Goal: Task Accomplishment & Management: Manage account settings

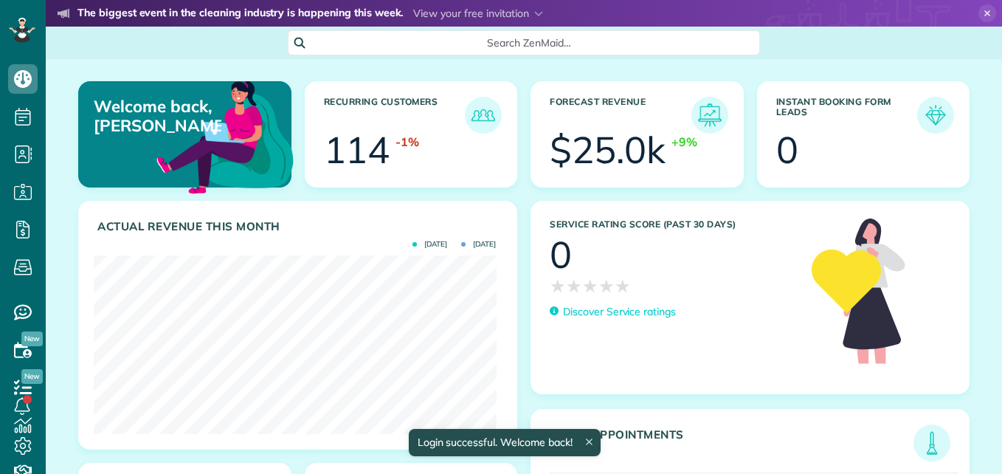
scroll to position [179, 402]
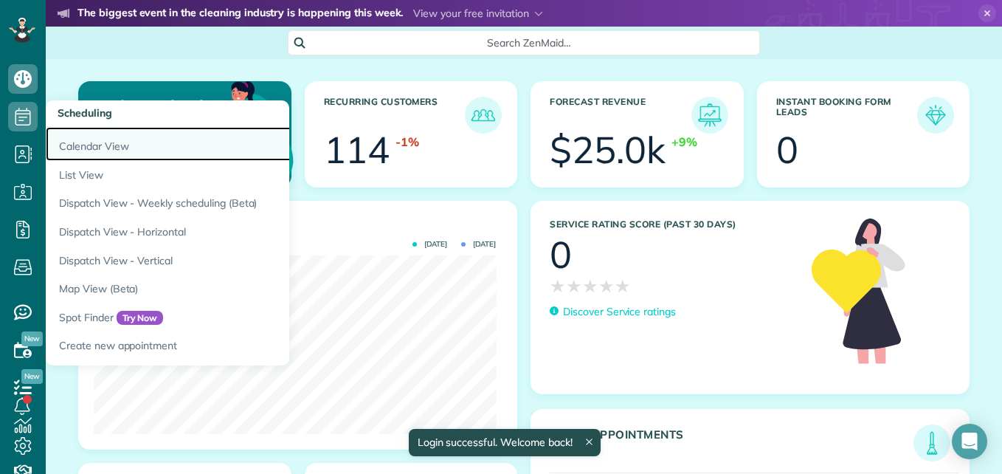
click at [75, 153] on link "Calendar View" at bounding box center [230, 144] width 369 height 34
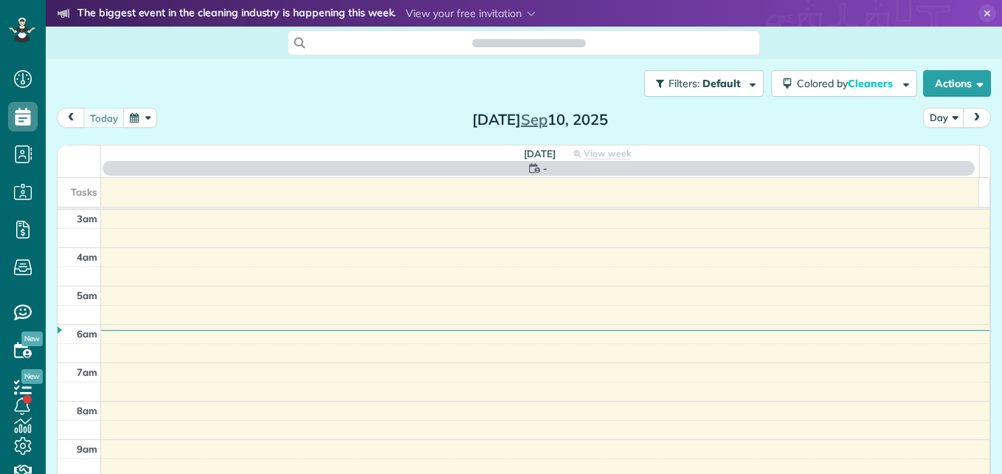
scroll to position [154, 0]
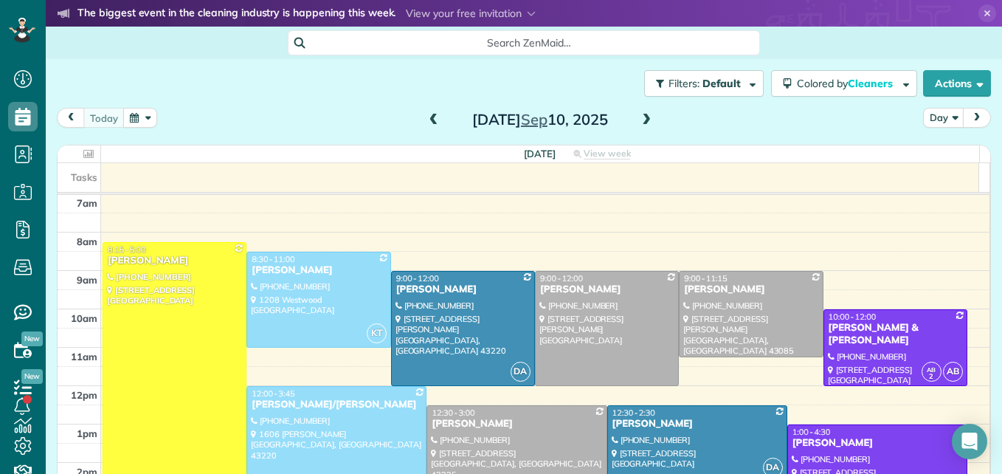
click at [151, 119] on button "button" at bounding box center [140, 118] width 34 height 20
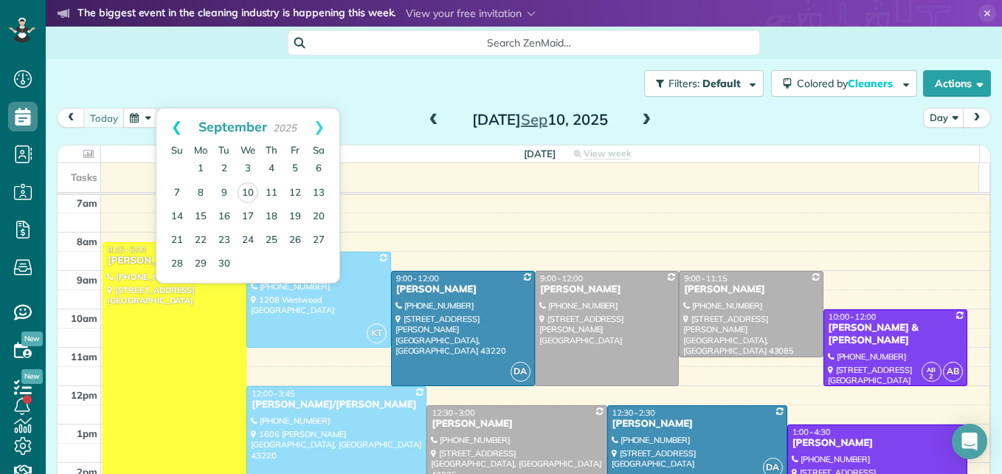
click at [170, 125] on link "Prev" at bounding box center [176, 126] width 41 height 37
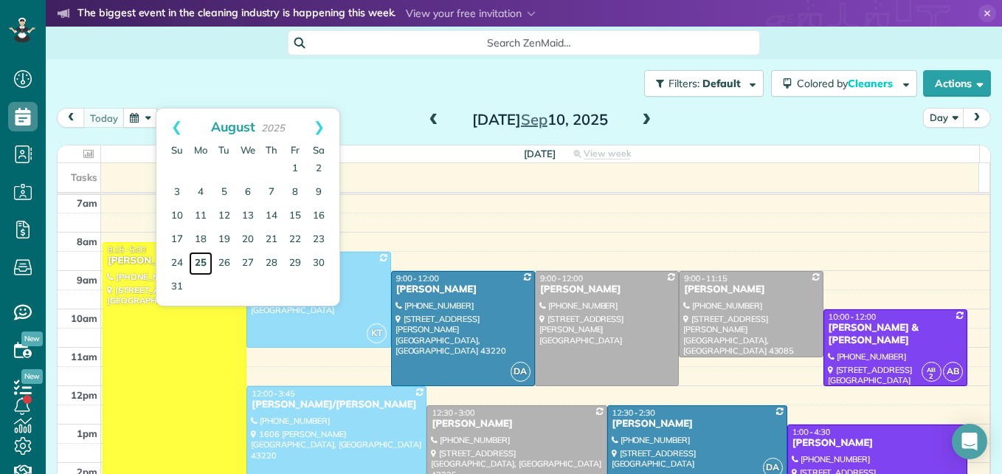
click at [199, 265] on link "25" at bounding box center [201, 264] width 24 height 24
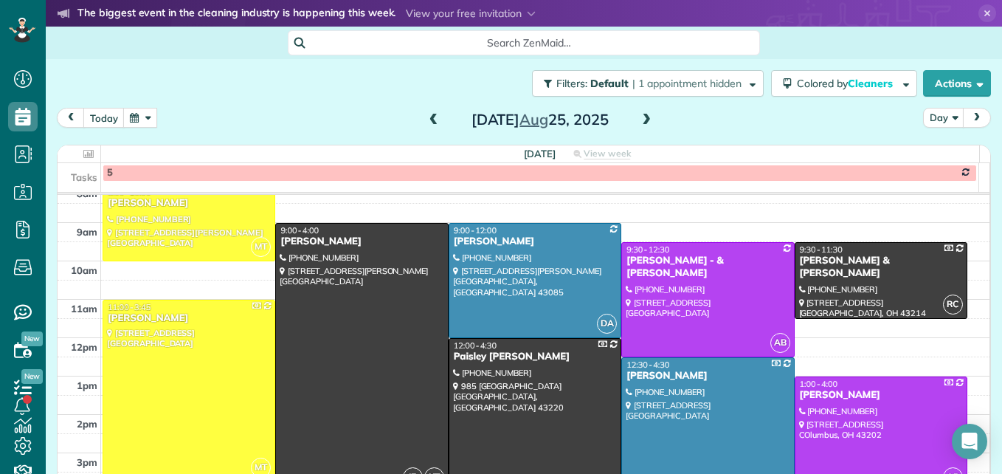
scroll to position [228, 0]
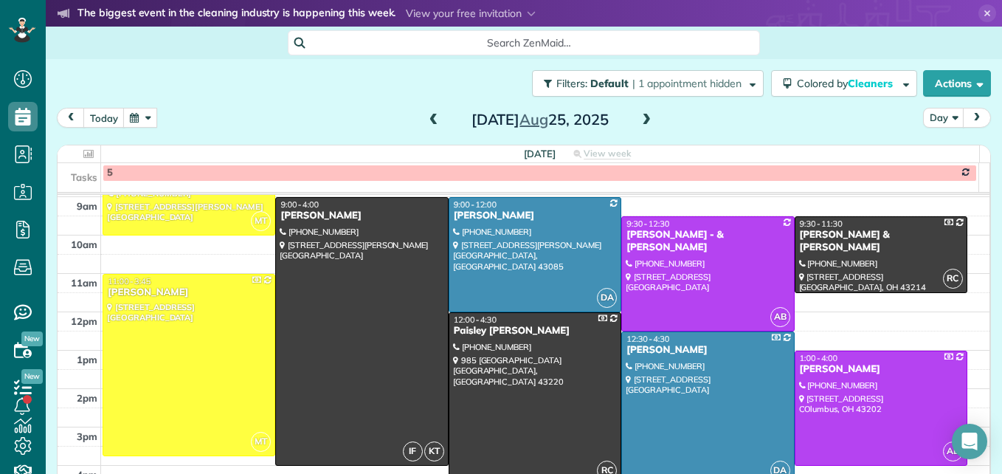
click at [474, 396] on div at bounding box center [534, 398] width 171 height 171
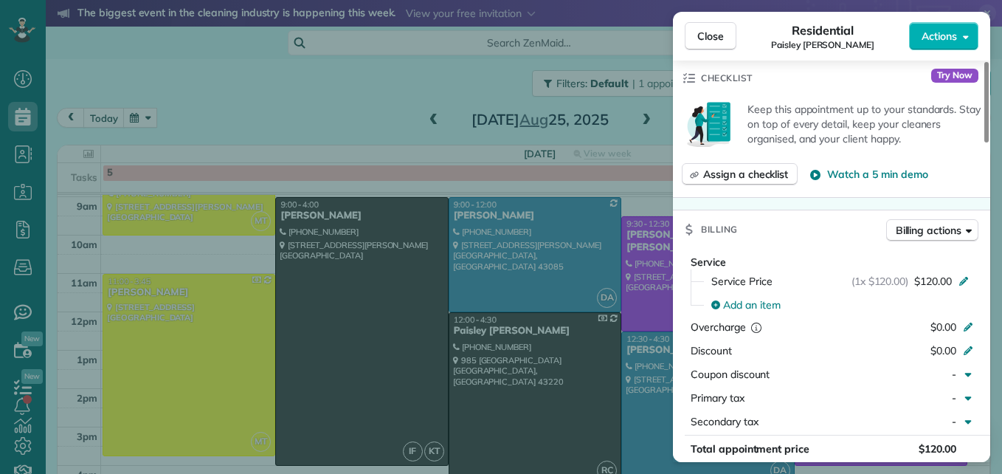
scroll to position [590, 0]
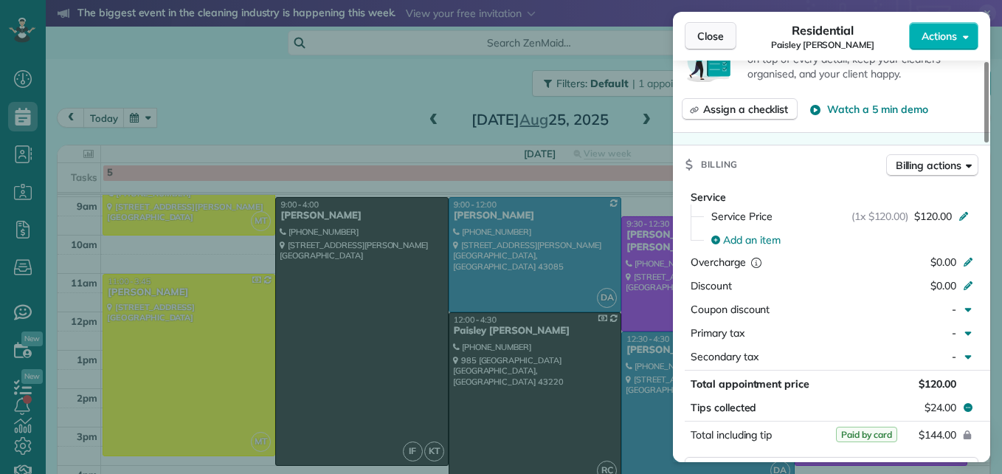
click at [700, 32] on span "Close" at bounding box center [710, 36] width 27 height 15
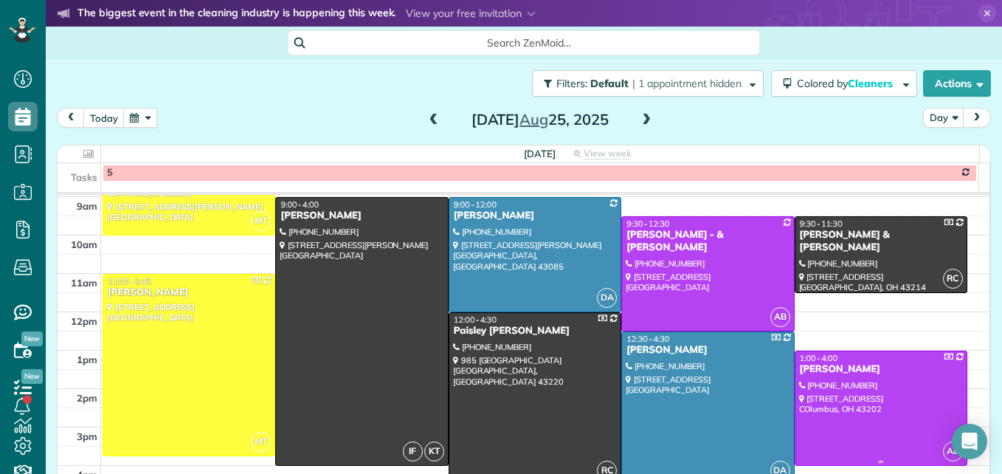
click at [861, 416] on div at bounding box center [881, 408] width 171 height 114
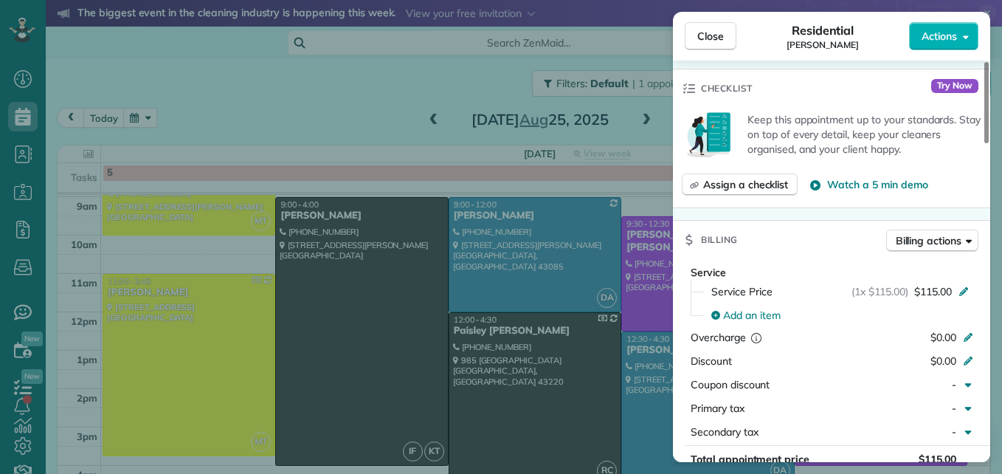
scroll to position [740, 0]
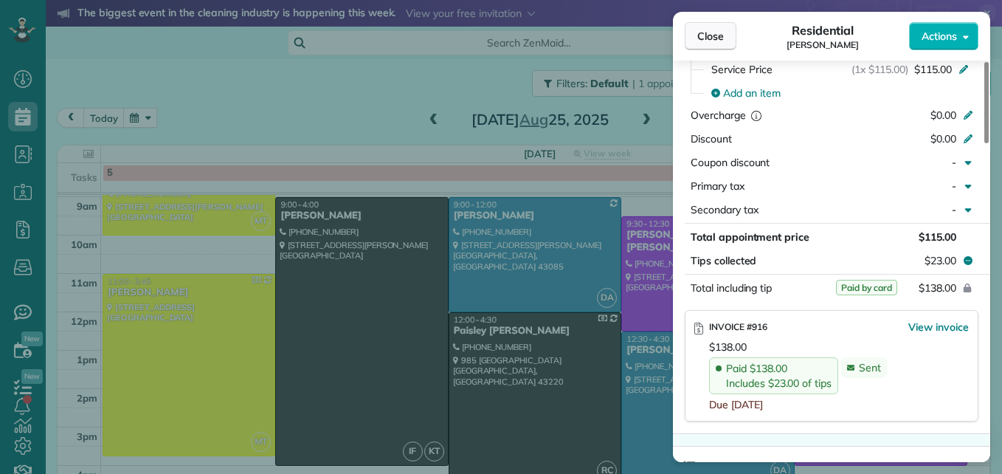
click at [714, 38] on span "Close" at bounding box center [710, 36] width 27 height 15
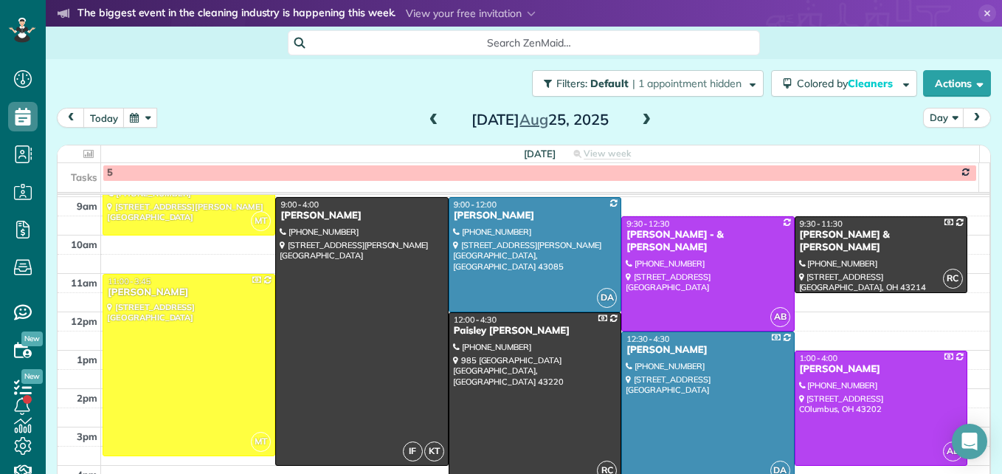
click at [638, 120] on span at bounding box center [646, 120] width 16 height 13
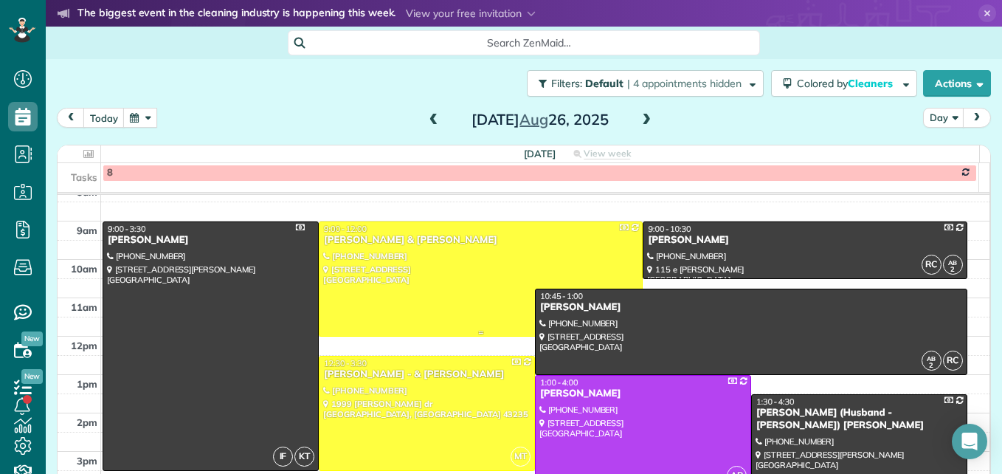
scroll to position [228, 0]
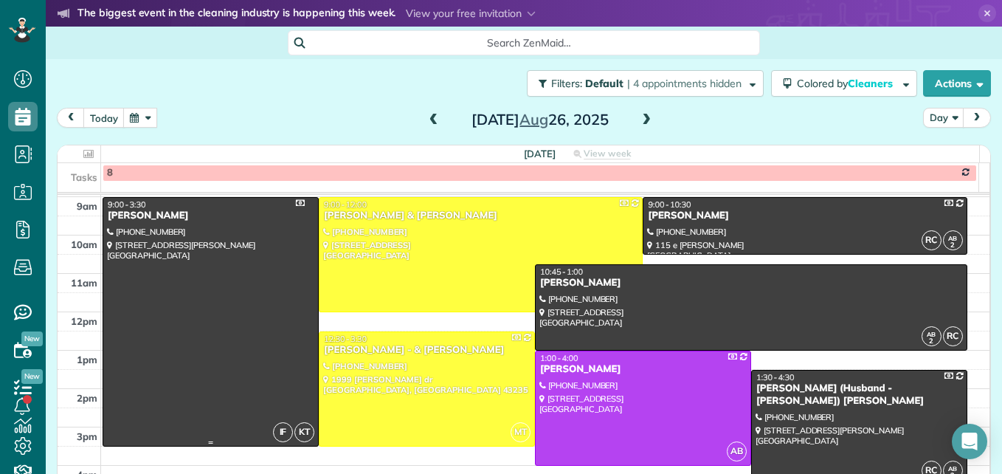
click at [202, 327] on div at bounding box center [210, 322] width 215 height 248
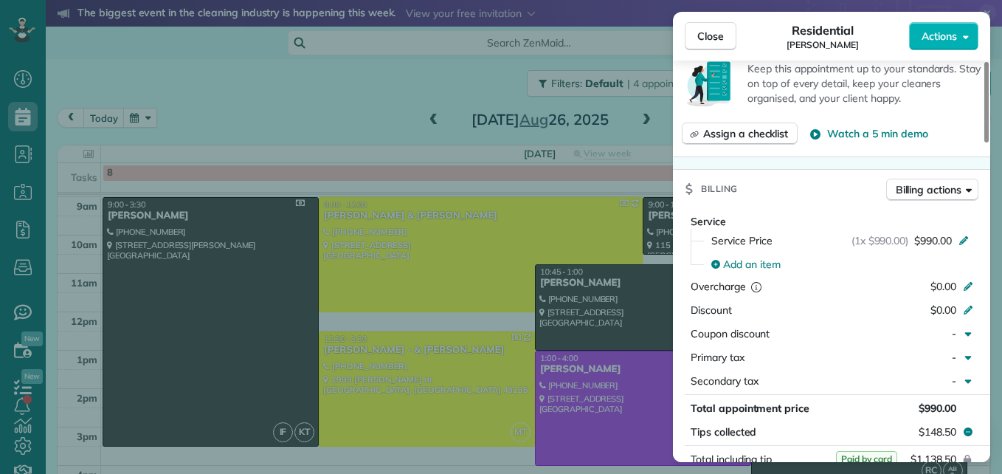
scroll to position [669, 0]
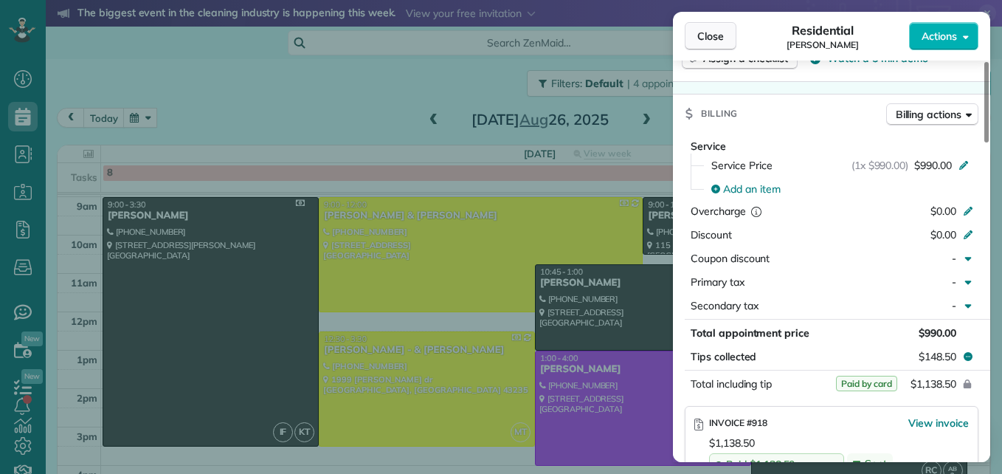
click at [712, 41] on span "Close" at bounding box center [710, 36] width 27 height 15
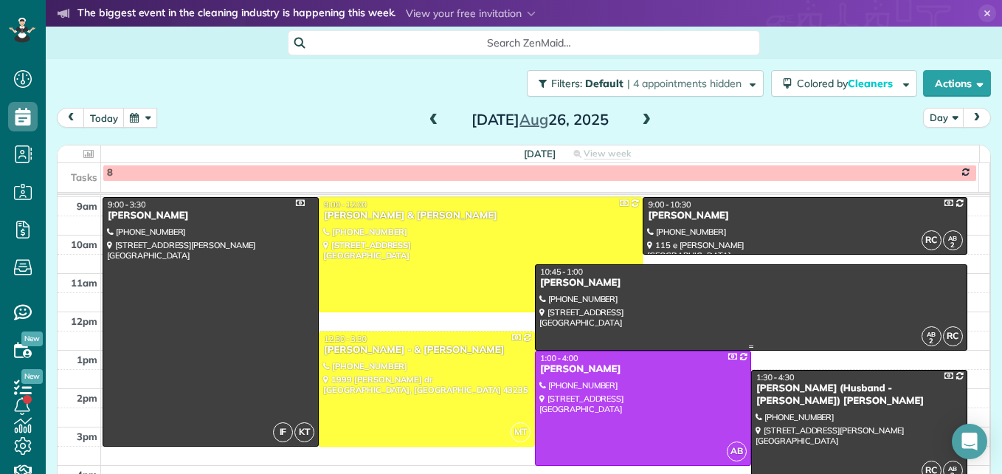
click at [688, 299] on div at bounding box center [751, 307] width 431 height 85
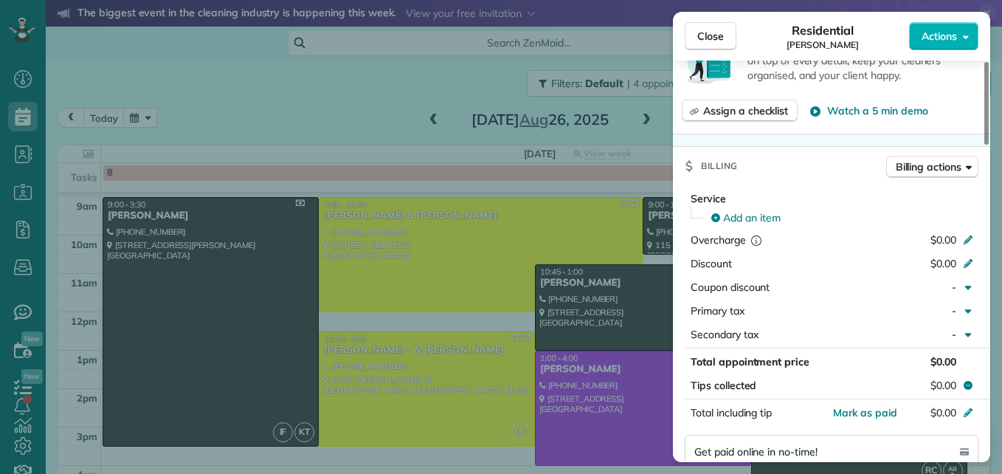
scroll to position [523, 0]
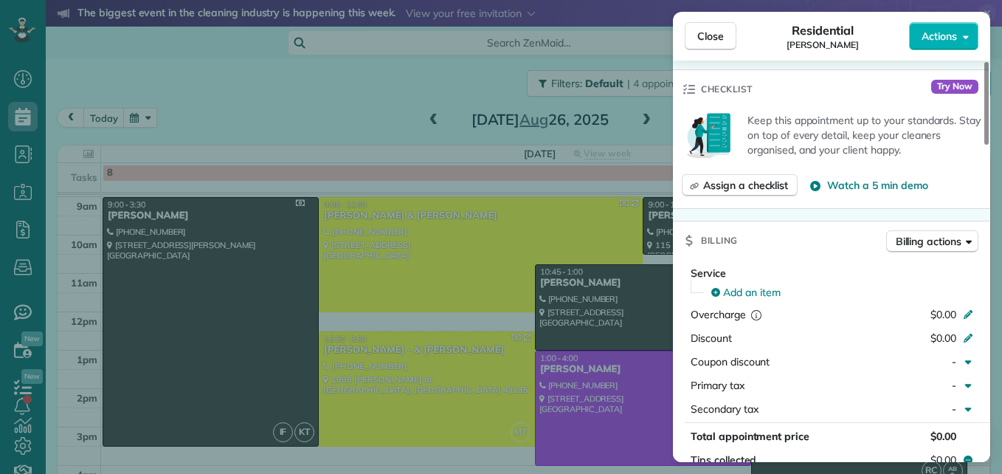
click at [873, 290] on div "Add an item" at bounding box center [842, 292] width 263 height 15
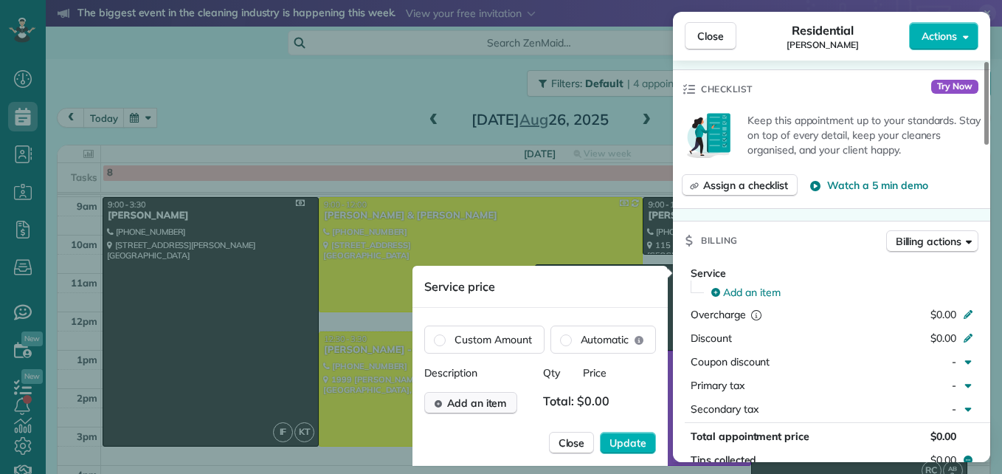
click at [499, 410] on span "Add an item" at bounding box center [477, 403] width 60 height 15
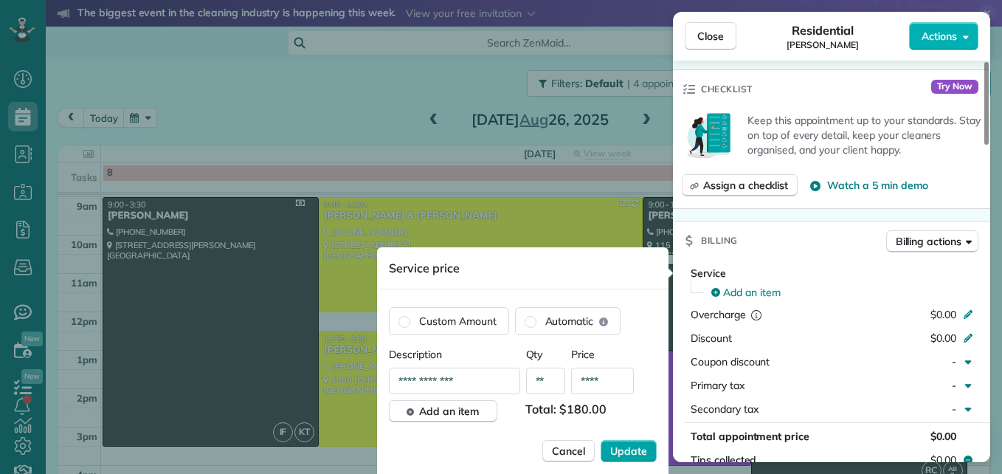
type input "****"
click at [629, 447] on span "Update" at bounding box center [628, 451] width 37 height 15
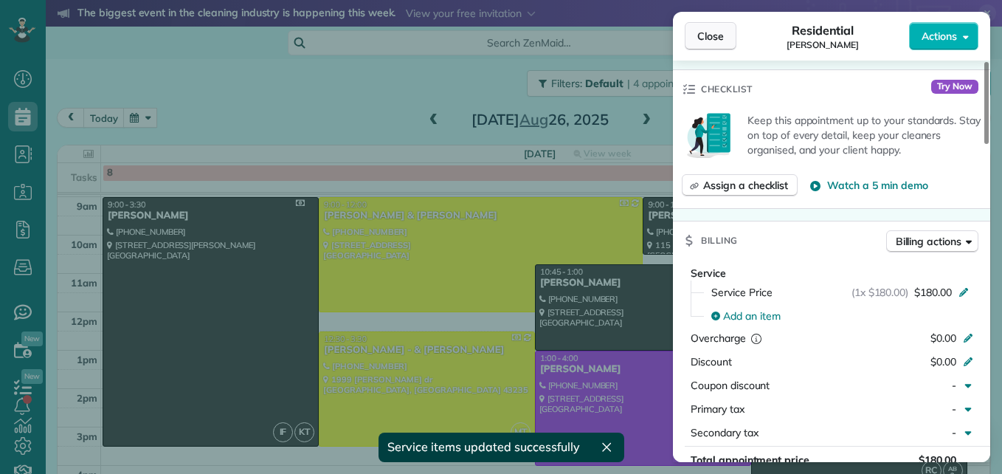
click at [703, 31] on span "Close" at bounding box center [710, 36] width 27 height 15
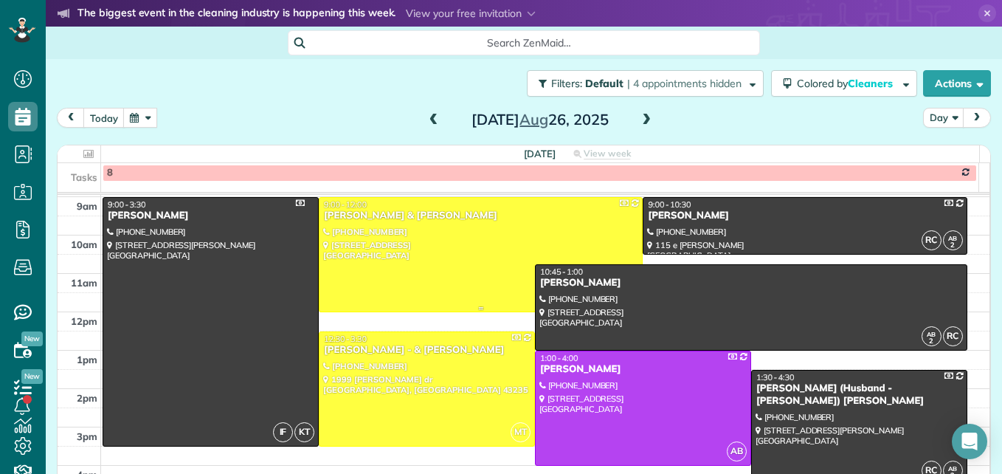
click at [370, 246] on div at bounding box center [481, 255] width 323 height 114
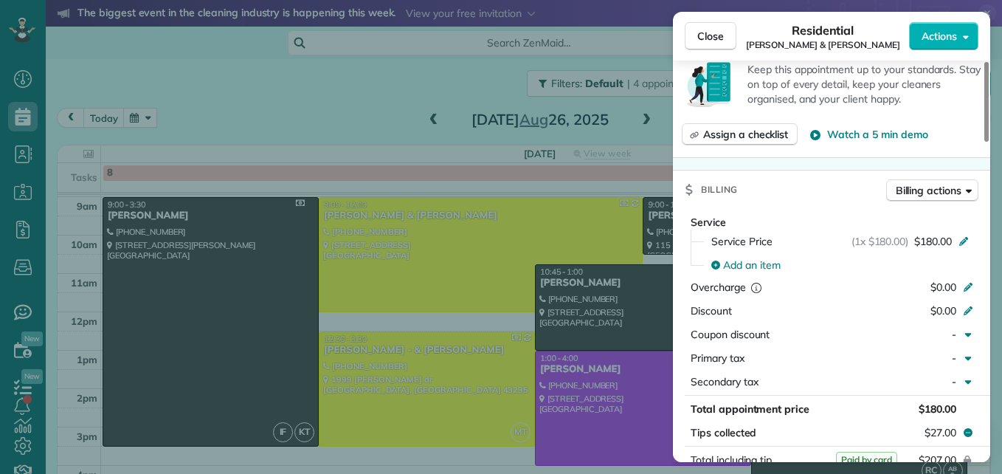
scroll to position [666, 0]
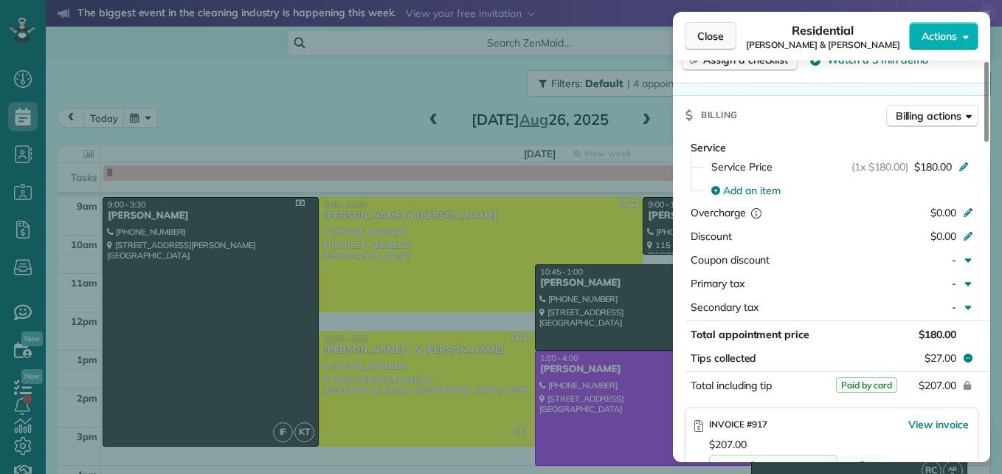
click at [704, 44] on button "Close" at bounding box center [711, 36] width 52 height 28
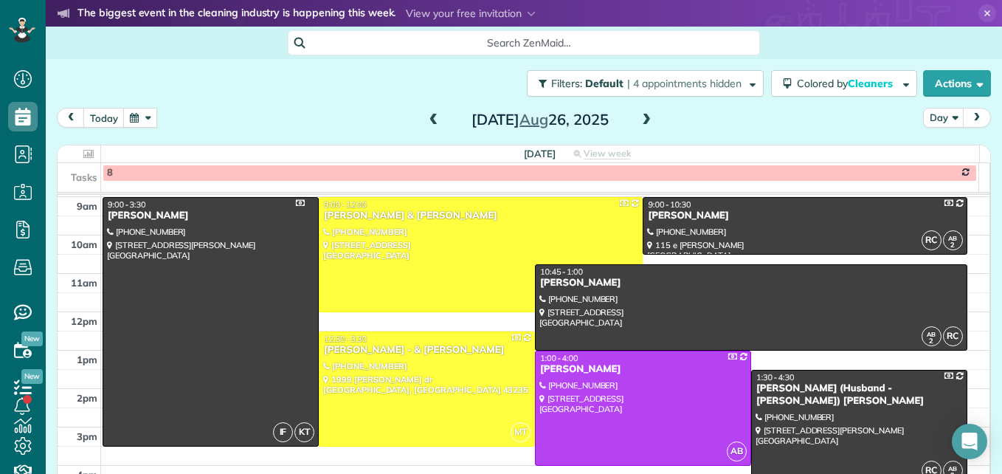
click at [644, 114] on span at bounding box center [646, 120] width 16 height 13
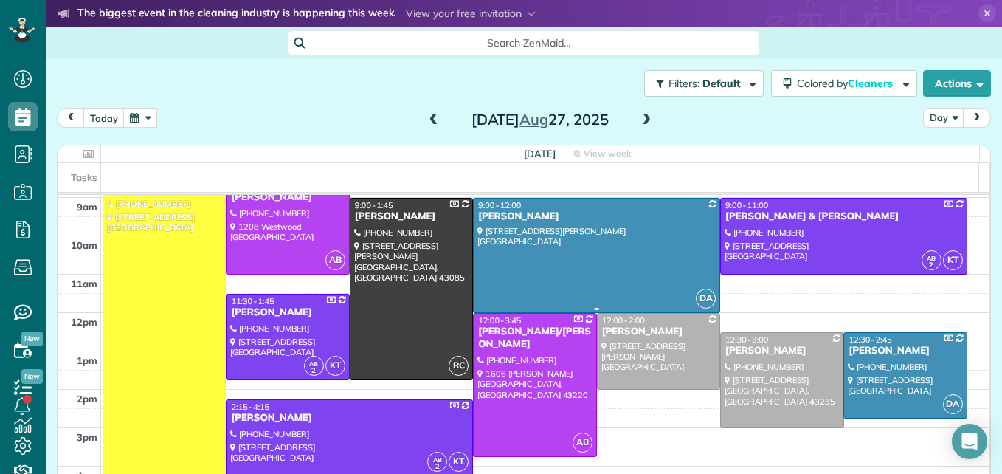
scroll to position [228, 0]
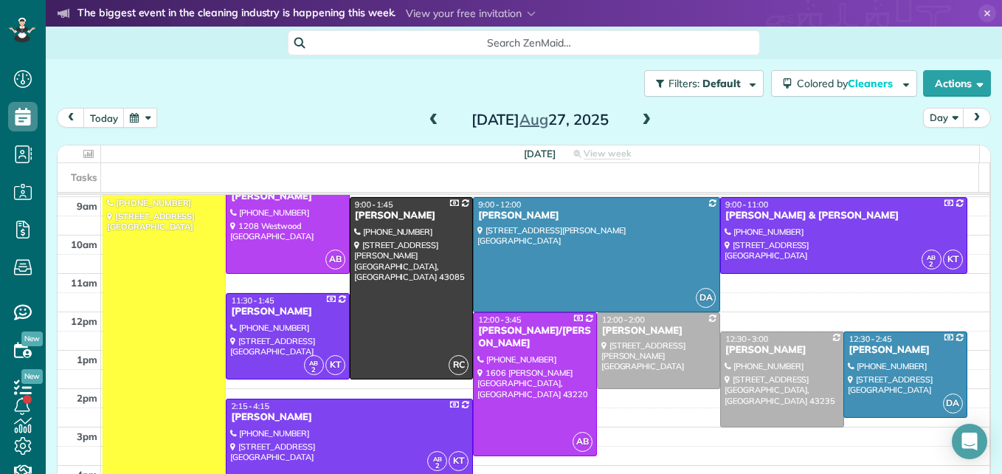
click at [641, 120] on span at bounding box center [646, 120] width 16 height 13
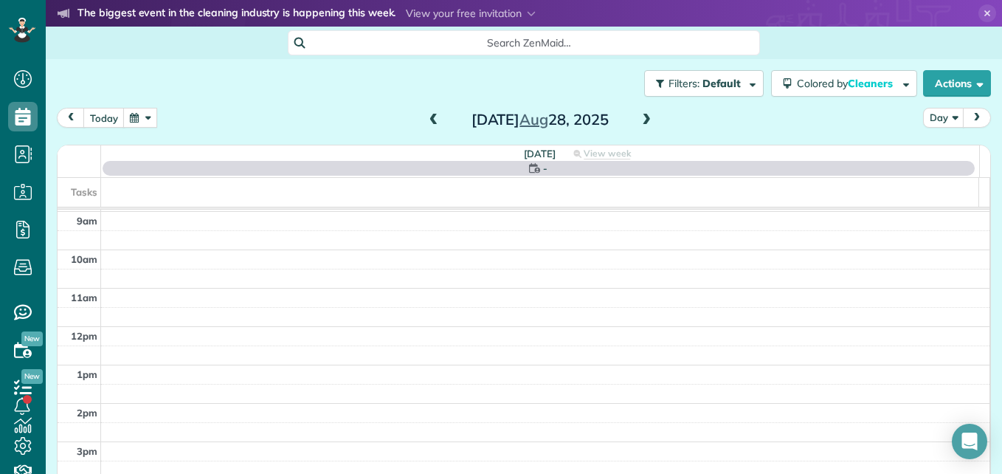
scroll to position [154, 0]
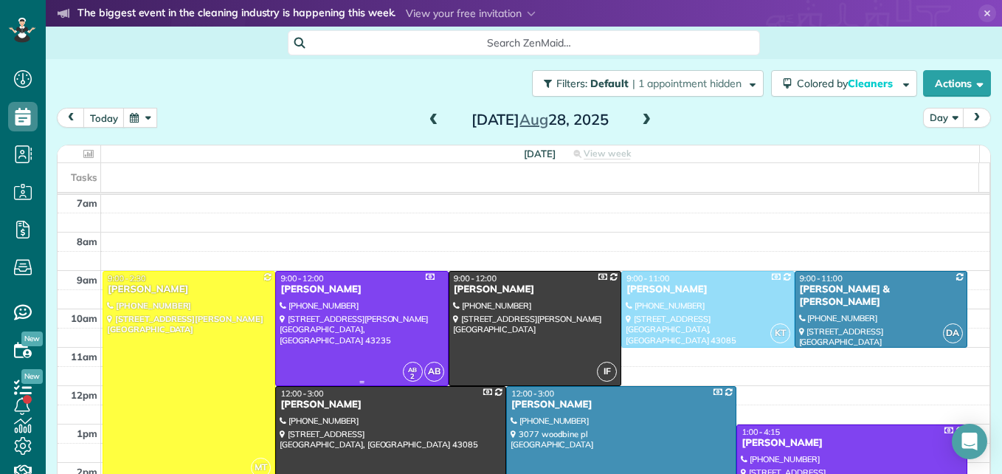
click at [394, 326] on div at bounding box center [361, 329] width 171 height 114
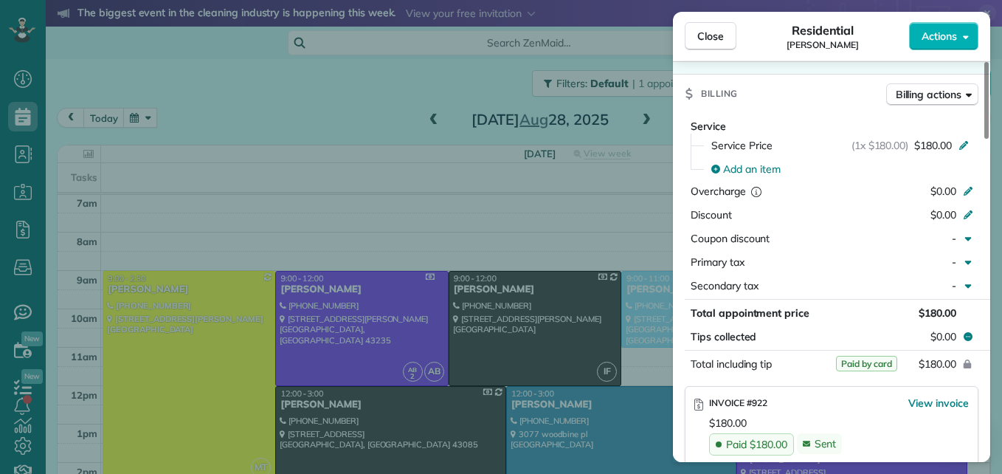
scroll to position [745, 0]
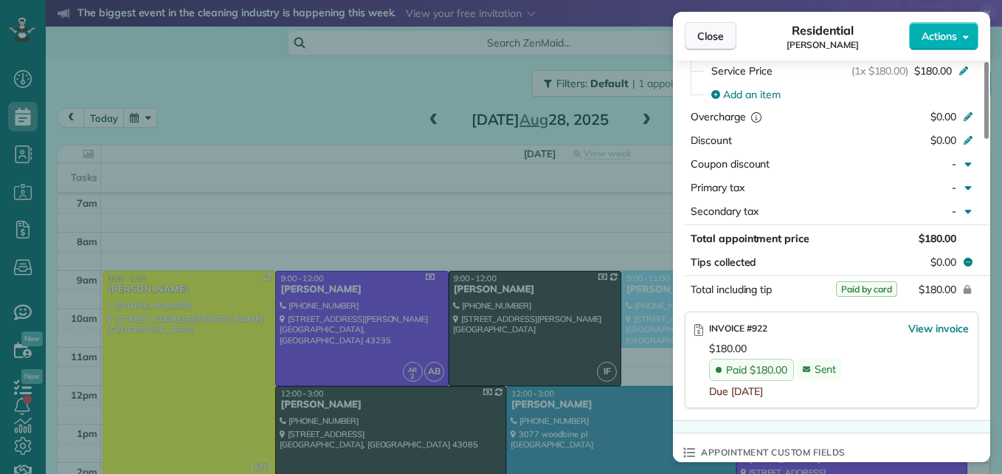
click at [717, 38] on span "Close" at bounding box center [710, 36] width 27 height 15
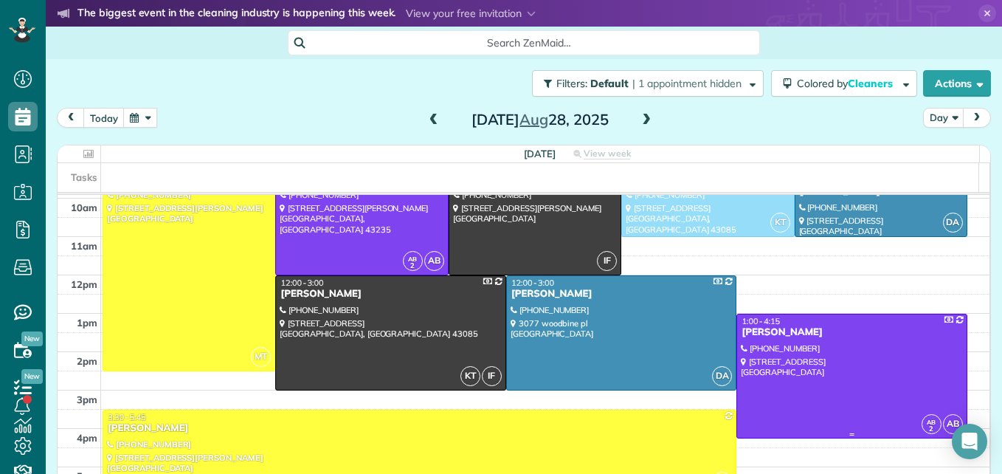
scroll to position [191, 0]
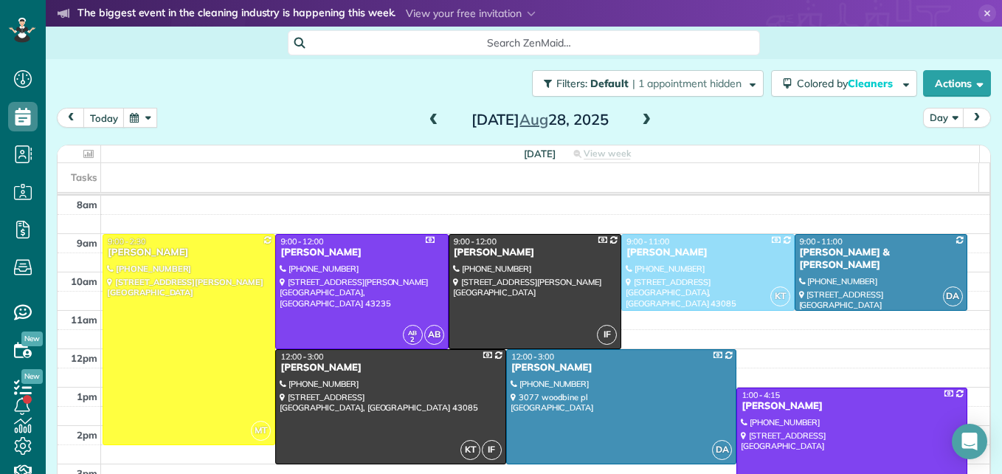
click at [643, 123] on span at bounding box center [646, 120] width 16 height 13
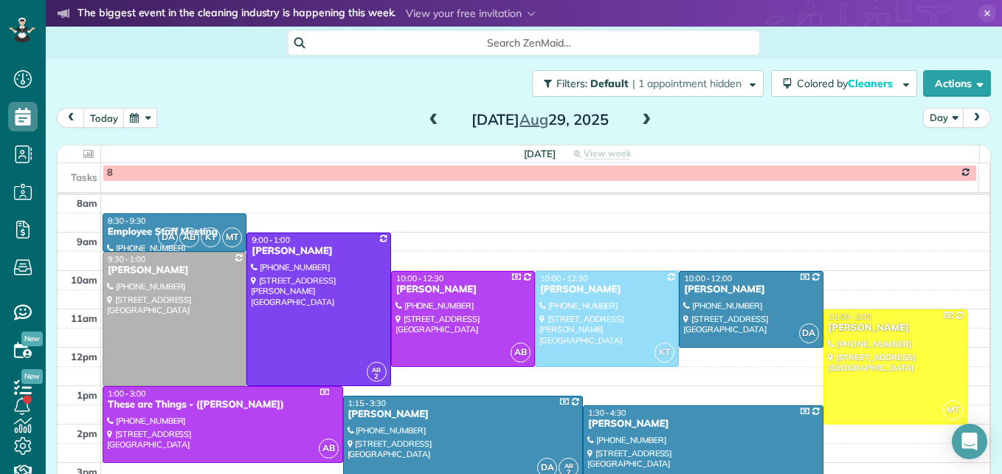
scroll to position [228, 0]
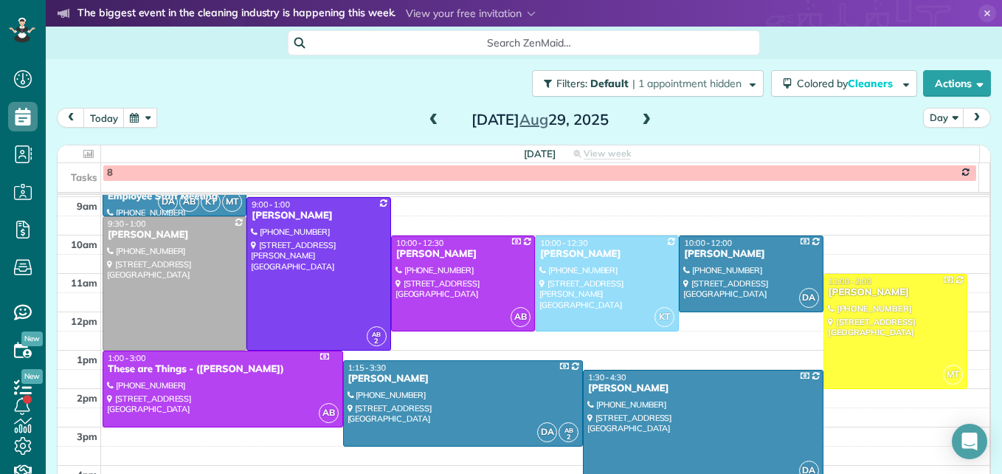
click at [658, 413] on div at bounding box center [703, 427] width 239 height 114
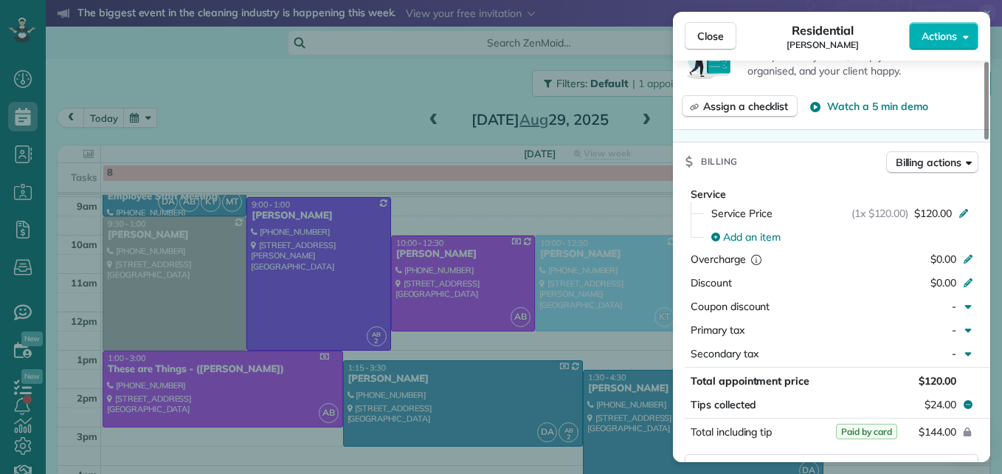
scroll to position [669, 0]
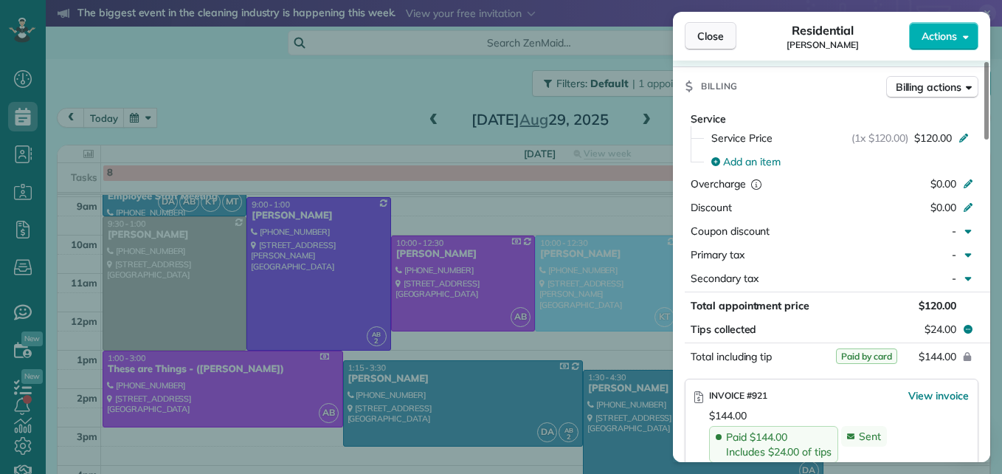
click at [700, 38] on span "Close" at bounding box center [710, 36] width 27 height 15
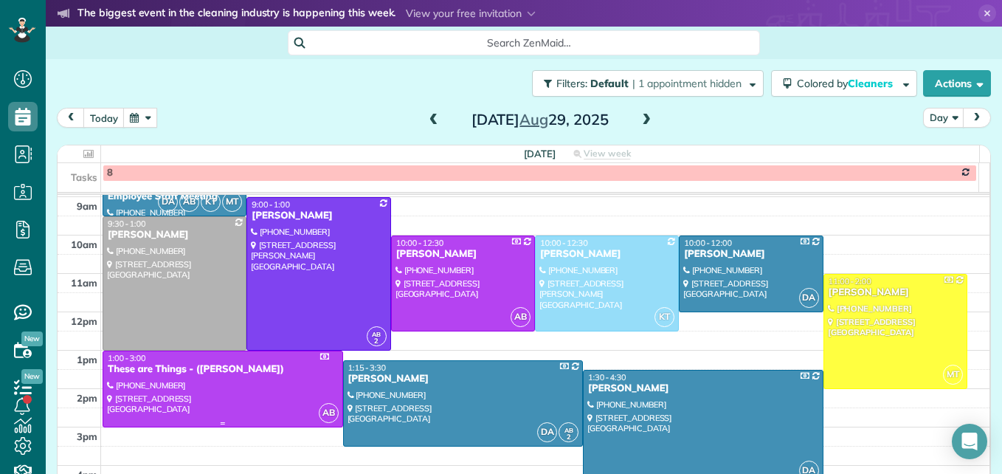
click at [183, 400] on div at bounding box center [222, 388] width 239 height 75
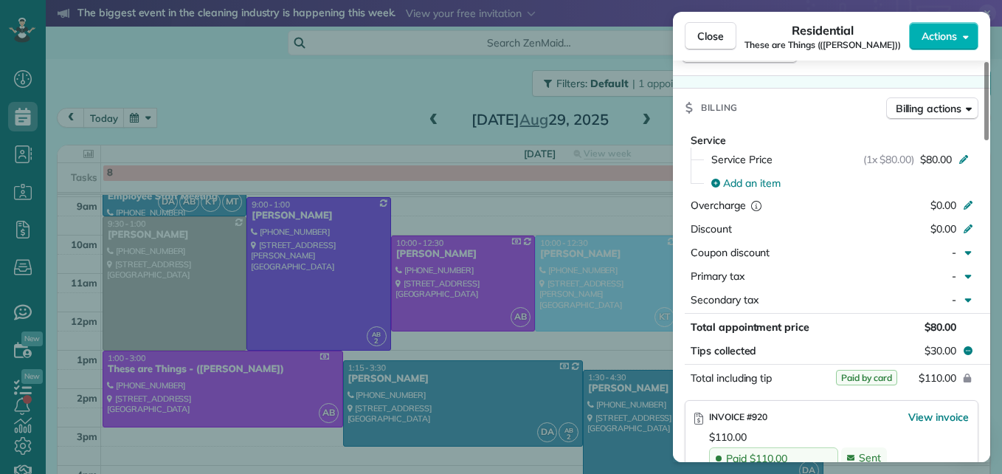
scroll to position [664, 0]
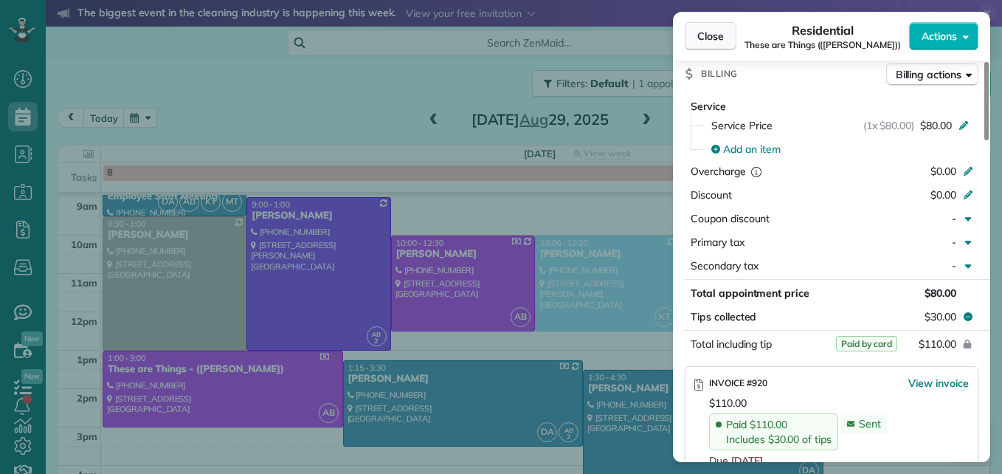
click at [715, 38] on span "Close" at bounding box center [710, 36] width 27 height 15
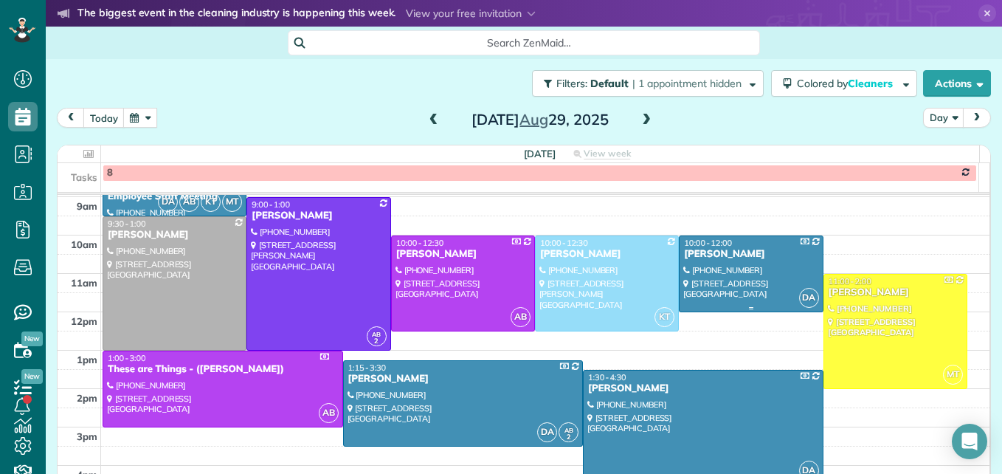
click at [704, 262] on div at bounding box center [751, 273] width 142 height 75
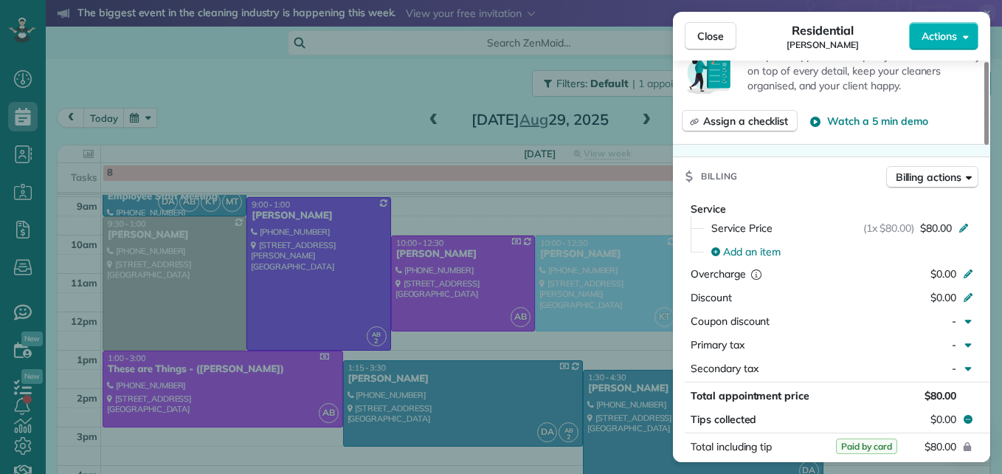
scroll to position [667, 0]
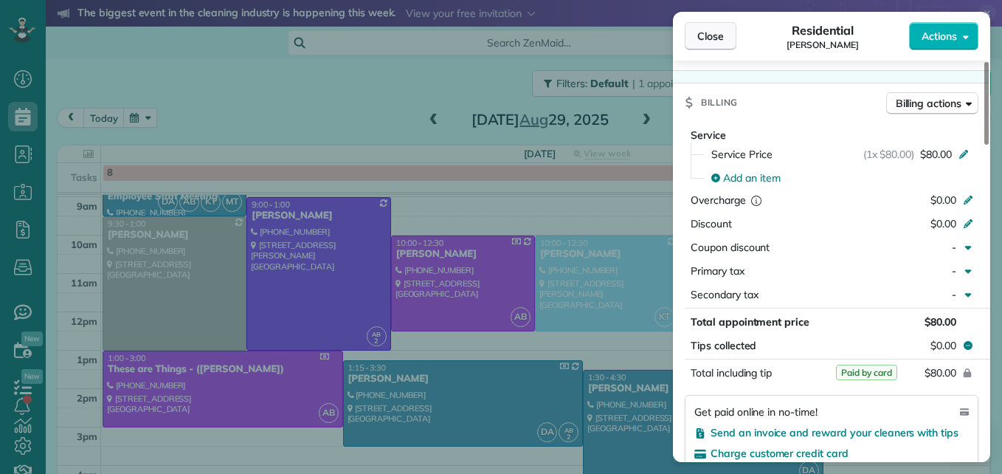
click at [706, 41] on span "Close" at bounding box center [710, 36] width 27 height 15
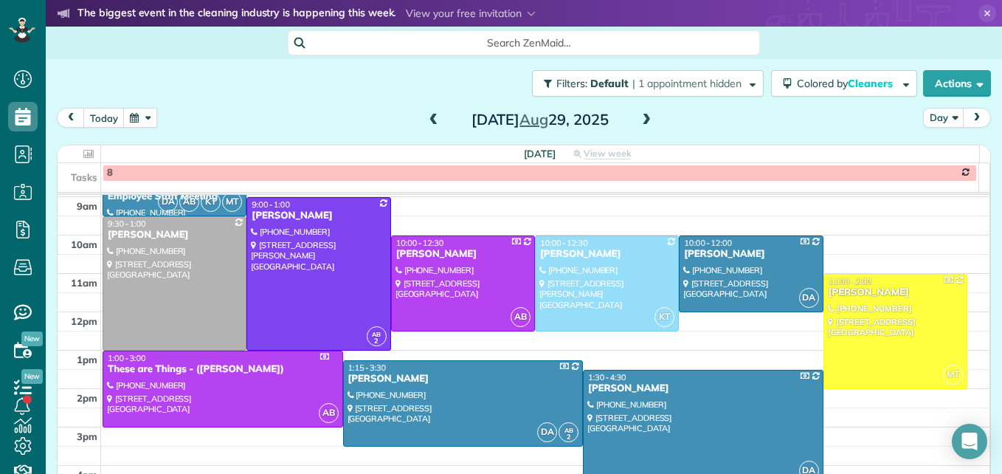
click at [638, 121] on span at bounding box center [646, 120] width 16 height 13
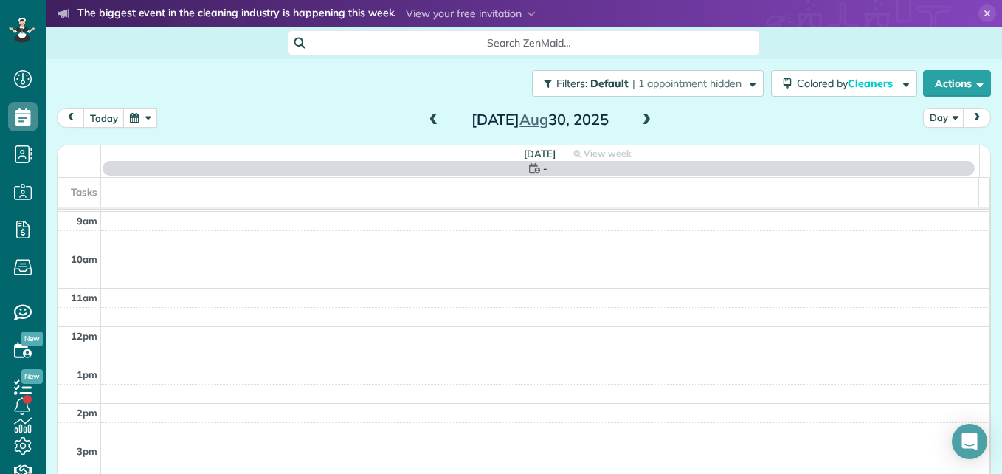
scroll to position [154, 0]
click at [638, 121] on span at bounding box center [646, 120] width 16 height 13
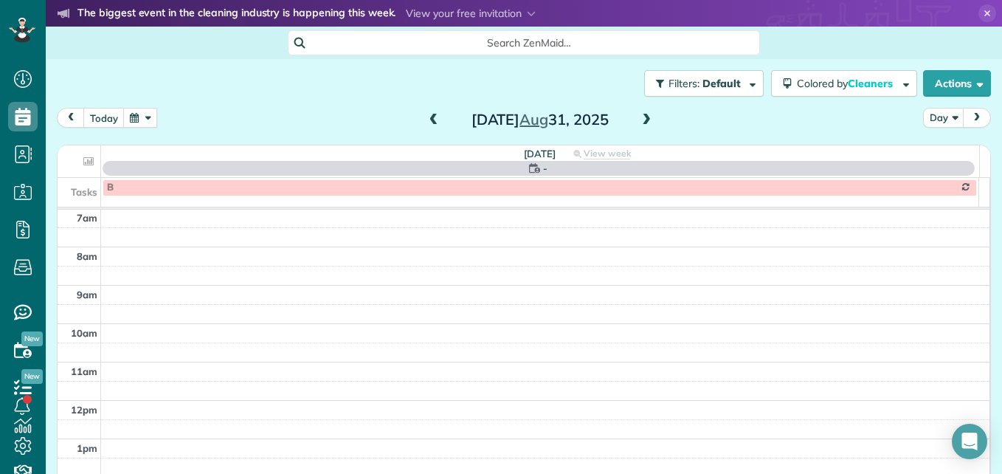
click at [638, 121] on span at bounding box center [646, 120] width 16 height 13
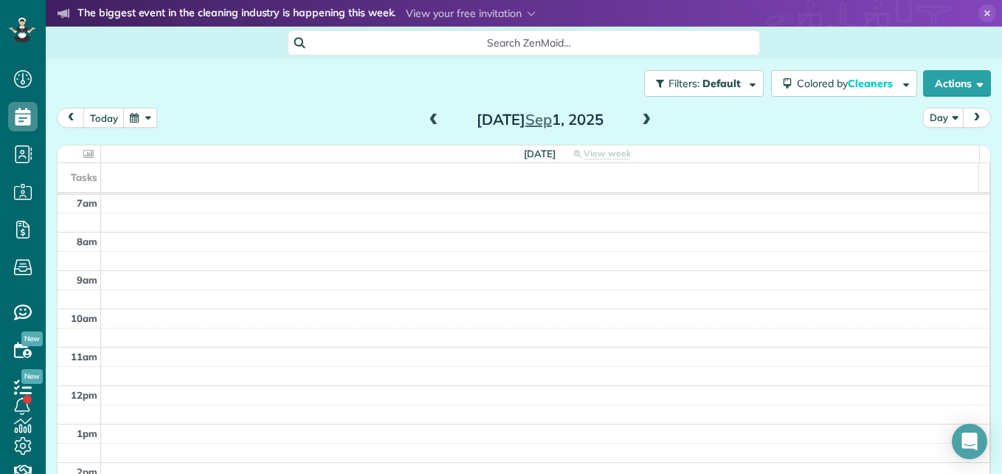
click at [638, 121] on span at bounding box center [646, 120] width 16 height 13
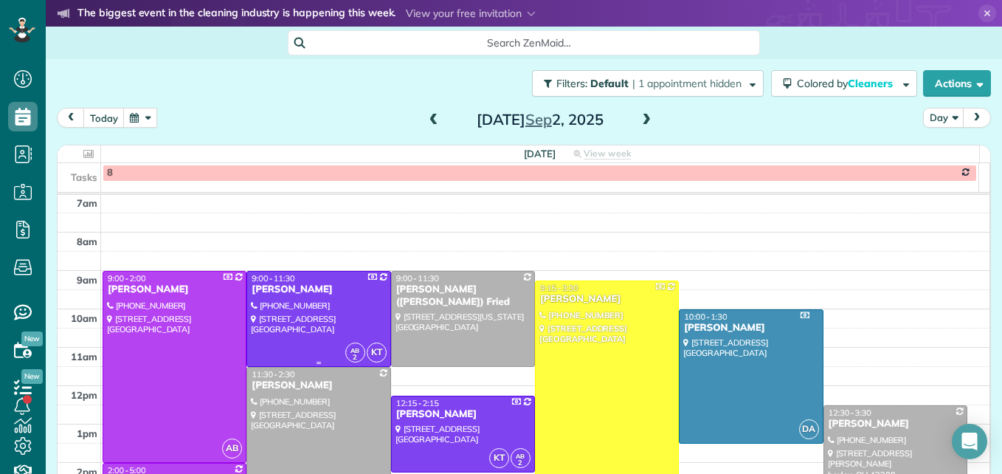
click at [328, 327] on div at bounding box center [318, 319] width 142 height 94
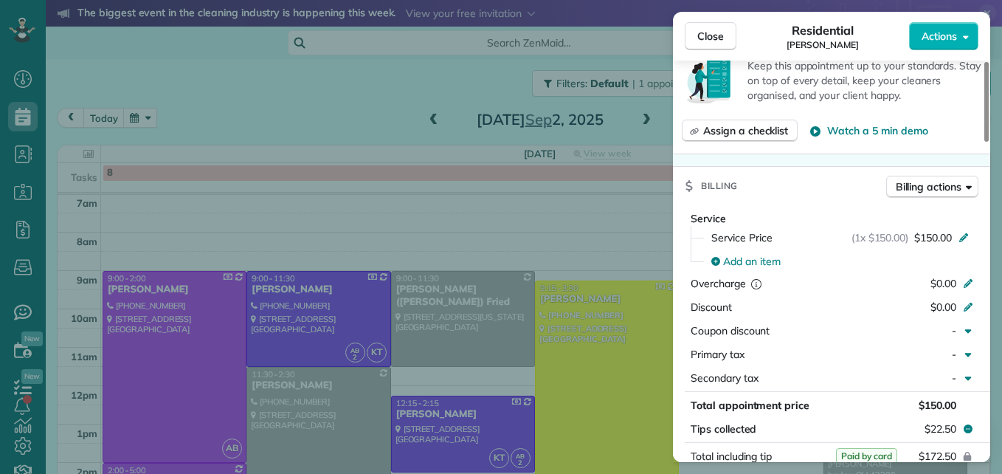
scroll to position [671, 0]
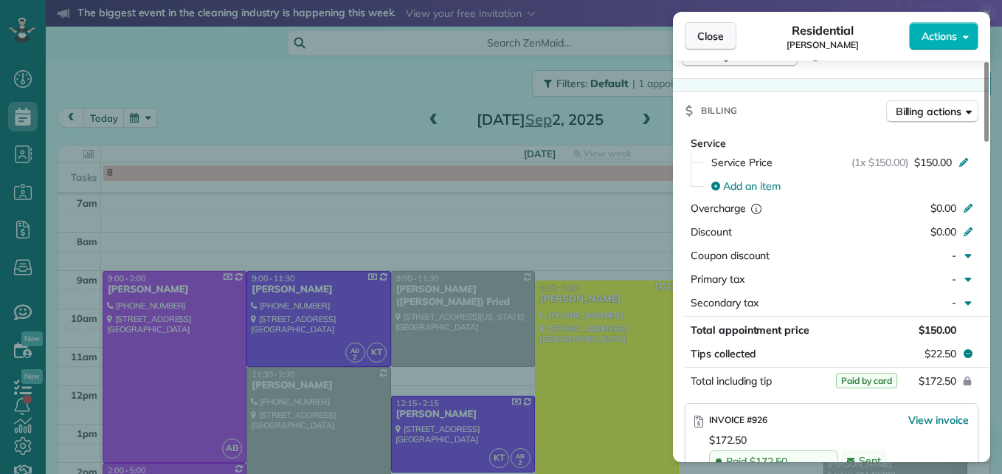
click at [724, 39] on button "Close" at bounding box center [711, 36] width 52 height 28
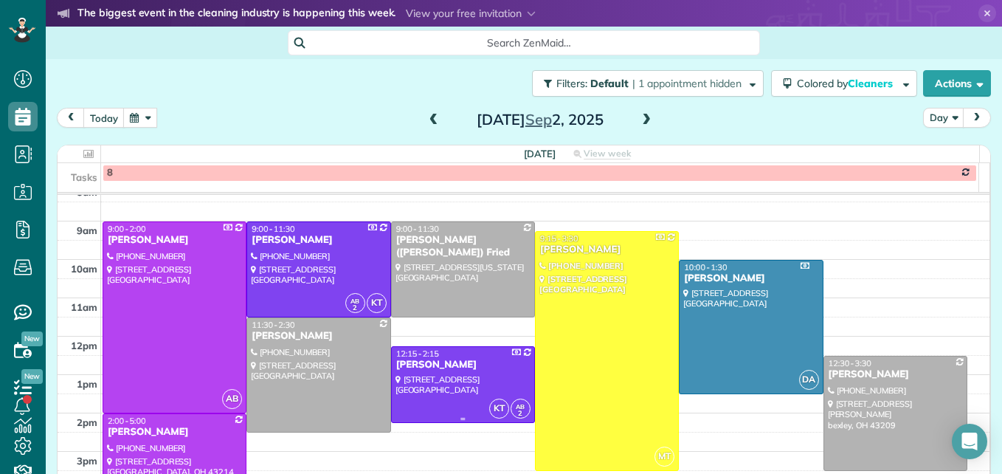
scroll to position [228, 0]
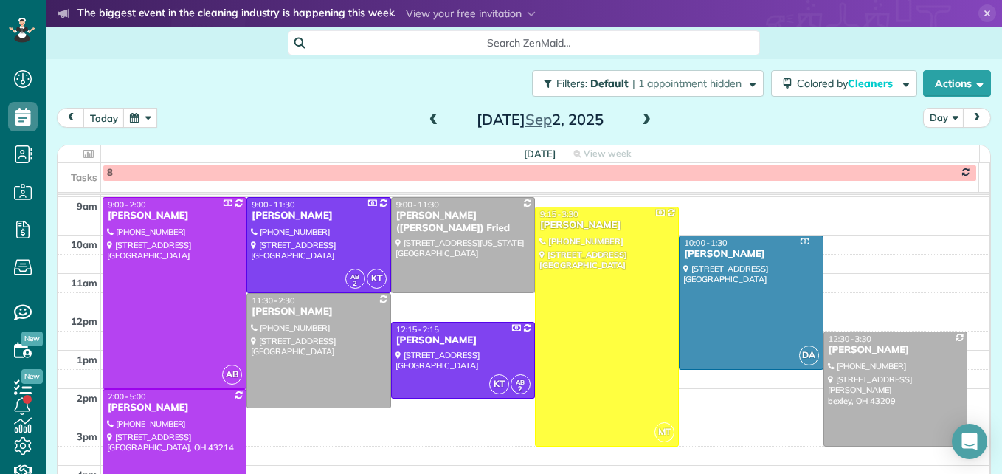
click at [643, 118] on span at bounding box center [646, 120] width 16 height 13
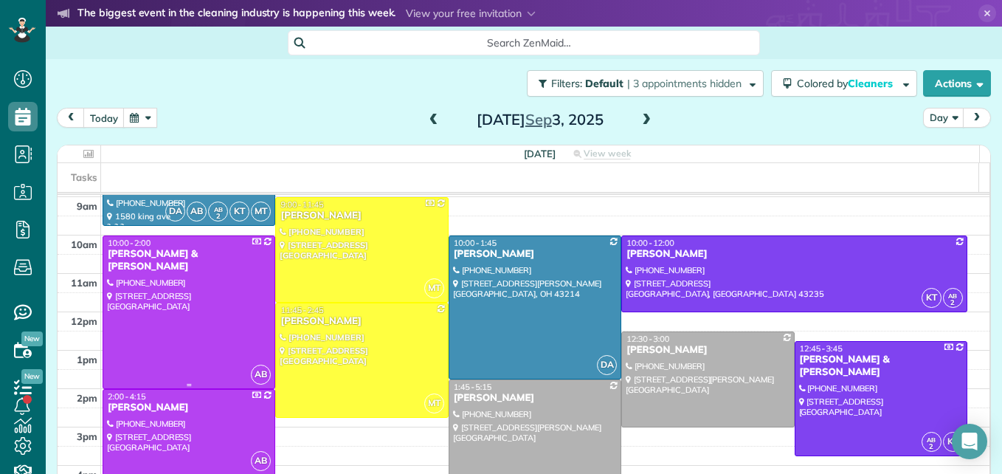
click at [236, 303] on div at bounding box center [188, 312] width 171 height 152
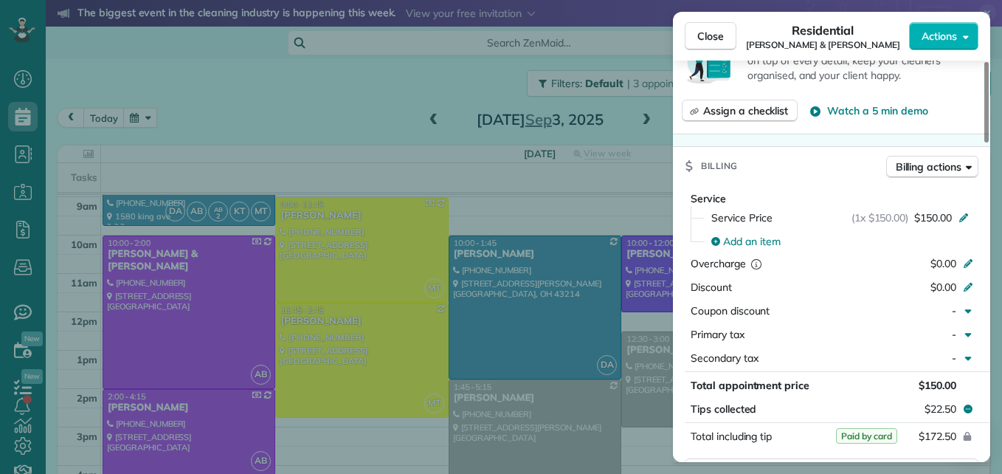
scroll to position [665, 0]
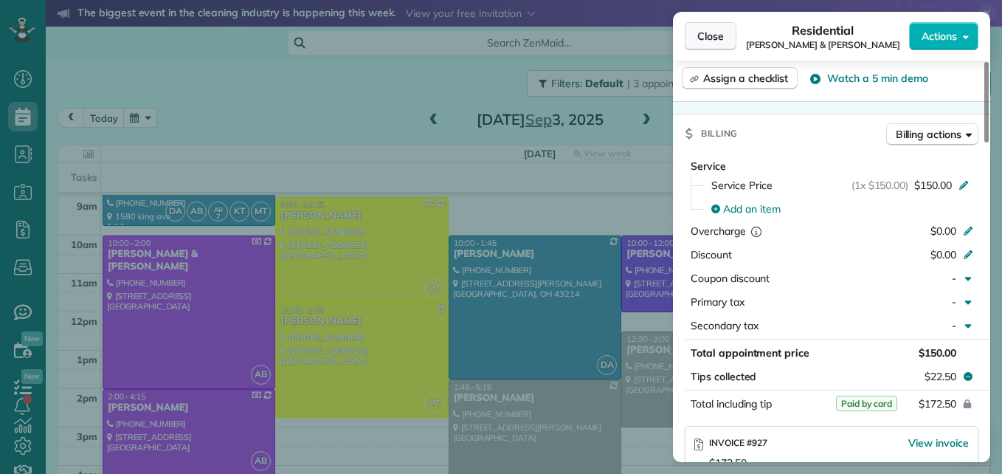
click at [720, 37] on span "Close" at bounding box center [710, 36] width 27 height 15
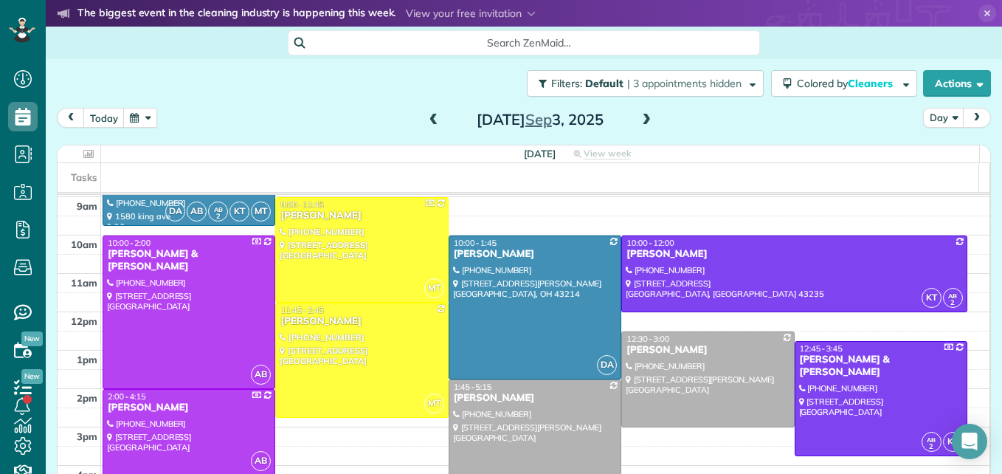
click at [641, 118] on span at bounding box center [646, 120] width 16 height 13
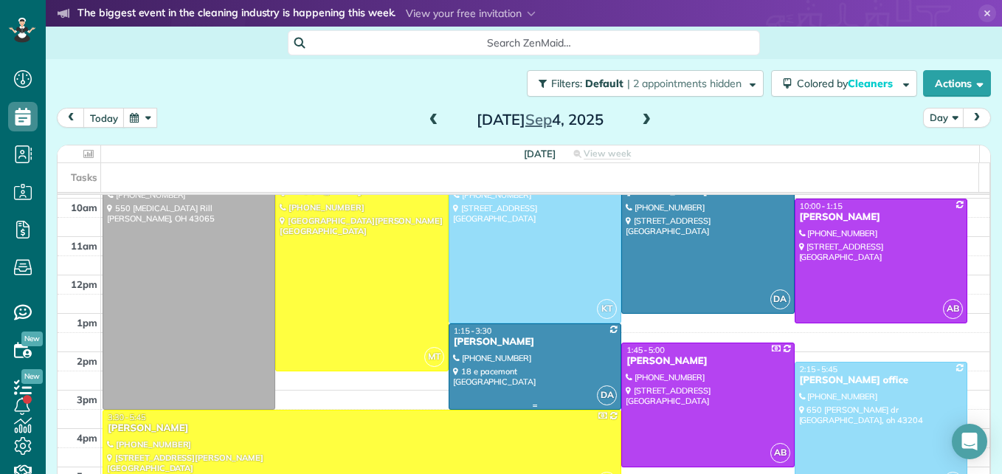
scroll to position [191, 0]
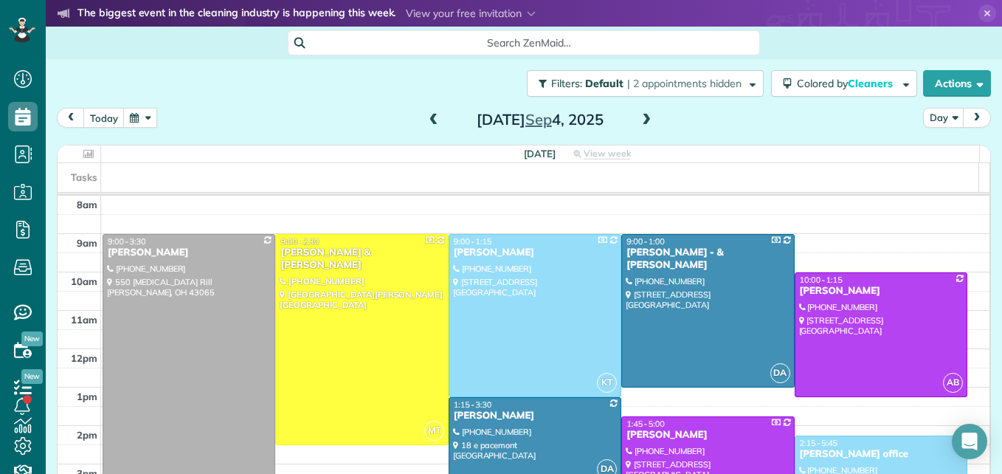
click at [638, 120] on span at bounding box center [646, 120] width 16 height 13
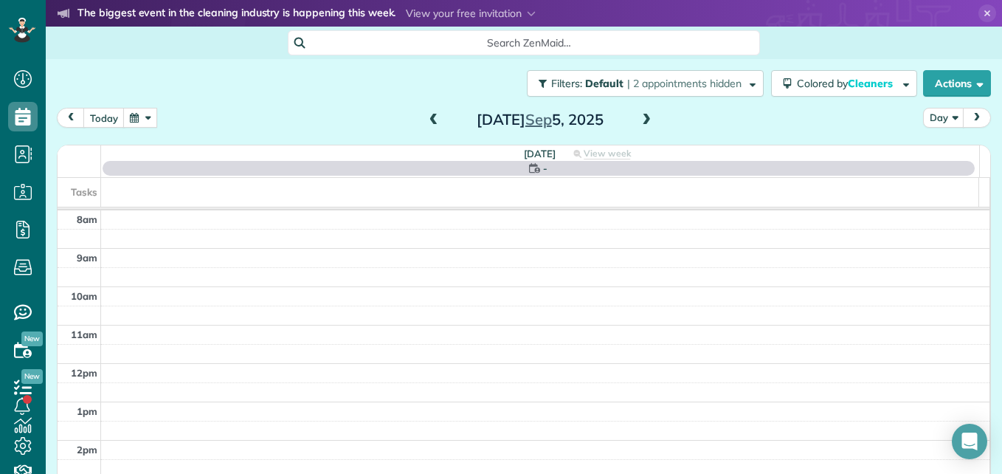
scroll to position [154, 0]
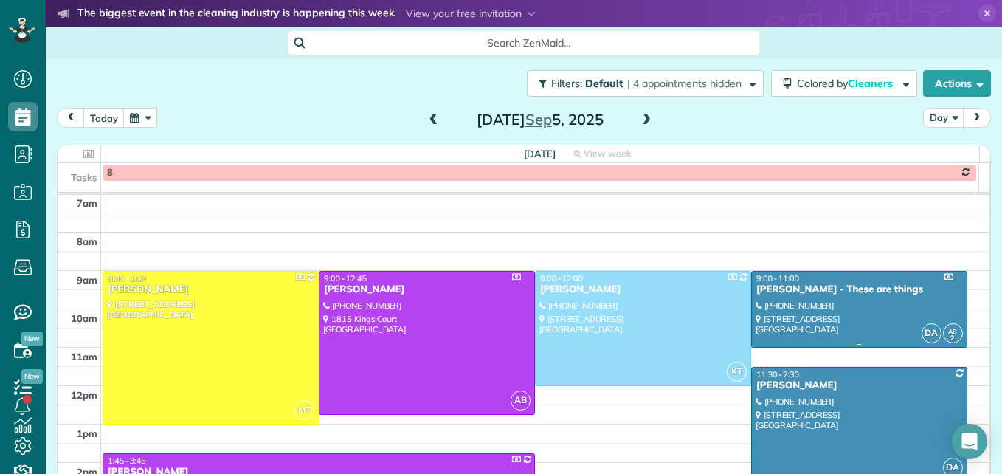
click at [821, 317] on div at bounding box center [859, 309] width 215 height 75
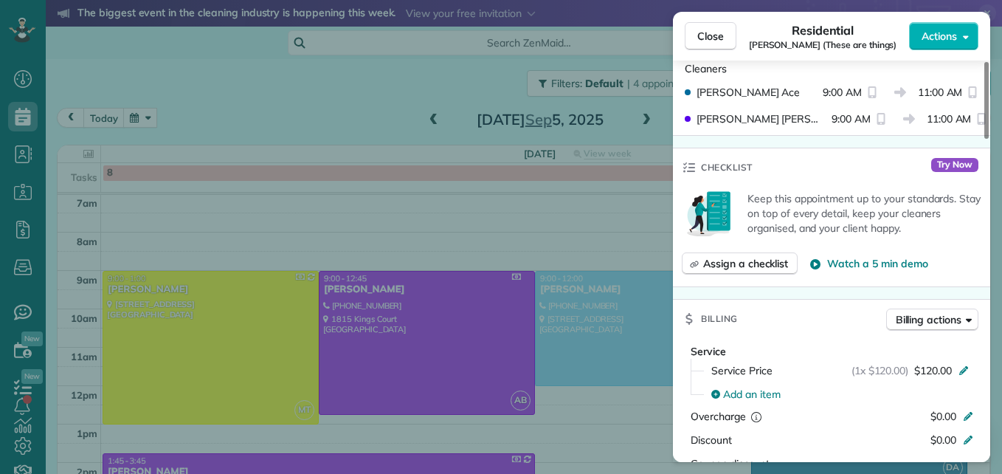
scroll to position [596, 0]
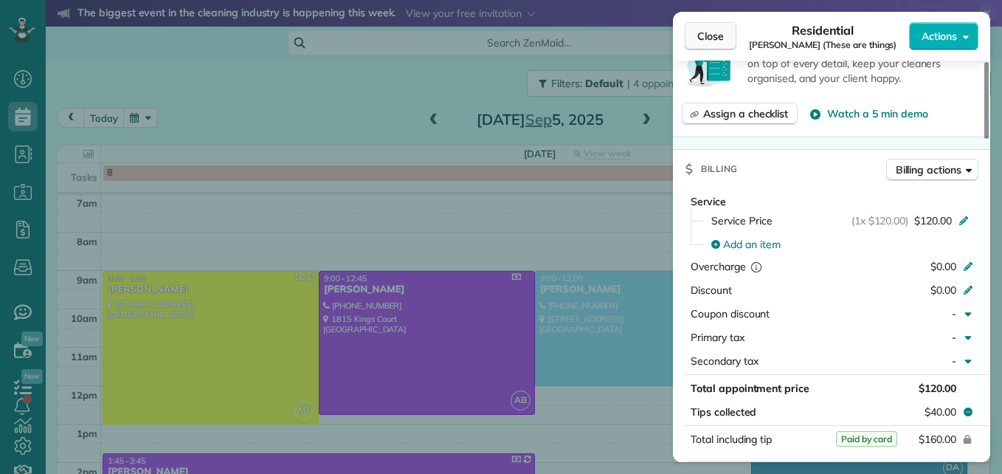
click at [721, 35] on span "Close" at bounding box center [710, 36] width 27 height 15
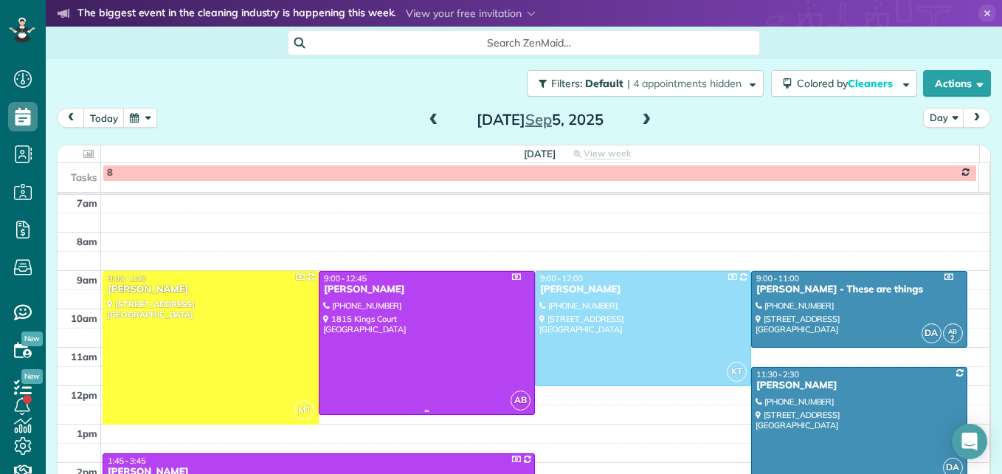
click at [379, 376] on div at bounding box center [427, 343] width 215 height 142
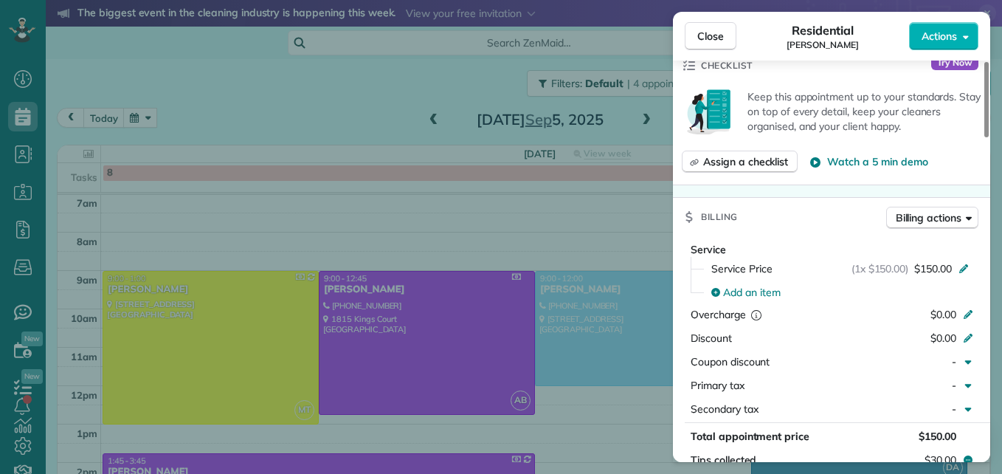
scroll to position [599, 0]
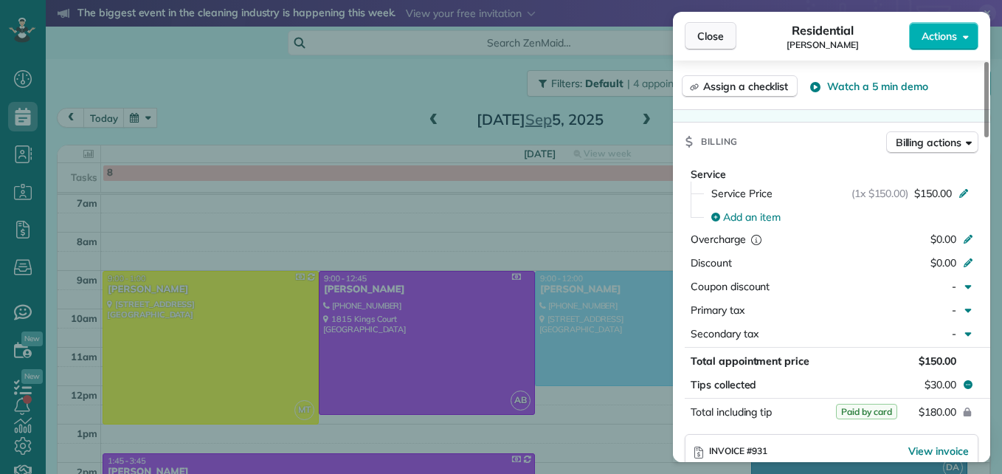
click at [714, 44] on button "Close" at bounding box center [711, 36] width 52 height 28
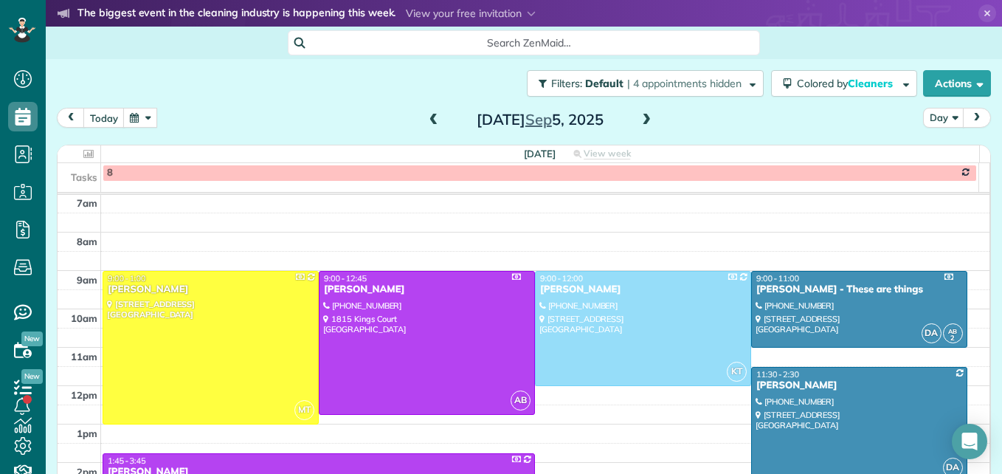
click at [144, 114] on button "button" at bounding box center [140, 118] width 34 height 20
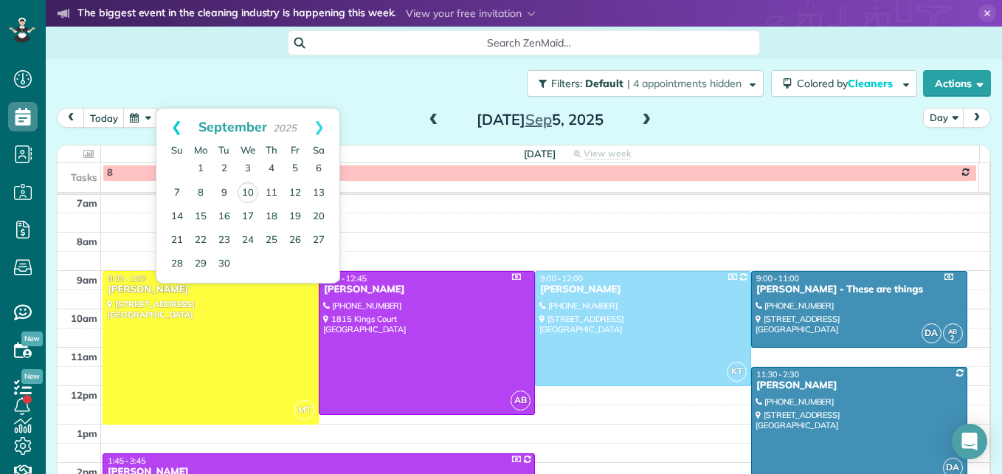
click at [167, 123] on link "Prev" at bounding box center [176, 126] width 41 height 37
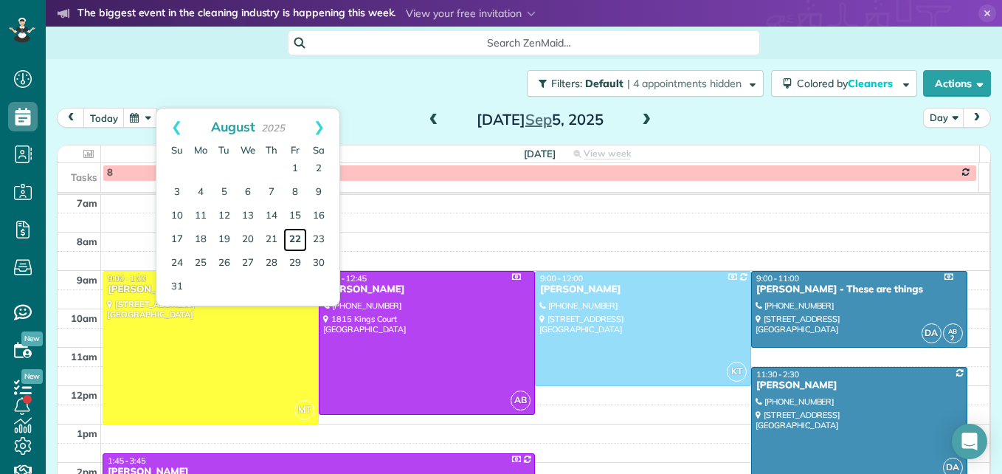
click at [292, 234] on link "22" at bounding box center [295, 240] width 24 height 24
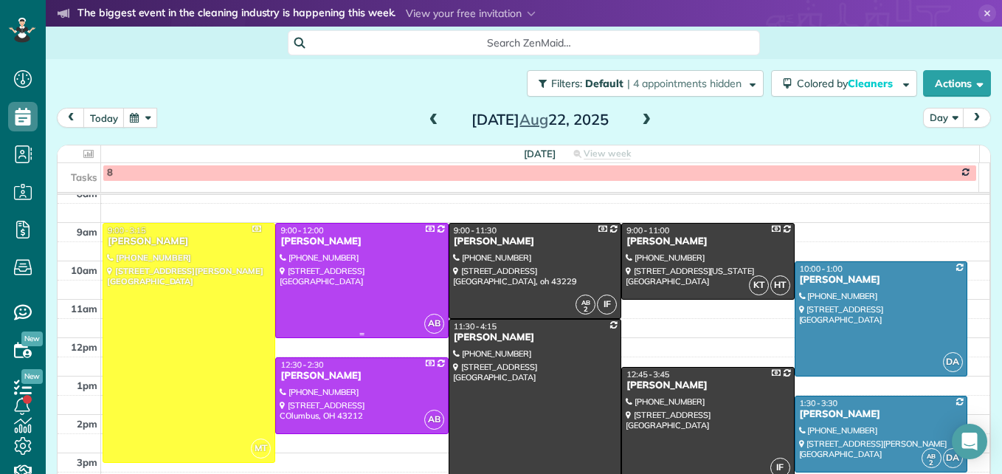
scroll to position [228, 0]
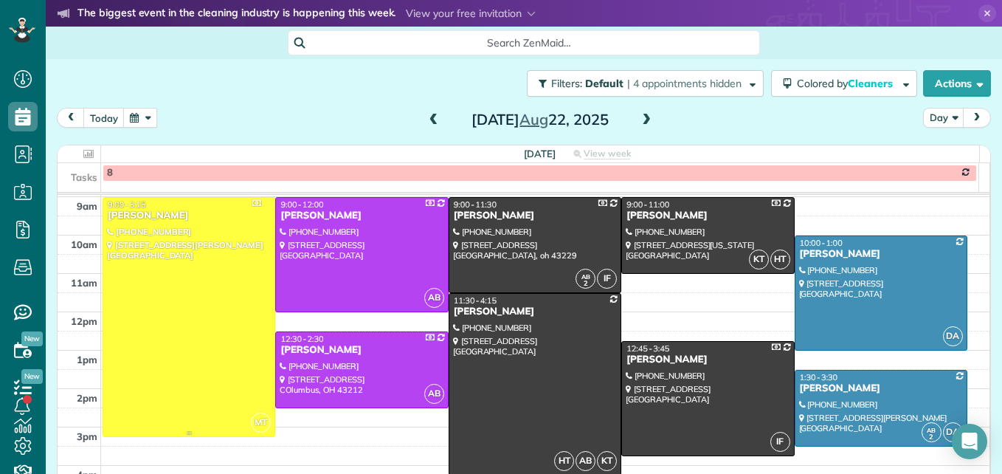
click at [204, 320] on div at bounding box center [188, 317] width 171 height 238
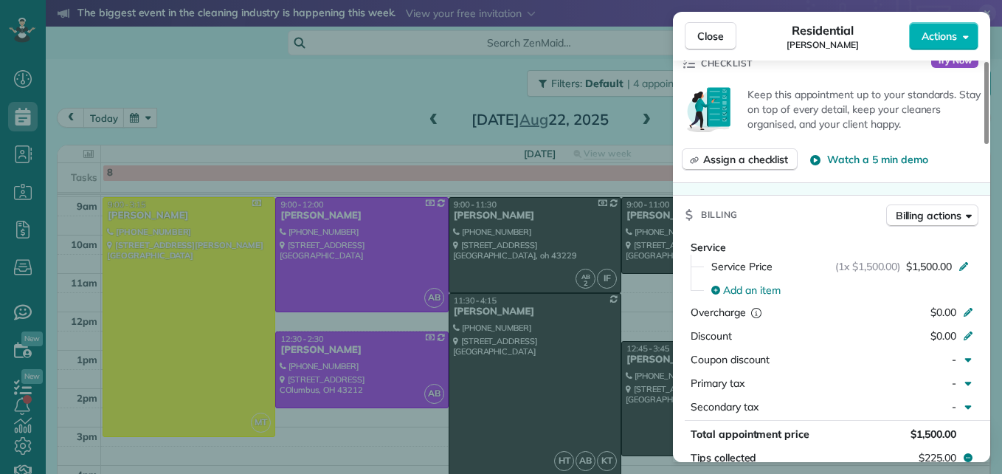
scroll to position [597, 0]
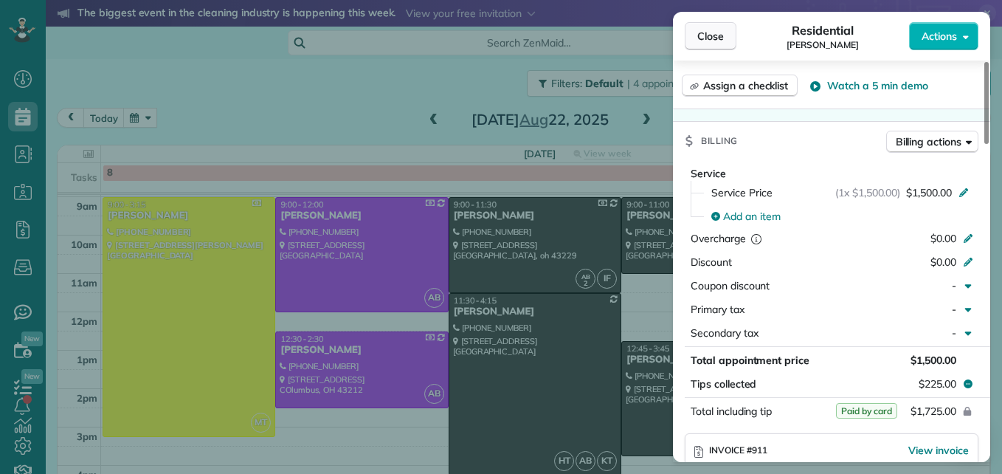
click at [720, 46] on button "Close" at bounding box center [711, 36] width 52 height 28
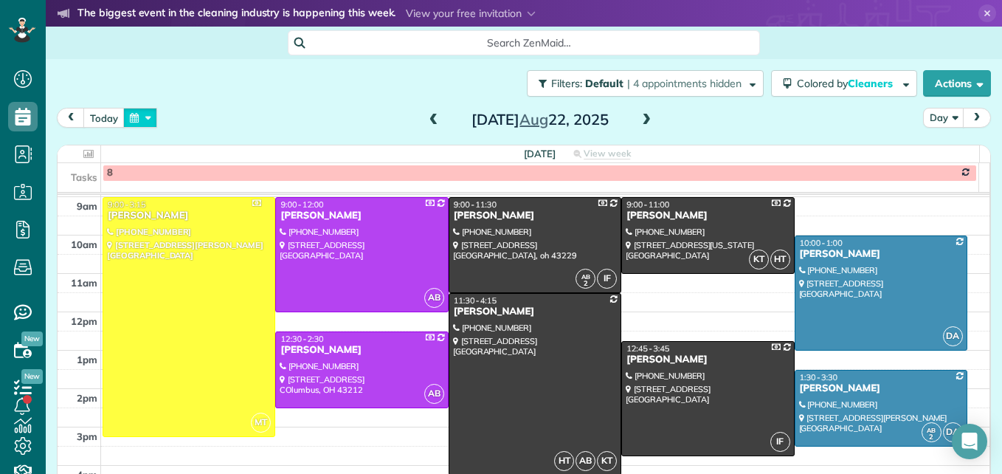
click at [138, 119] on button "button" at bounding box center [140, 118] width 34 height 20
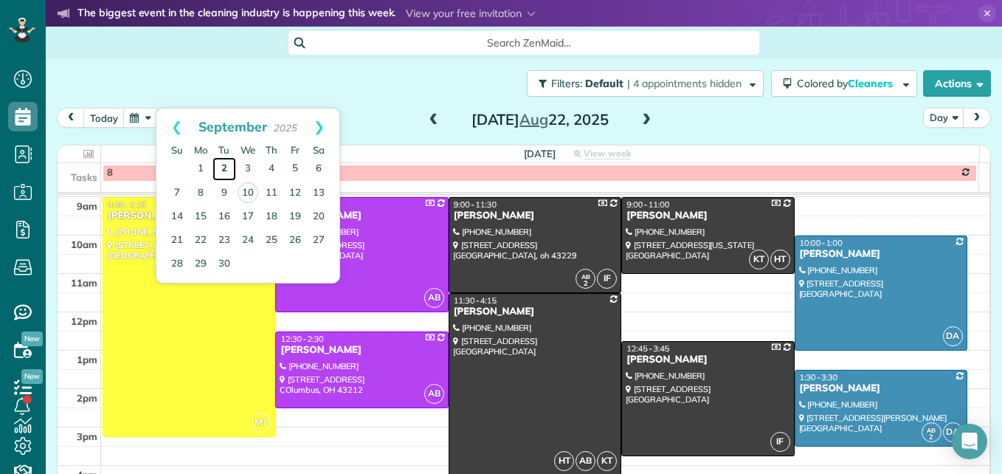
click at [220, 169] on link "2" at bounding box center [225, 169] width 24 height 24
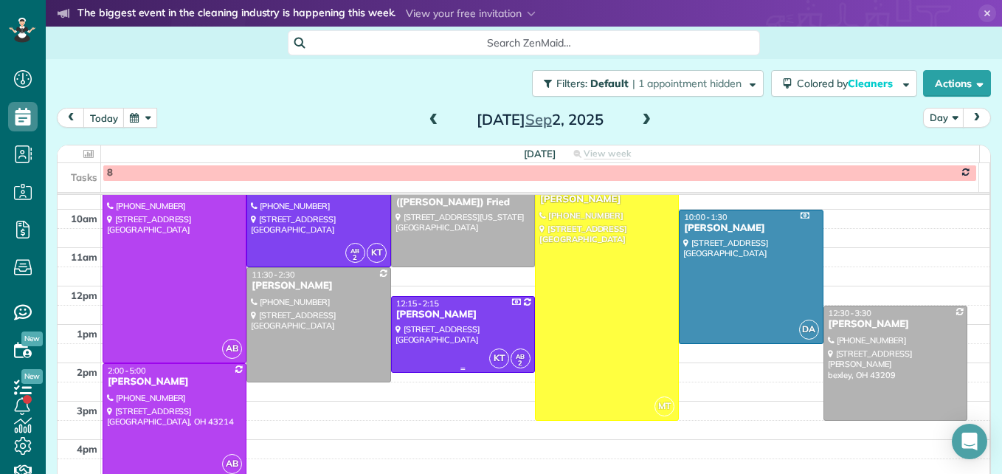
scroll to position [265, 0]
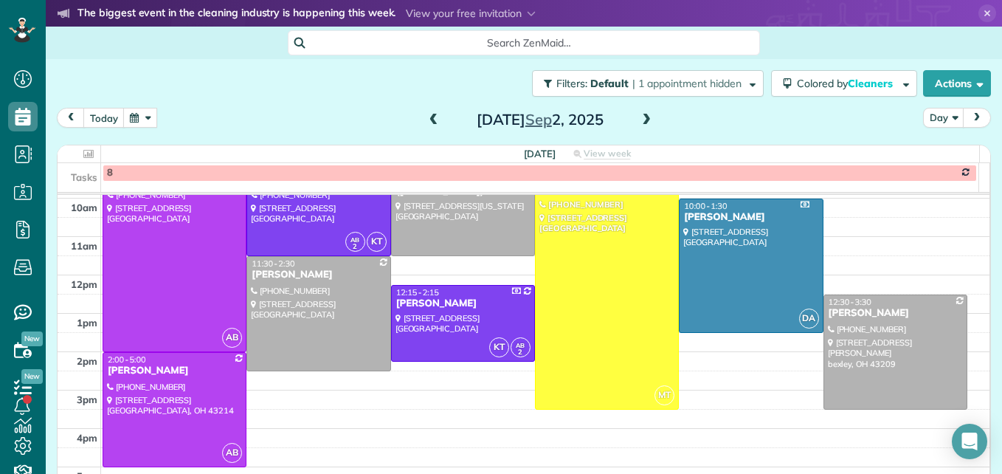
click at [145, 122] on button "button" at bounding box center [140, 118] width 34 height 20
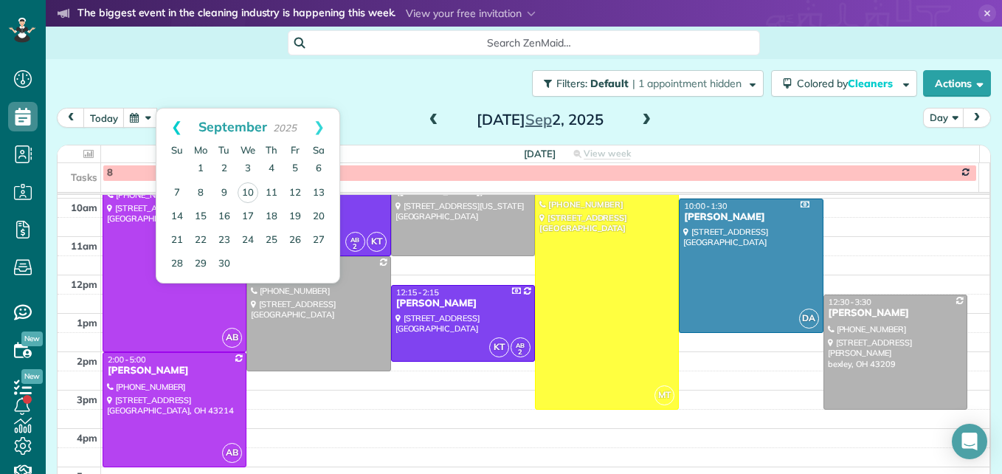
click at [172, 128] on link "Prev" at bounding box center [176, 126] width 41 height 37
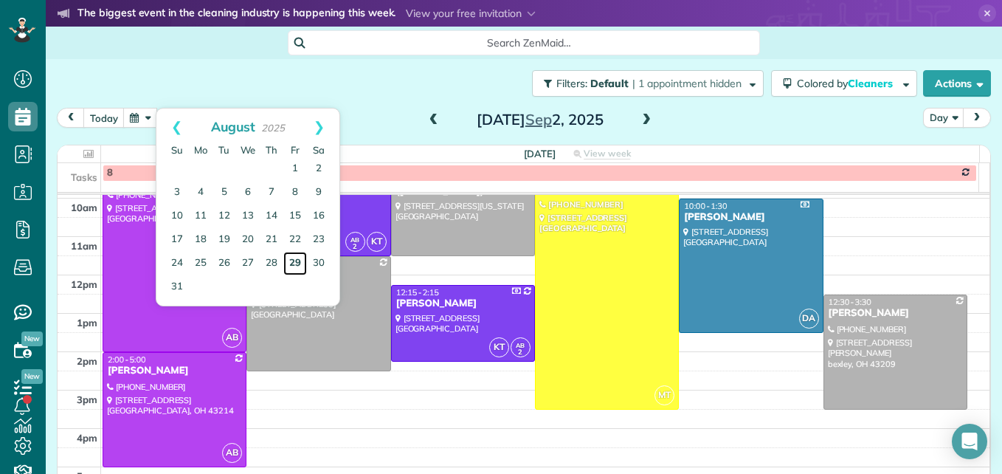
click at [296, 263] on link "29" at bounding box center [295, 264] width 24 height 24
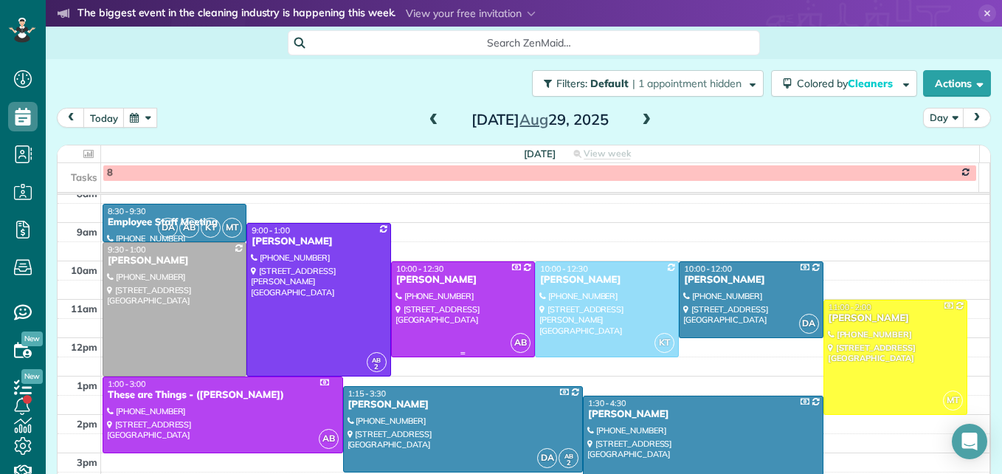
scroll to position [228, 0]
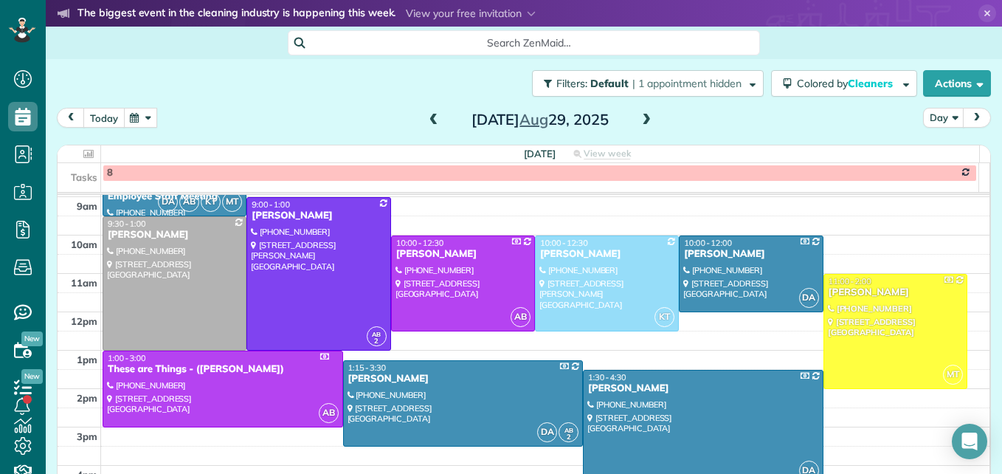
click at [111, 116] on button "today" at bounding box center [103, 118] width 41 height 20
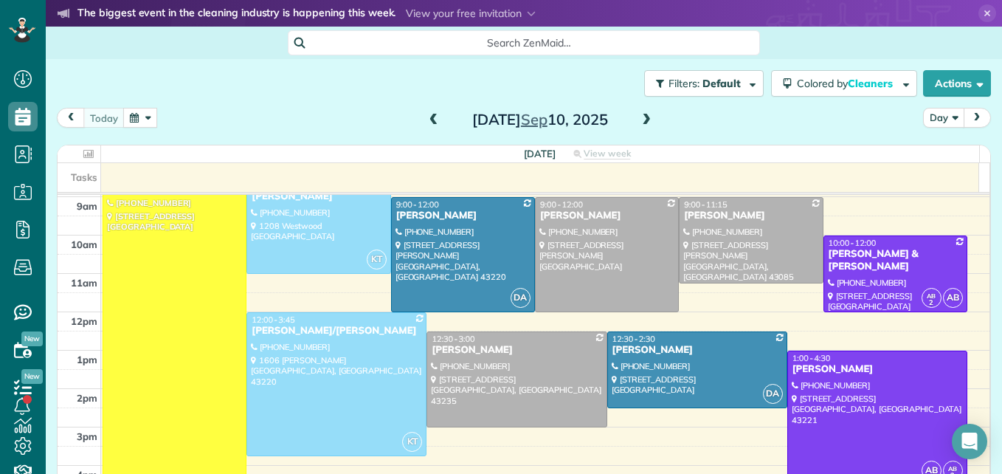
click at [923, 122] on button "Day" at bounding box center [943, 118] width 41 height 20
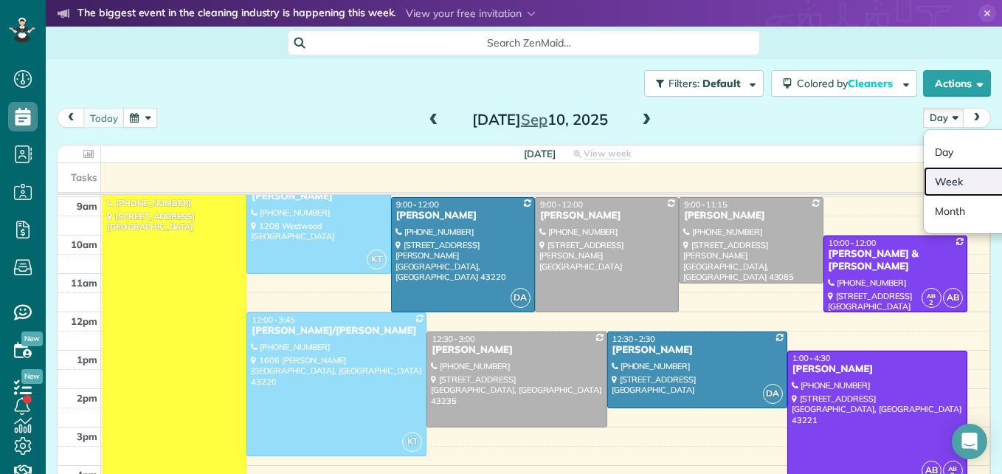
click at [938, 190] on link "Week" at bounding box center [982, 182] width 117 height 30
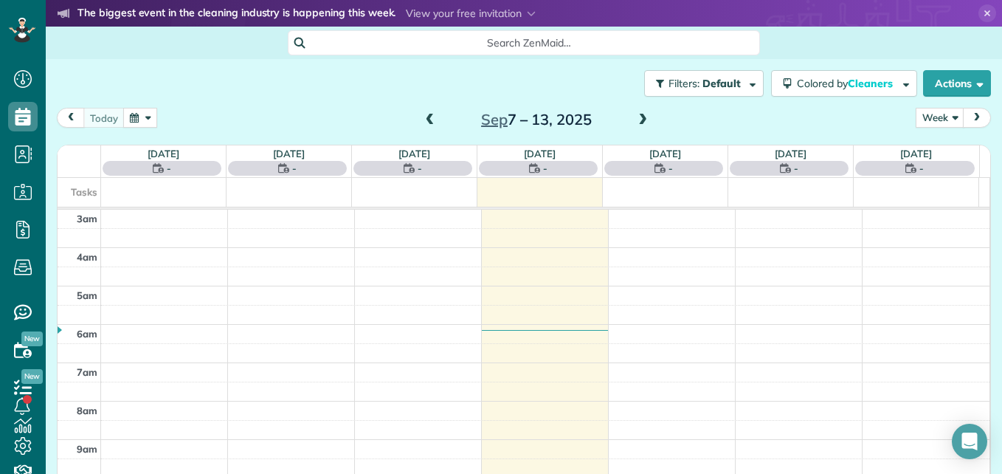
scroll to position [154, 0]
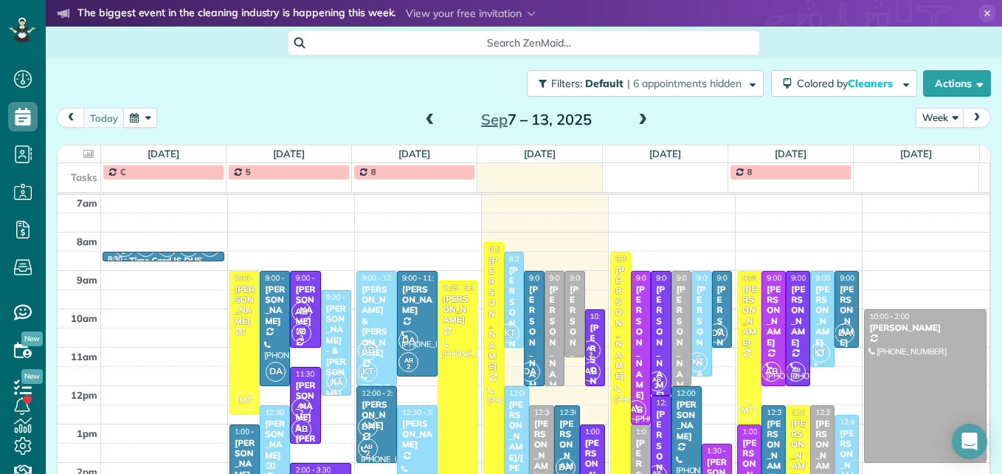
click at [153, 117] on button "button" at bounding box center [140, 118] width 34 height 20
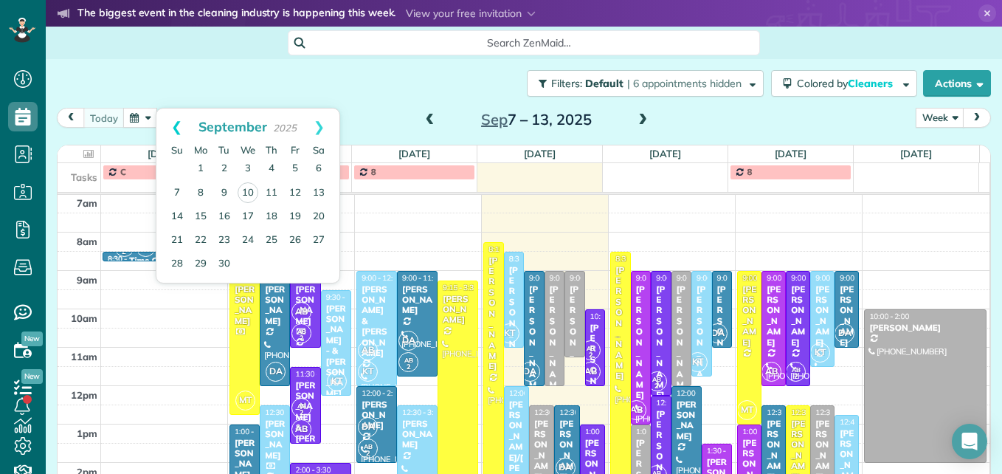
click at [168, 120] on link "Prev" at bounding box center [176, 126] width 41 height 37
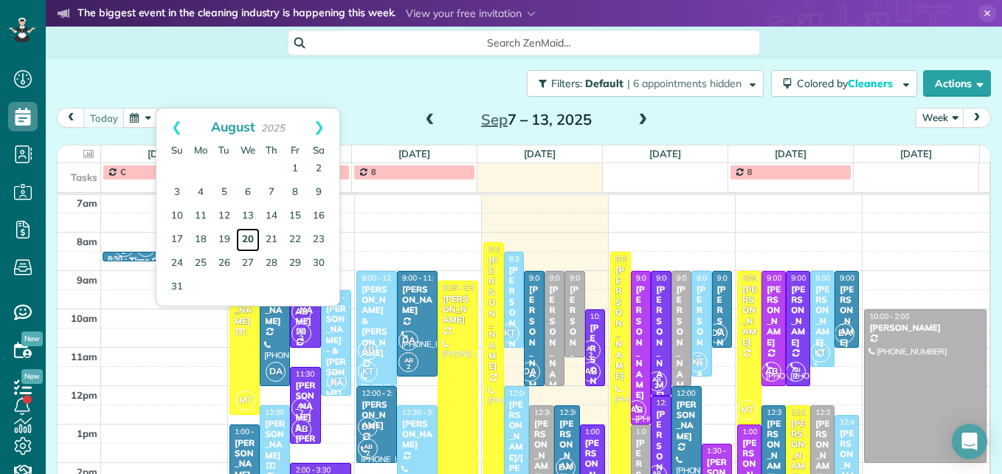
click at [248, 237] on link "20" at bounding box center [248, 240] width 24 height 24
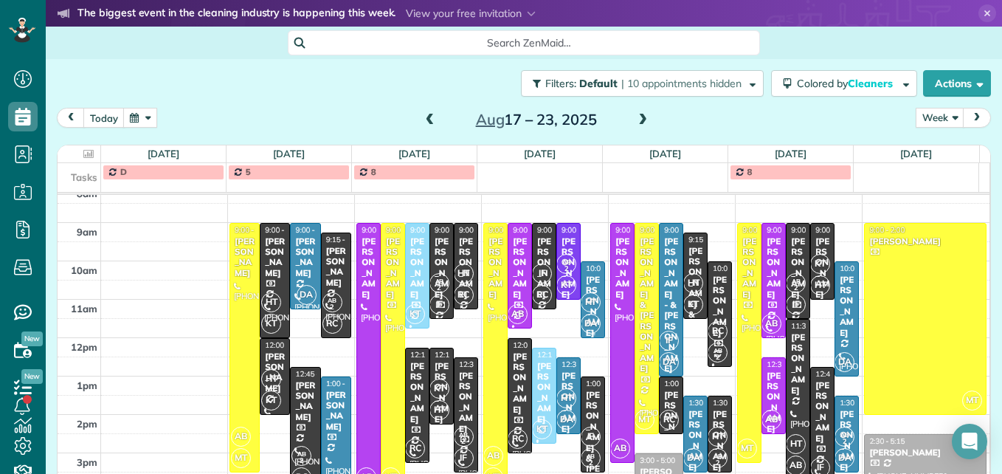
scroll to position [228, 0]
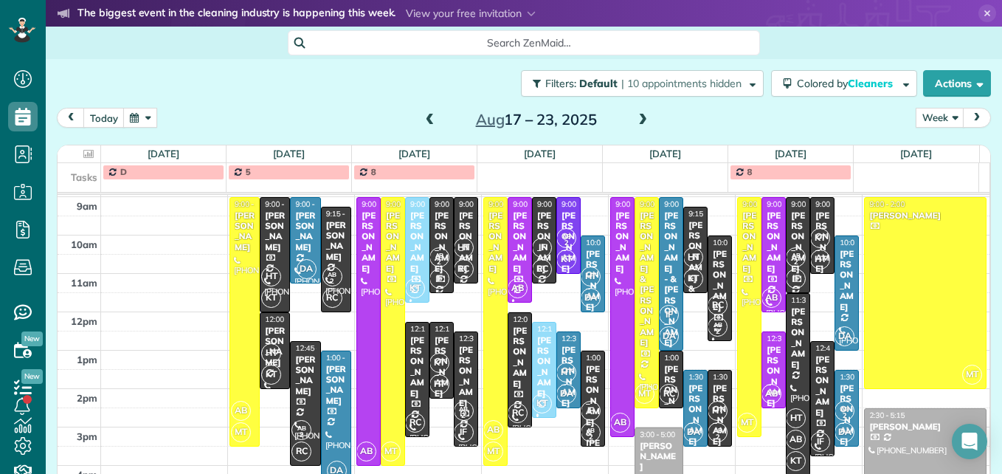
click at [143, 117] on button "button" at bounding box center [140, 118] width 34 height 20
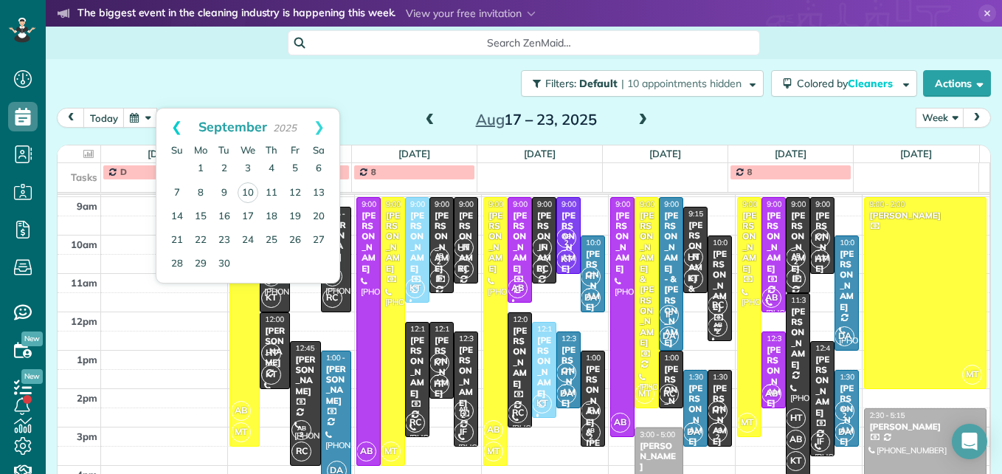
click at [174, 125] on link "Prev" at bounding box center [176, 126] width 41 height 37
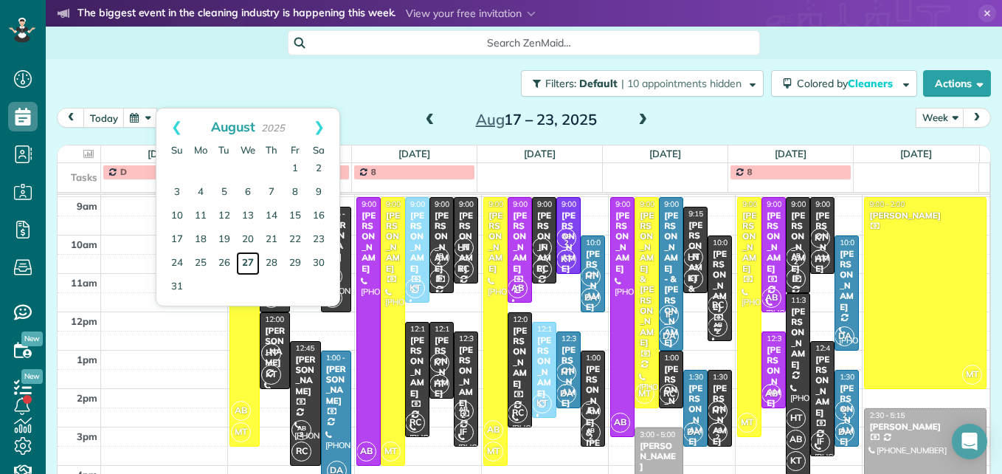
click at [250, 263] on link "27" at bounding box center [248, 264] width 24 height 24
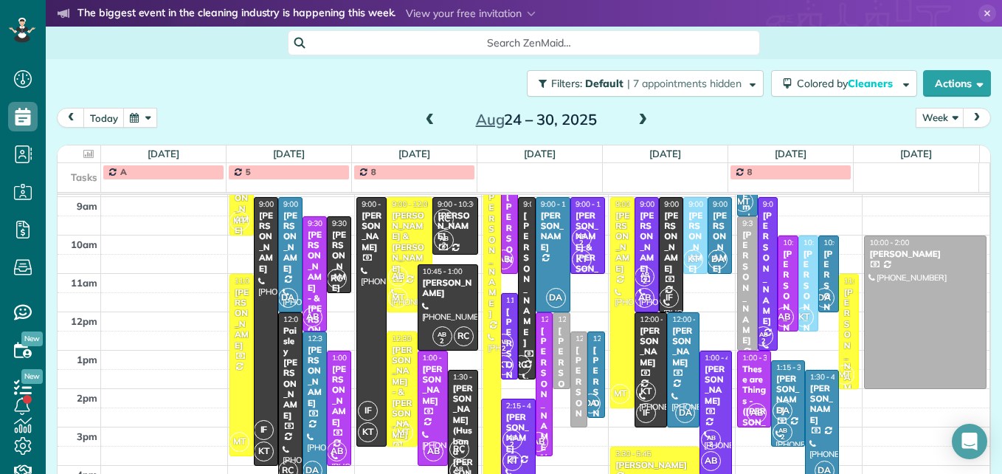
click at [640, 123] on span at bounding box center [643, 120] width 16 height 13
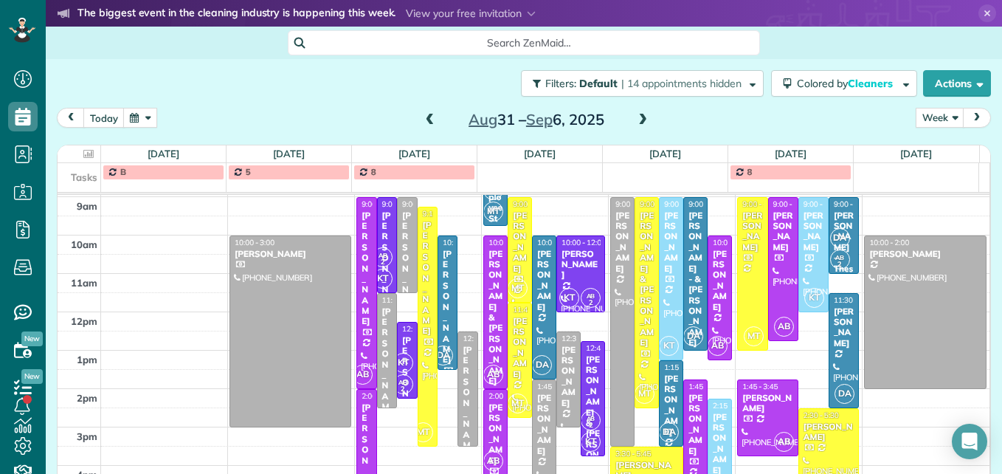
click at [638, 117] on span at bounding box center [643, 120] width 16 height 13
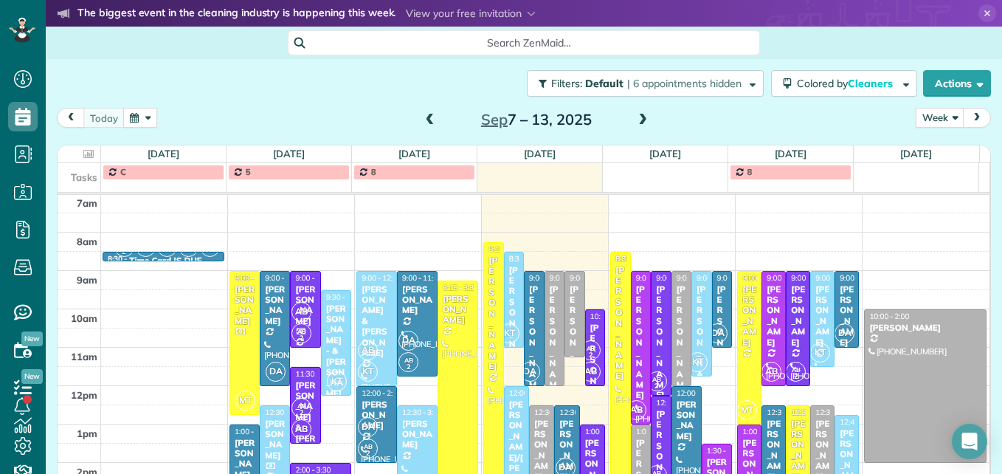
click at [638, 117] on span at bounding box center [643, 120] width 16 height 13
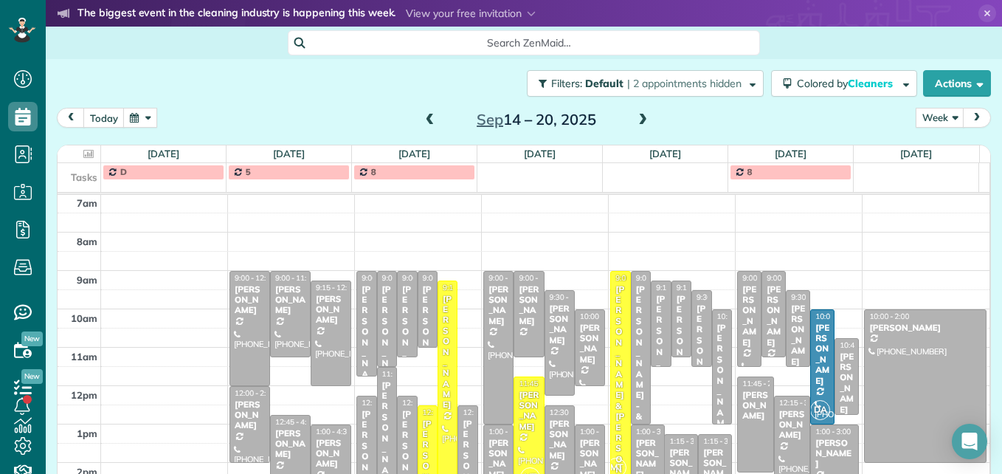
scroll to position [228, 0]
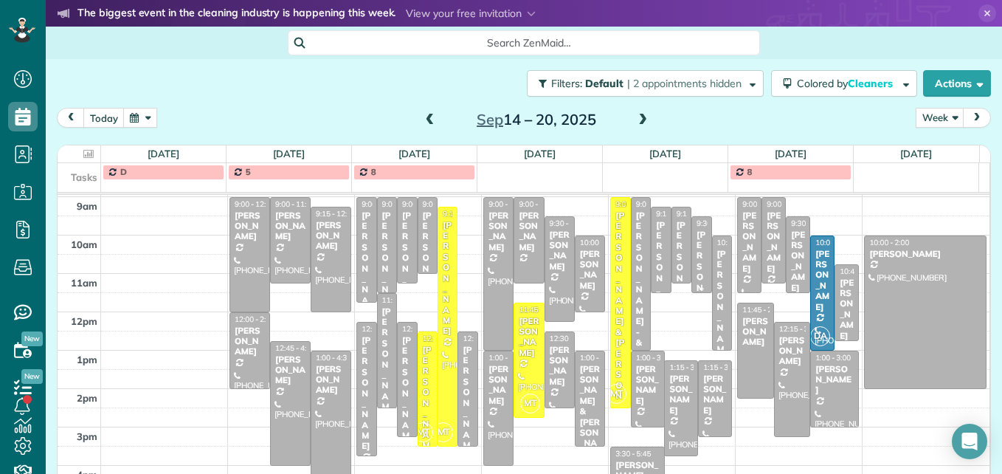
click at [696, 276] on div "Emily Gilbert" at bounding box center [701, 288] width 11 height 117
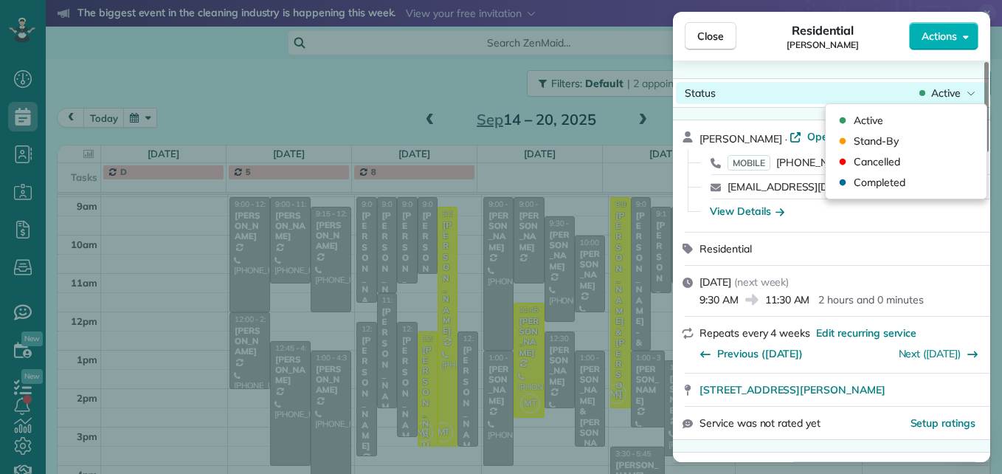
click at [946, 98] on span "Active" at bounding box center [946, 93] width 30 height 15
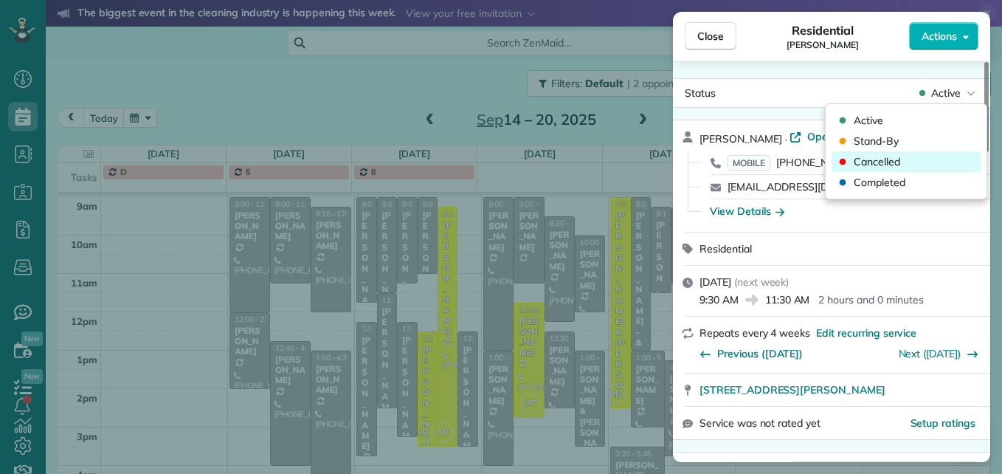
click at [929, 168] on div "Cancelled" at bounding box center [906, 161] width 149 height 21
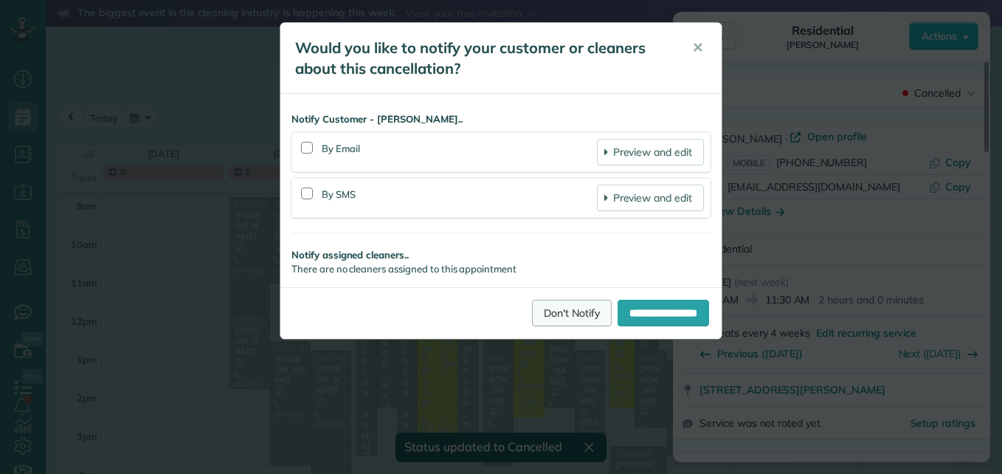
click at [554, 317] on link "Don't Notify" at bounding box center [572, 313] width 80 height 27
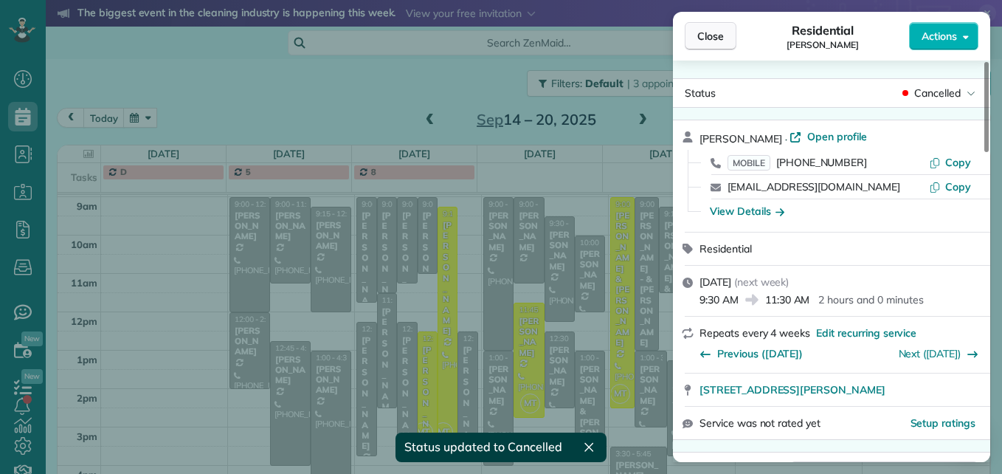
click at [703, 40] on span "Close" at bounding box center [710, 36] width 27 height 15
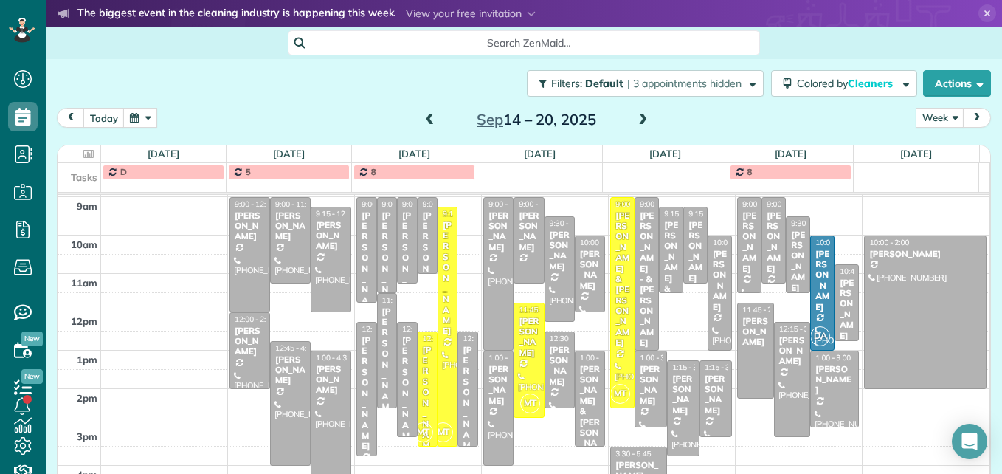
click at [422, 117] on span at bounding box center [430, 120] width 16 height 13
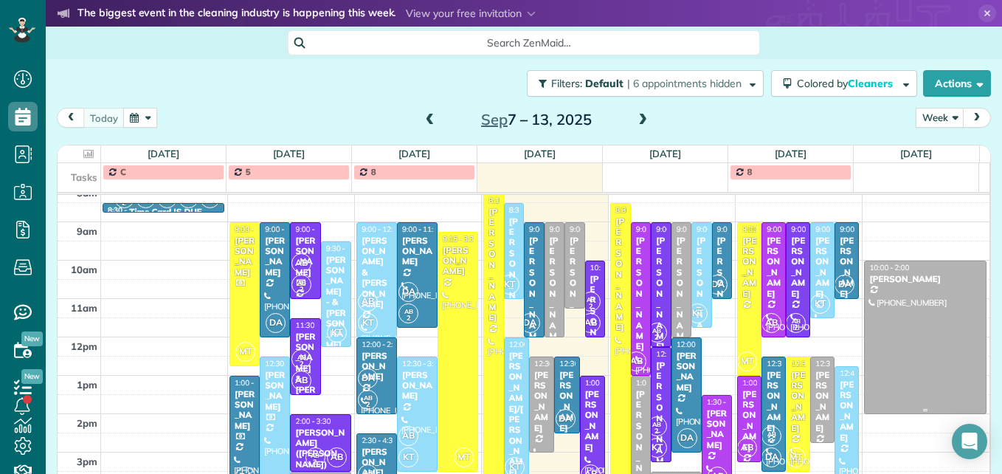
scroll to position [228, 0]
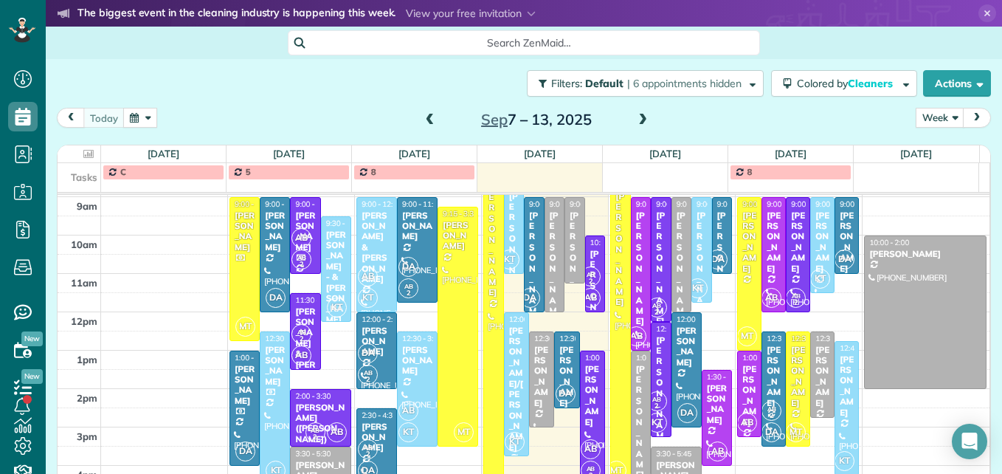
click at [423, 119] on span at bounding box center [430, 120] width 16 height 13
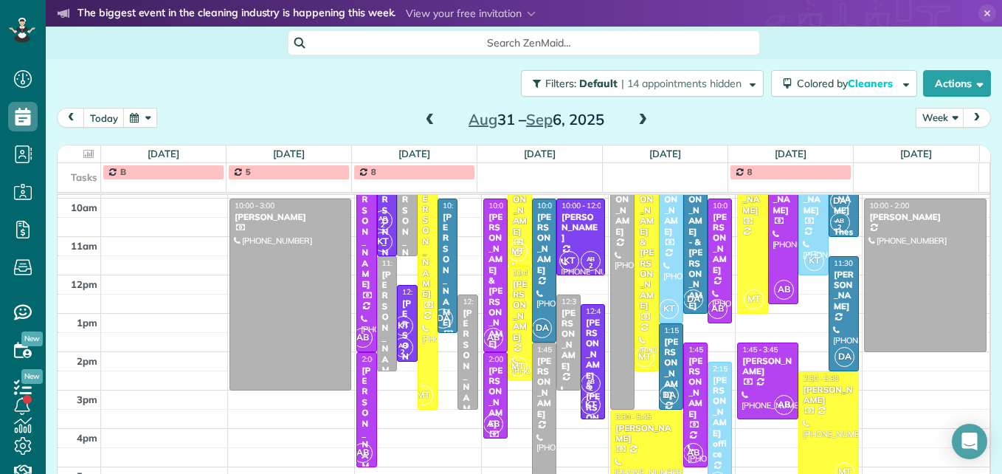
scroll to position [191, 0]
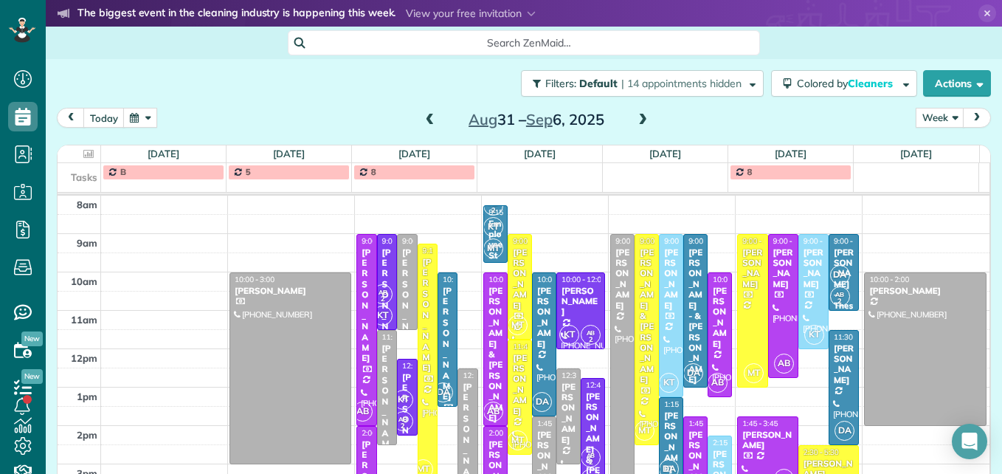
click at [640, 121] on span at bounding box center [643, 120] width 16 height 13
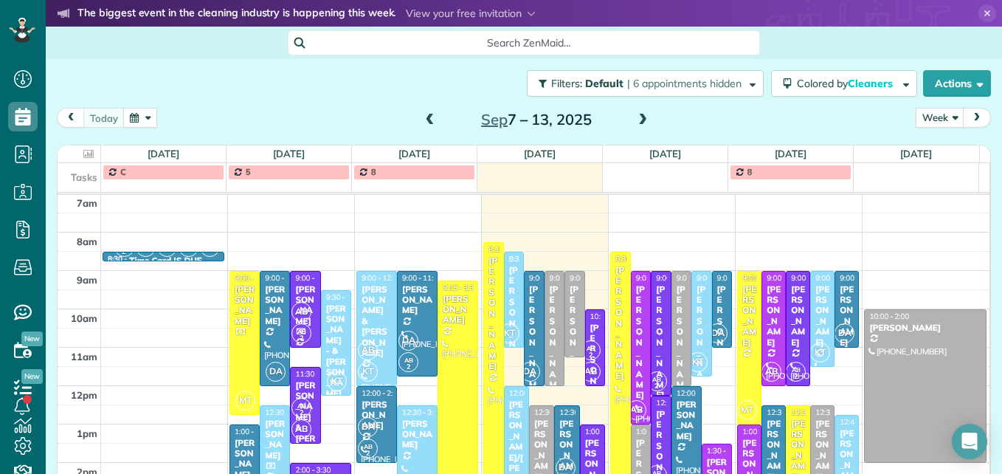
click at [640, 121] on span at bounding box center [643, 120] width 16 height 13
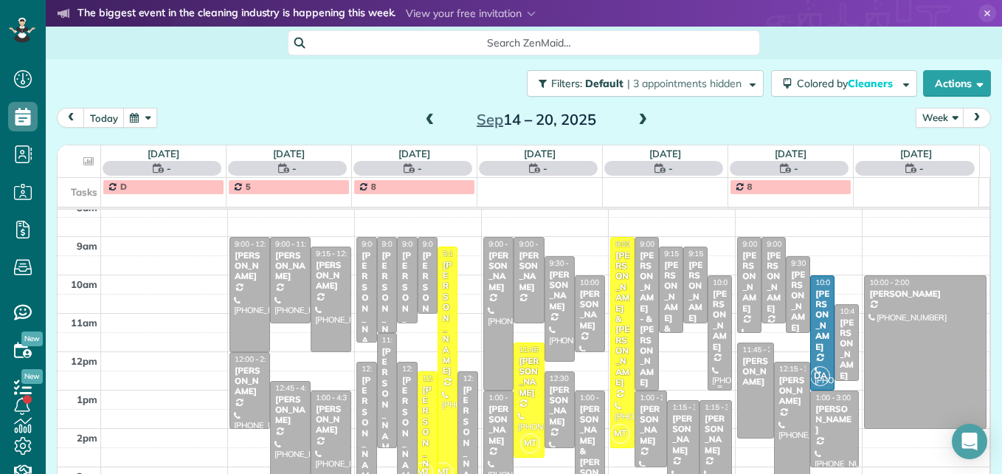
scroll to position [228, 0]
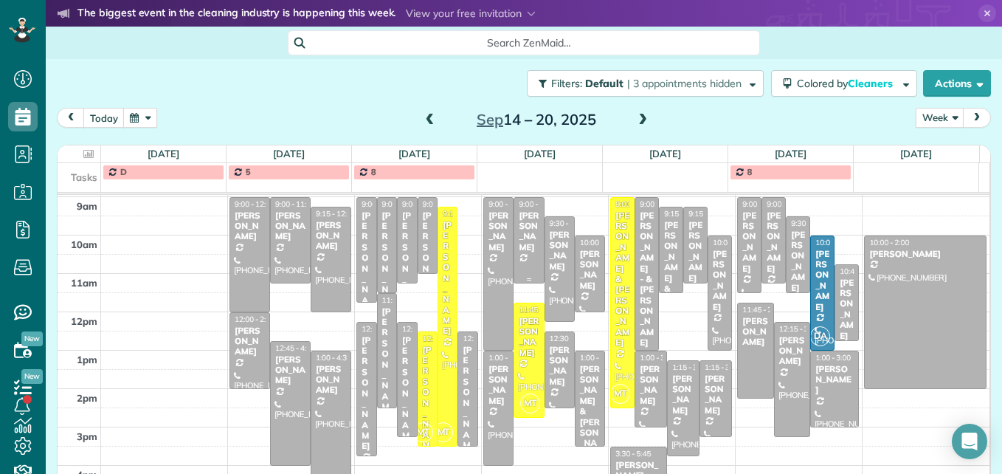
click at [518, 235] on div "Cara Seidt" at bounding box center [528, 231] width 21 height 43
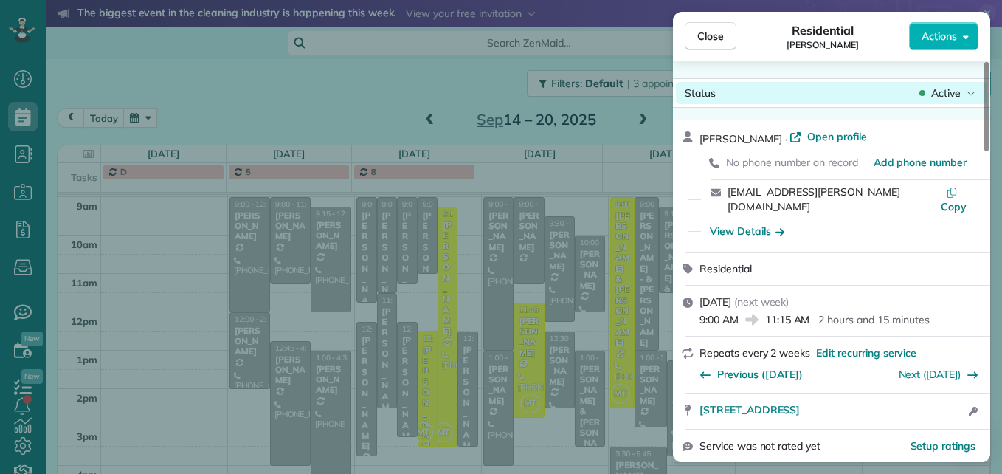
click at [939, 94] on span "Active" at bounding box center [946, 93] width 30 height 15
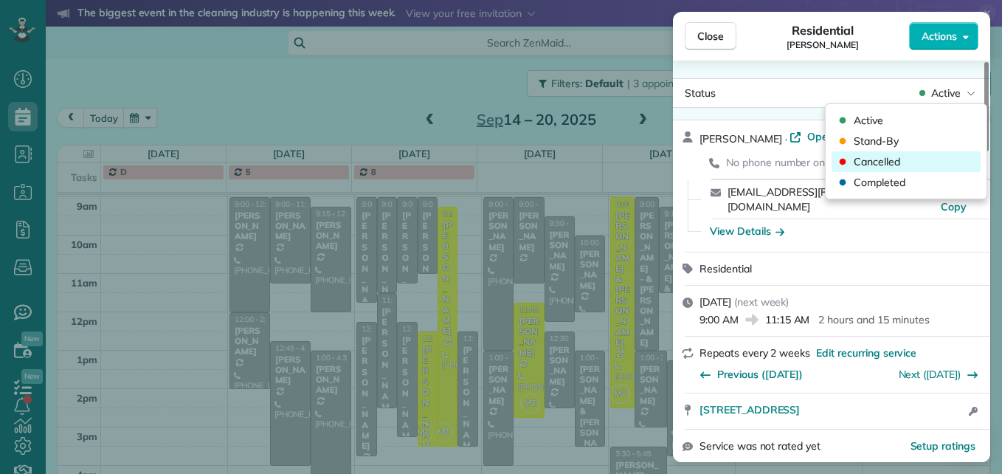
click at [920, 159] on div "Cancelled" at bounding box center [906, 161] width 149 height 21
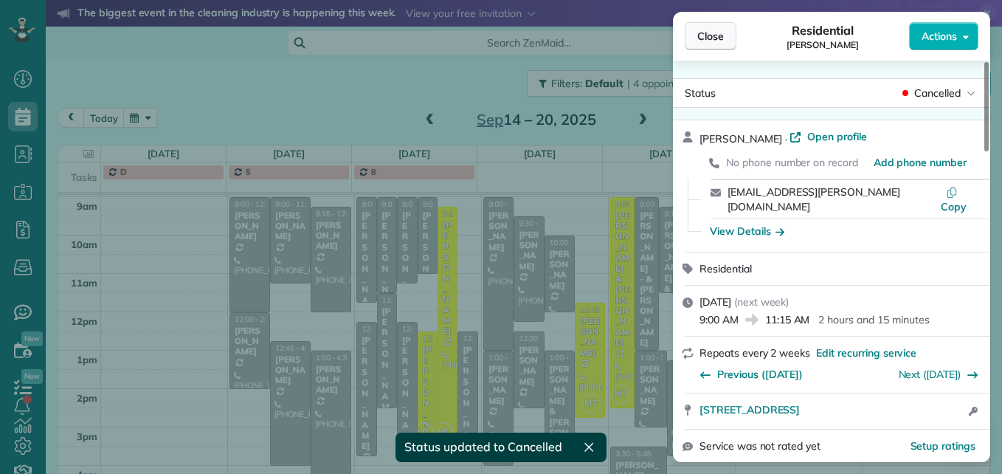
click at [707, 41] on span "Close" at bounding box center [710, 36] width 27 height 15
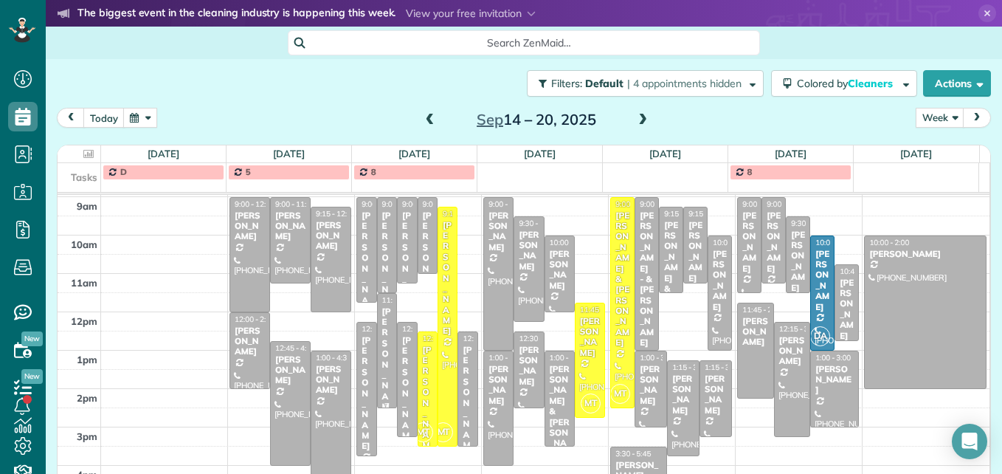
click at [383, 328] on div "Ross Heran" at bounding box center [387, 364] width 11 height 117
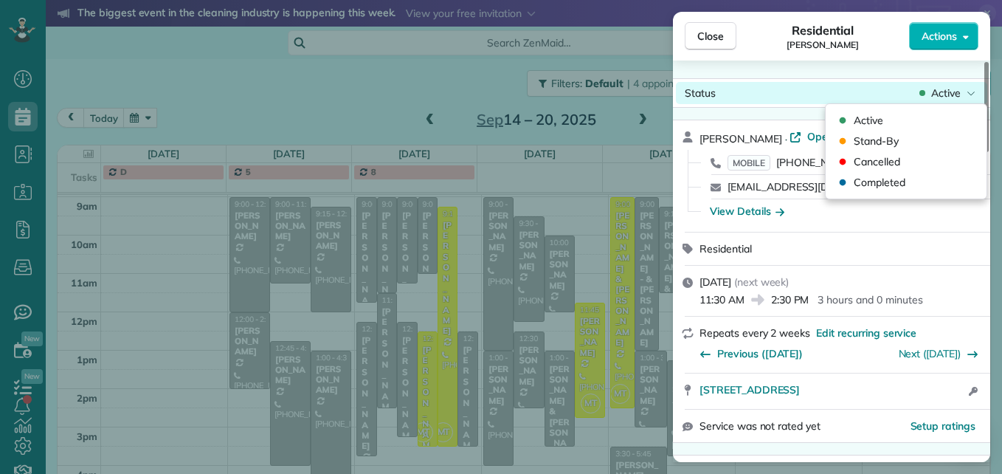
click at [935, 101] on div "Status Active" at bounding box center [831, 93] width 311 height 22
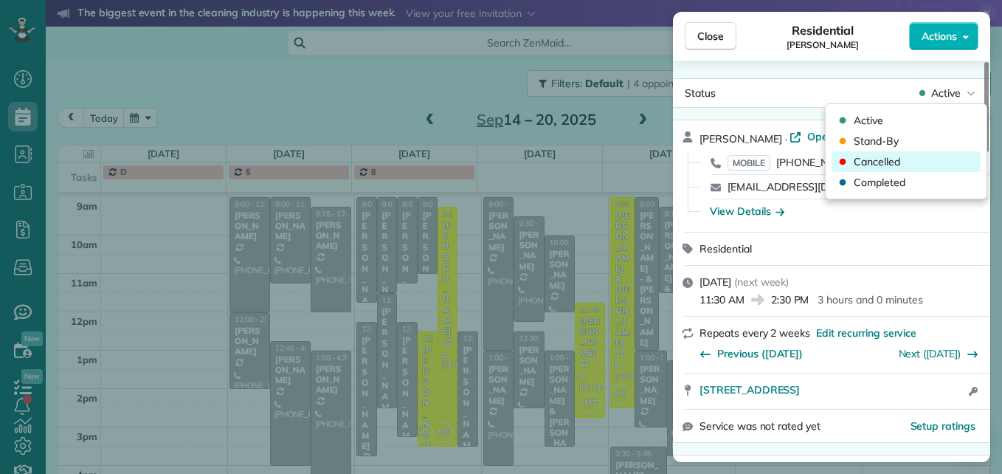
click at [908, 163] on div "Cancelled" at bounding box center [906, 161] width 149 height 21
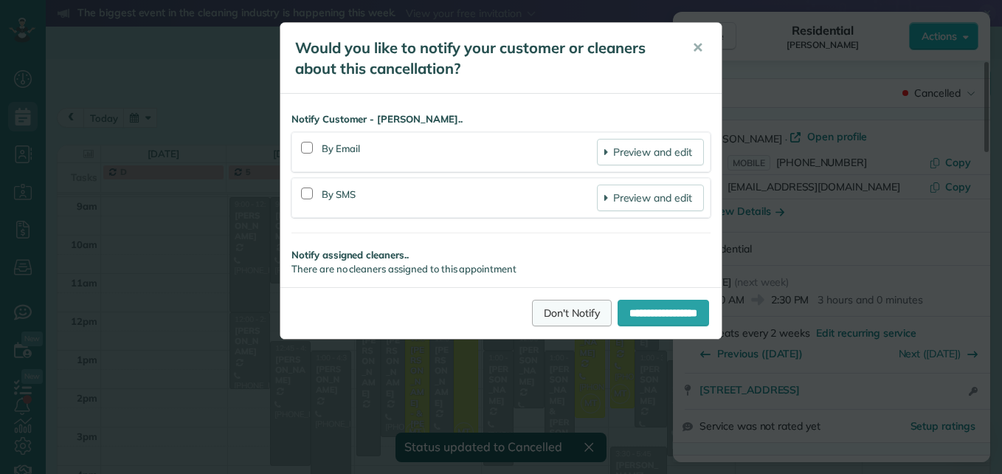
click at [575, 310] on link "Don't Notify" at bounding box center [572, 313] width 80 height 27
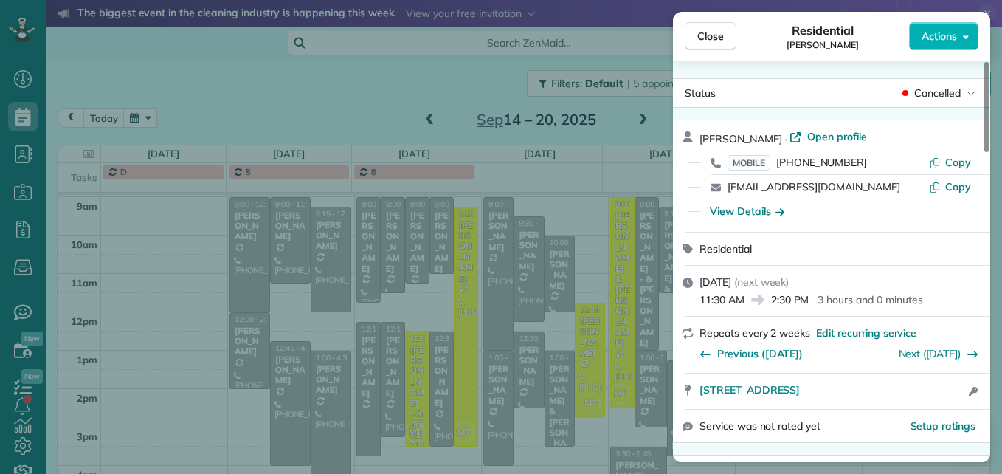
drag, startPoint x: 332, startPoint y: 198, endPoint x: 322, endPoint y: 299, distance: 101.6
click at [322, 299] on div "Close Residential Ross Heran Actions Status Cancelled Ross Heran · Open profile…" at bounding box center [501, 237] width 1002 height 474
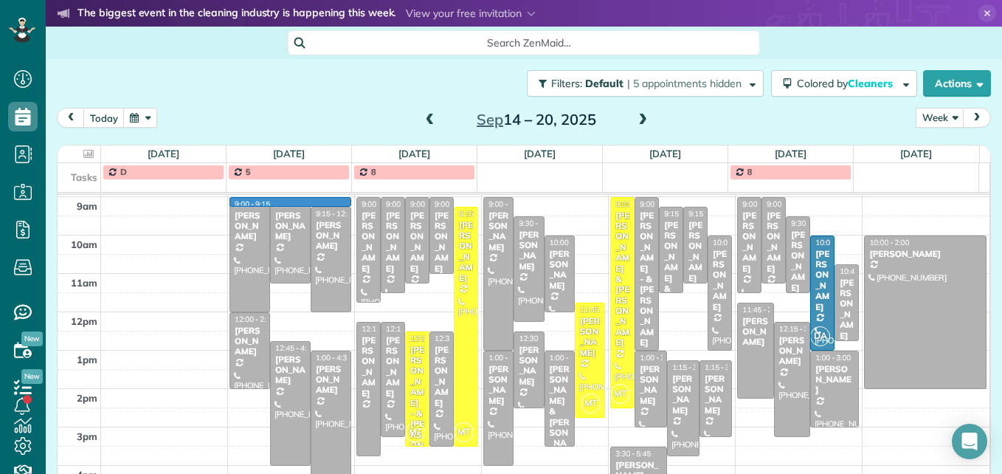
scroll to position [199, 0]
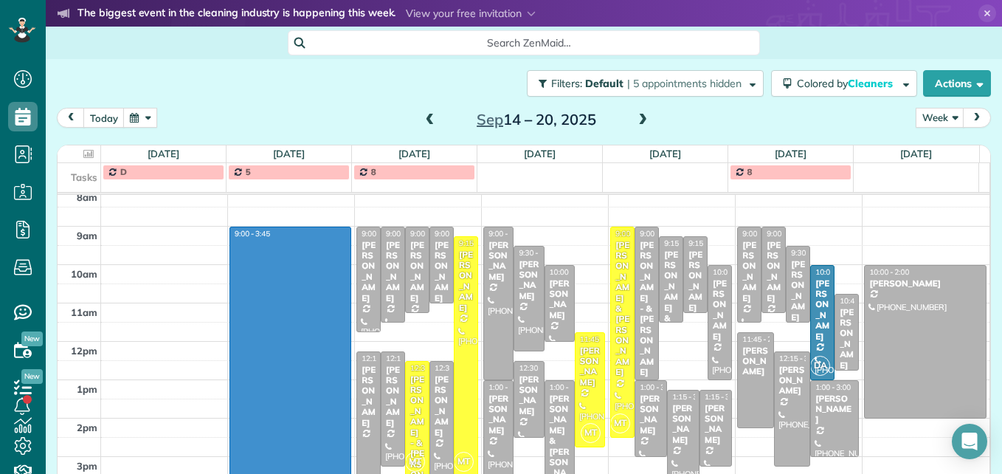
drag, startPoint x: 322, startPoint y: 299, endPoint x: 292, endPoint y: 477, distance: 180.4
click at [292, 473] on html "Dashboard Scheduling Calendar View List View Dispatch View - Weekly scheduling …" at bounding box center [501, 237] width 1002 height 474
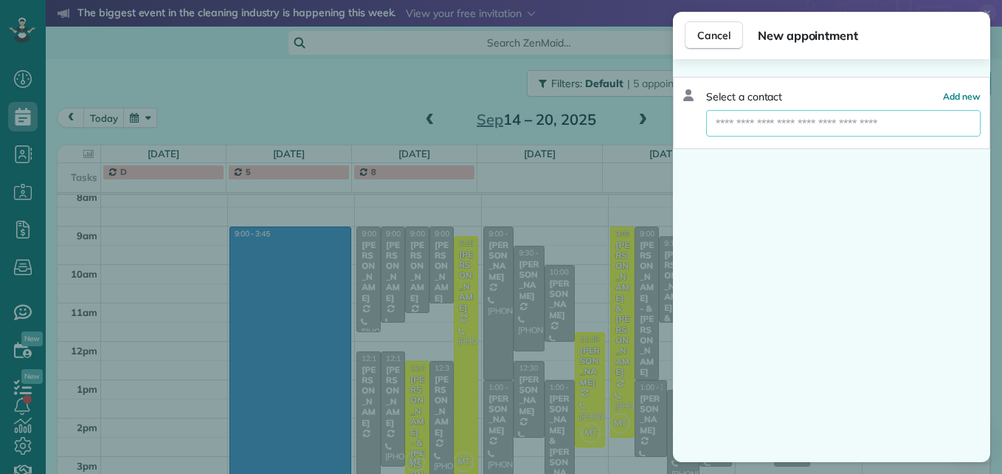
click at [900, 124] on input "text" at bounding box center [843, 123] width 275 height 27
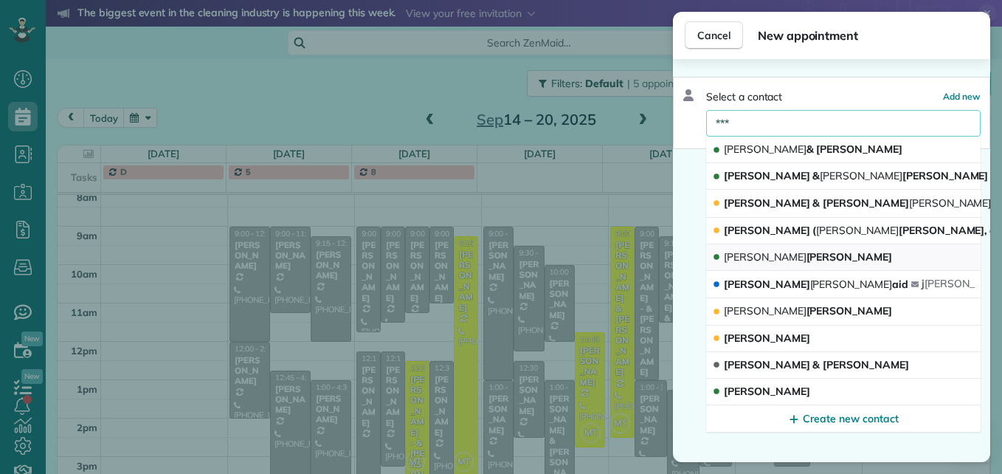
type input "***"
click at [840, 255] on button "Kim berly Gray" at bounding box center [843, 257] width 275 height 27
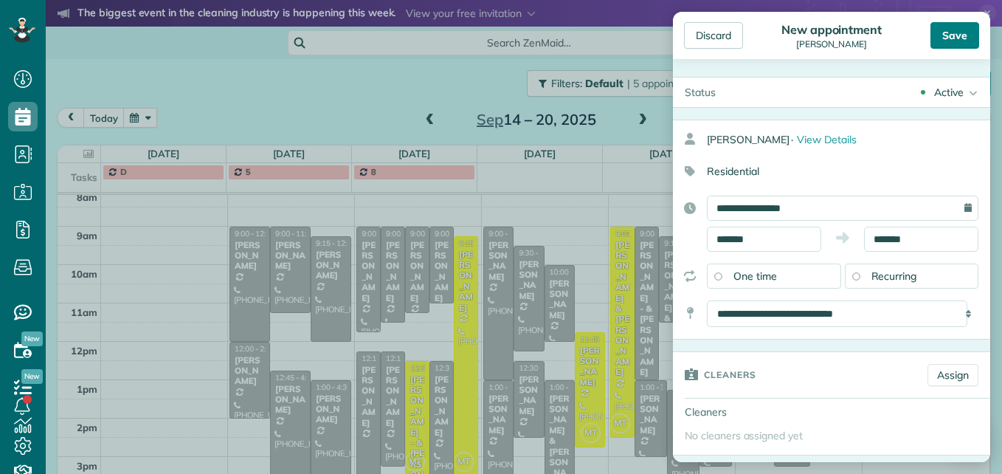
click at [947, 43] on div "Save" at bounding box center [955, 35] width 49 height 27
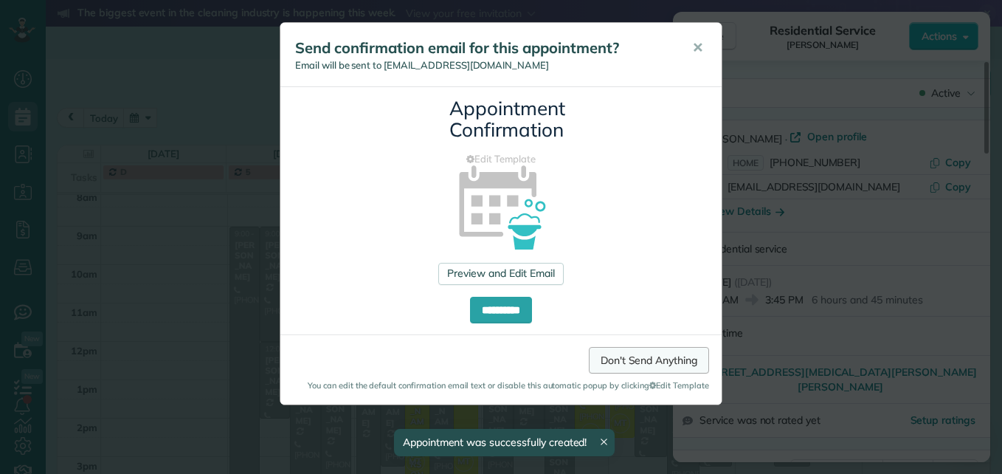
click at [631, 362] on link "Don't Send Anything" at bounding box center [649, 360] width 120 height 27
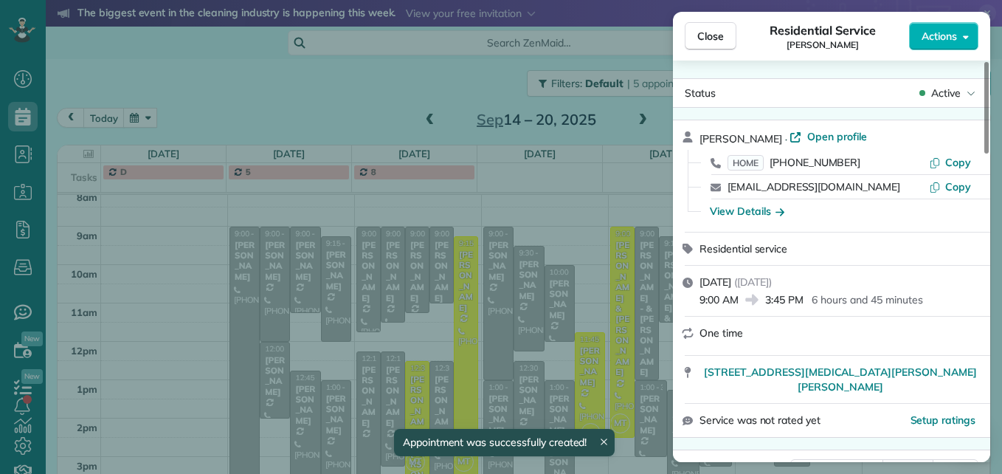
click at [917, 463] on span "Assign" at bounding box center [908, 470] width 32 height 15
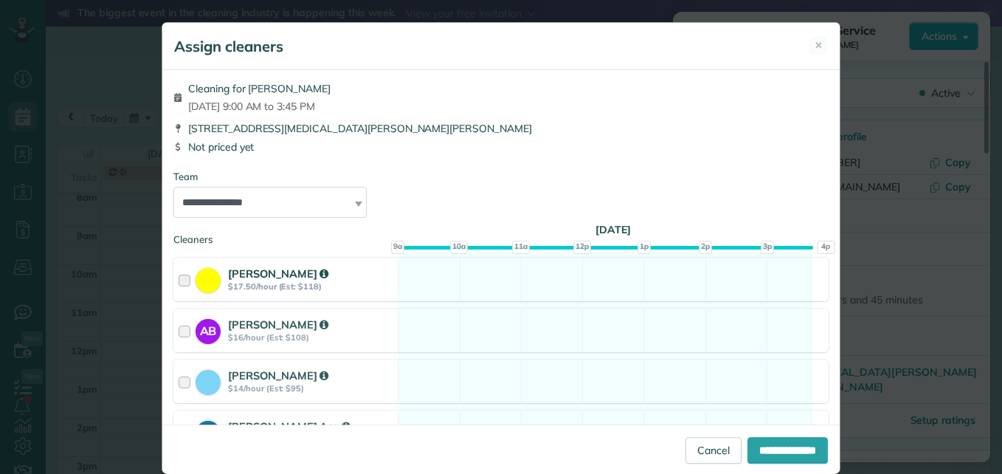
click at [180, 282] on div at bounding box center [187, 279] width 17 height 27
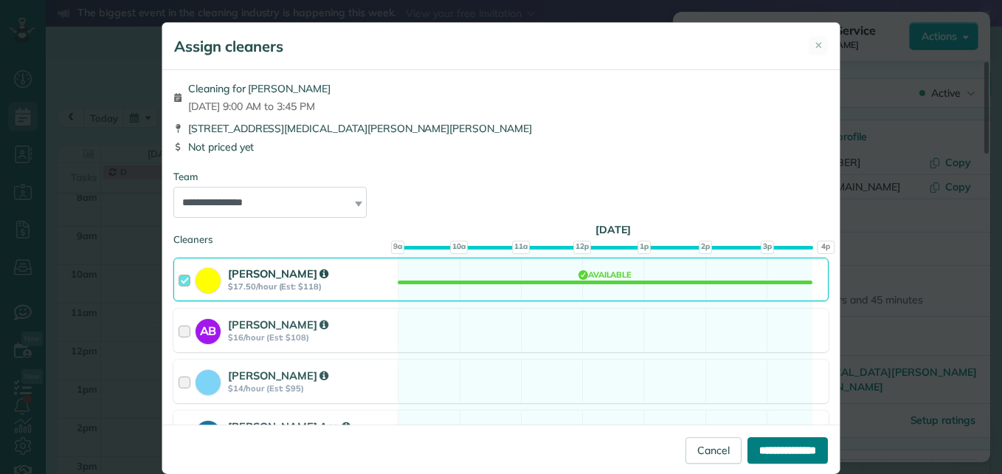
click at [749, 450] on input "**********" at bounding box center [788, 450] width 80 height 27
type input "**********"
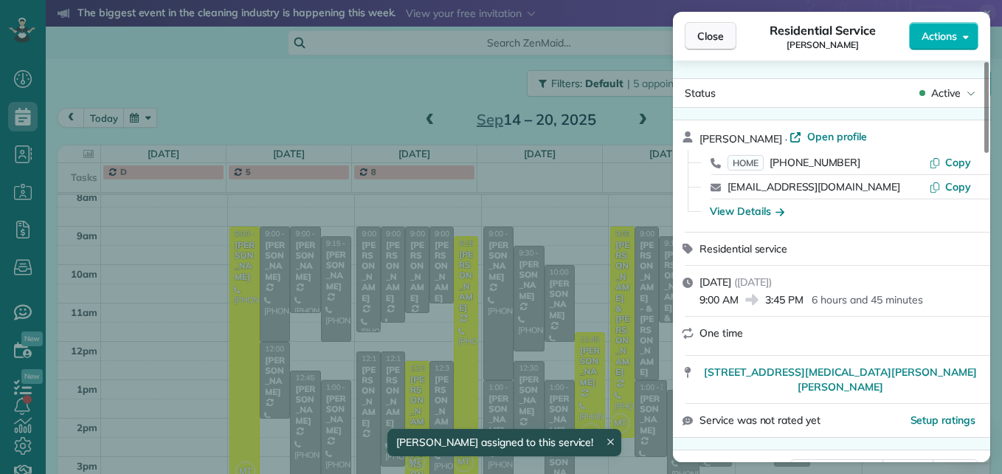
drag, startPoint x: 716, startPoint y: 33, endPoint x: 707, endPoint y: 41, distance: 12.0
click at [715, 33] on span "Close" at bounding box center [710, 36] width 27 height 15
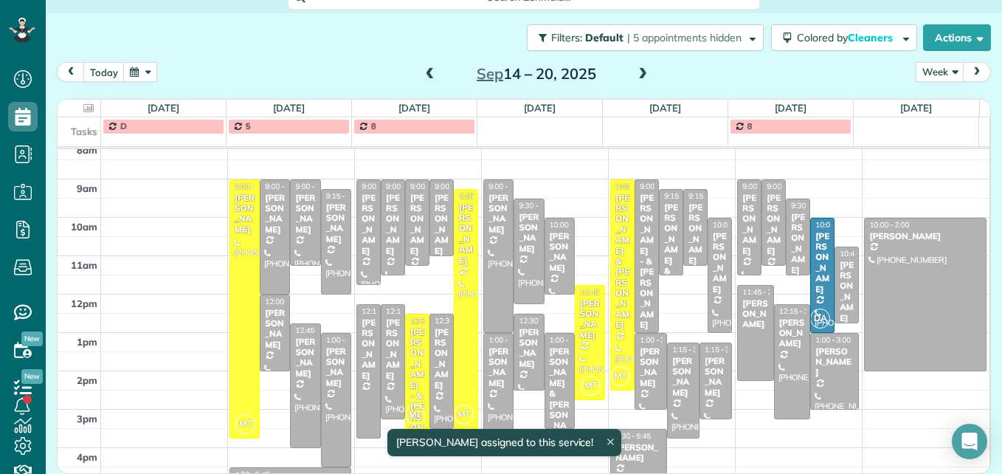
scroll to position [176, 0]
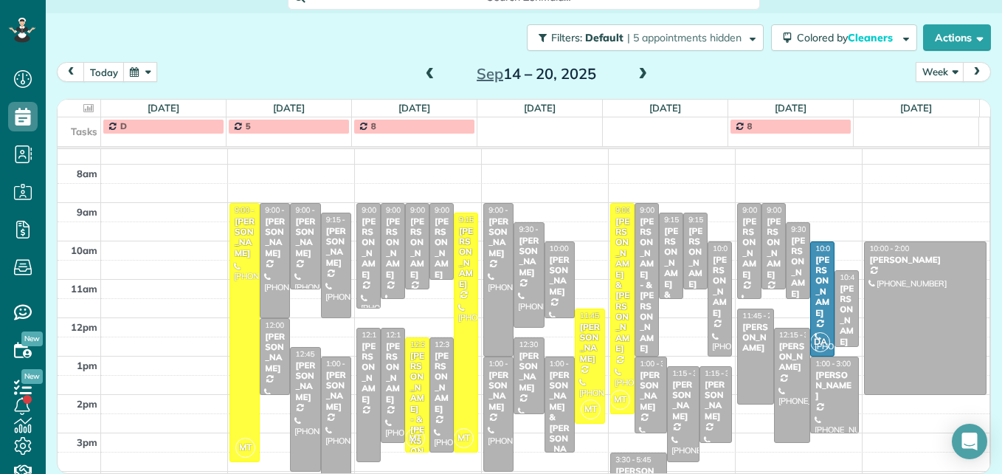
click at [427, 75] on span at bounding box center [430, 74] width 16 height 13
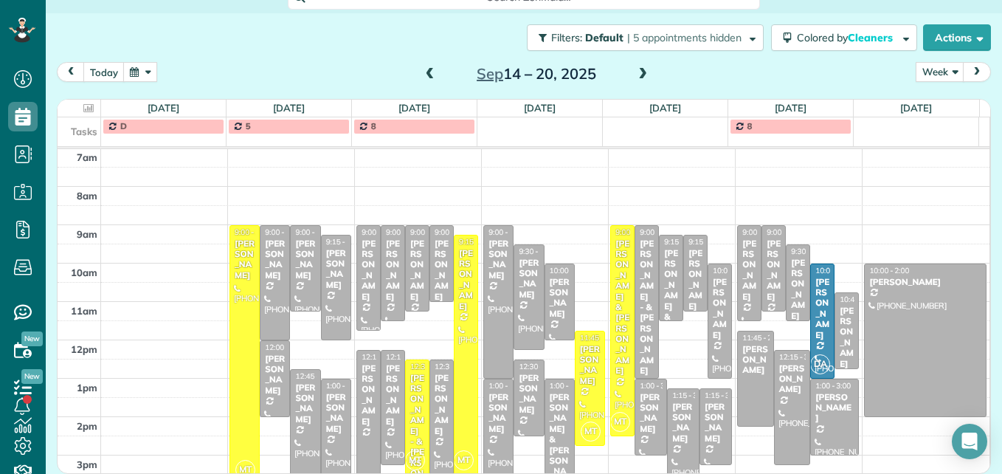
scroll to position [44, 0]
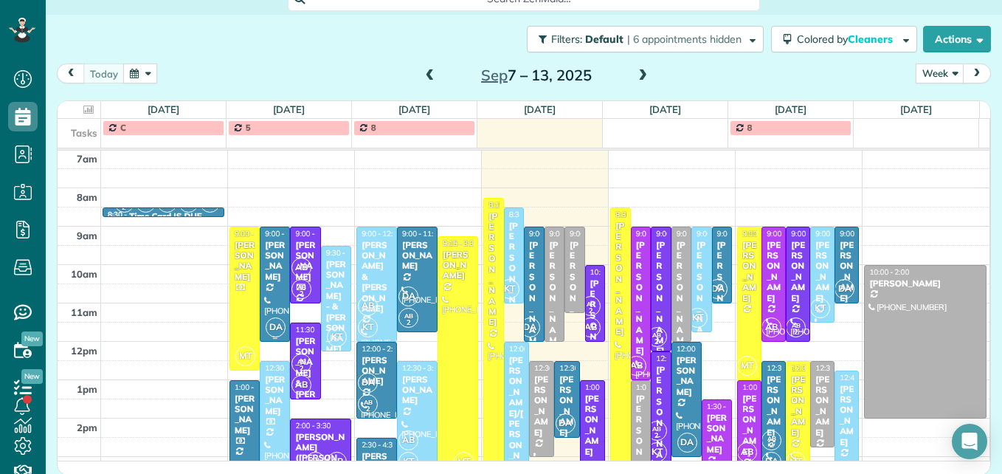
click at [277, 266] on div "Linda Knight" at bounding box center [274, 261] width 21 height 43
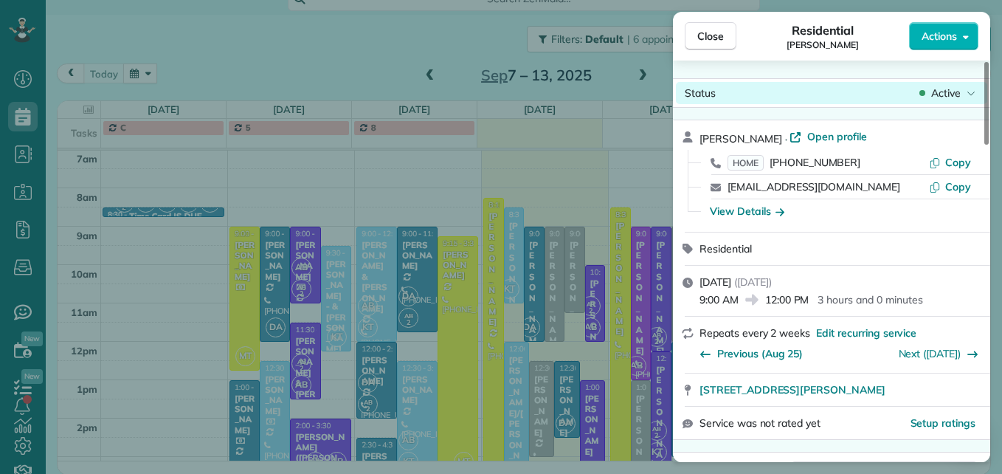
click at [945, 94] on span "Active" at bounding box center [946, 93] width 30 height 15
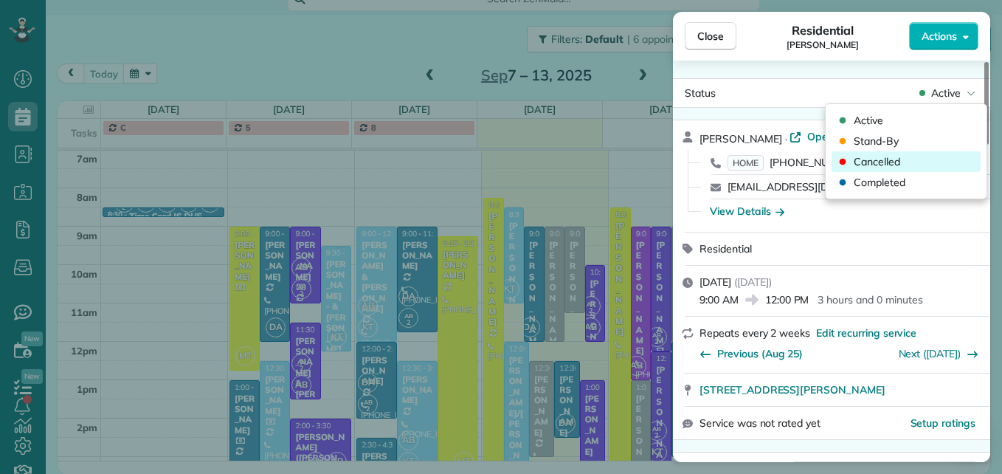
click at [904, 159] on div "Cancelled" at bounding box center [906, 161] width 149 height 21
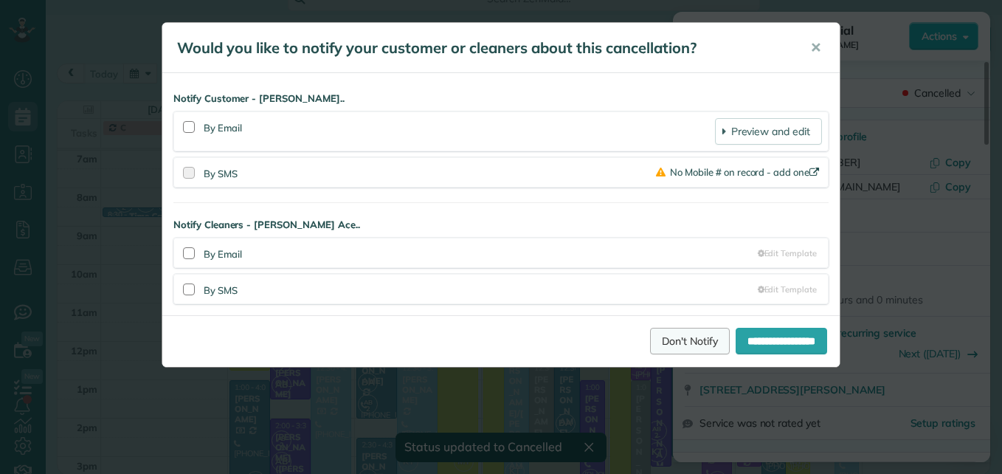
click at [675, 334] on link "Don't Notify" at bounding box center [690, 341] width 80 height 27
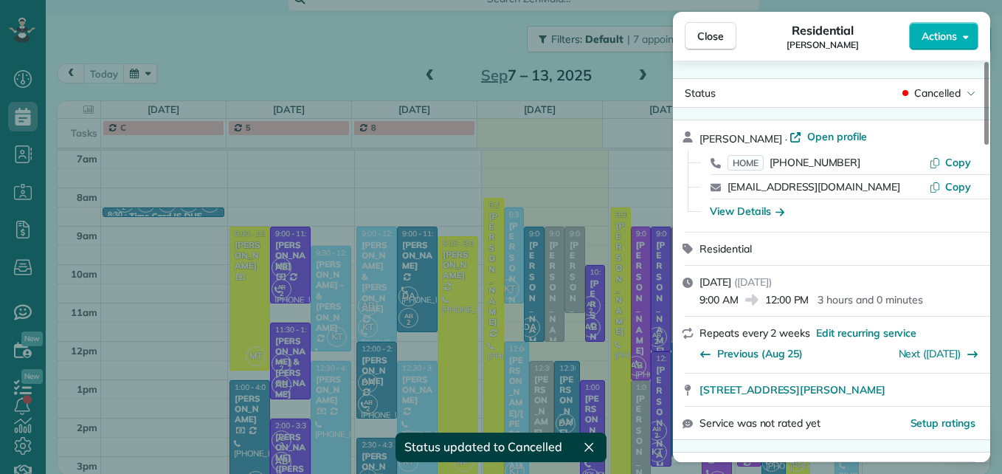
drag, startPoint x: 714, startPoint y: 43, endPoint x: 689, endPoint y: 62, distance: 32.2
click at [714, 43] on span "Close" at bounding box center [710, 36] width 27 height 15
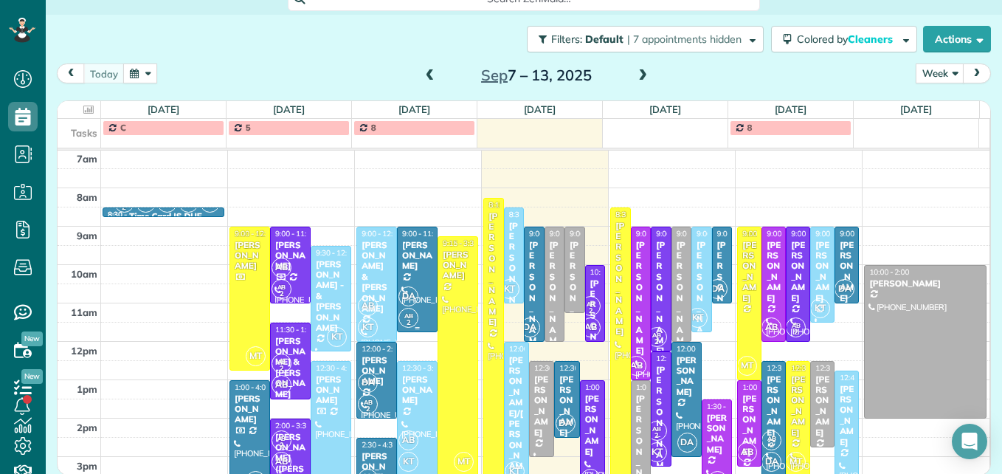
click at [402, 280] on div at bounding box center [417, 279] width 39 height 104
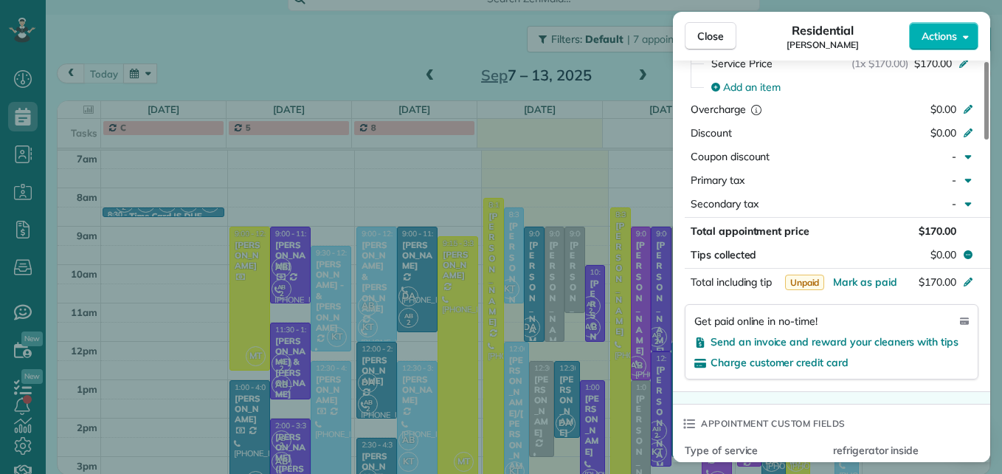
scroll to position [812, 0]
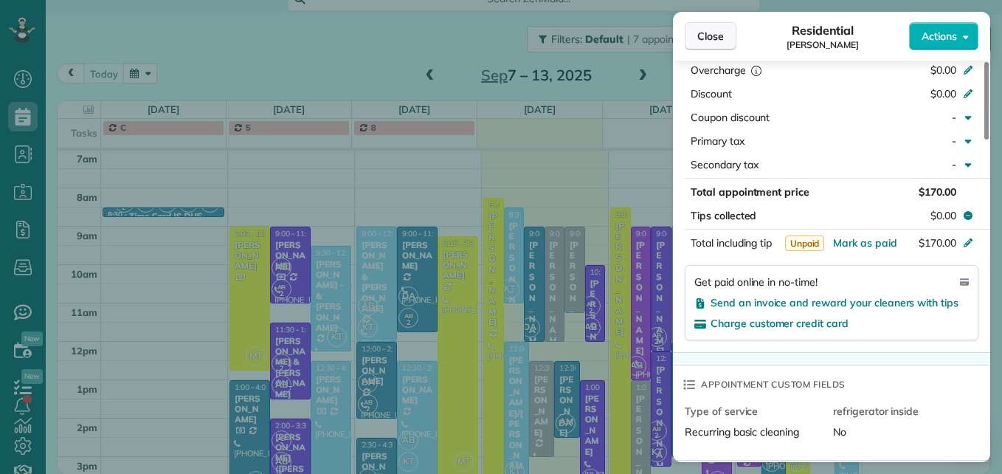
click at [723, 35] on span "Close" at bounding box center [710, 36] width 27 height 15
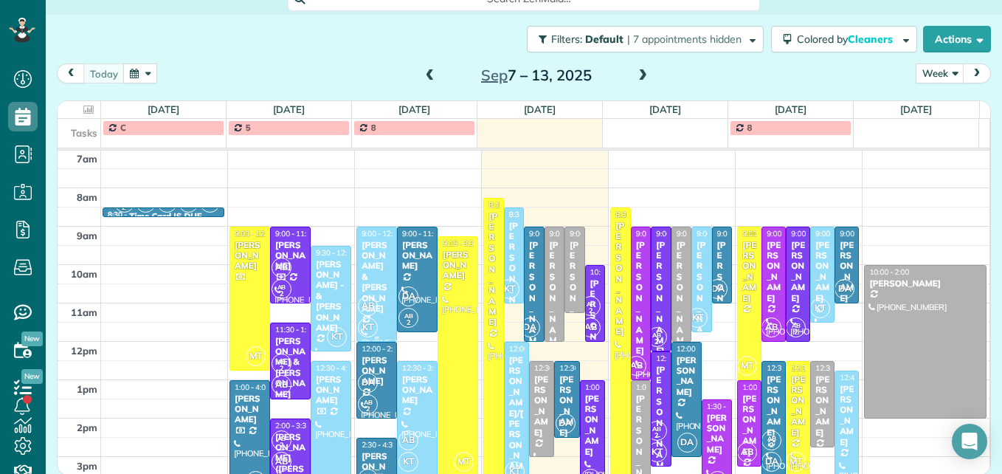
click at [368, 288] on div "[PERSON_NAME] & [PERSON_NAME]" at bounding box center [377, 277] width 32 height 75
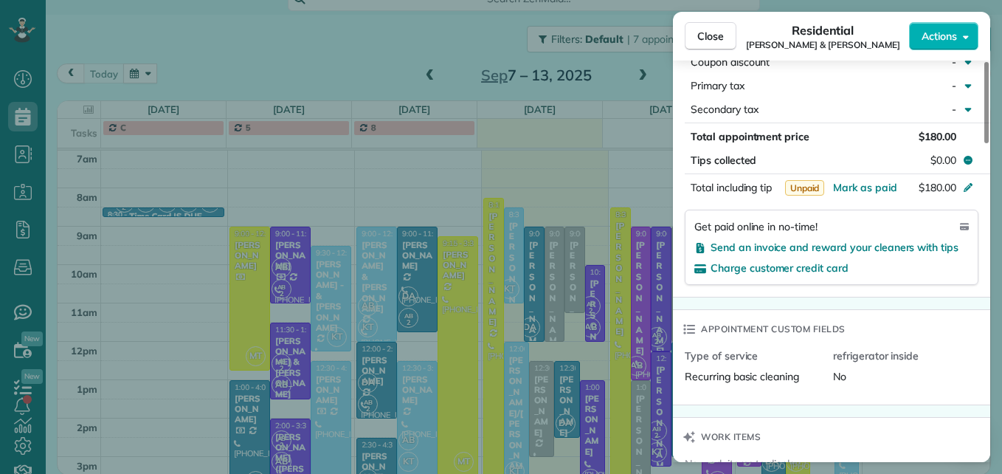
scroll to position [886, 0]
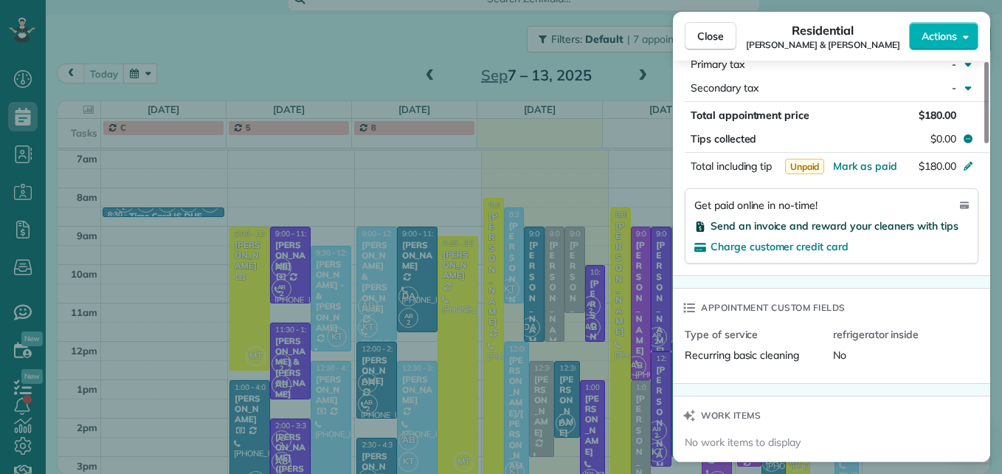
click at [852, 221] on span "Send an invoice and reward your cleaners with tips" at bounding box center [835, 225] width 248 height 13
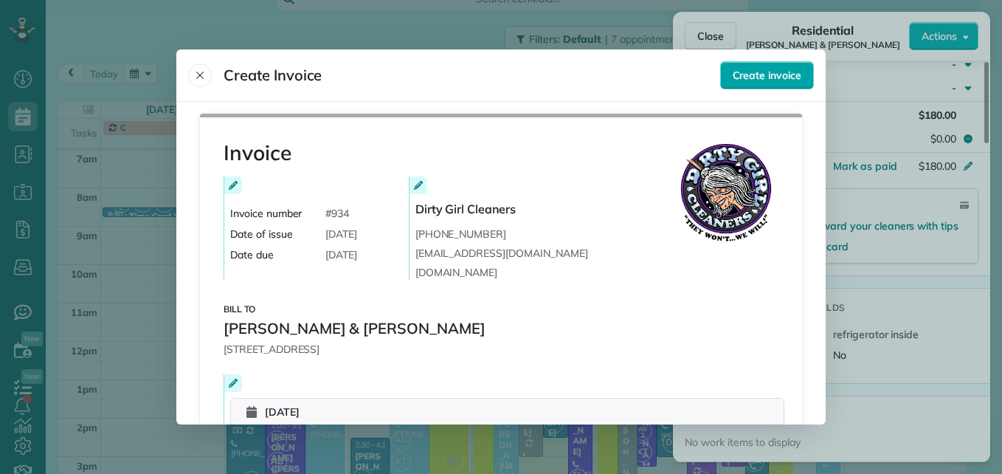
click at [744, 81] on span "Create invoice" at bounding box center [767, 75] width 69 height 15
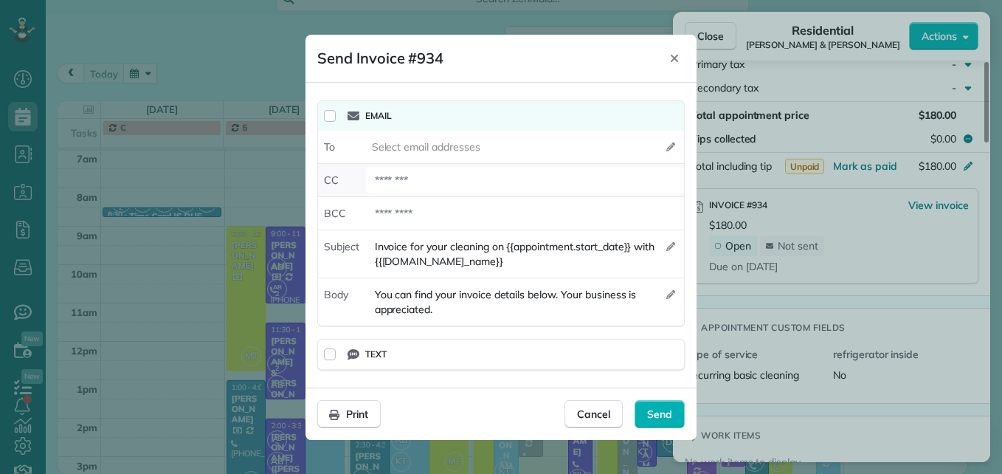
click at [449, 177] on div at bounding box center [525, 180] width 318 height 27
type div "**********"
click at [665, 408] on span "Send" at bounding box center [659, 414] width 25 height 15
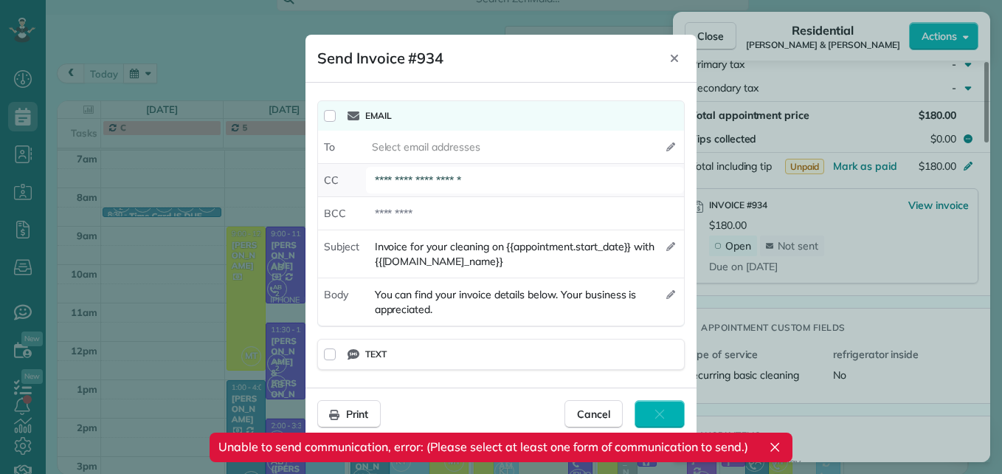
click at [558, 179] on div "**********" at bounding box center [525, 180] width 318 height 27
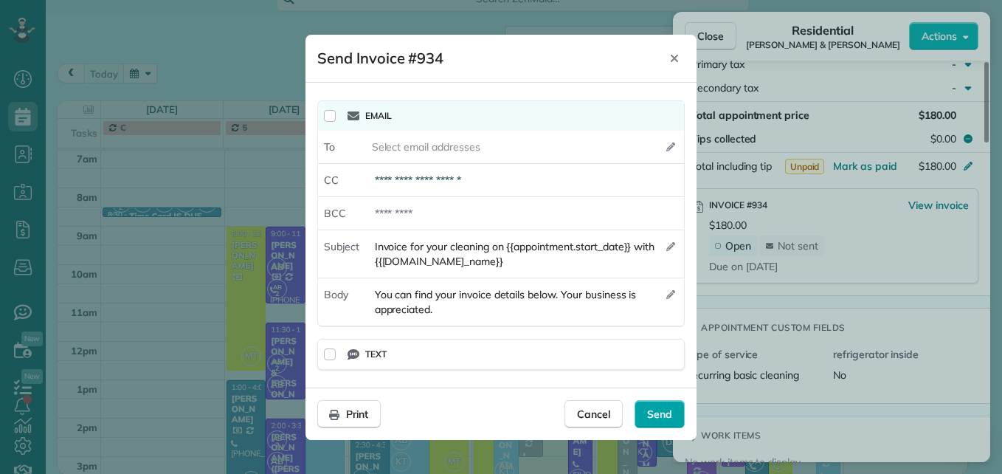
click at [659, 411] on span "Send" at bounding box center [659, 414] width 25 height 15
click at [593, 186] on div "**********" at bounding box center [525, 180] width 318 height 27
drag, startPoint x: 497, startPoint y: 179, endPoint x: 368, endPoint y: 188, distance: 130.2
click at [368, 188] on div "**********" at bounding box center [525, 180] width 318 height 27
click at [424, 145] on span "Select email addresses" at bounding box center [426, 146] width 108 height 15
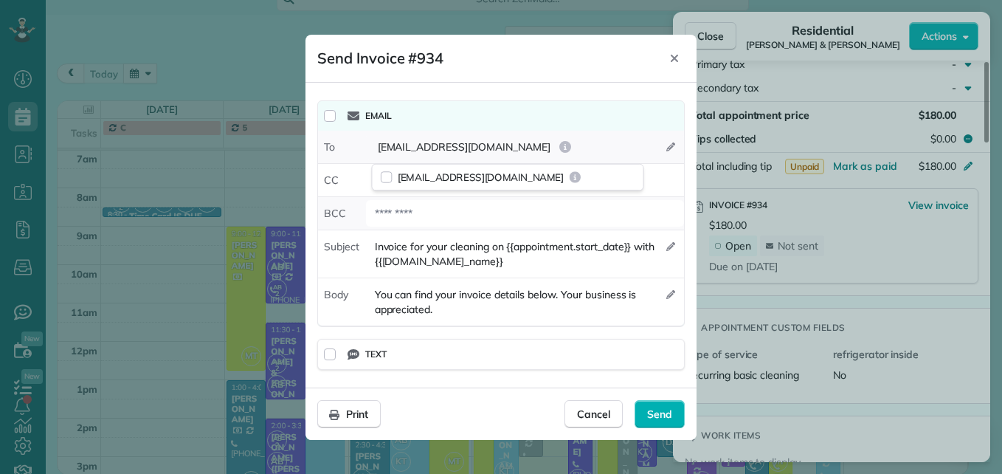
click at [590, 204] on div at bounding box center [525, 213] width 318 height 27
drag, startPoint x: 524, startPoint y: 186, endPoint x: 373, endPoint y: 186, distance: 151.3
click at [373, 186] on div "**********" at bounding box center [525, 180] width 318 height 27
click at [654, 408] on span "Send" at bounding box center [659, 414] width 25 height 15
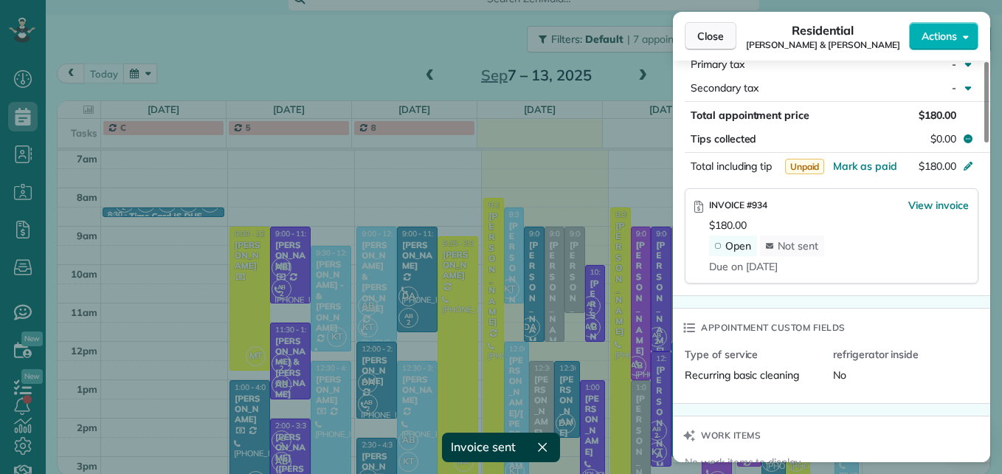
scroll to position [879, 0]
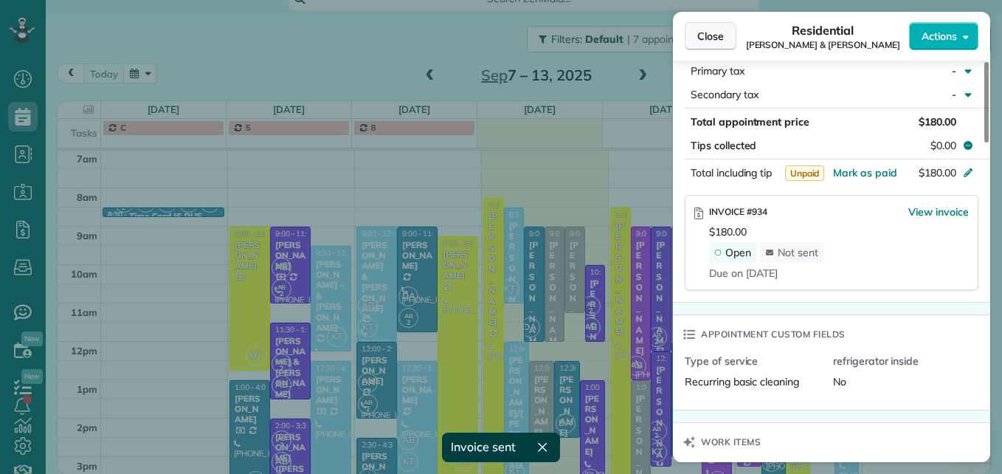
click at [706, 30] on span "Close" at bounding box center [710, 36] width 27 height 15
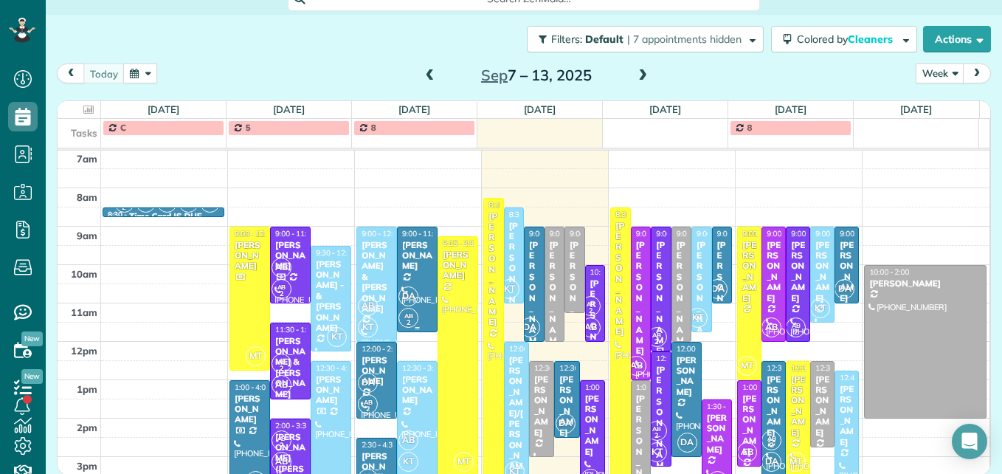
click at [408, 306] on div "DA AB 2" at bounding box center [416, 307] width 36 height 43
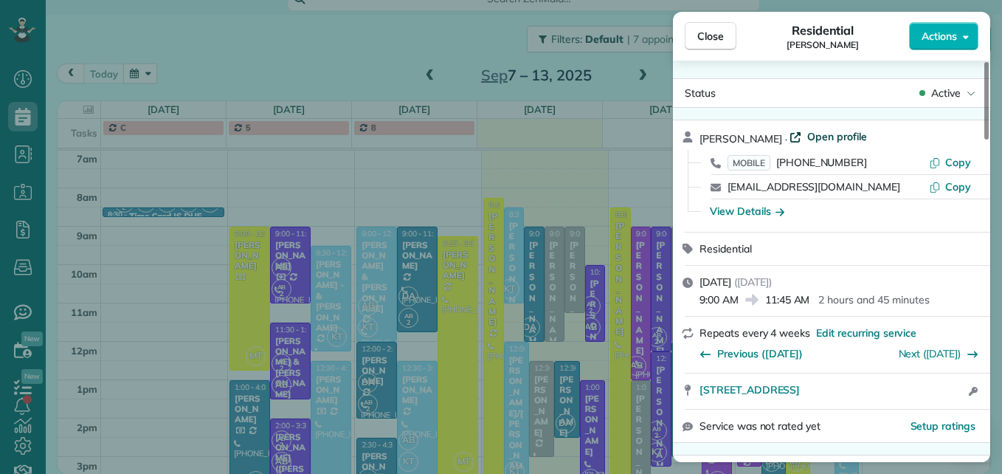
click at [807, 135] on span "Open profile" at bounding box center [837, 136] width 60 height 15
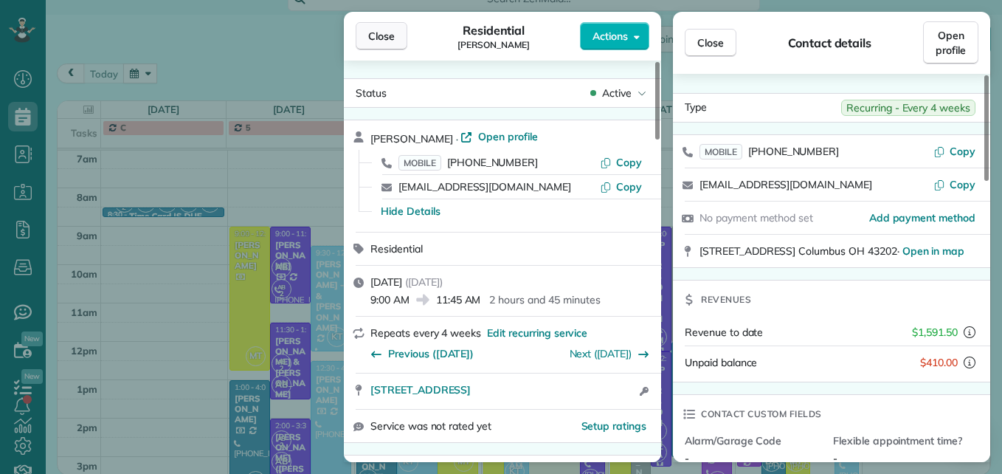
click at [369, 41] on span "Close" at bounding box center [381, 36] width 27 height 15
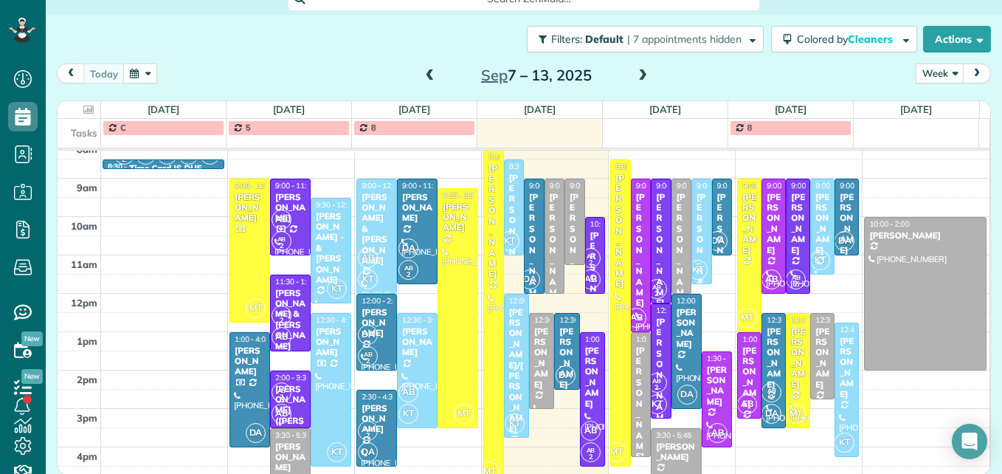
scroll to position [228, 0]
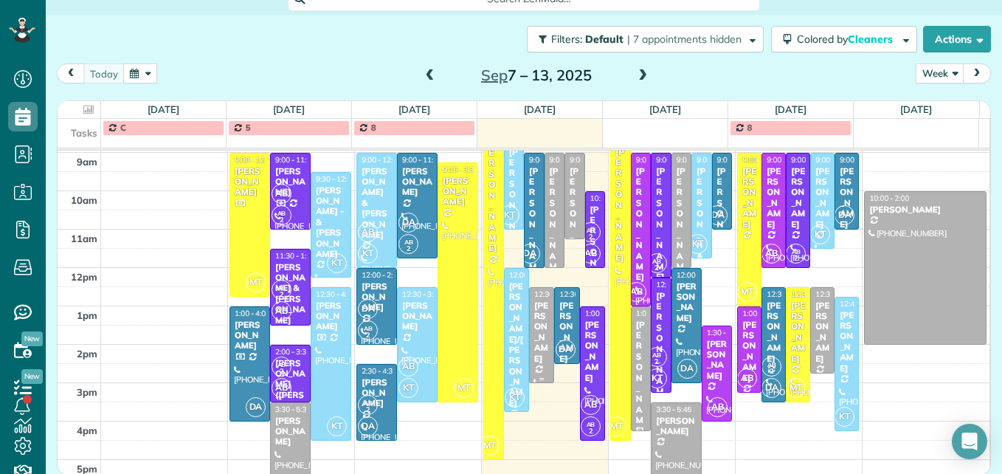
click at [534, 331] on div "[PERSON_NAME]" at bounding box center [542, 331] width 16 height 63
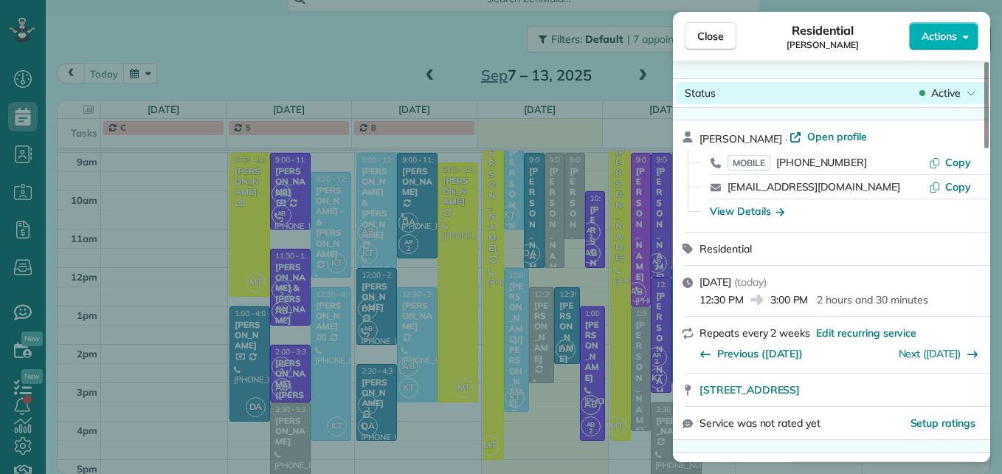
click at [946, 95] on span "Active" at bounding box center [946, 93] width 30 height 15
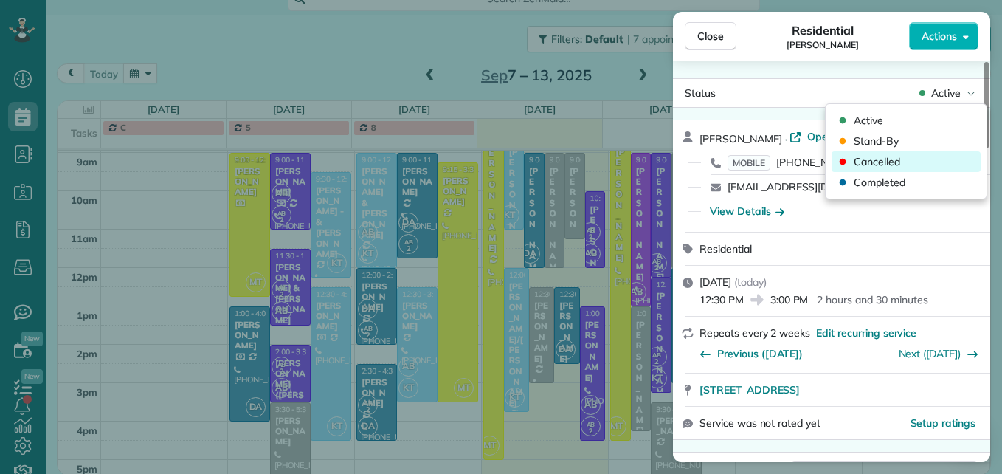
click at [903, 169] on div "Cancelled" at bounding box center [906, 161] width 149 height 21
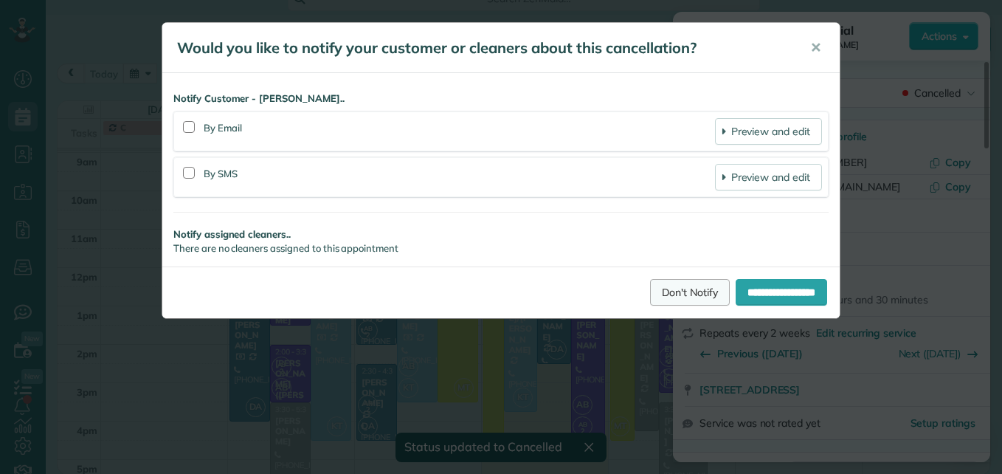
click at [671, 284] on link "Don't Notify" at bounding box center [690, 292] width 80 height 27
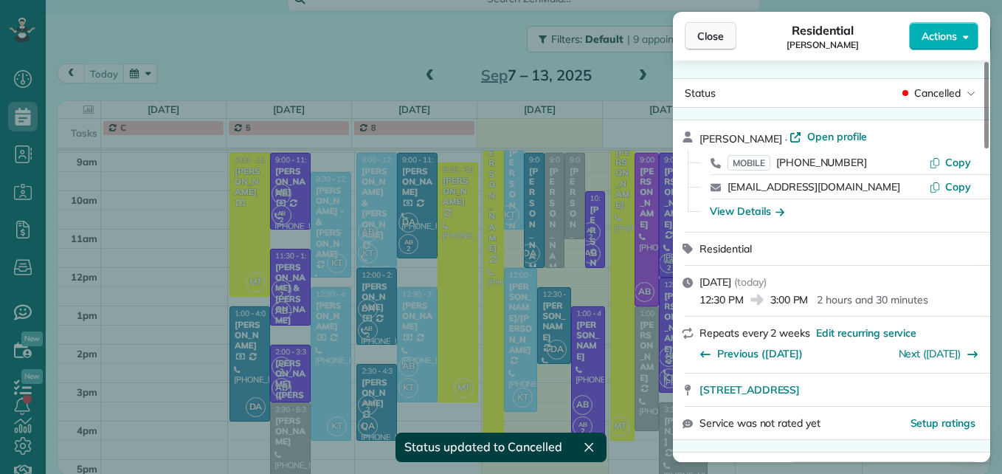
click at [719, 25] on button "Close" at bounding box center [711, 36] width 52 height 28
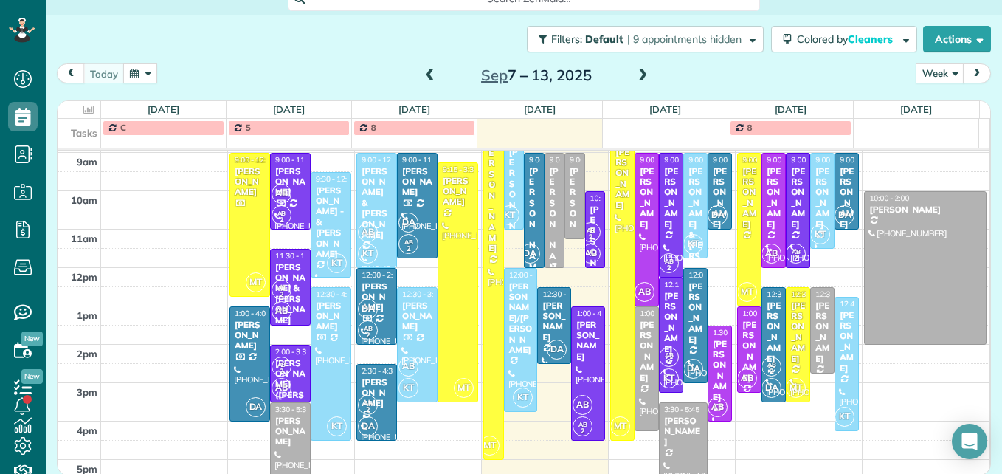
click at [545, 202] on div at bounding box center [554, 211] width 18 height 114
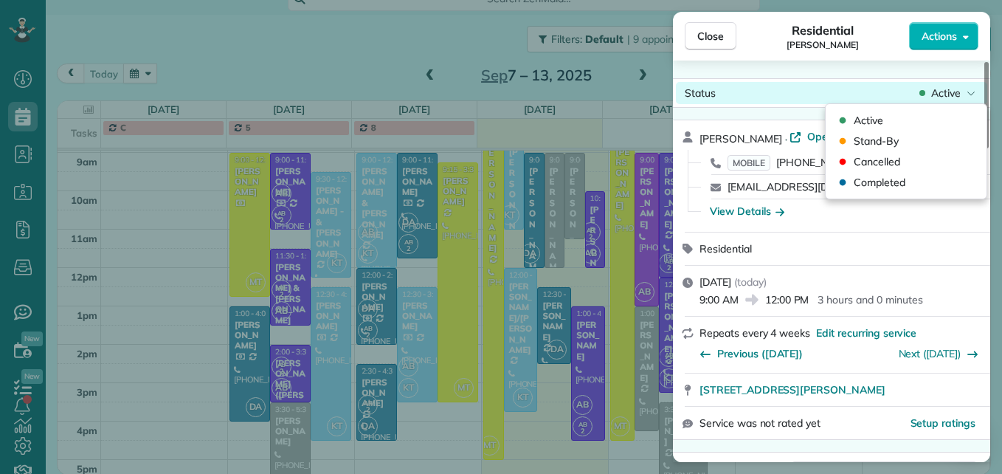
click at [940, 100] on span "Active" at bounding box center [946, 93] width 30 height 15
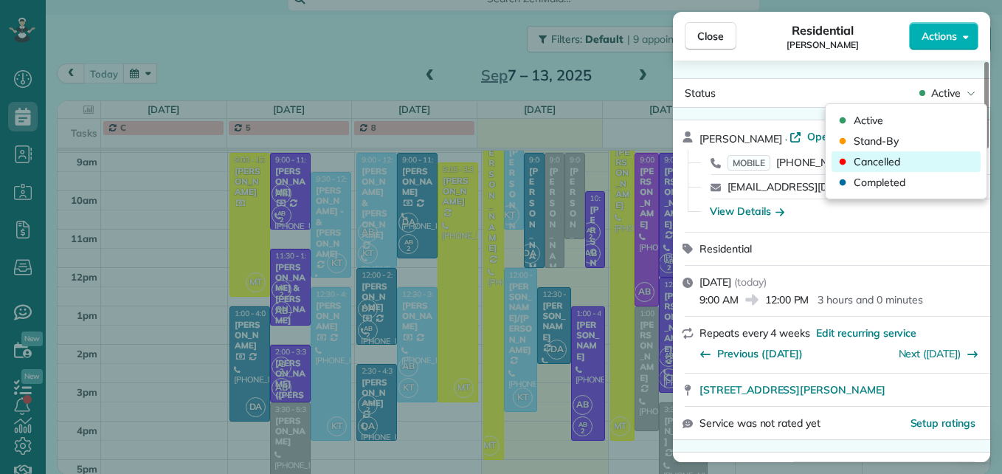
click at [874, 168] on span "Cancelled" at bounding box center [877, 161] width 46 height 15
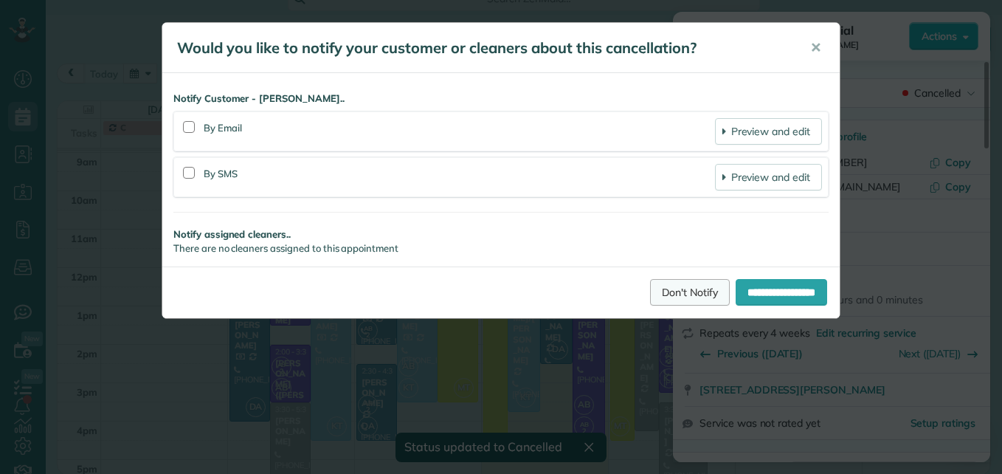
click at [671, 289] on link "Don't Notify" at bounding box center [690, 292] width 80 height 27
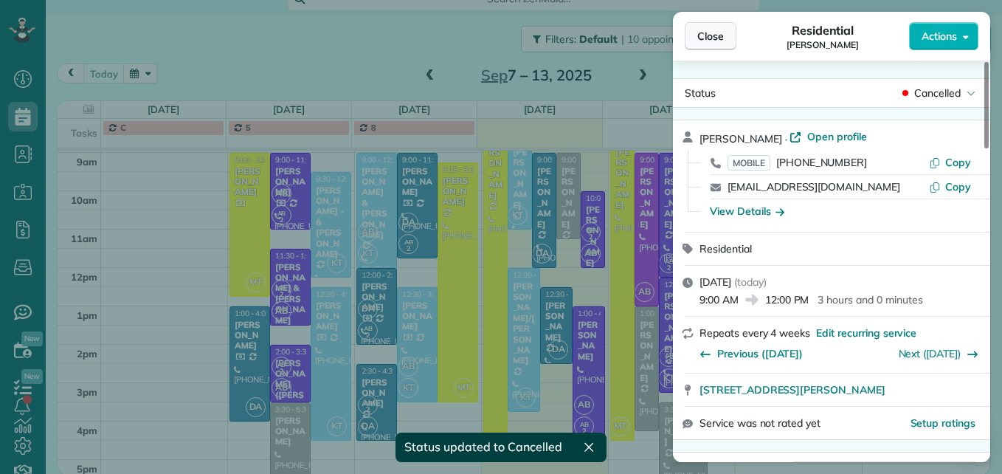
click at [697, 27] on button "Close" at bounding box center [711, 36] width 52 height 28
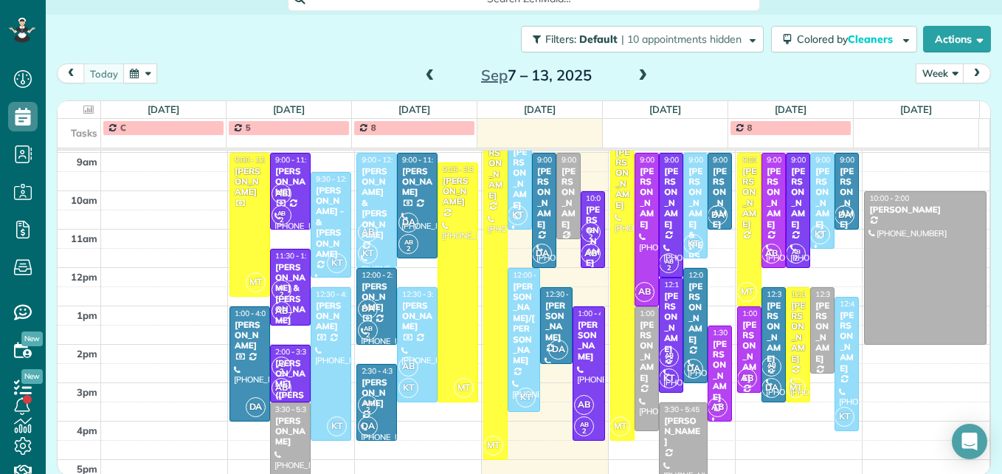
click at [561, 189] on div "[PERSON_NAME]" at bounding box center [568, 197] width 15 height 63
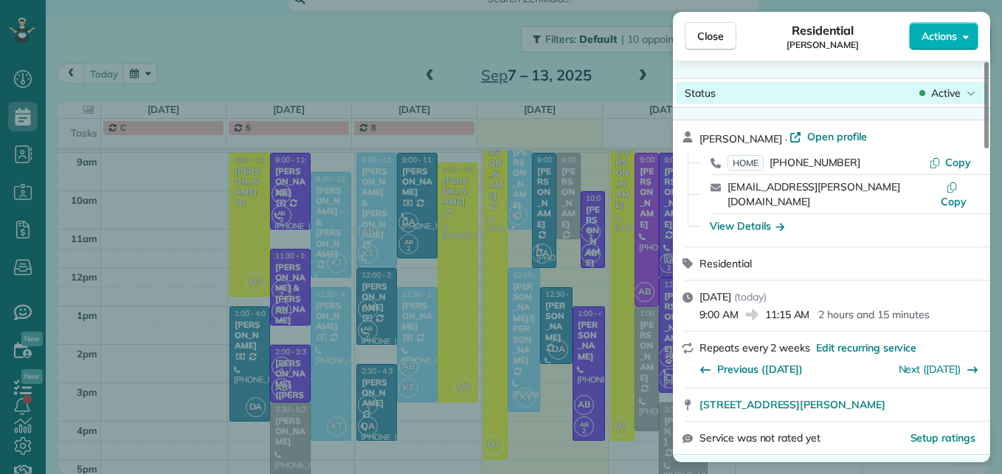
click at [947, 96] on span "Active" at bounding box center [946, 93] width 30 height 15
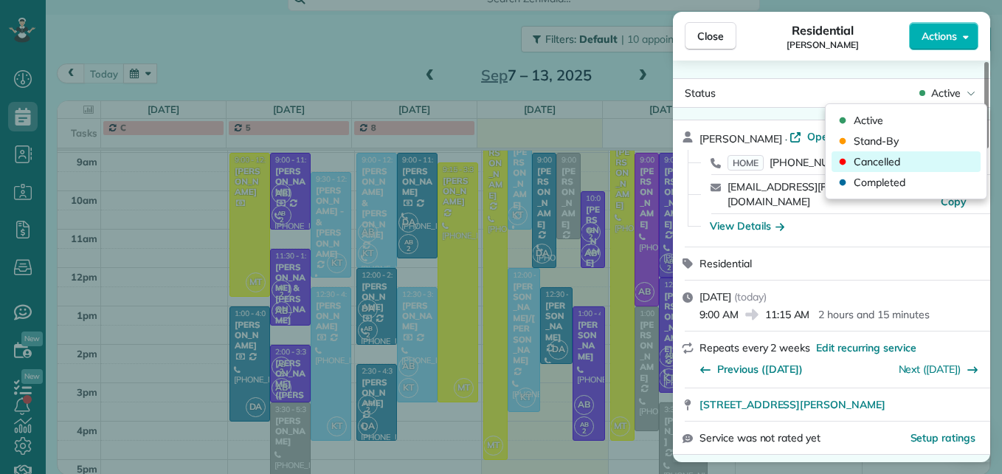
click at [877, 162] on span "Cancelled" at bounding box center [877, 161] width 46 height 15
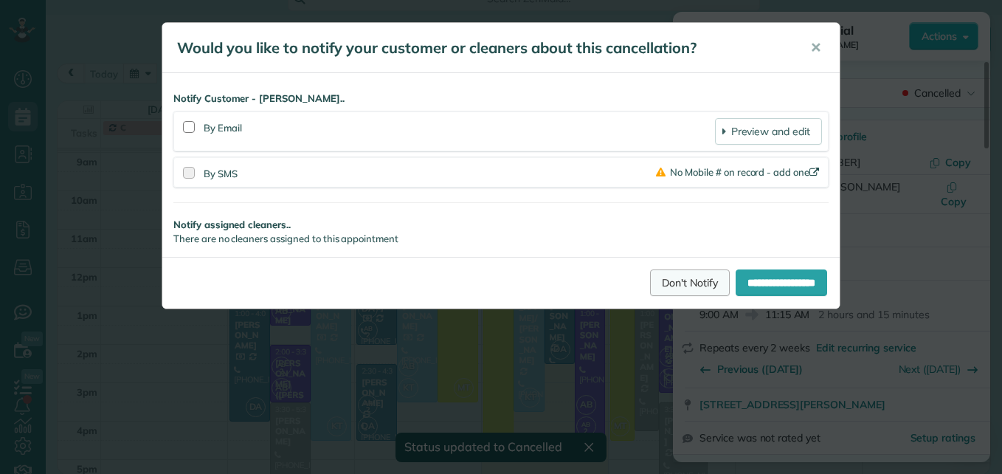
click at [655, 280] on link "Don't Notify" at bounding box center [690, 282] width 80 height 27
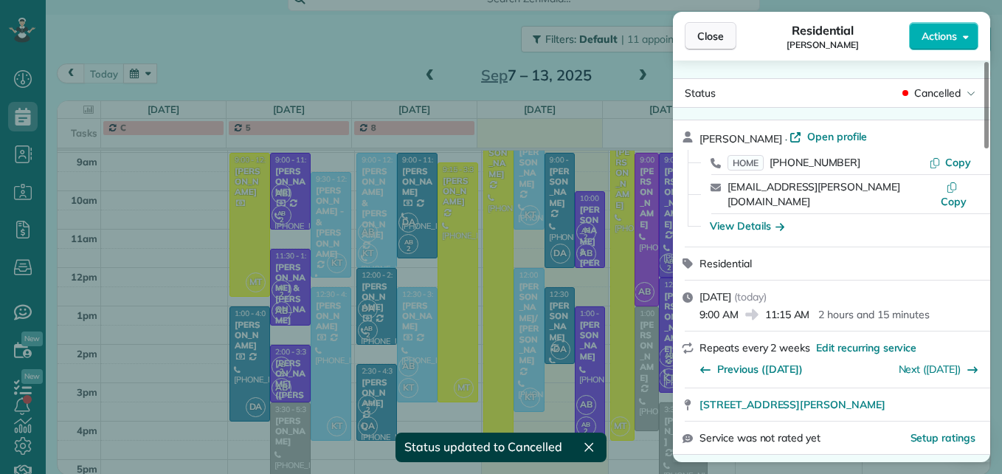
click at [706, 38] on span "Close" at bounding box center [710, 36] width 27 height 15
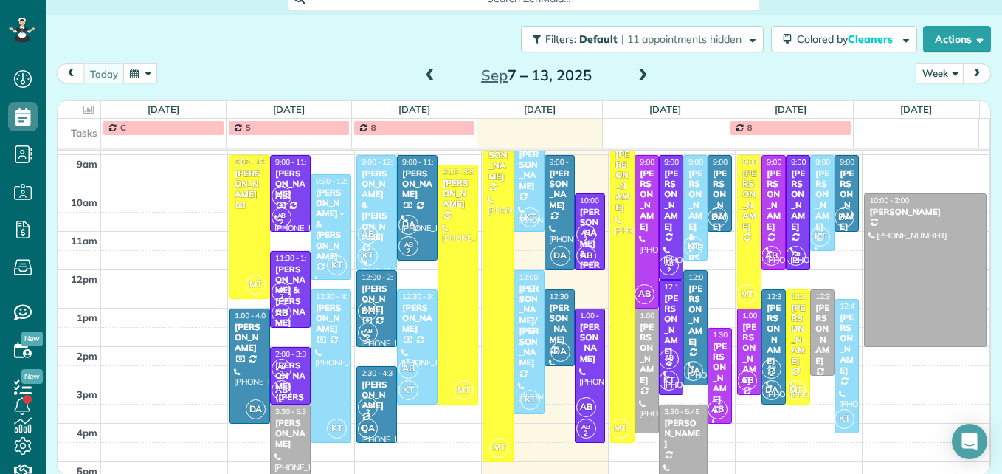
scroll to position [250, 0]
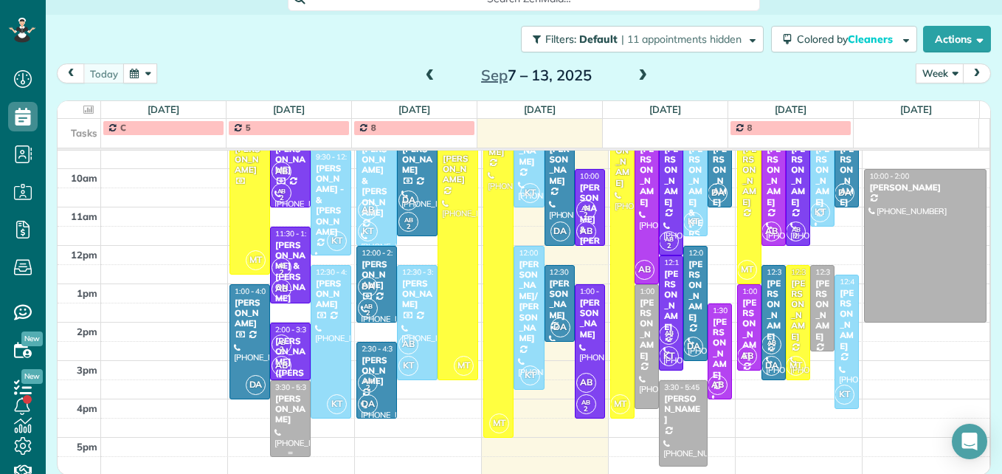
click at [271, 434] on div at bounding box center [290, 418] width 39 height 75
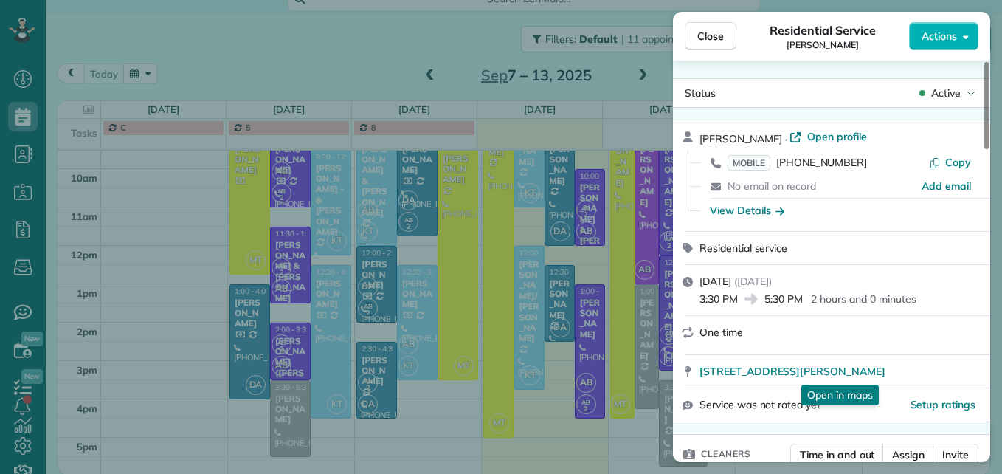
scroll to position [74, 0]
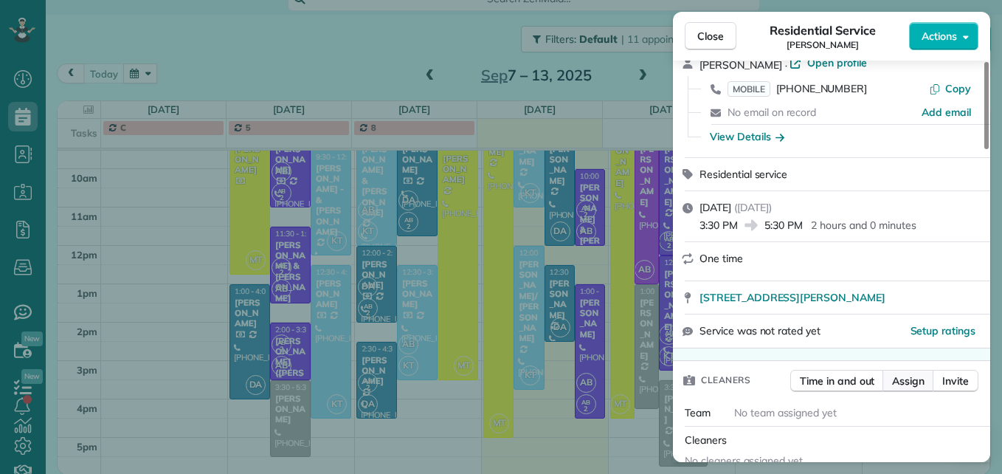
click at [909, 375] on span "Assign" at bounding box center [908, 380] width 32 height 15
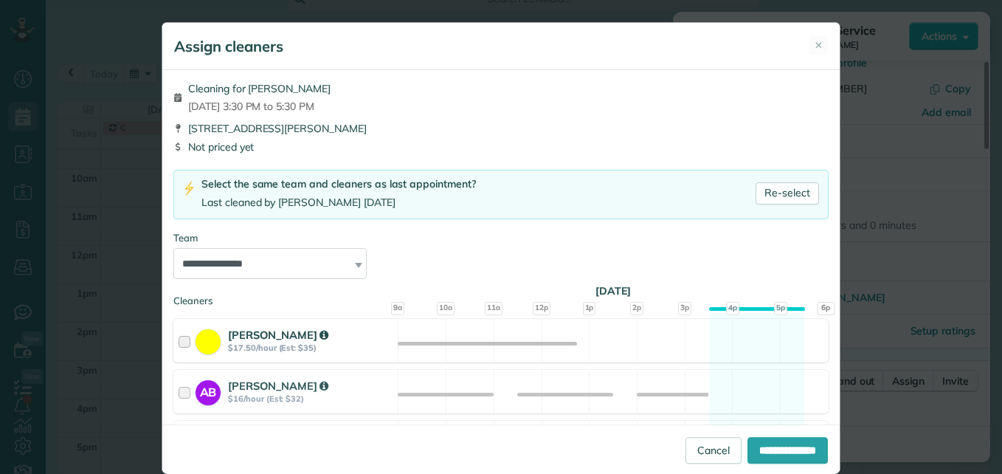
click at [186, 341] on div at bounding box center [187, 340] width 17 height 27
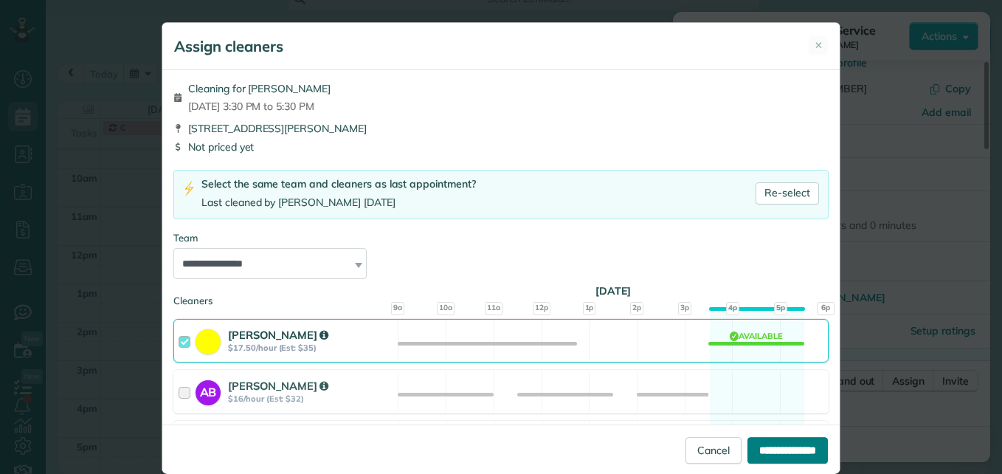
click at [748, 444] on input "**********" at bounding box center [788, 450] width 80 height 27
type input "**********"
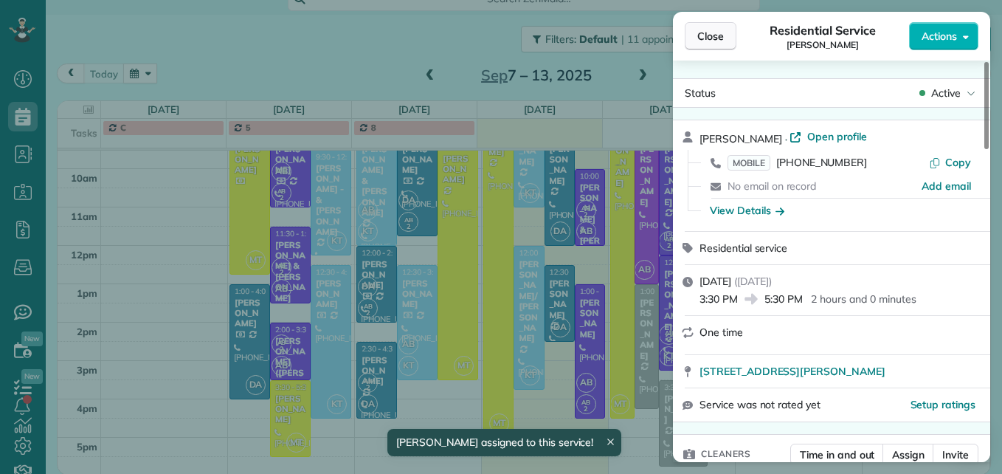
click at [704, 35] on span "Close" at bounding box center [710, 36] width 27 height 15
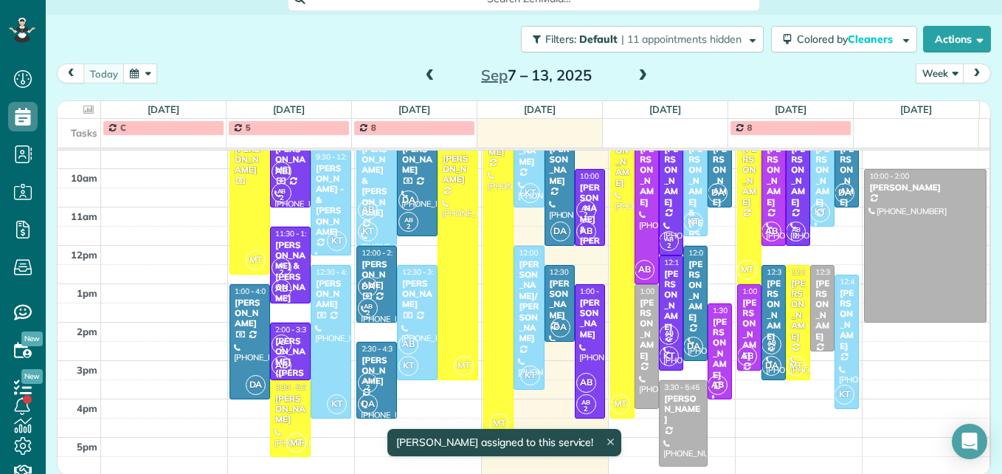
click at [639, 73] on span at bounding box center [643, 75] width 16 height 13
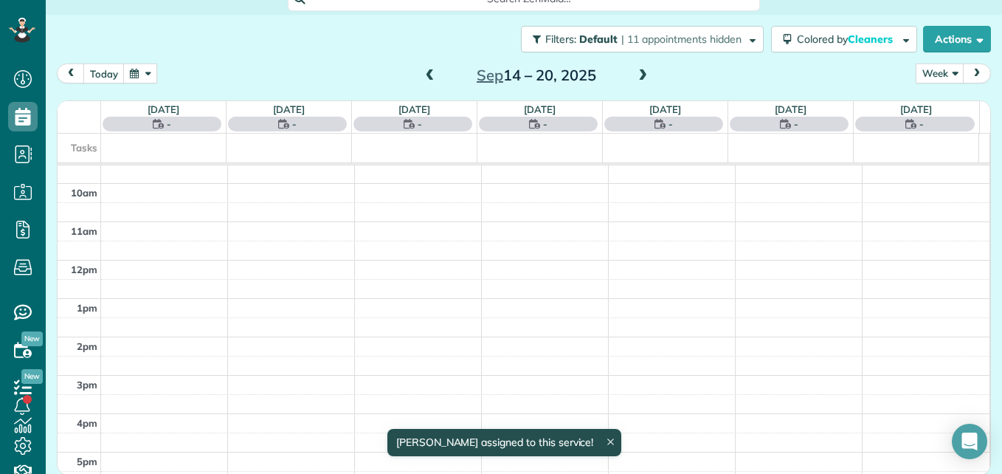
scroll to position [154, 0]
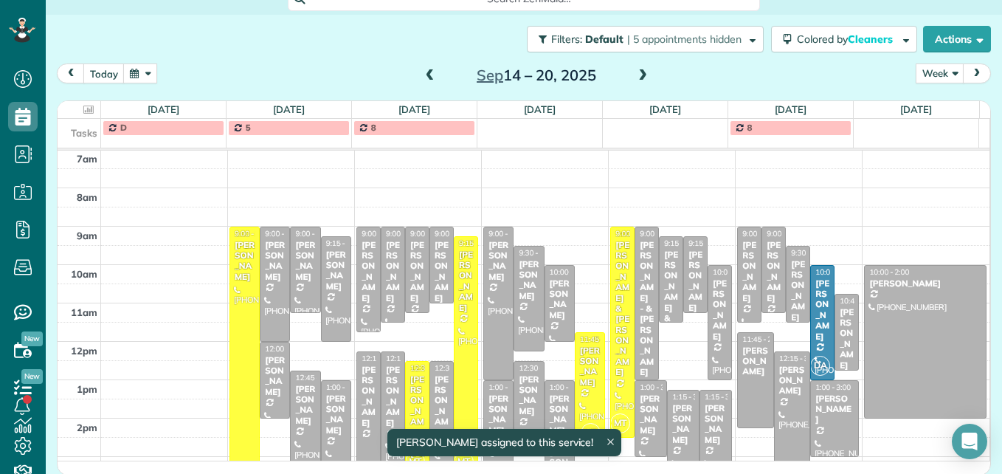
click at [639, 73] on span at bounding box center [643, 75] width 16 height 13
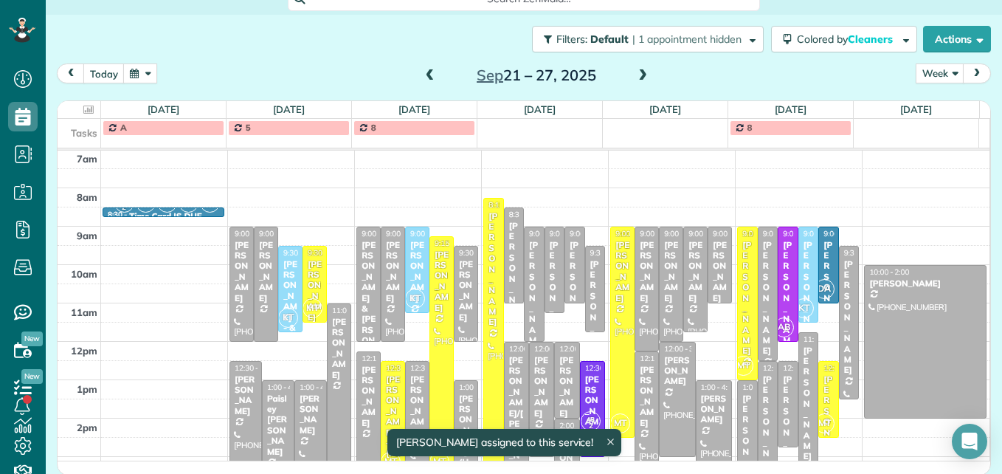
scroll to position [46, 0]
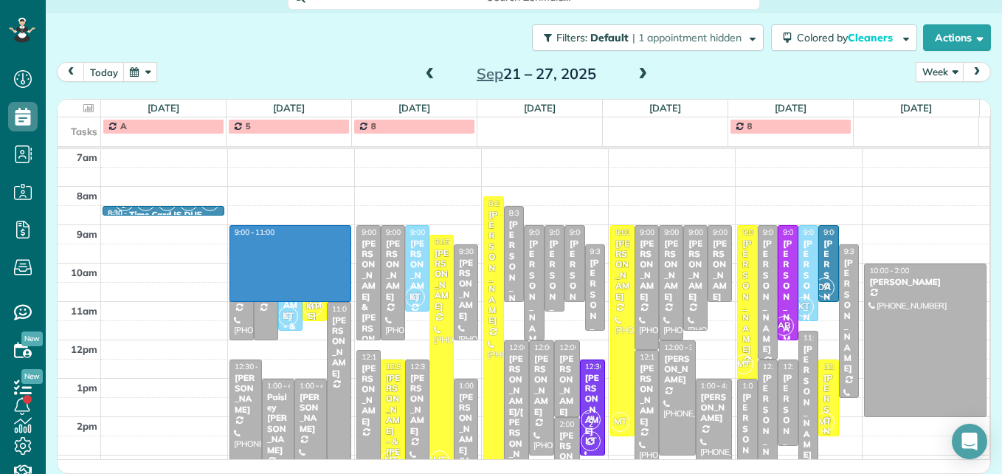
drag, startPoint x: 318, startPoint y: 230, endPoint x: 272, endPoint y: 293, distance: 77.6
click at [272, 294] on div "3am 4am 5am 6am 7am 8am 9am 10am 11am 12pm 1pm 2pm 3pm 4pm 5pm AB 2 DA AB KT MT…" at bounding box center [524, 282] width 932 height 575
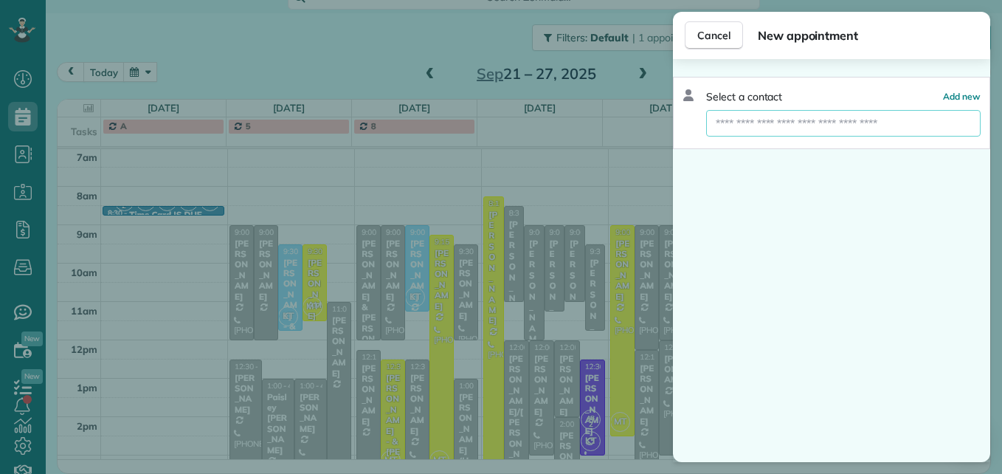
click at [742, 123] on input "text" at bounding box center [843, 123] width 275 height 27
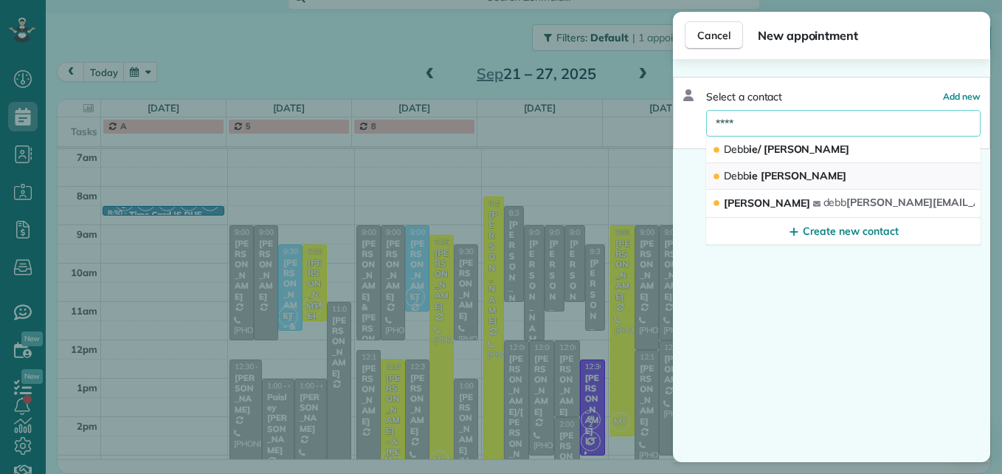
type input "****"
click at [751, 167] on button "Debb ie Wheeler" at bounding box center [843, 176] width 275 height 27
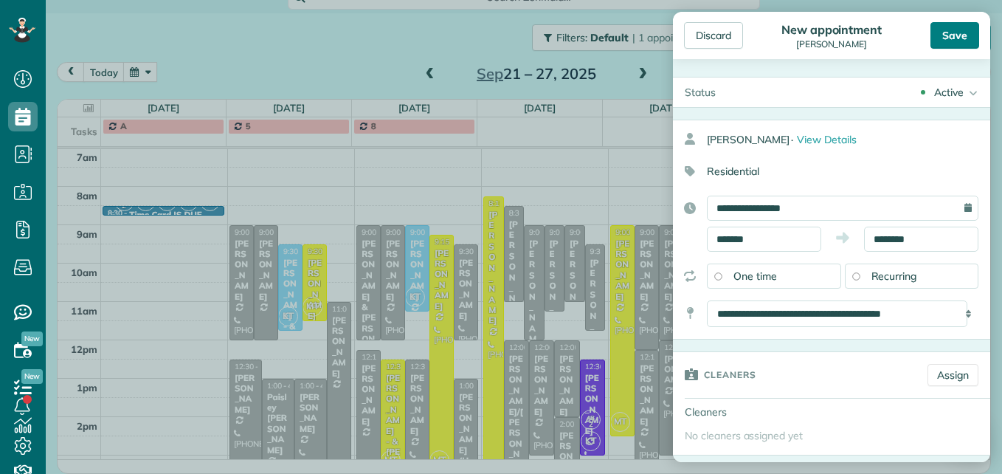
click at [969, 39] on div "Save" at bounding box center [955, 35] width 49 height 27
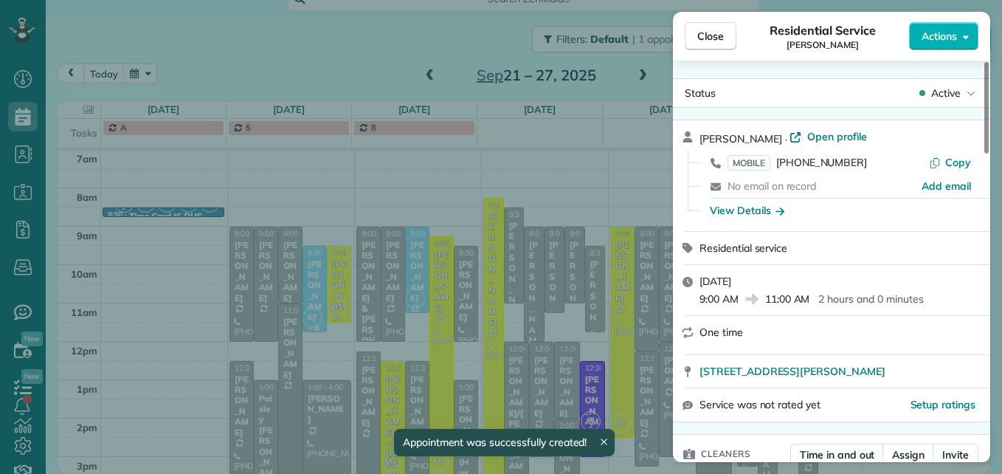
scroll to position [75, 0]
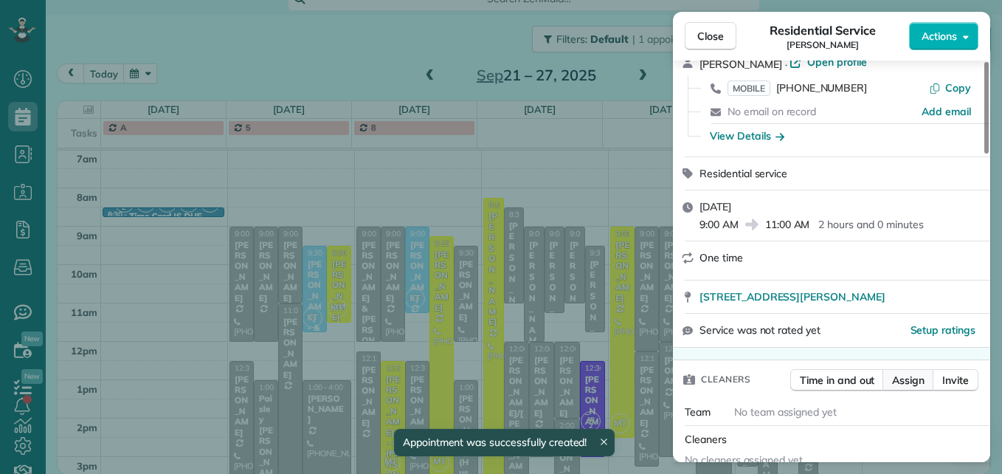
click at [900, 383] on span "Assign" at bounding box center [908, 380] width 32 height 15
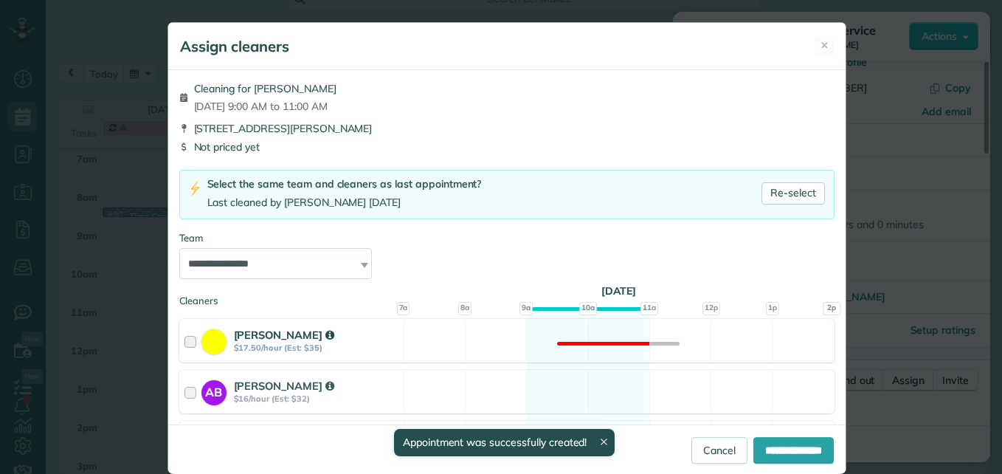
click at [186, 341] on div at bounding box center [193, 340] width 17 height 27
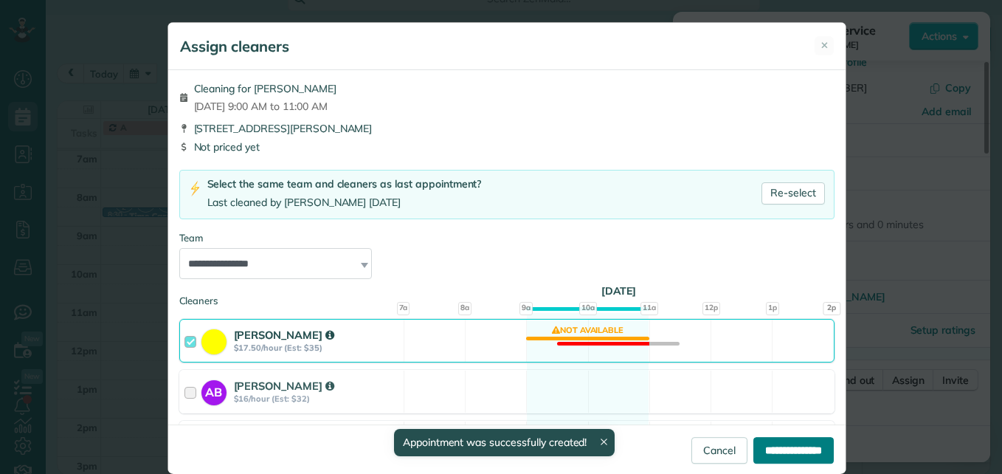
click at [754, 452] on input "**********" at bounding box center [794, 450] width 80 height 27
type input "**********"
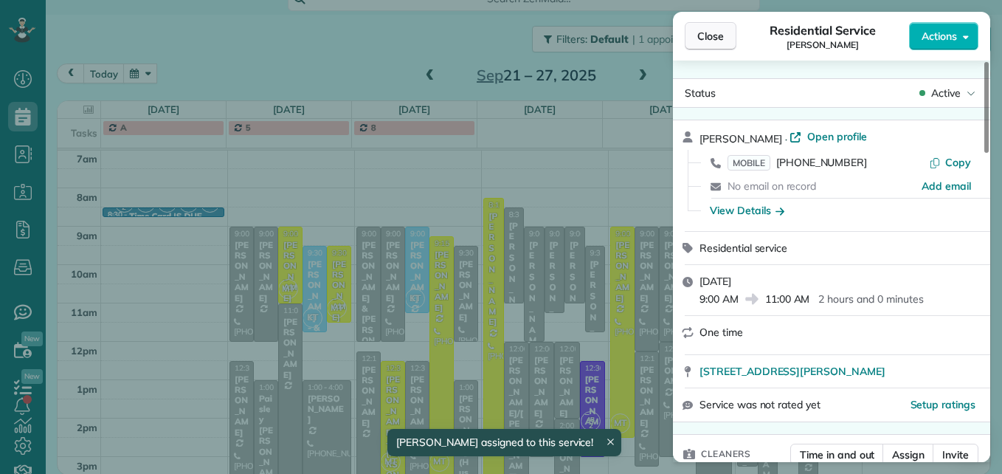
click at [726, 28] on button "Close" at bounding box center [711, 36] width 52 height 28
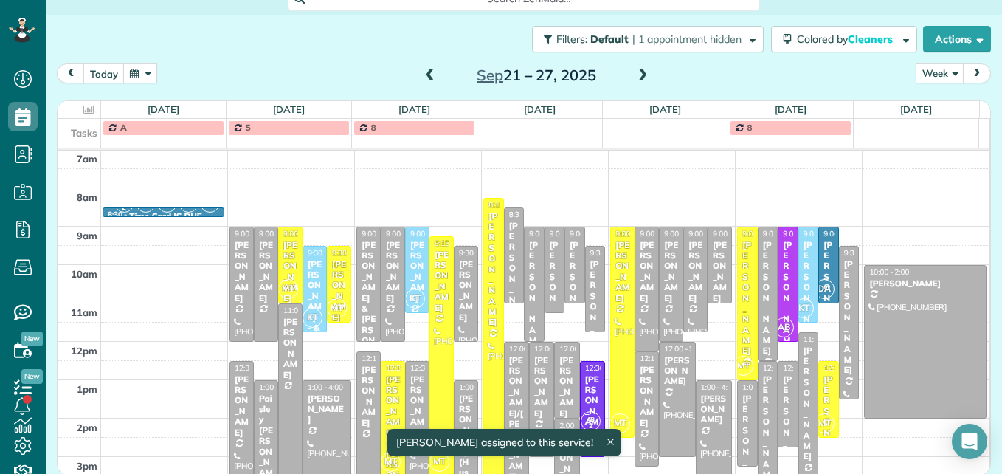
click at [286, 373] on div "Fiona Williamson" at bounding box center [290, 348] width 15 height 63
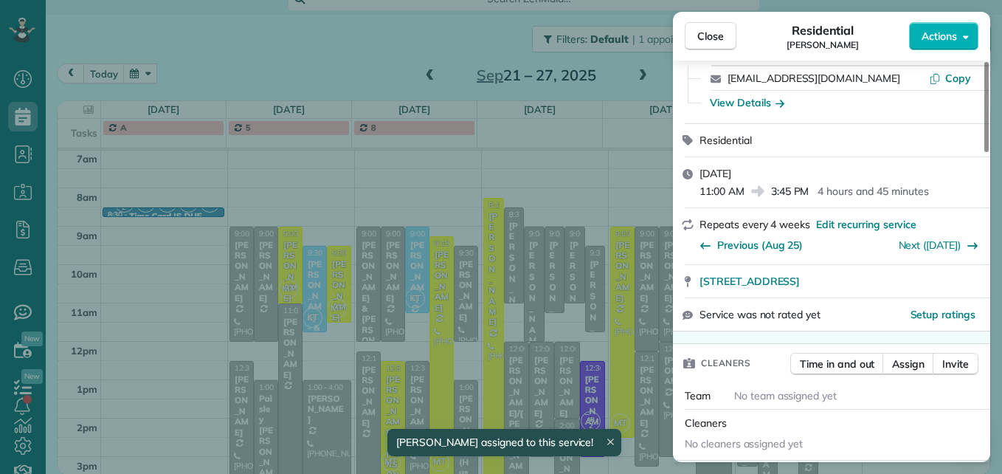
scroll to position [148, 0]
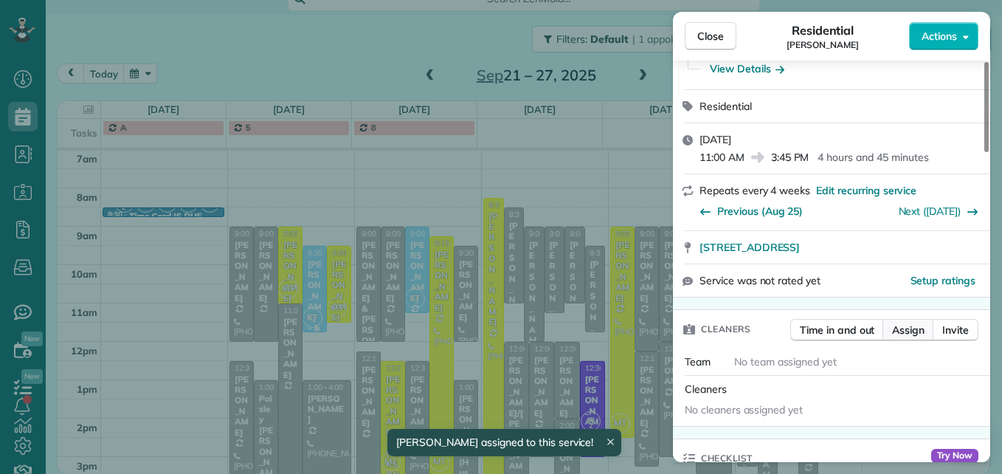
click at [906, 335] on span "Assign" at bounding box center [908, 330] width 32 height 15
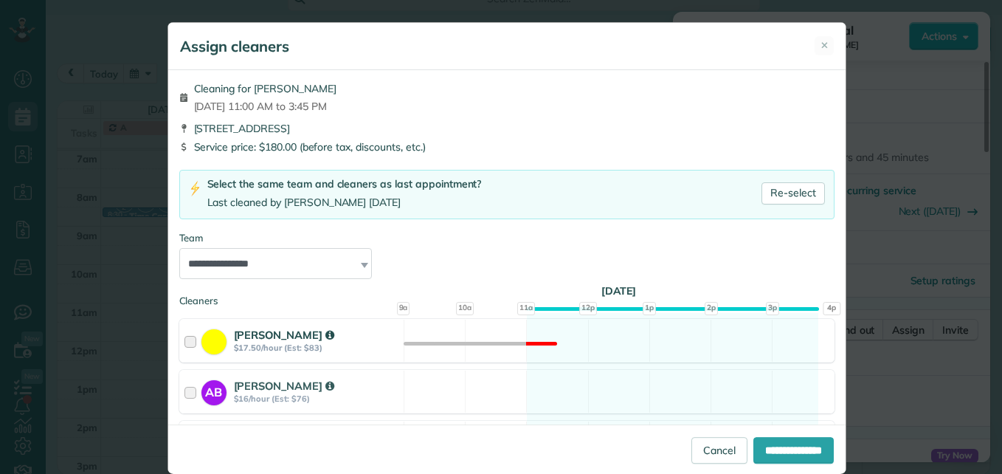
click at [185, 340] on div at bounding box center [193, 340] width 17 height 27
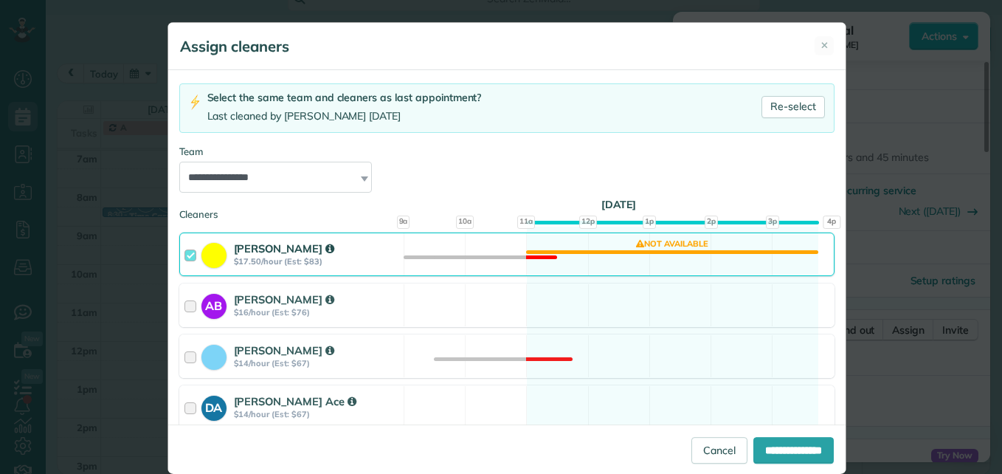
scroll to position [194, 0]
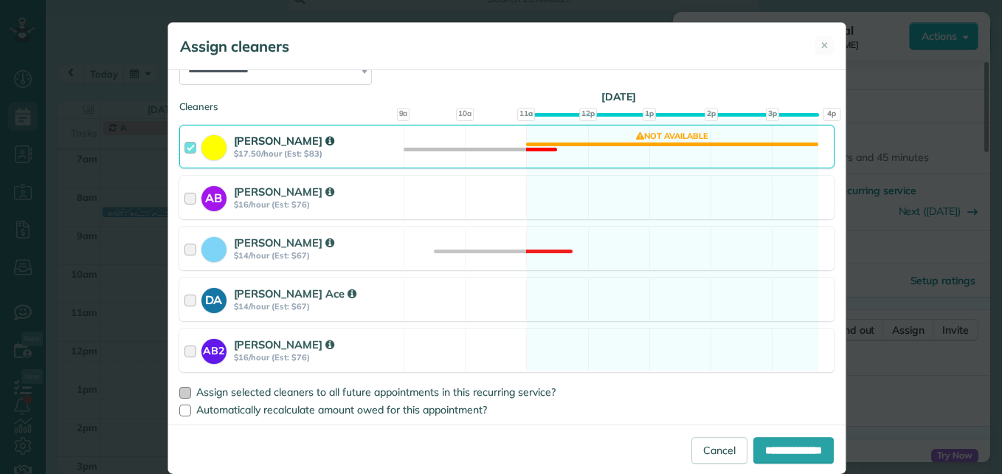
click at [179, 388] on div at bounding box center [185, 393] width 12 height 12
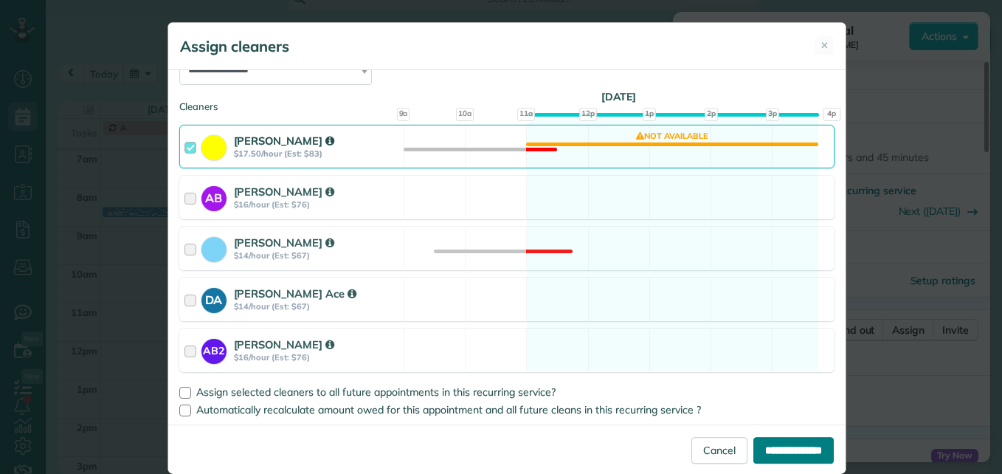
click at [754, 457] on input "**********" at bounding box center [794, 450] width 80 height 27
type input "**********"
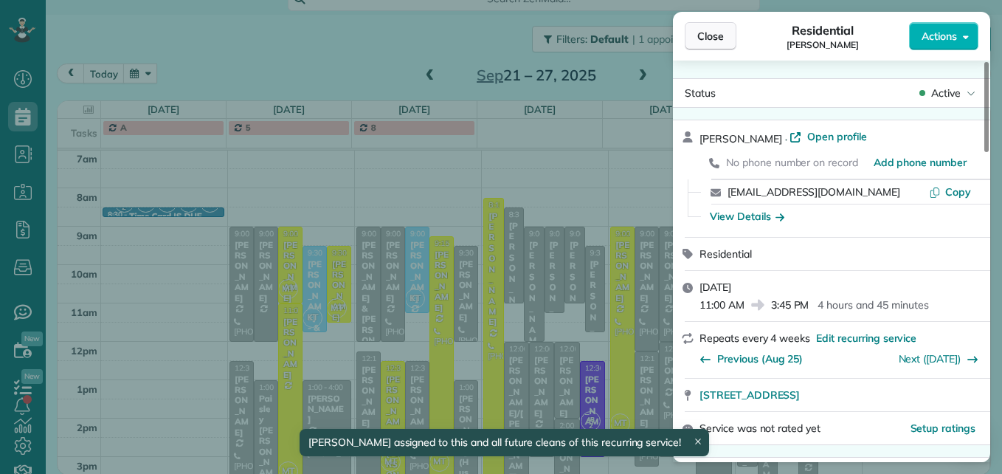
click at [707, 38] on span "Close" at bounding box center [710, 36] width 27 height 15
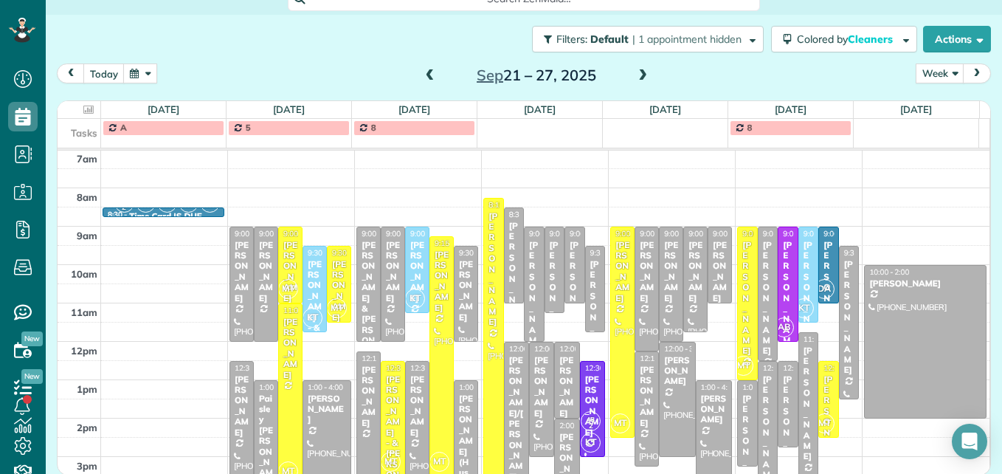
click at [422, 73] on span at bounding box center [430, 75] width 16 height 13
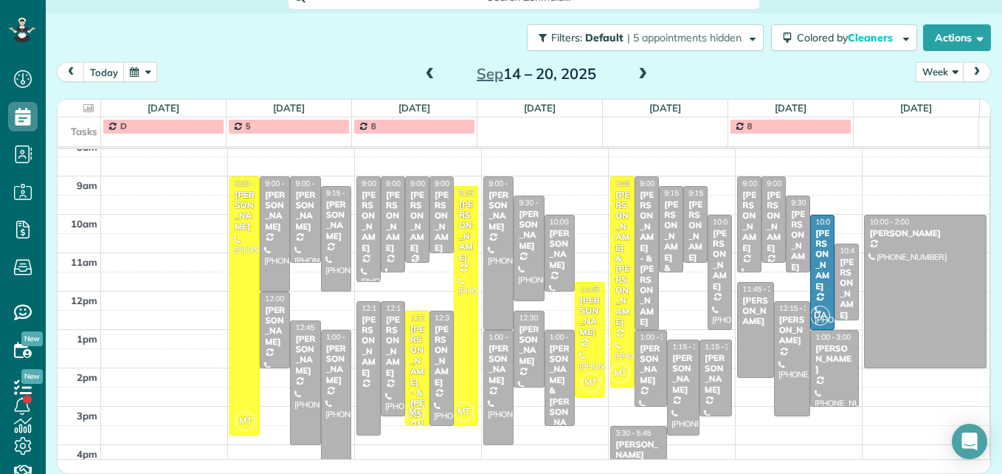
scroll to position [228, 0]
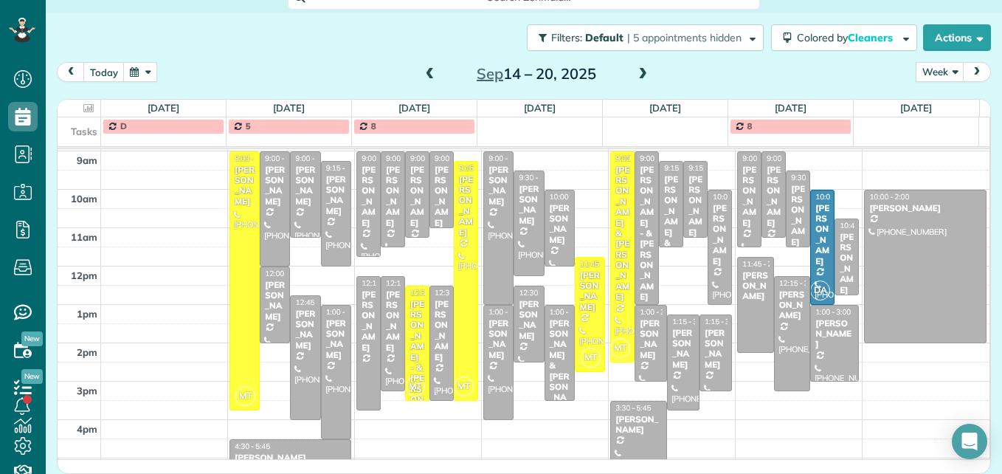
click at [429, 76] on span at bounding box center [430, 74] width 16 height 13
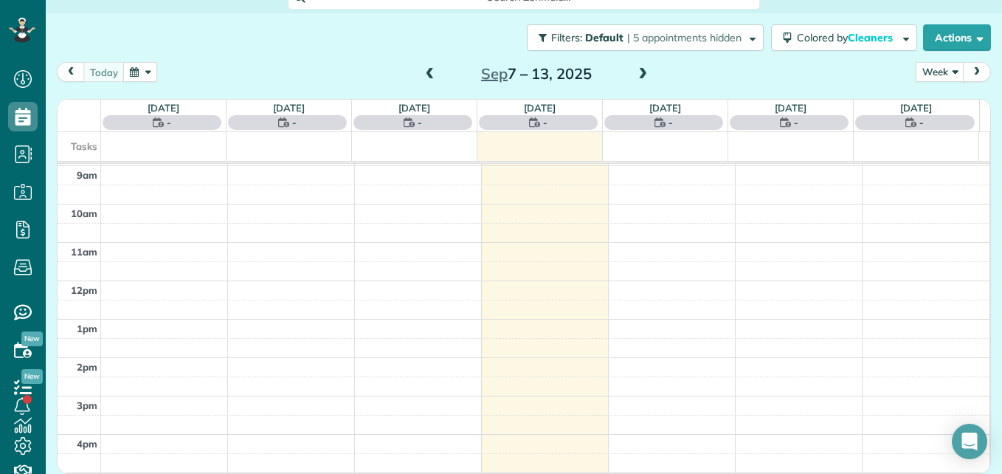
scroll to position [44, 0]
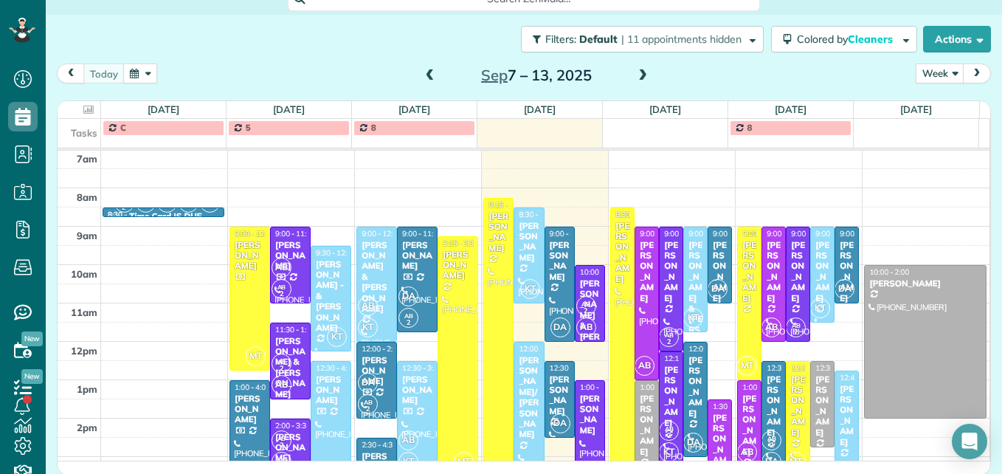
click at [635, 75] on span at bounding box center [643, 75] width 16 height 13
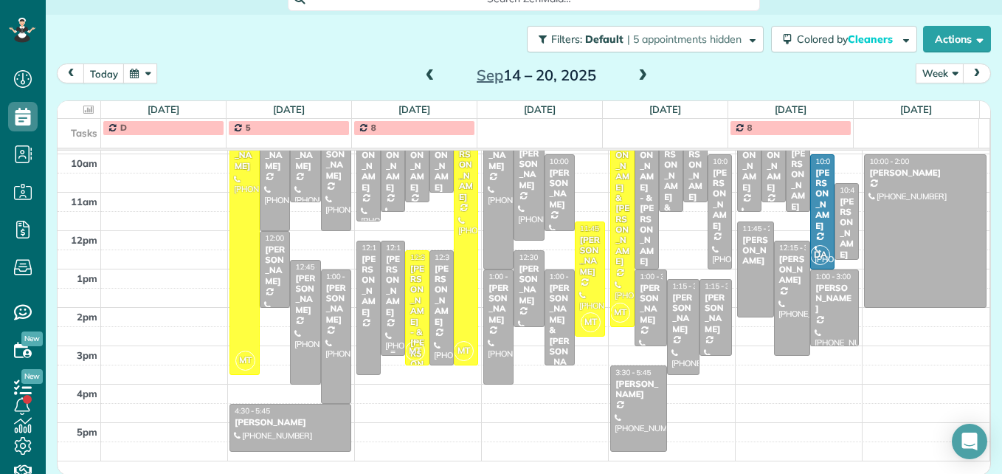
scroll to position [191, 0]
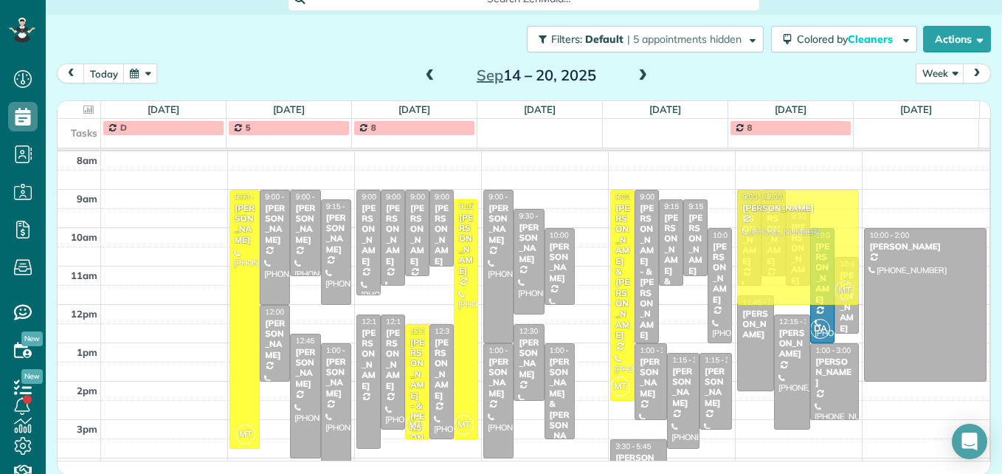
drag, startPoint x: 583, startPoint y: 348, endPoint x: 781, endPoint y: 245, distance: 223.1
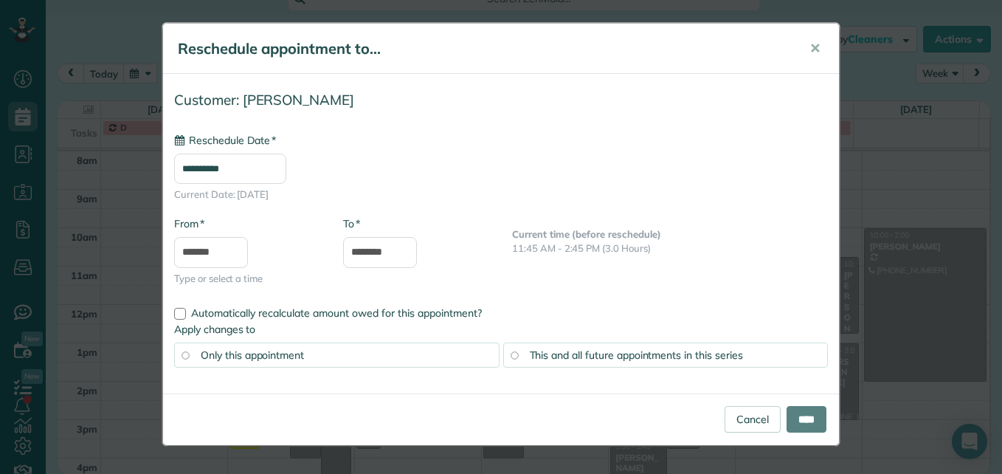
type input "**********"
click at [796, 416] on input "****" at bounding box center [807, 419] width 40 height 27
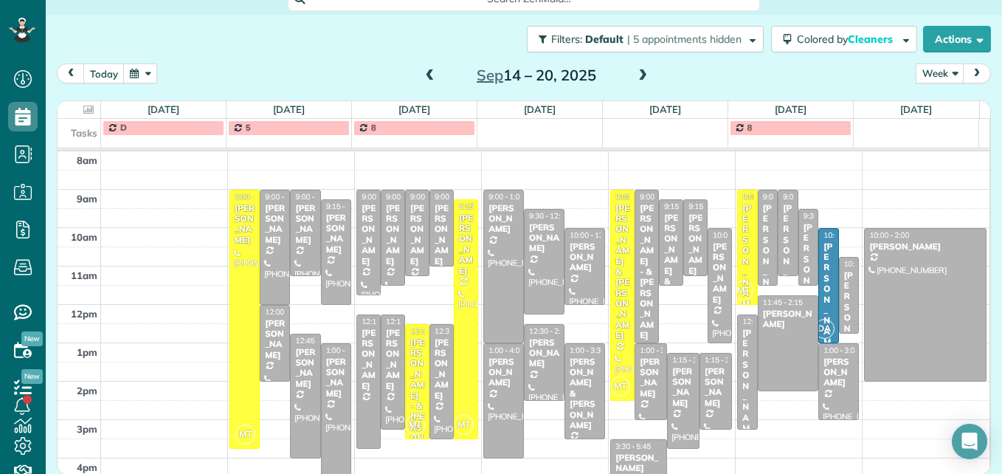
click at [426, 77] on span at bounding box center [430, 75] width 16 height 13
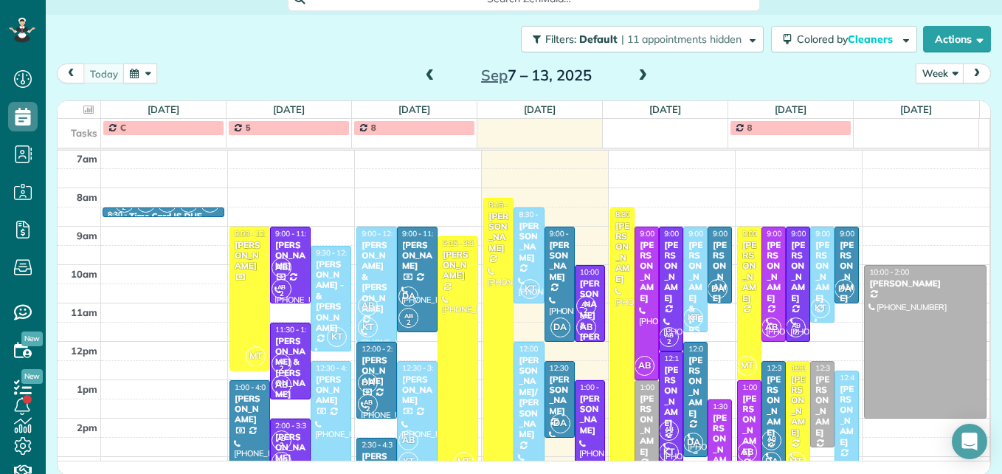
scroll to position [228, 0]
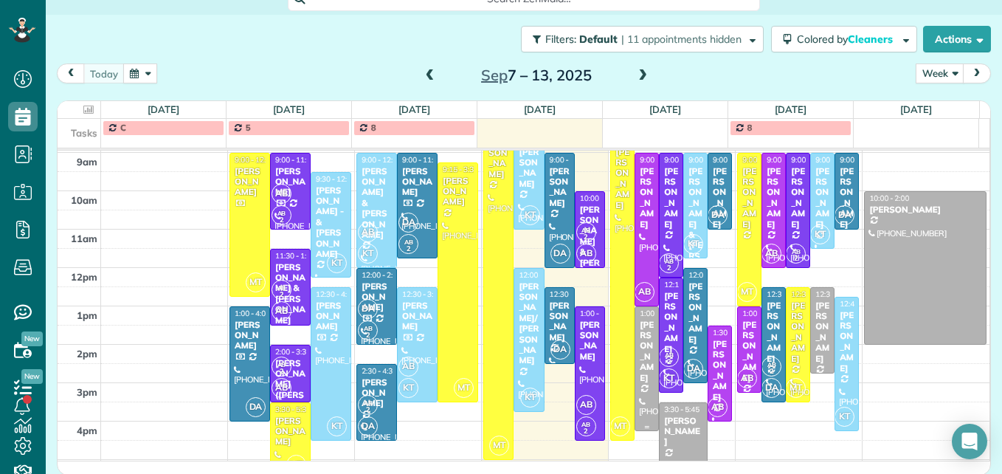
click at [639, 382] on div "[PERSON_NAME]" at bounding box center [646, 351] width 15 height 63
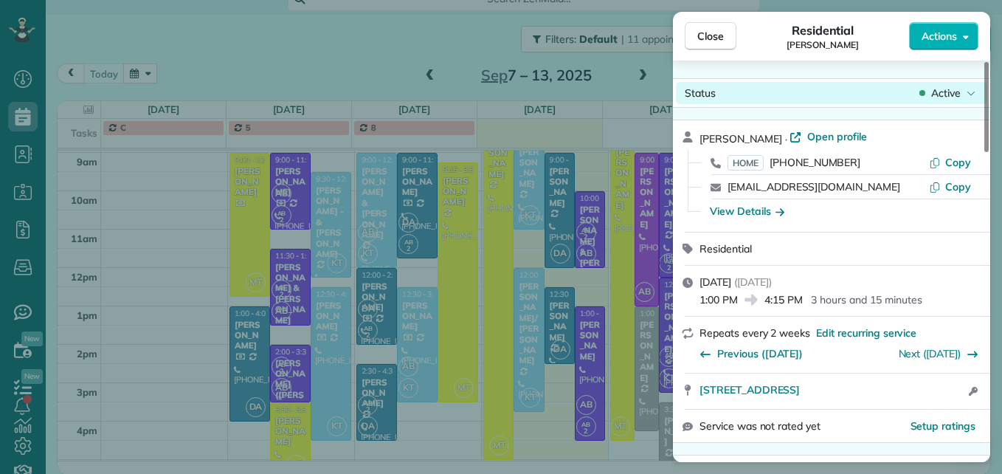
click at [952, 97] on span "Active" at bounding box center [946, 93] width 30 height 15
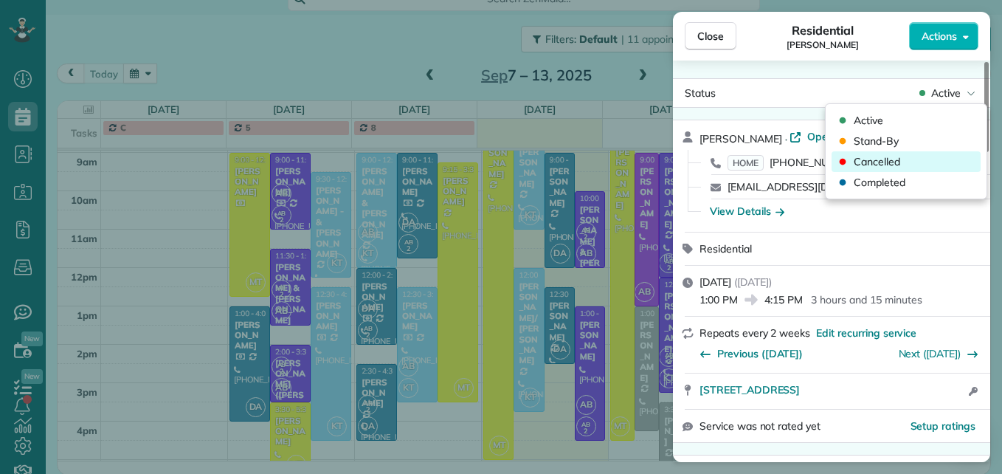
click at [911, 153] on div "Cancelled" at bounding box center [906, 161] width 149 height 21
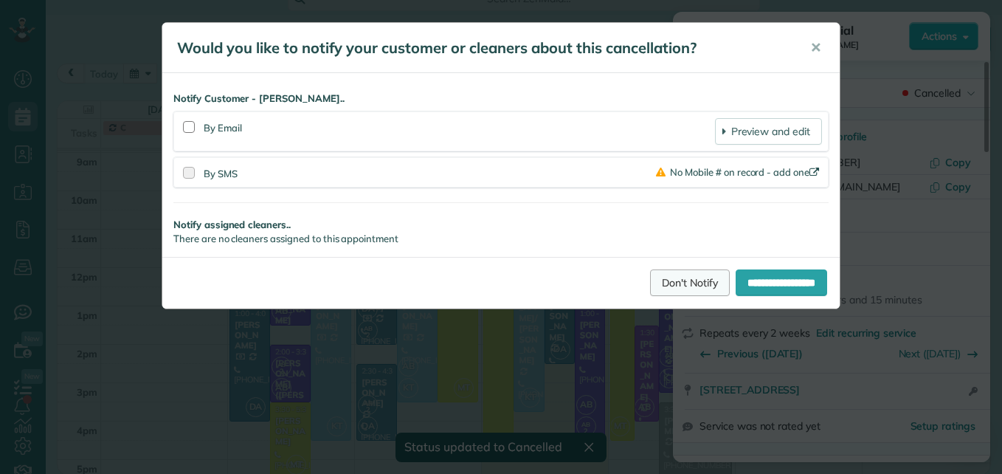
click at [658, 272] on link "Don't Notify" at bounding box center [690, 282] width 80 height 27
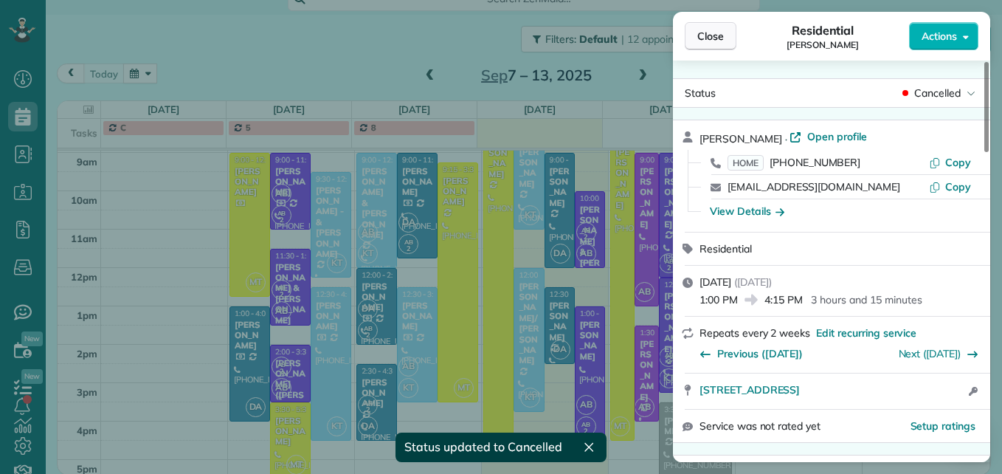
click at [706, 26] on button "Close" at bounding box center [711, 36] width 52 height 28
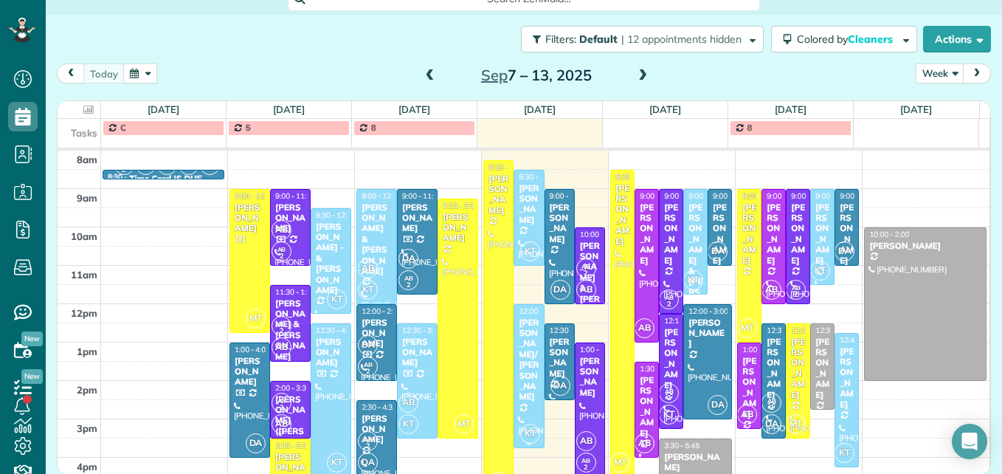
scroll to position [228, 0]
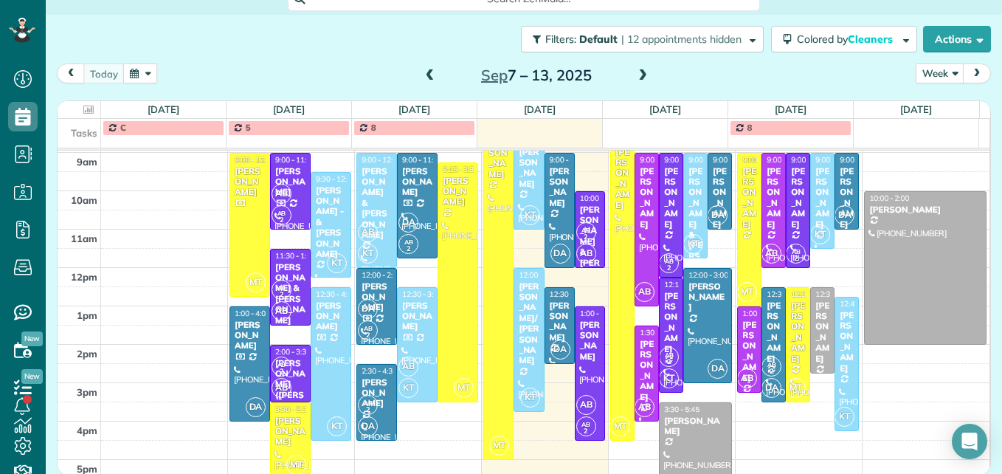
click at [639, 76] on span at bounding box center [643, 75] width 16 height 13
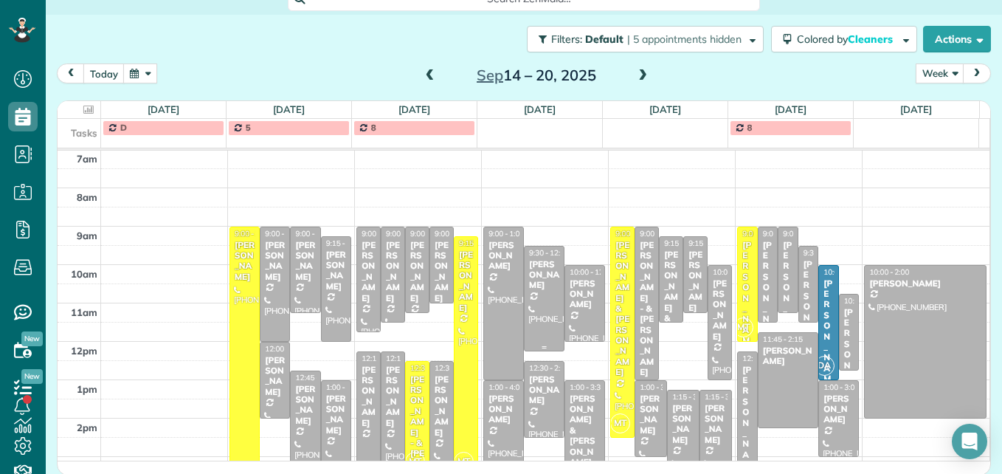
click at [526, 315] on div at bounding box center [544, 298] width 39 height 104
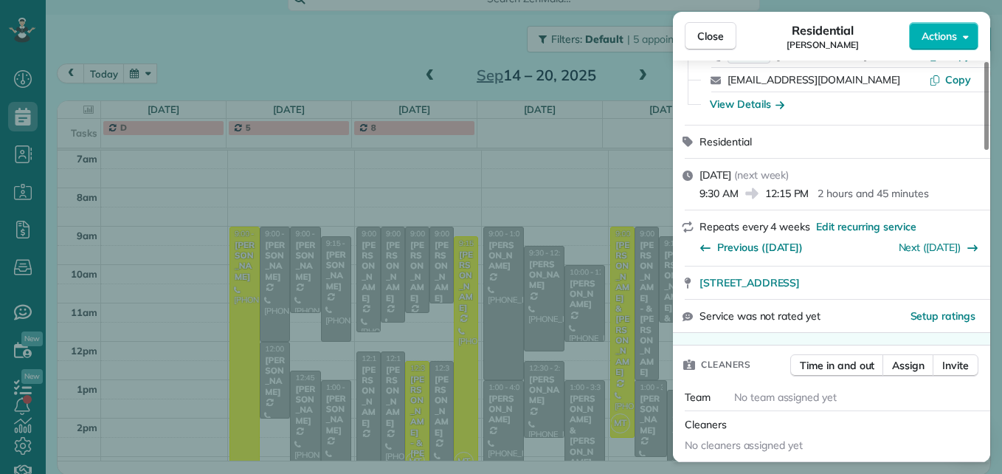
scroll to position [224, 0]
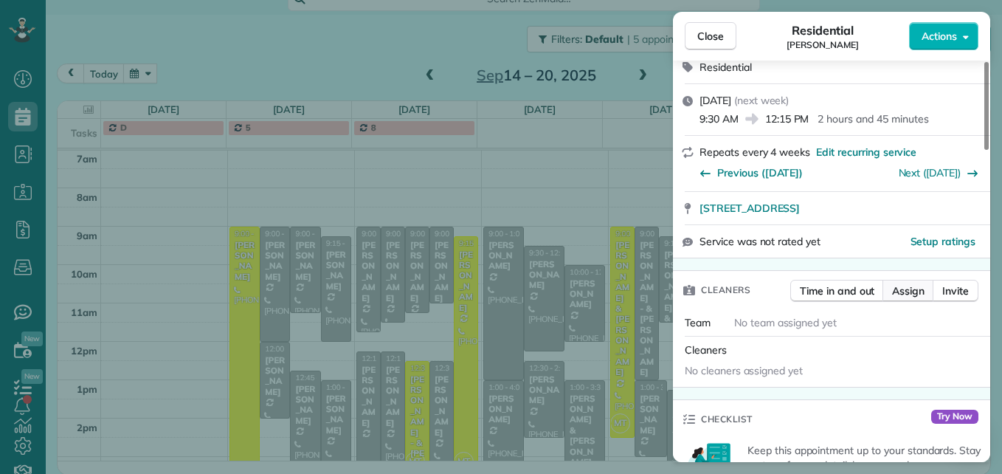
click at [916, 297] on span "Assign" at bounding box center [908, 290] width 32 height 15
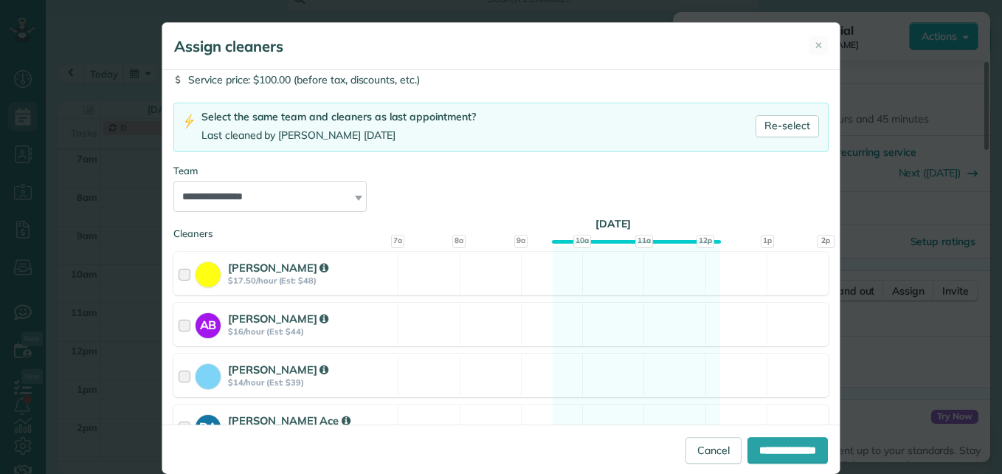
scroll to position [194, 0]
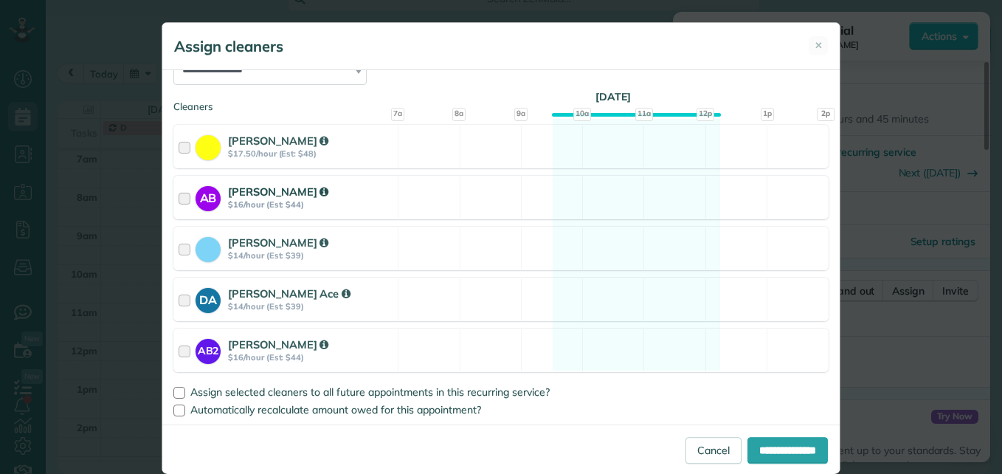
click at [179, 199] on div at bounding box center [187, 197] width 17 height 27
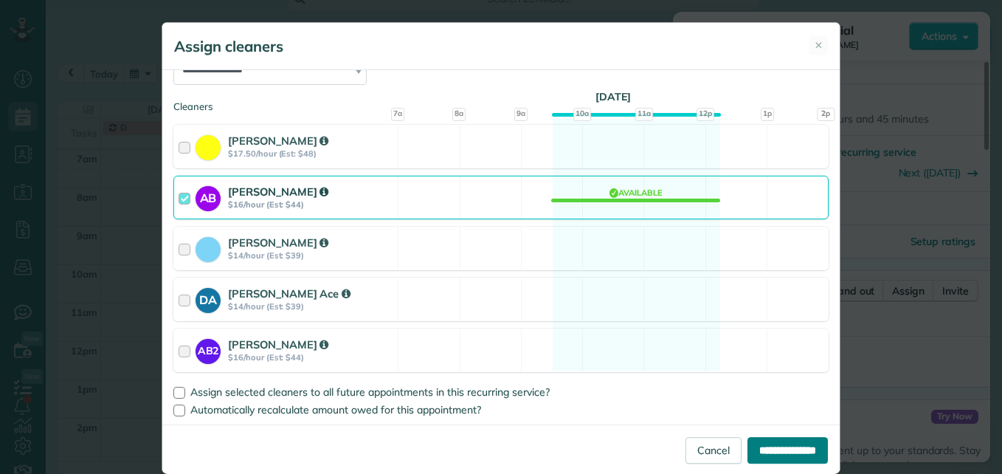
click at [763, 448] on input "**********" at bounding box center [788, 450] width 80 height 27
type input "**********"
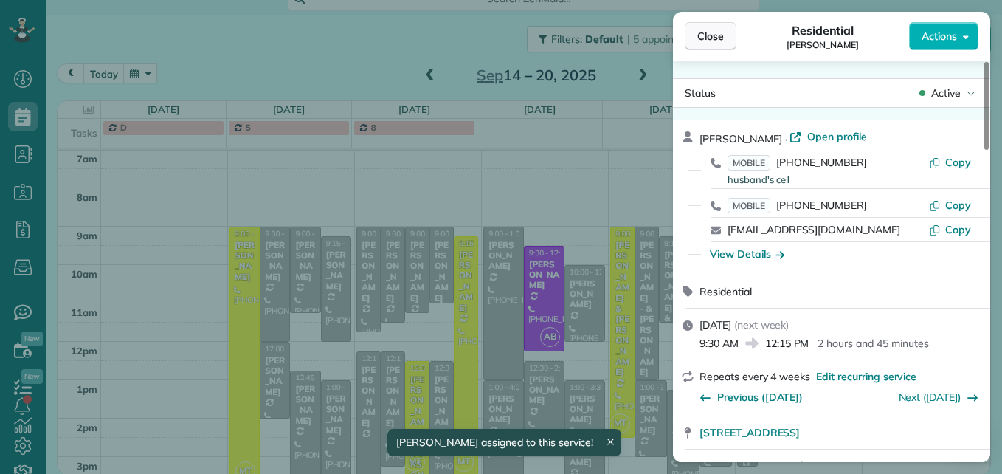
click at [720, 25] on button "Close" at bounding box center [711, 36] width 52 height 28
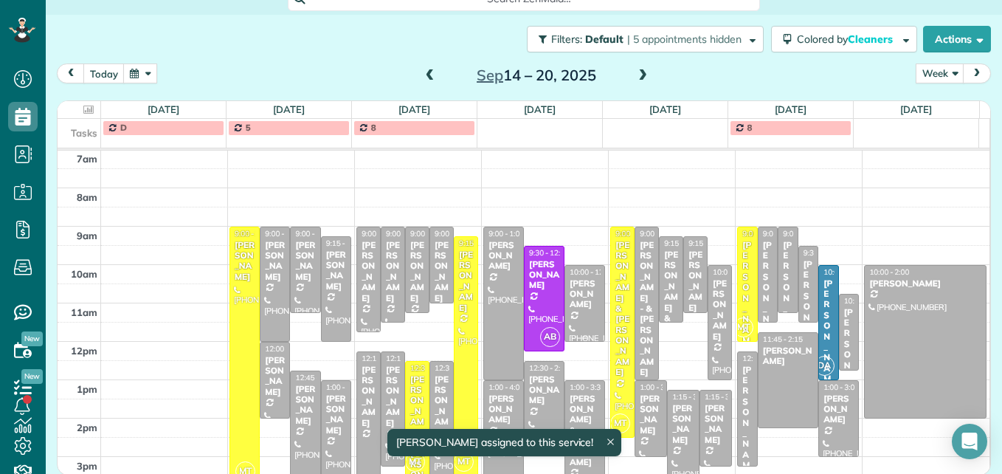
click at [570, 305] on div "Adam Weiland" at bounding box center [585, 294] width 32 height 32
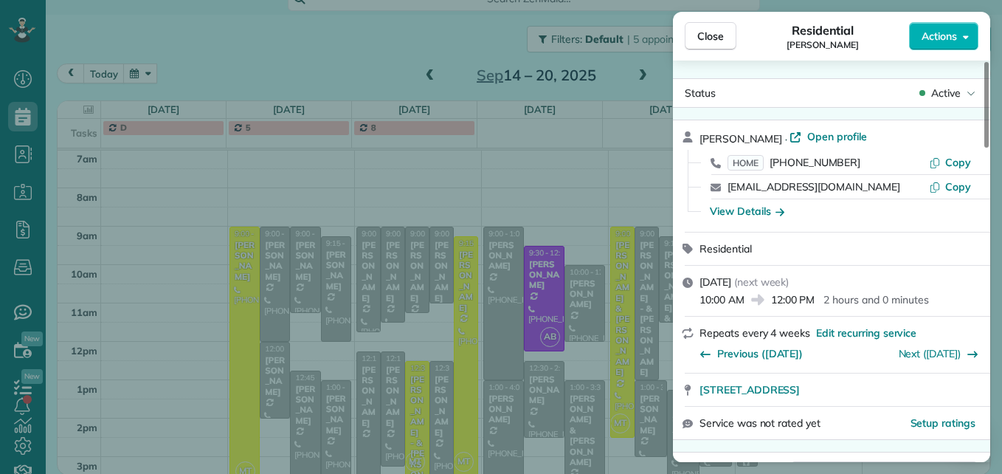
scroll to position [223, 0]
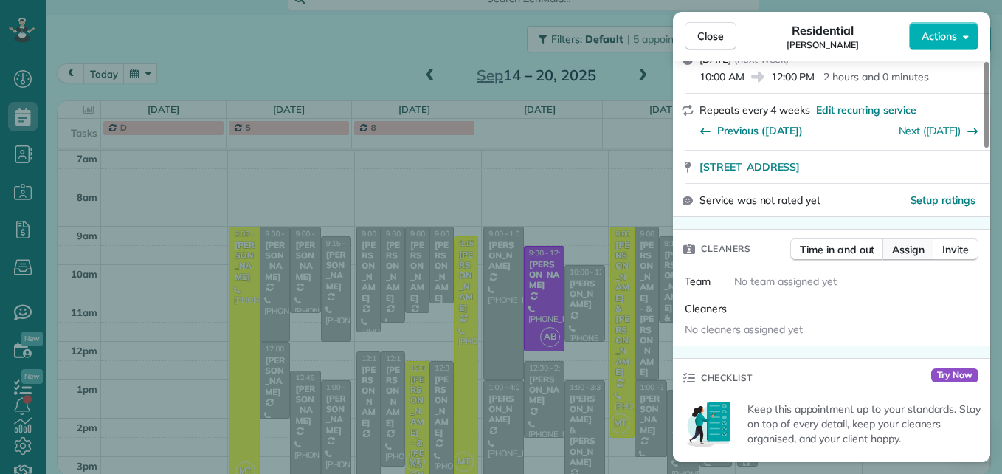
click at [899, 243] on span "Assign" at bounding box center [908, 249] width 32 height 15
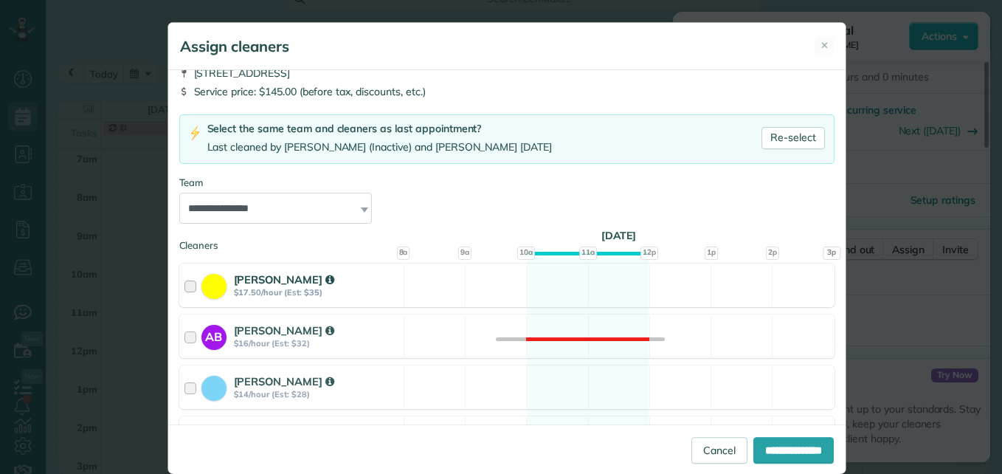
scroll to position [194, 0]
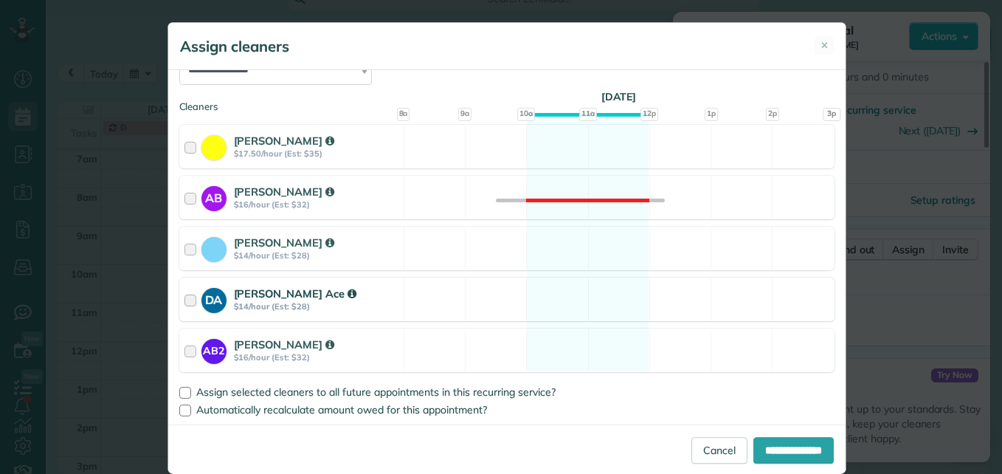
click at [185, 300] on div at bounding box center [193, 299] width 17 height 27
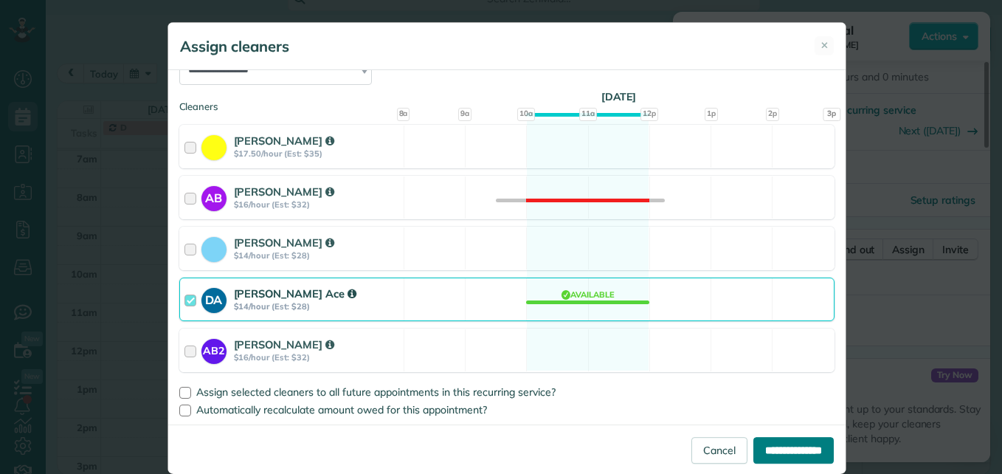
click at [768, 454] on input "**********" at bounding box center [794, 450] width 80 height 27
type input "**********"
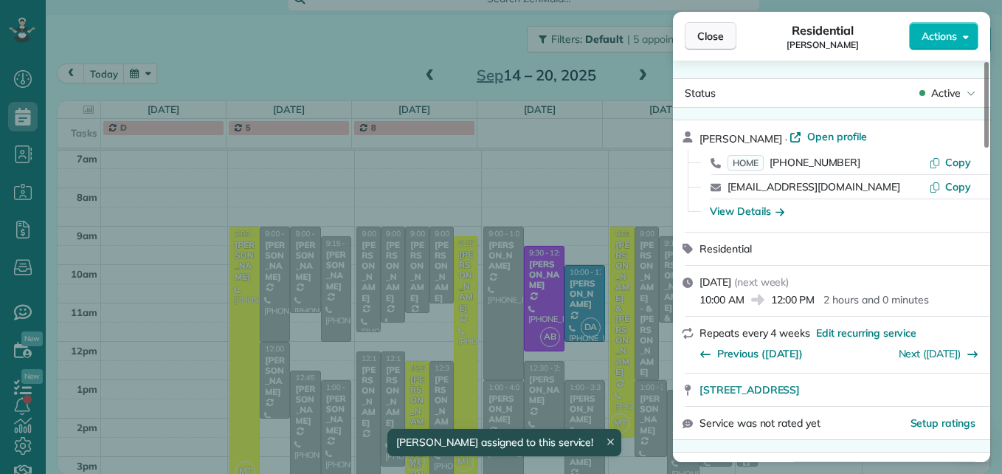
click at [718, 44] on button "Close" at bounding box center [711, 36] width 52 height 28
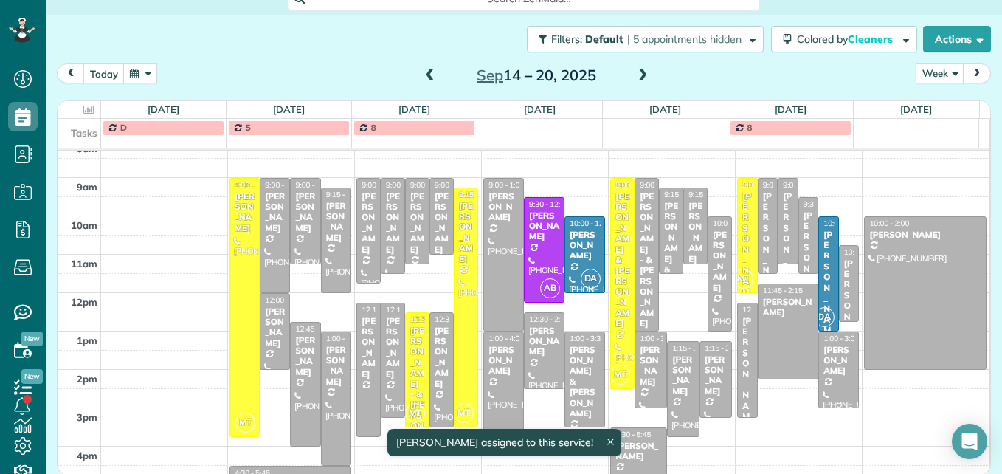
scroll to position [228, 0]
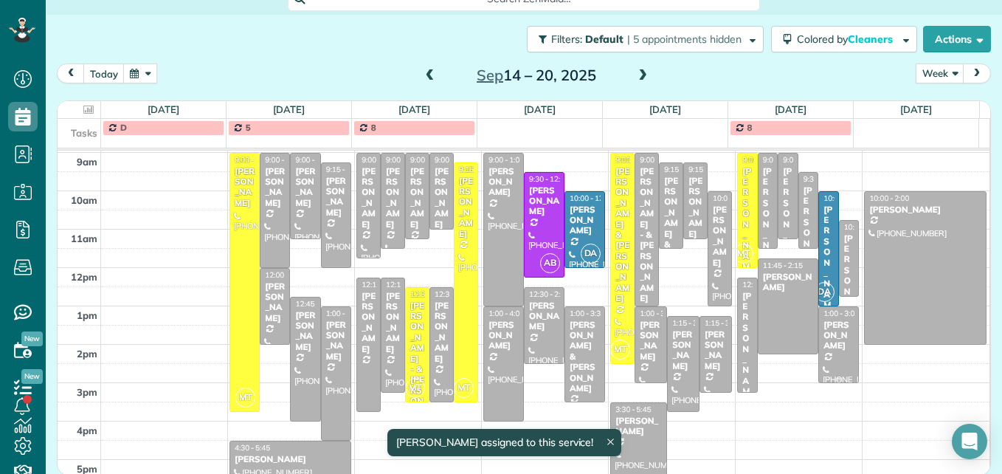
click at [820, 351] on div at bounding box center [838, 344] width 39 height 75
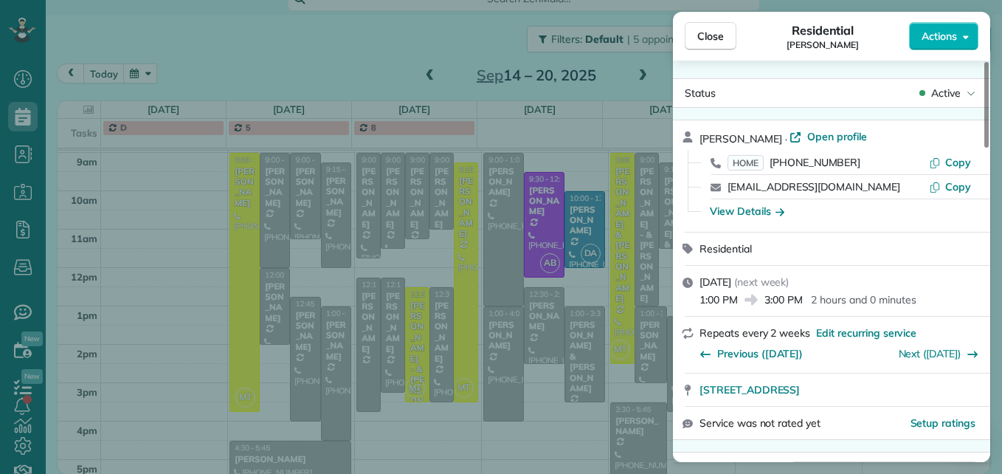
scroll to position [148, 0]
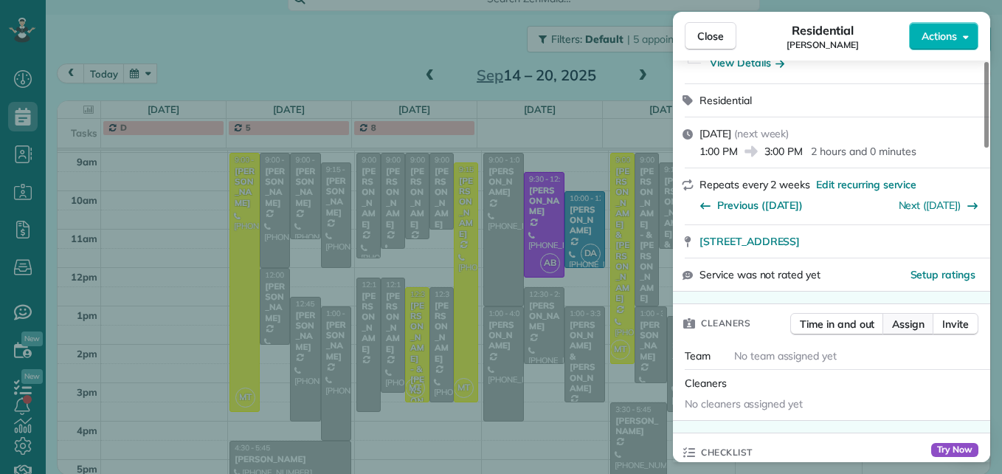
click at [897, 323] on span "Assign" at bounding box center [908, 324] width 32 height 15
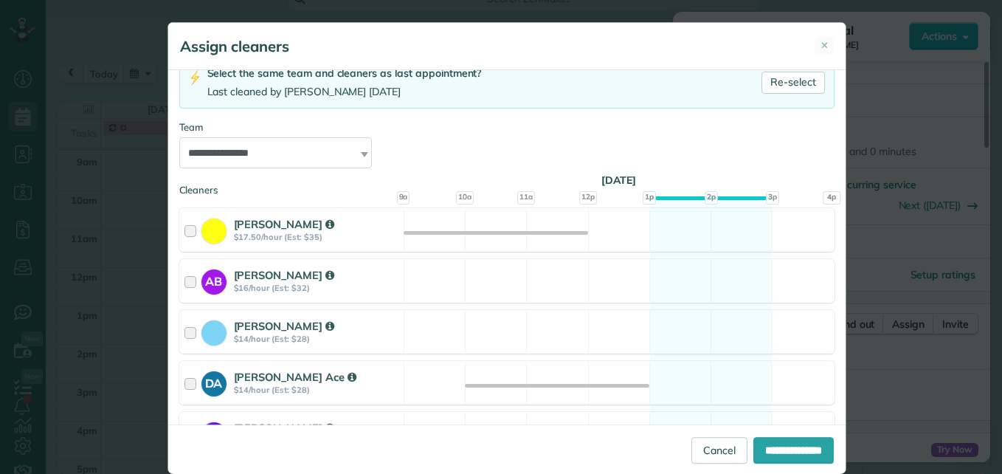
scroll to position [0, 0]
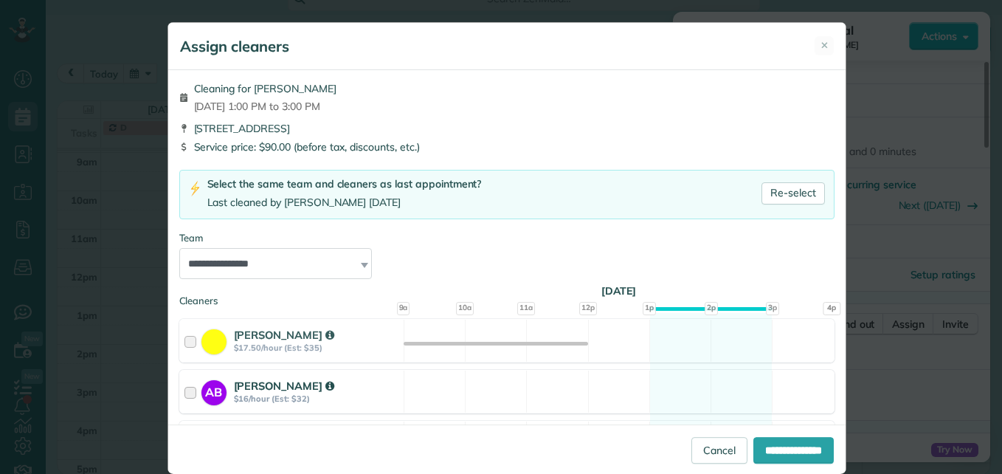
click at [188, 392] on div at bounding box center [193, 391] width 17 height 27
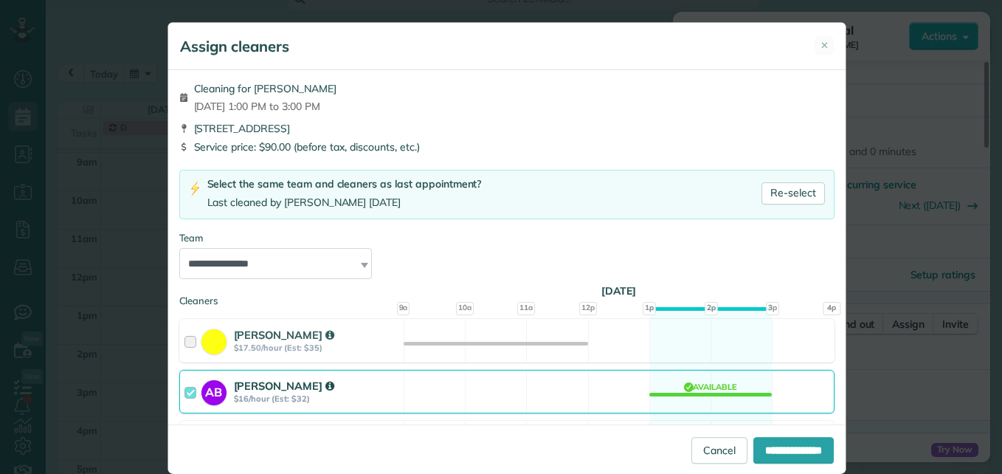
scroll to position [194, 0]
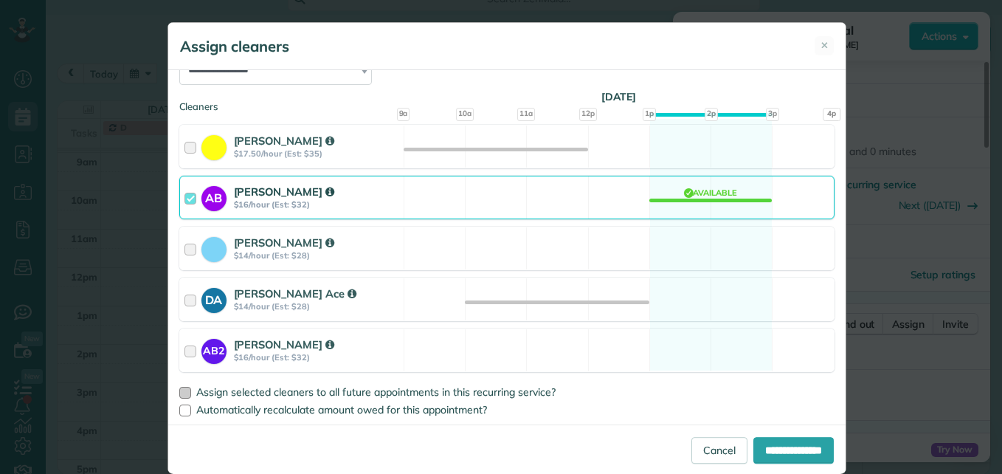
click at [185, 395] on div at bounding box center [185, 393] width 12 height 12
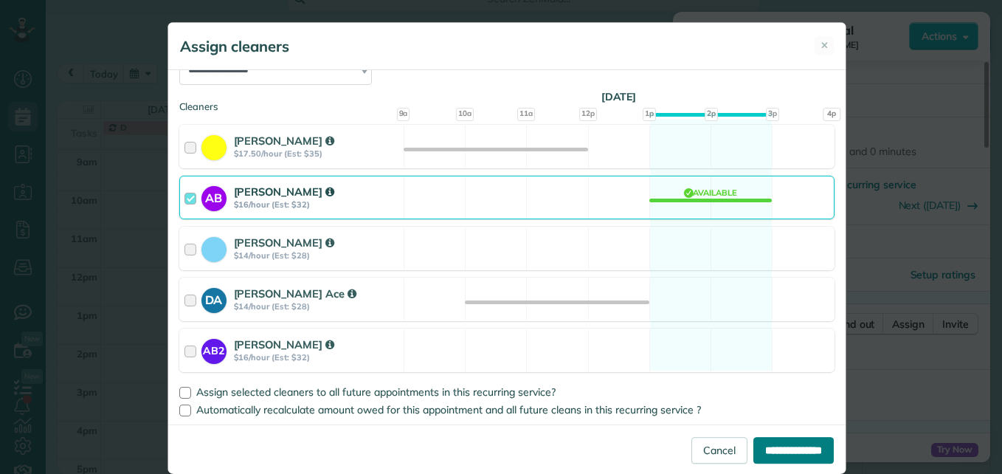
click at [759, 458] on input "**********" at bounding box center [794, 450] width 80 height 27
type input "**********"
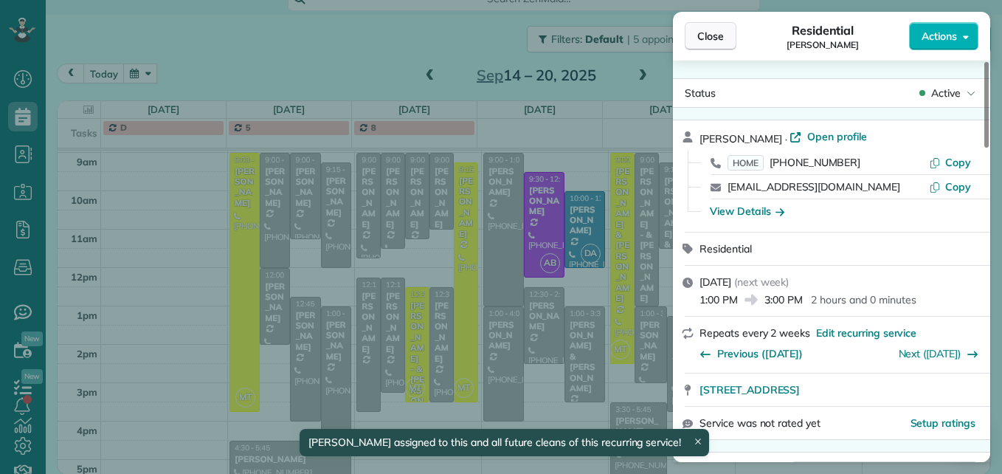
click at [706, 38] on span "Close" at bounding box center [710, 36] width 27 height 15
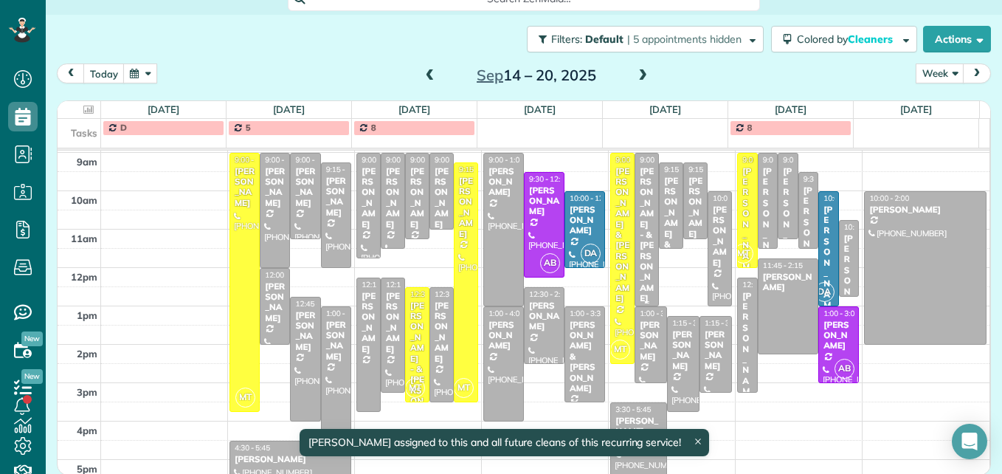
click at [639, 210] on div "Johnna Keller - & Margaret Price" at bounding box center [646, 235] width 15 height 138
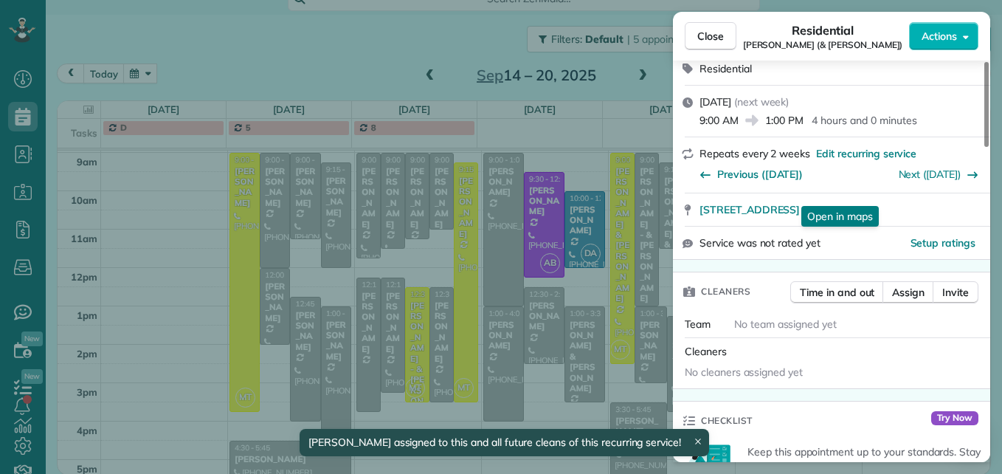
scroll to position [222, 0]
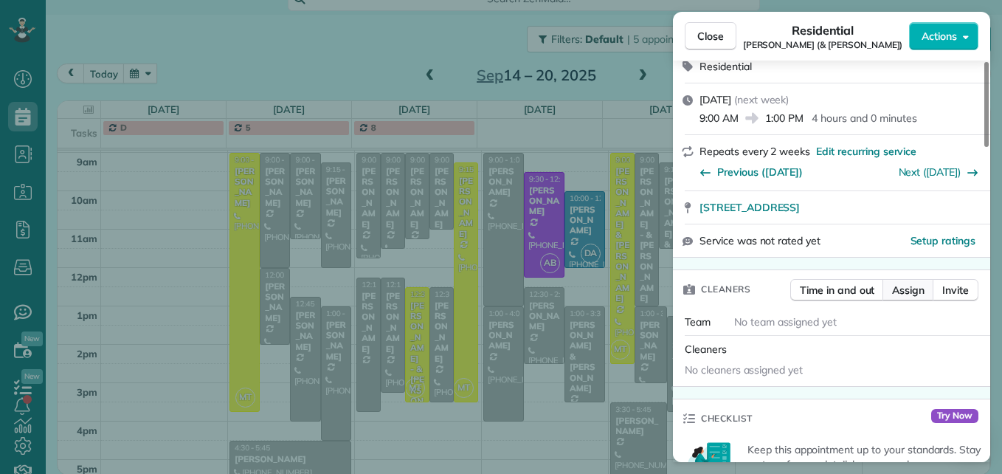
click at [905, 283] on span "Assign" at bounding box center [908, 290] width 32 height 15
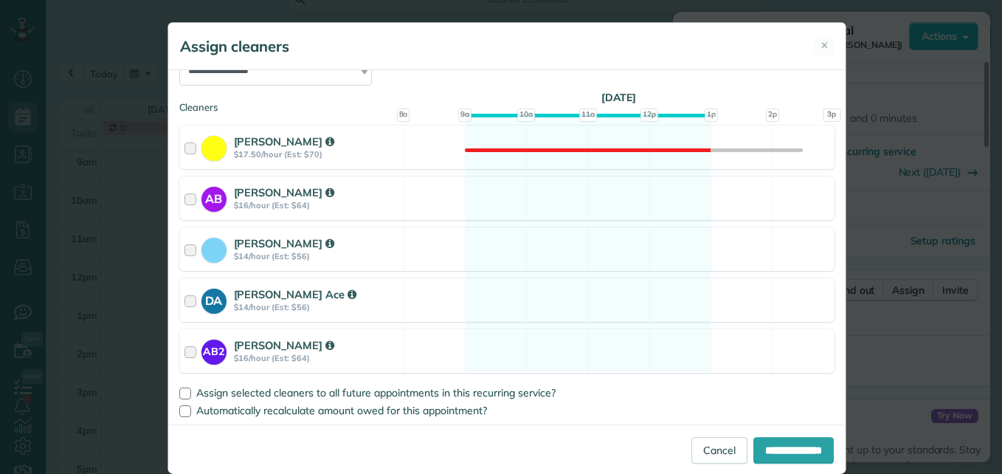
scroll to position [194, 0]
click at [185, 296] on div at bounding box center [193, 299] width 17 height 27
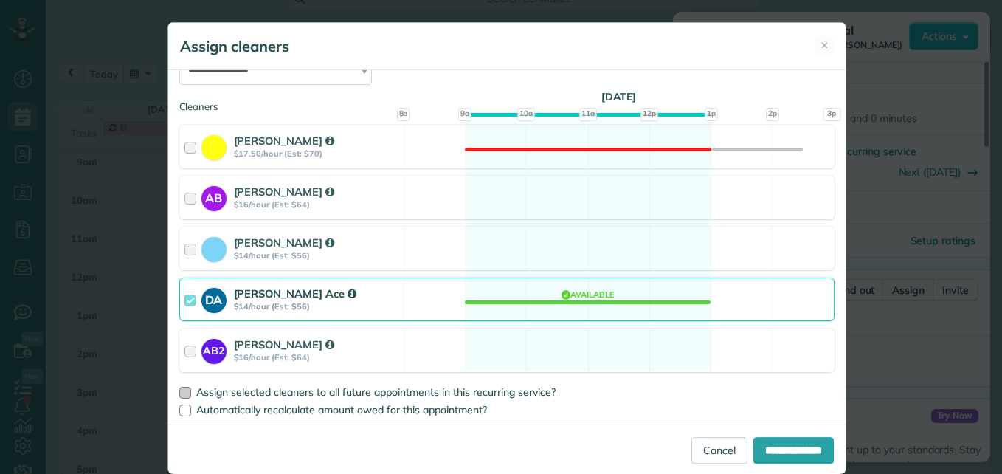
click at [179, 390] on div at bounding box center [185, 393] width 12 height 12
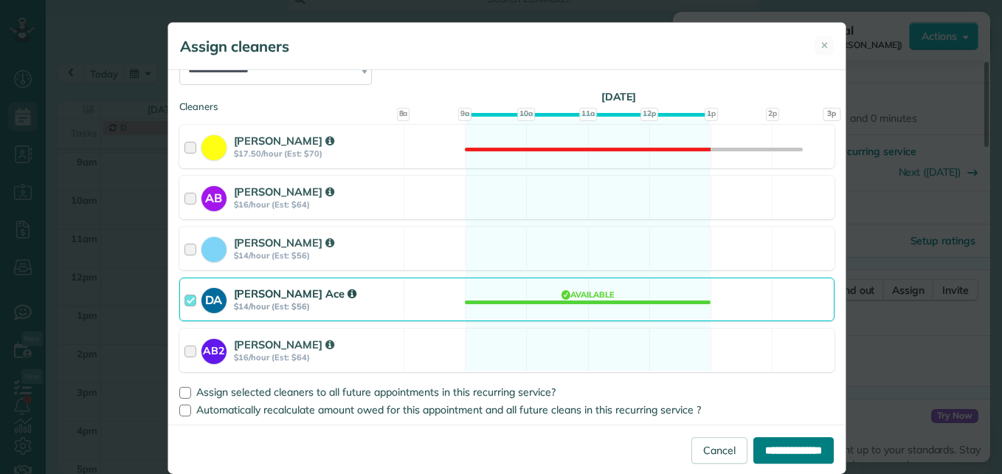
click at [827, 449] on input "**********" at bounding box center [794, 450] width 80 height 27
type input "**********"
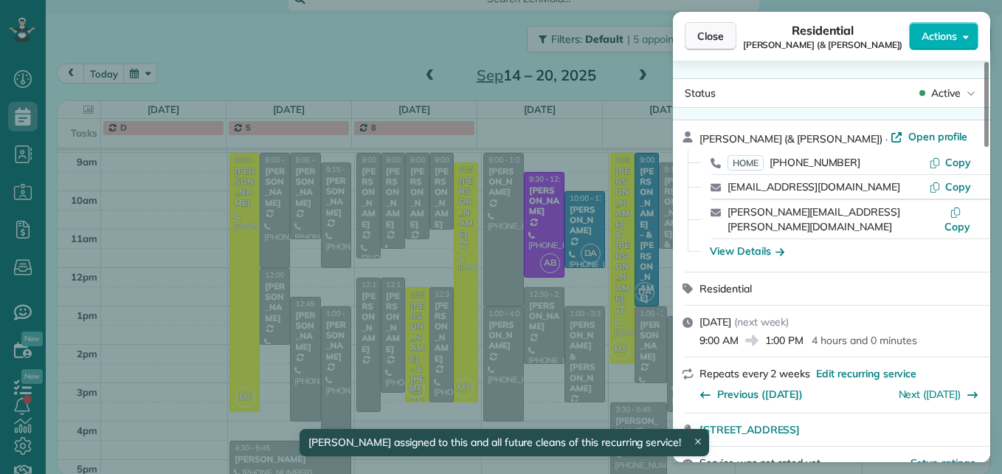
click at [708, 44] on button "Close" at bounding box center [711, 36] width 52 height 28
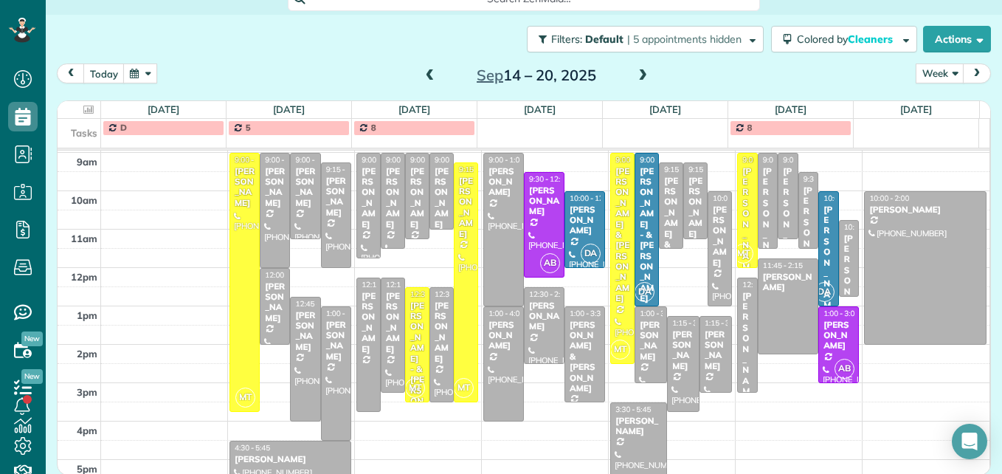
click at [423, 78] on span at bounding box center [430, 75] width 16 height 13
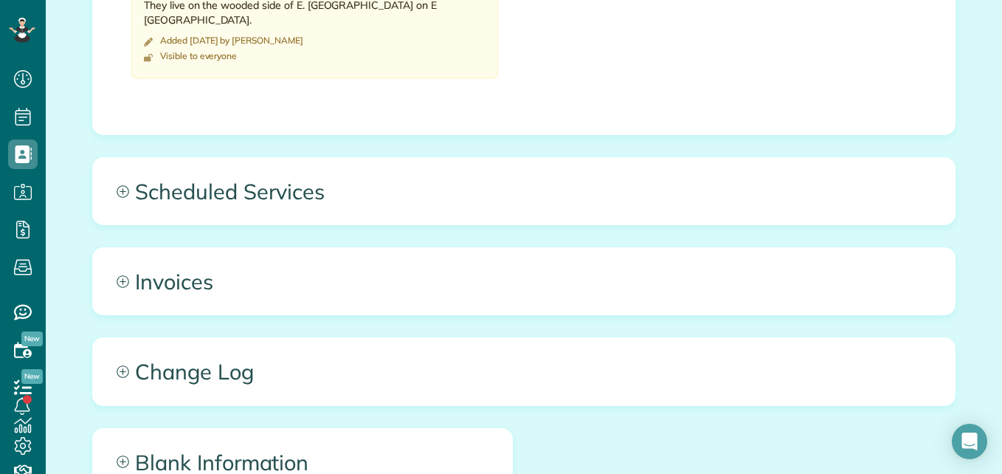
scroll to position [1624, 0]
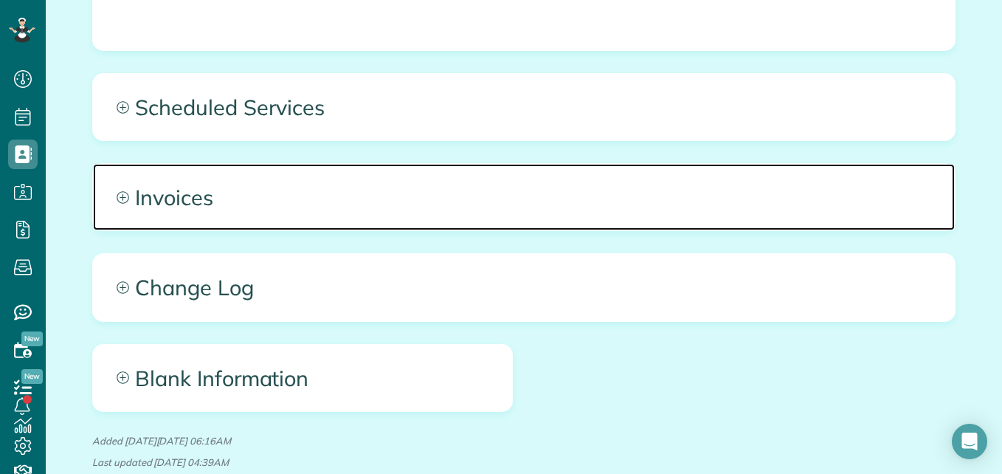
click at [117, 199] on icon at bounding box center [123, 197] width 13 height 13
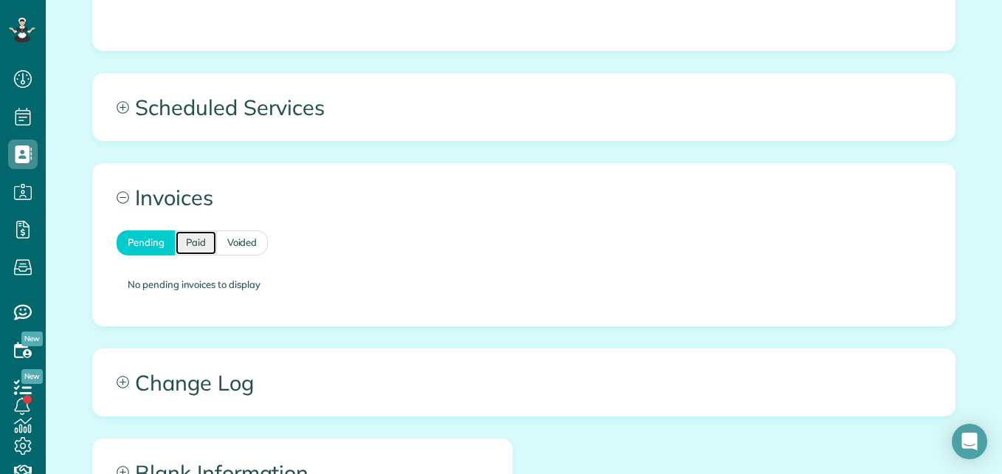
click at [192, 249] on link "Paid" at bounding box center [196, 242] width 42 height 24
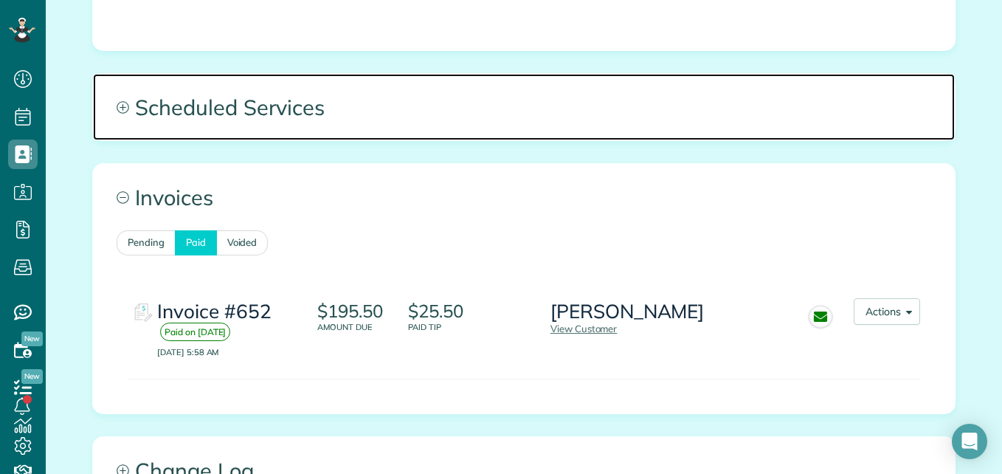
click at [119, 103] on icon at bounding box center [123, 107] width 13 height 13
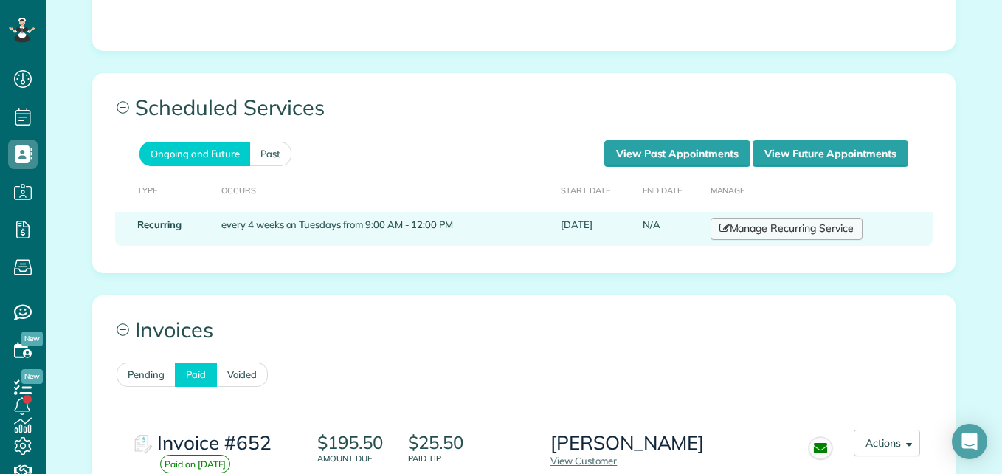
click at [756, 232] on link "Manage Recurring Service" at bounding box center [787, 229] width 152 height 22
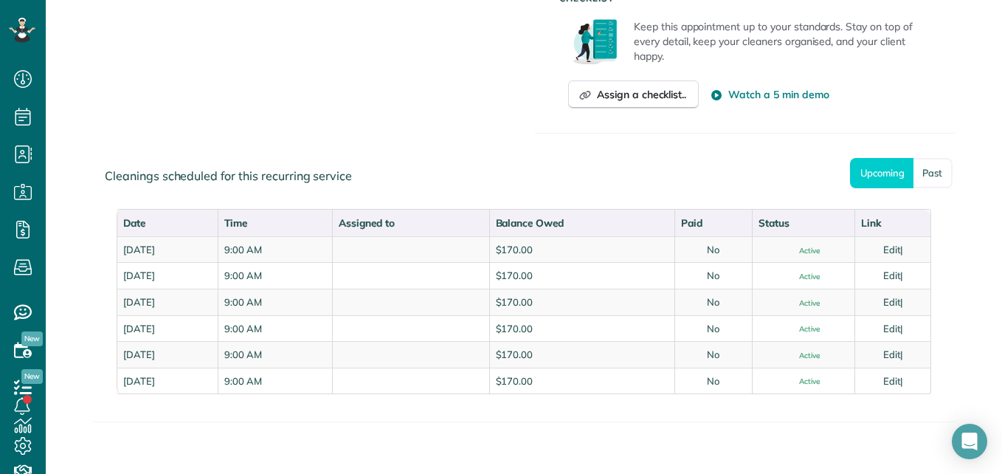
scroll to position [737, 0]
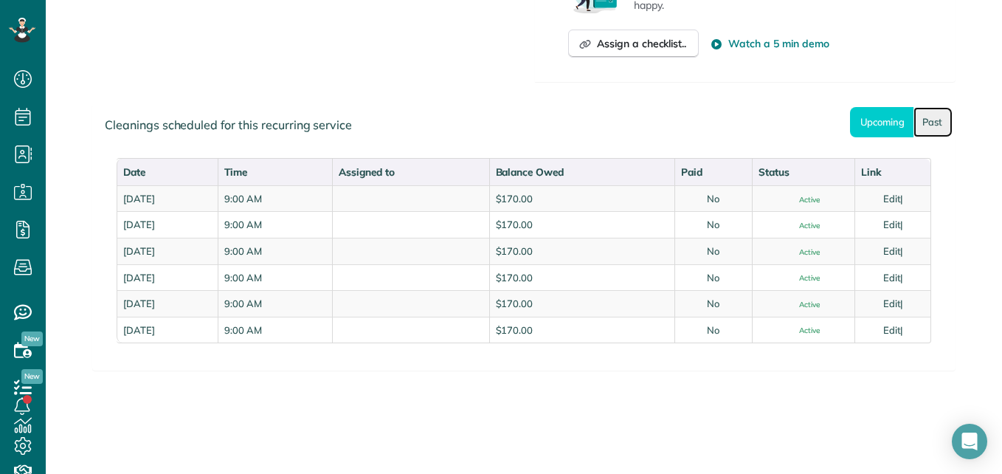
click at [927, 117] on link "Past" at bounding box center [933, 122] width 39 height 30
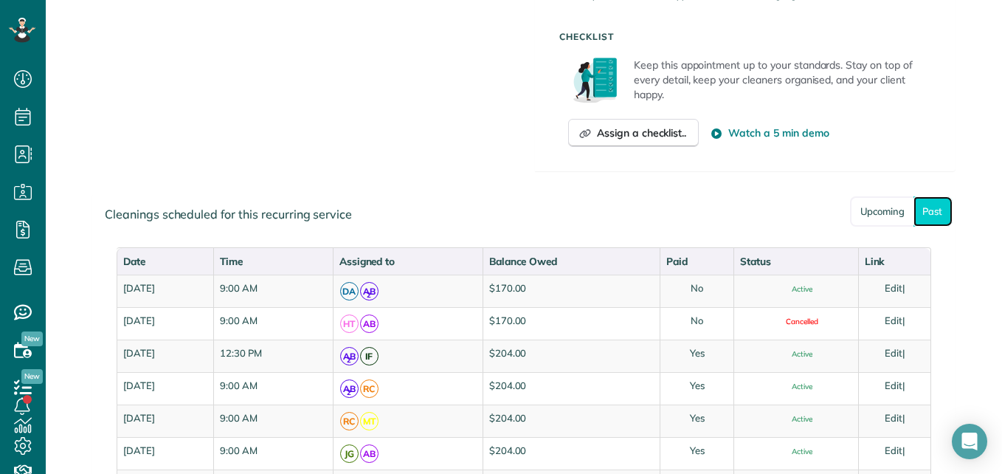
scroll to position [663, 0]
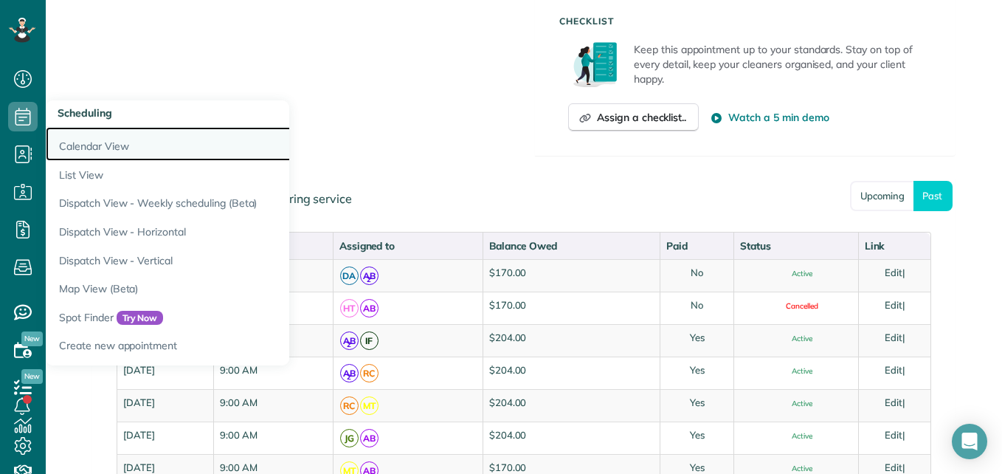
click at [67, 140] on link "Calendar View" at bounding box center [230, 144] width 369 height 34
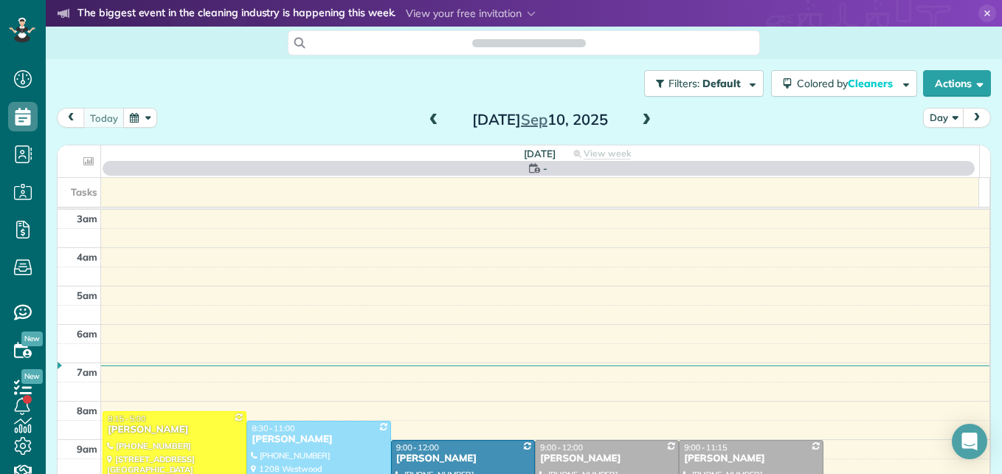
scroll to position [154, 0]
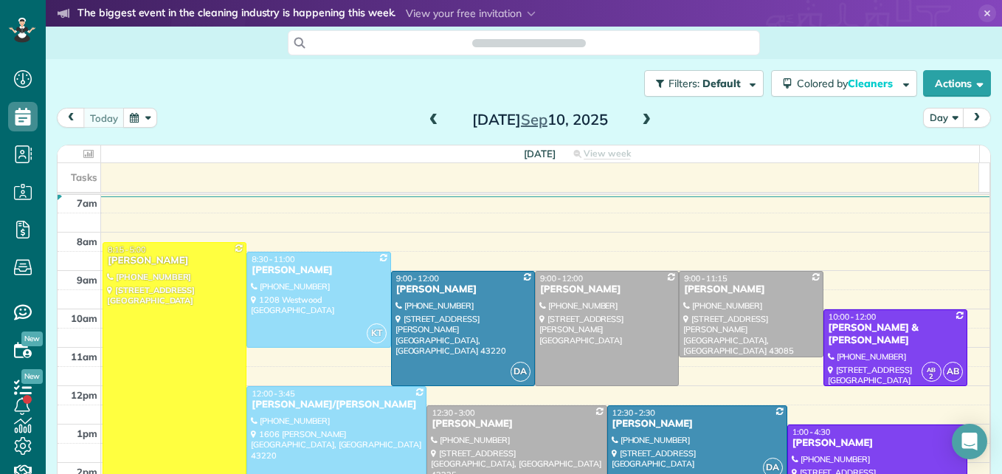
click at [426, 117] on span at bounding box center [434, 120] width 16 height 13
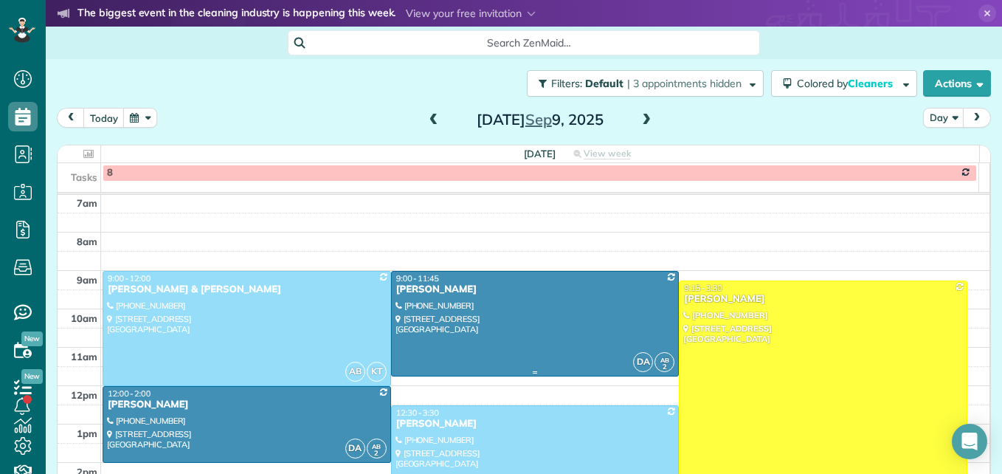
click at [518, 334] on div at bounding box center [535, 324] width 287 height 104
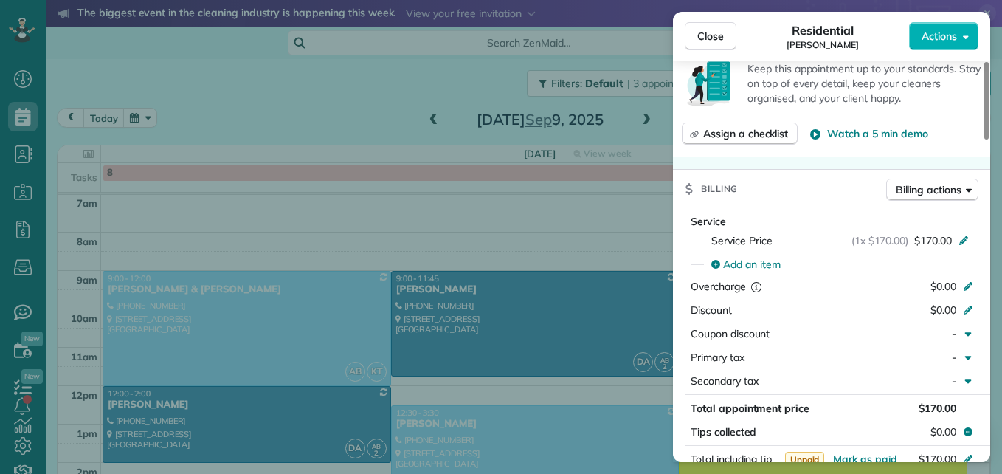
scroll to position [743, 0]
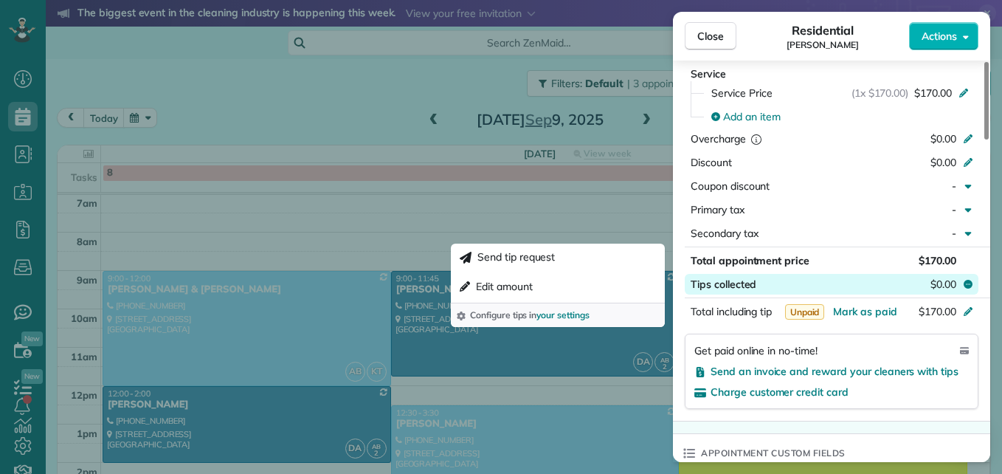
click at [937, 283] on span "$0.00" at bounding box center [944, 284] width 26 height 15
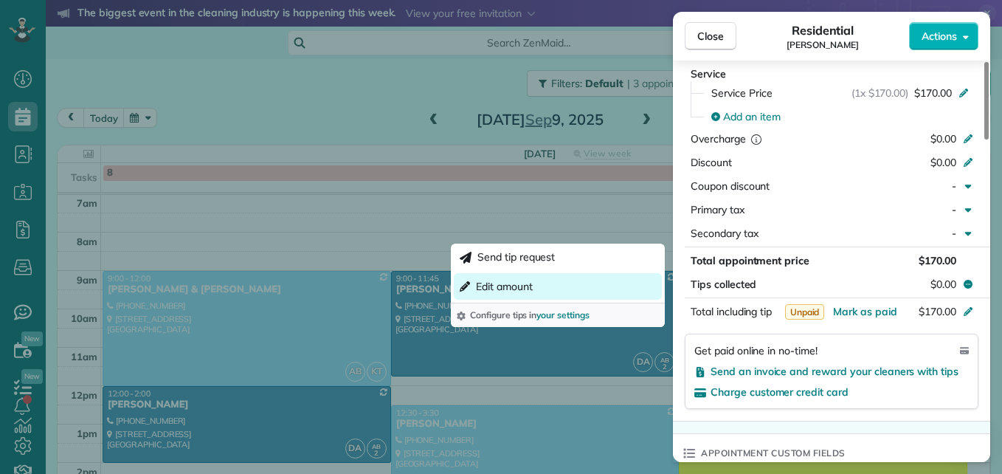
click at [520, 289] on span "Edit amount" at bounding box center [504, 286] width 57 height 15
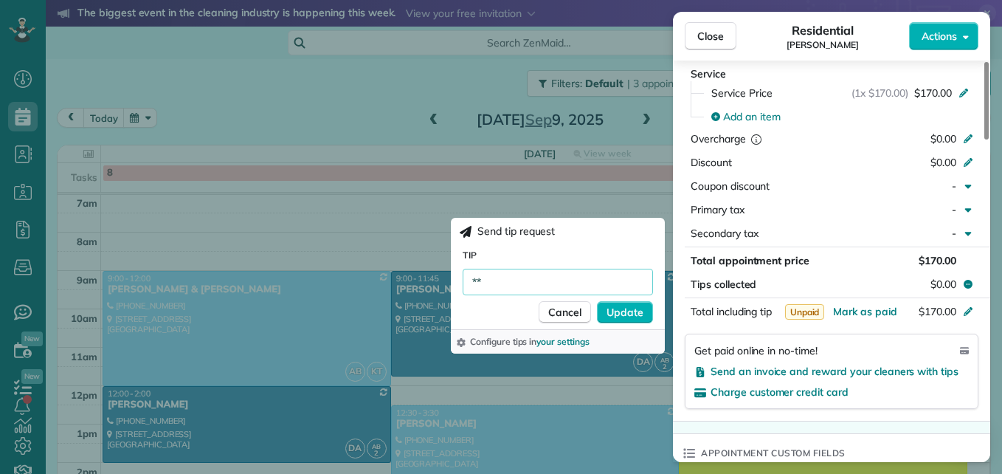
click at [520, 289] on input "**" at bounding box center [558, 282] width 190 height 27
type input "***"
click at [635, 312] on span "Update" at bounding box center [625, 312] width 37 height 15
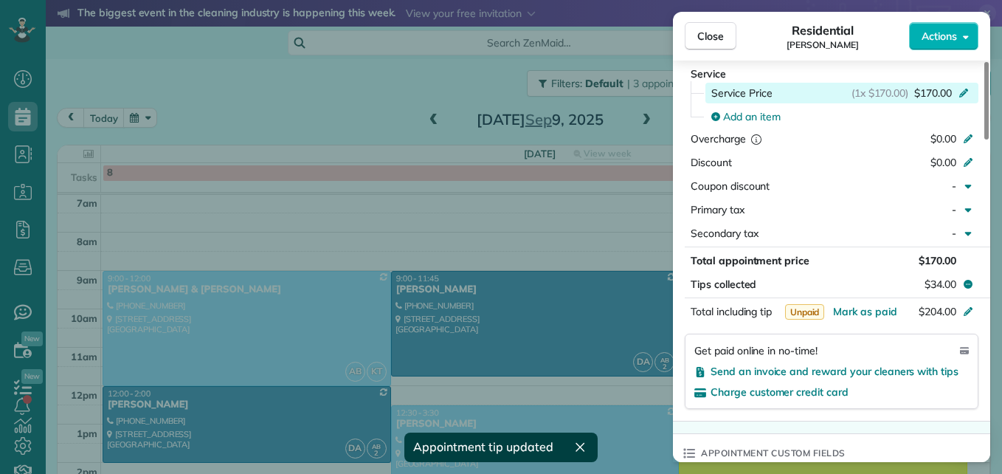
scroll to position [669, 0]
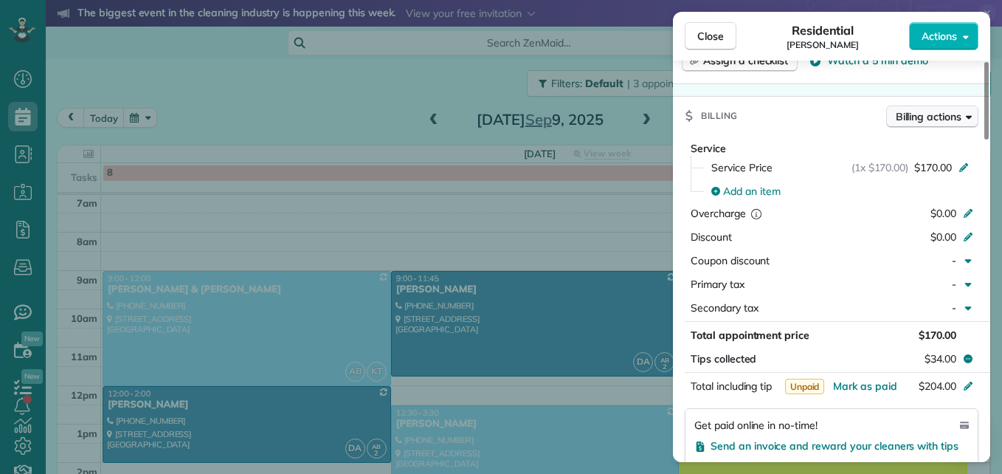
click at [927, 117] on span "Billing actions" at bounding box center [929, 116] width 66 height 15
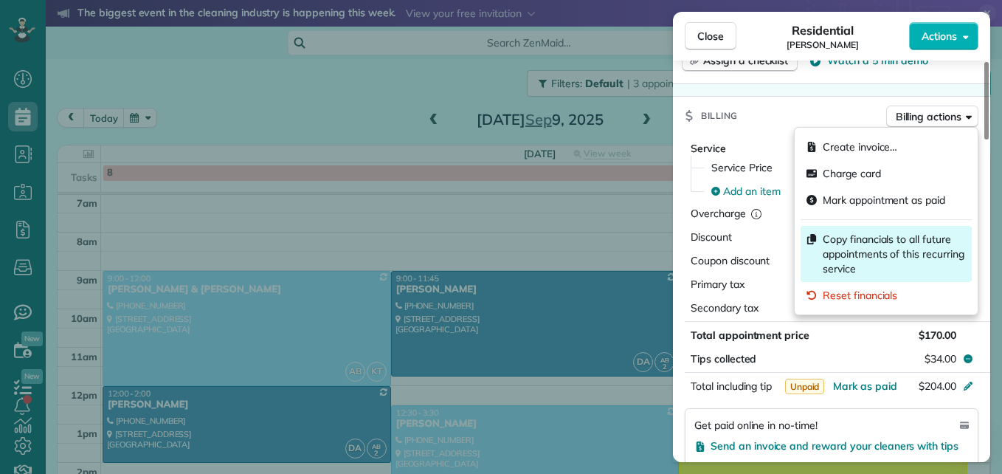
click at [885, 240] on span "Copy financials to all future appointments of this recurring service" at bounding box center [894, 254] width 143 height 44
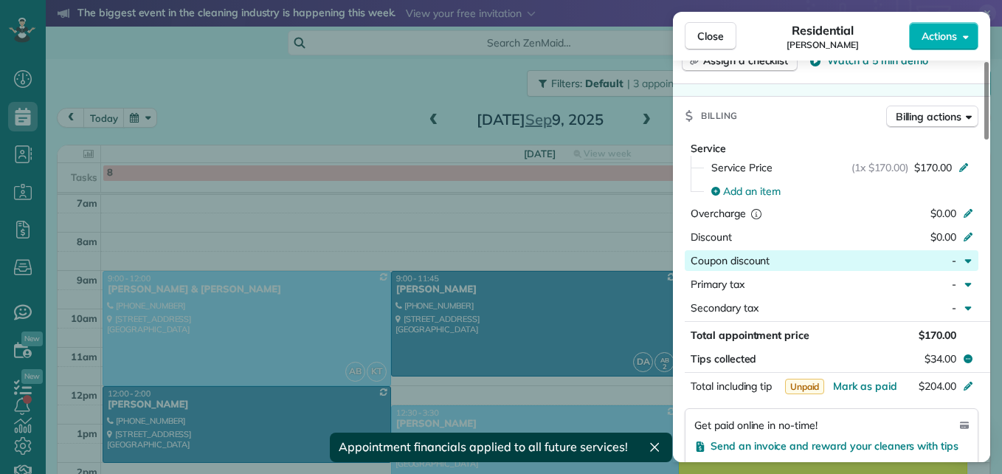
scroll to position [816, 0]
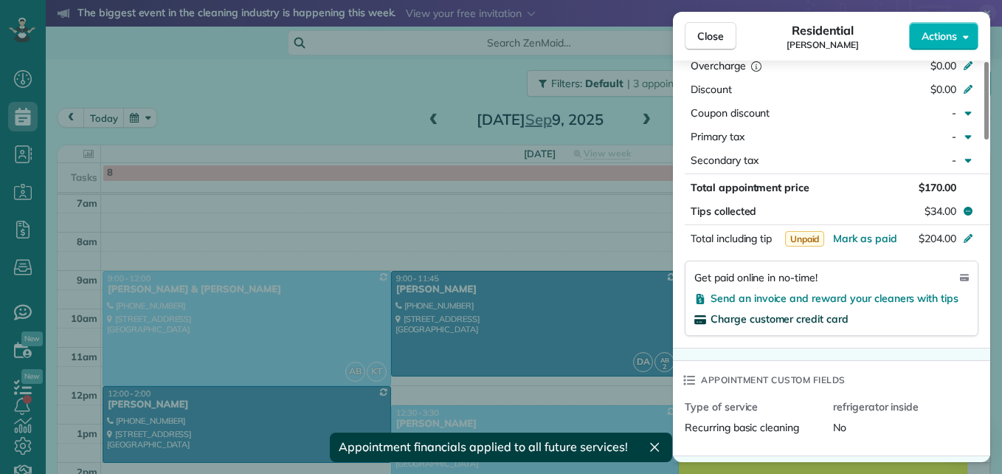
click at [787, 323] on span "Charge customer credit card" at bounding box center [780, 318] width 138 height 13
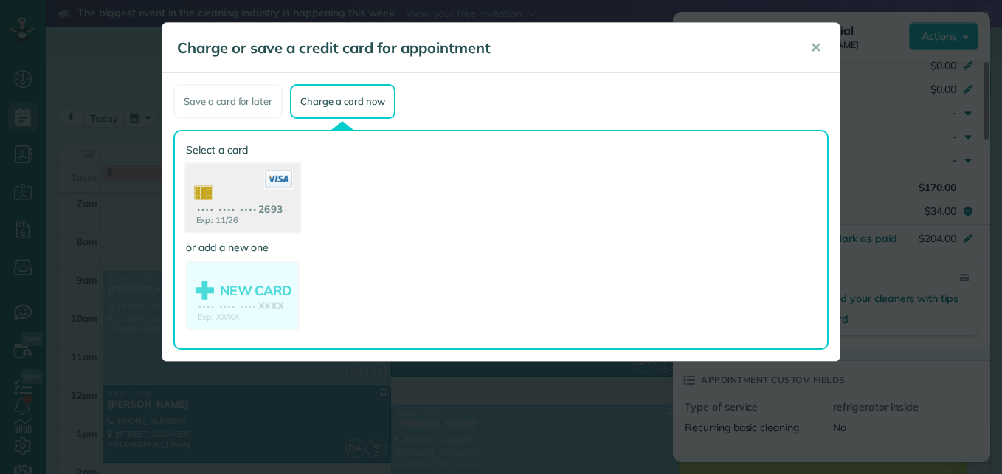
click at [213, 206] on use at bounding box center [243, 200] width 114 height 72
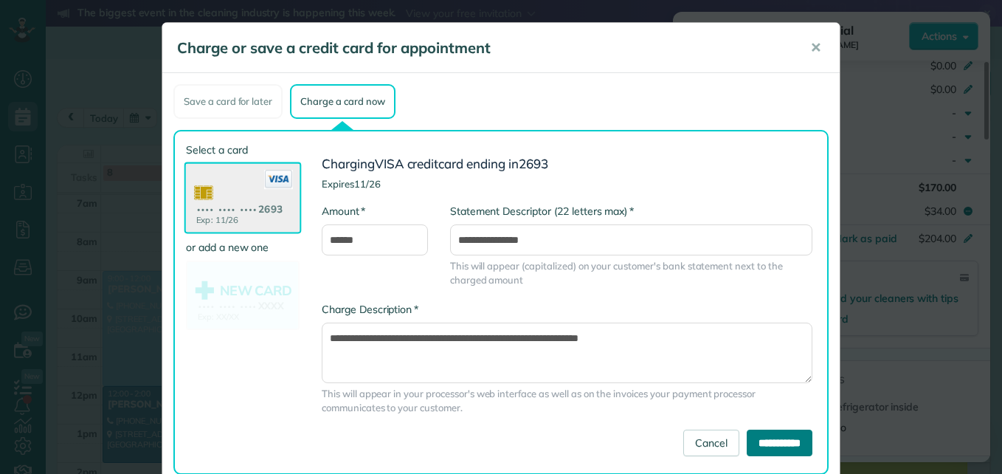
click at [754, 446] on input "**********" at bounding box center [780, 443] width 66 height 27
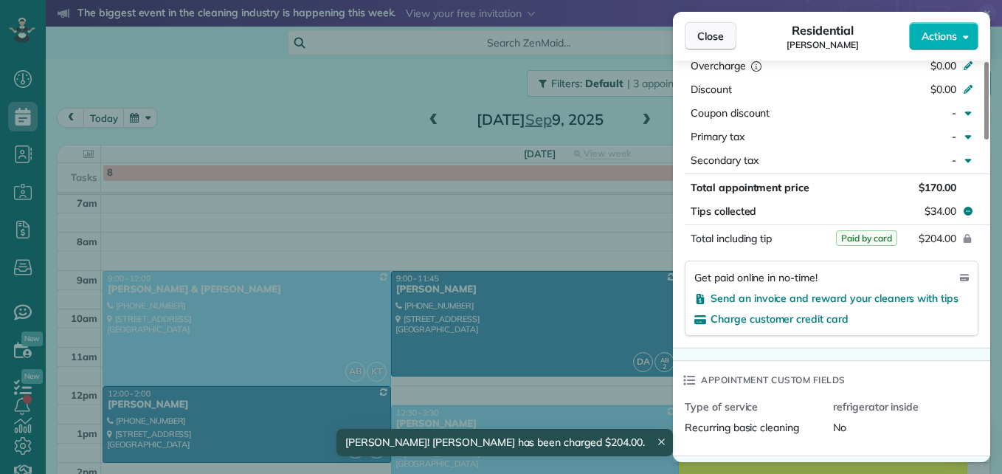
click at [706, 27] on button "Close" at bounding box center [711, 36] width 52 height 28
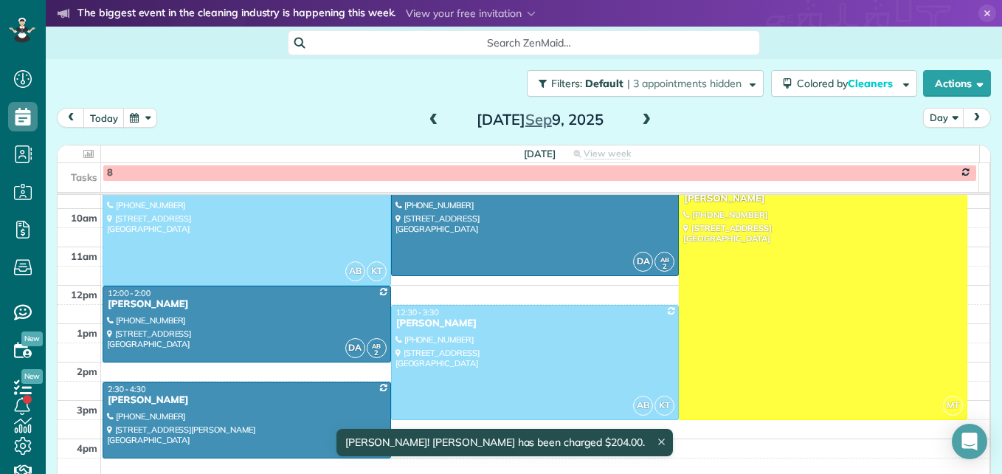
scroll to position [265, 0]
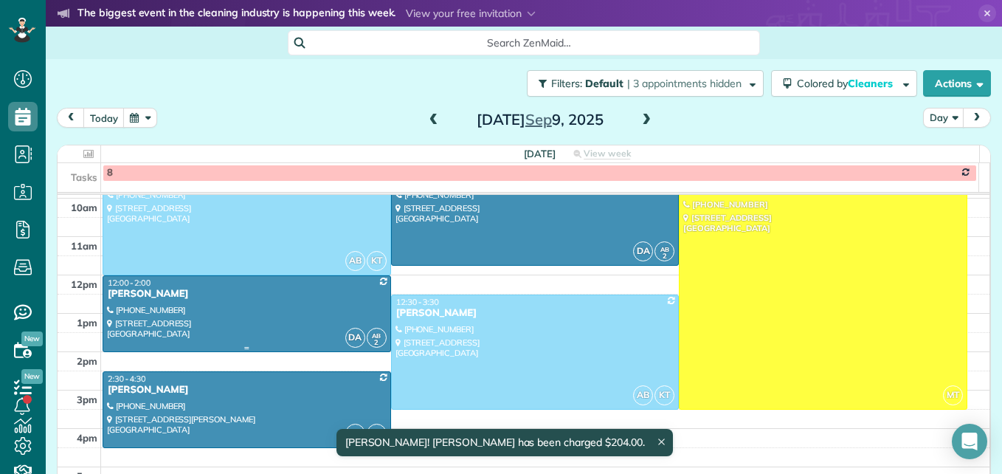
click at [266, 319] on div at bounding box center [246, 313] width 287 height 75
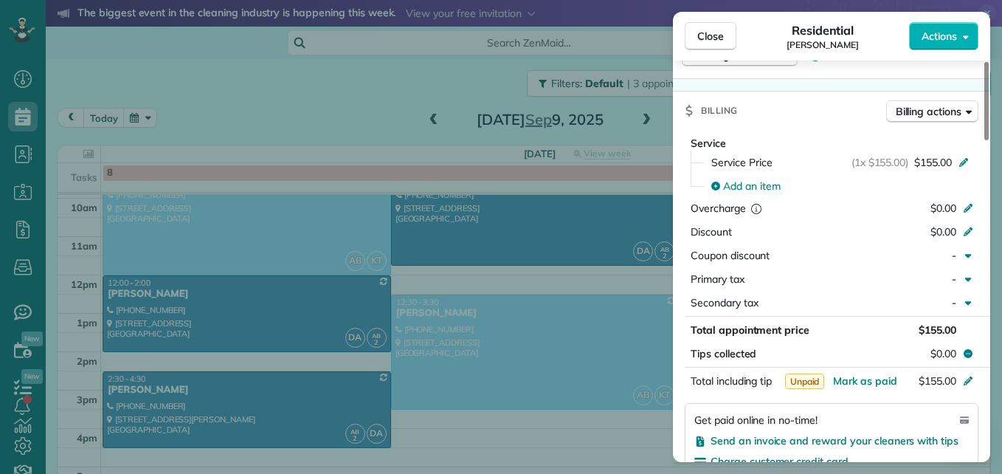
scroll to position [821, 0]
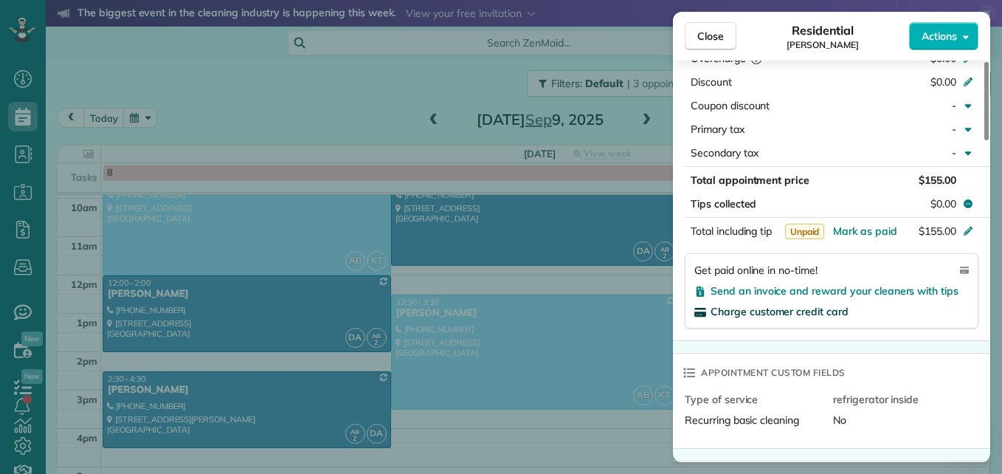
click at [824, 316] on span "Charge customer credit card" at bounding box center [780, 311] width 138 height 13
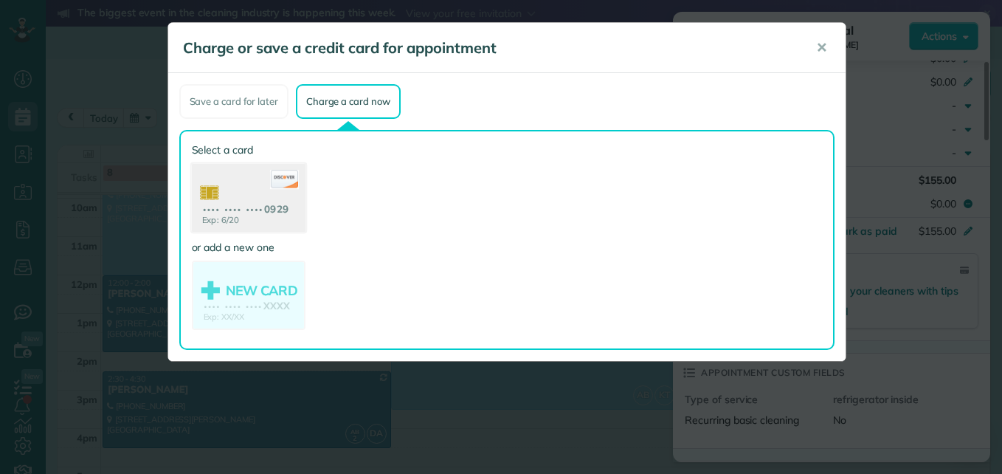
click at [262, 211] on use at bounding box center [248, 200] width 114 height 72
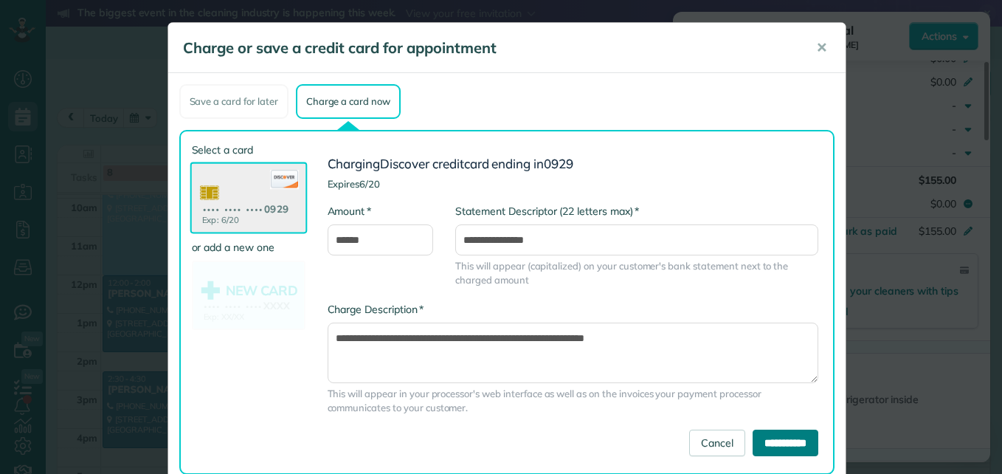
click at [754, 444] on input "**********" at bounding box center [786, 443] width 66 height 27
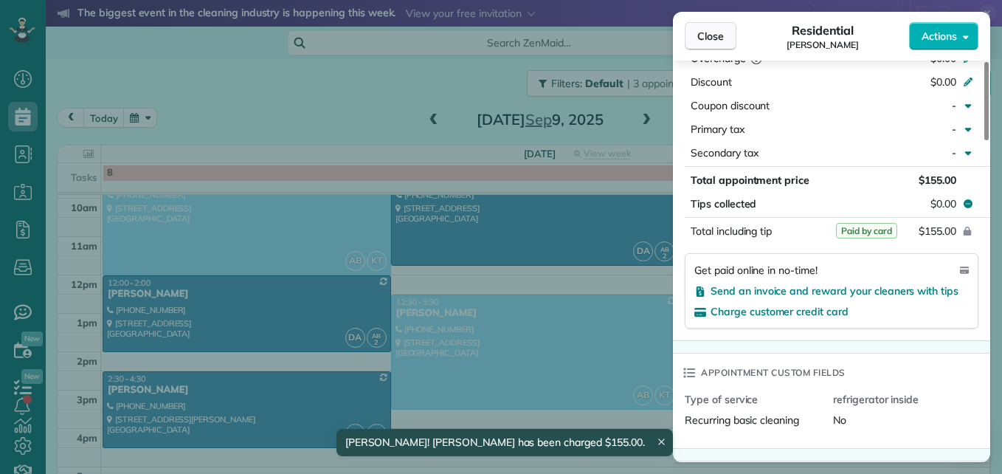
click at [704, 38] on span "Close" at bounding box center [710, 36] width 27 height 15
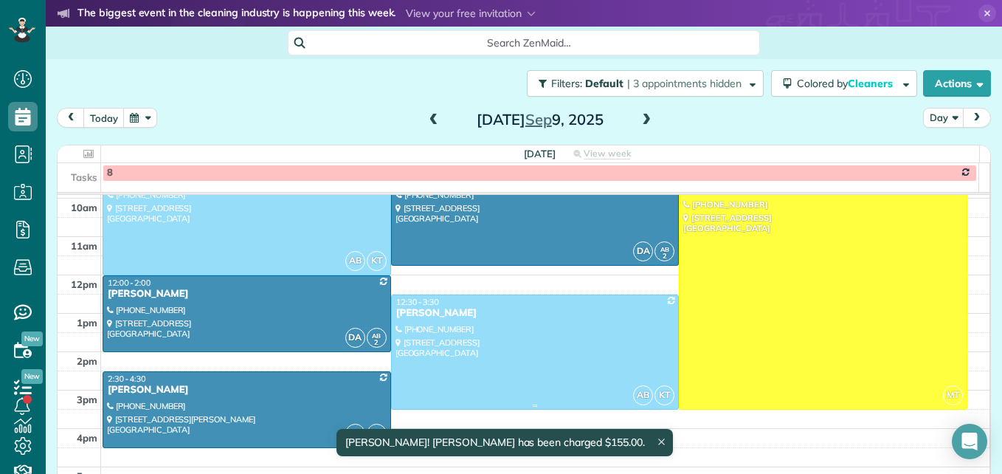
click at [531, 345] on div at bounding box center [535, 352] width 287 height 114
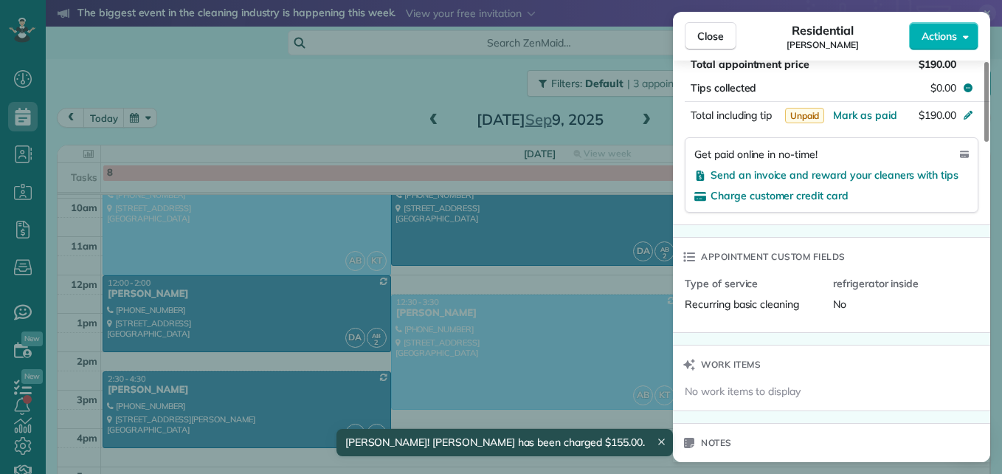
scroll to position [1035, 0]
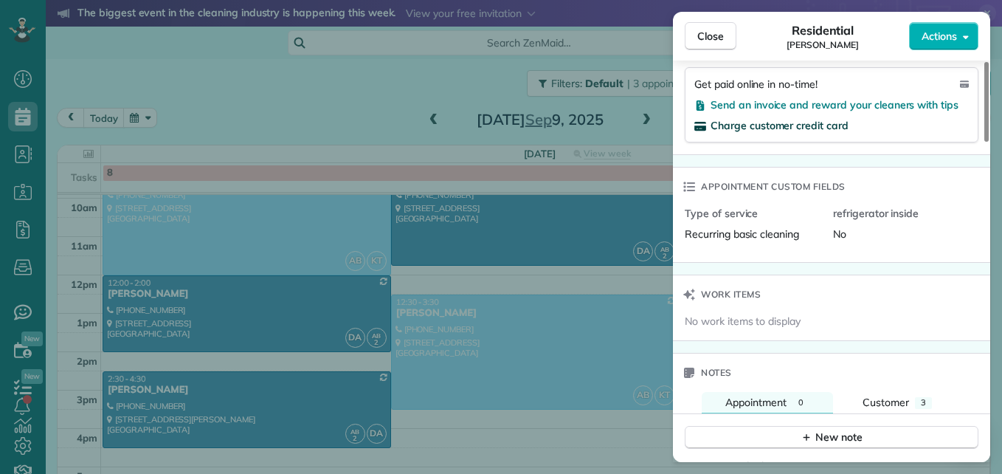
click at [771, 126] on span "Charge customer credit card" at bounding box center [780, 125] width 138 height 13
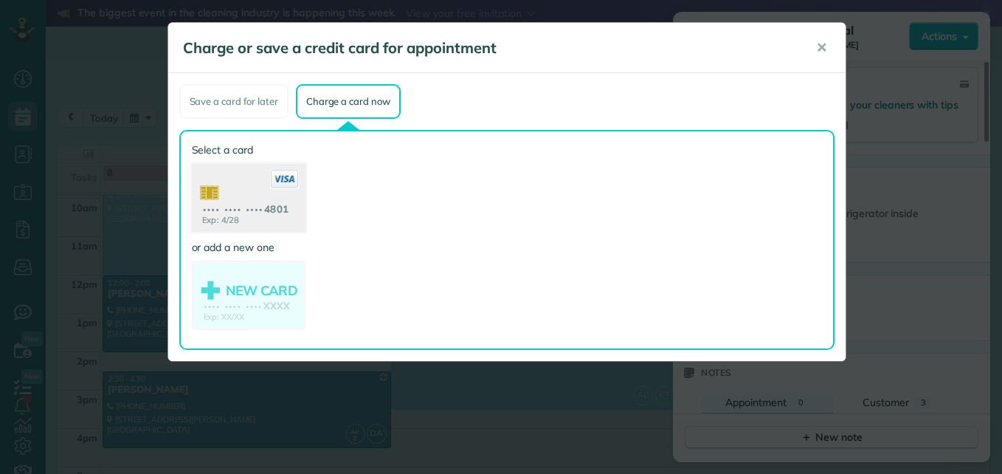
click at [253, 215] on use at bounding box center [248, 200] width 114 height 72
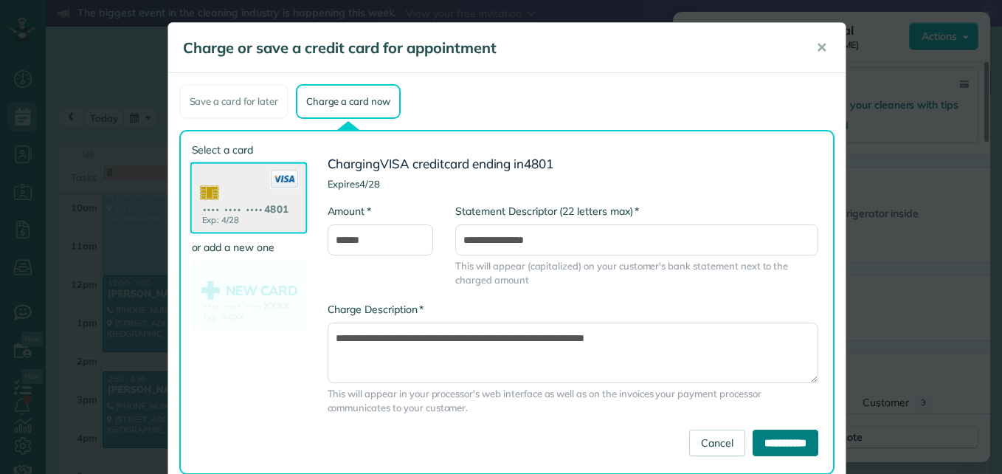
click at [764, 442] on input "**********" at bounding box center [786, 443] width 66 height 27
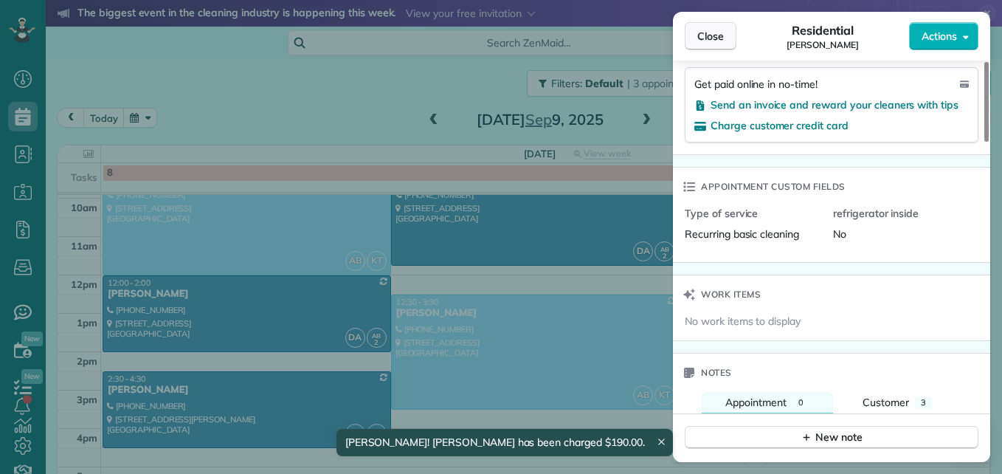
click at [715, 36] on span "Close" at bounding box center [710, 36] width 27 height 15
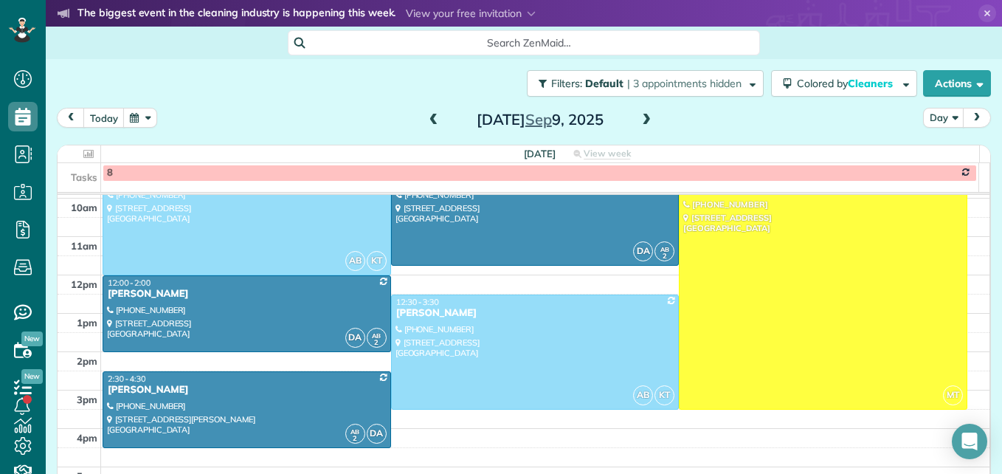
click at [639, 123] on span at bounding box center [646, 120] width 16 height 13
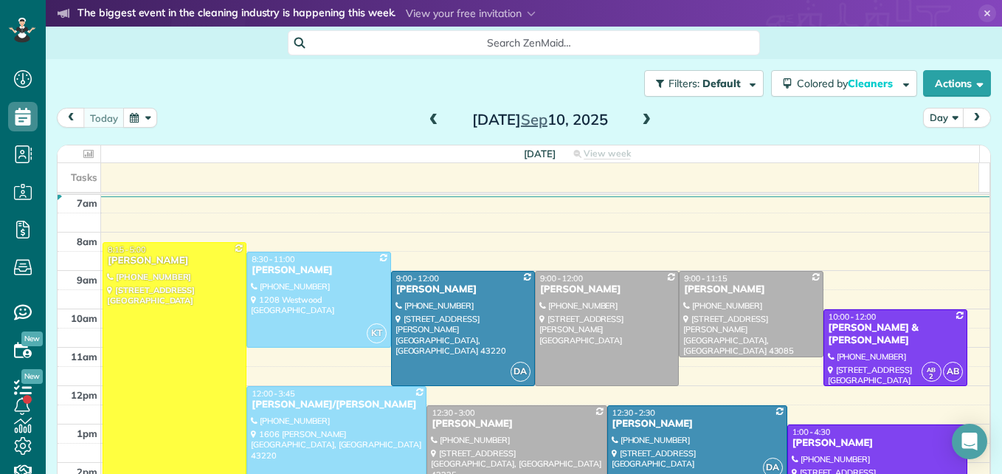
click at [639, 123] on span at bounding box center [646, 120] width 16 height 13
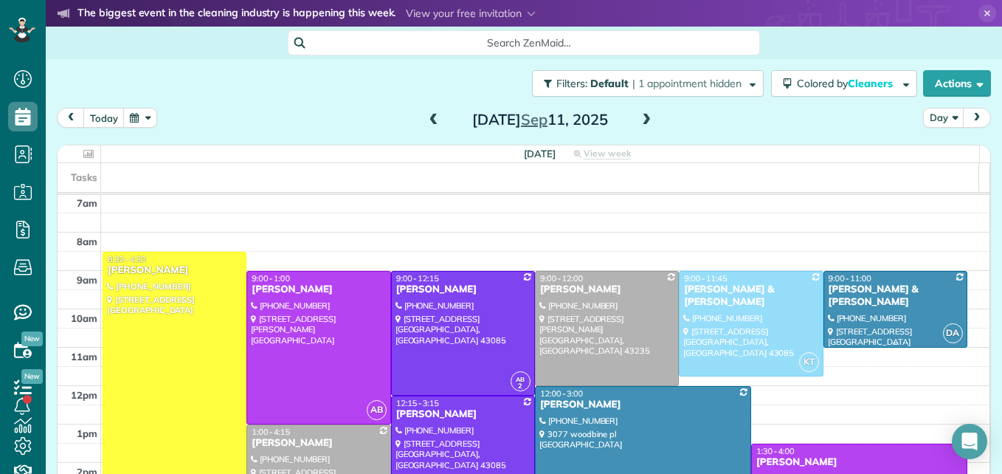
click at [844, 299] on div at bounding box center [895, 309] width 142 height 75
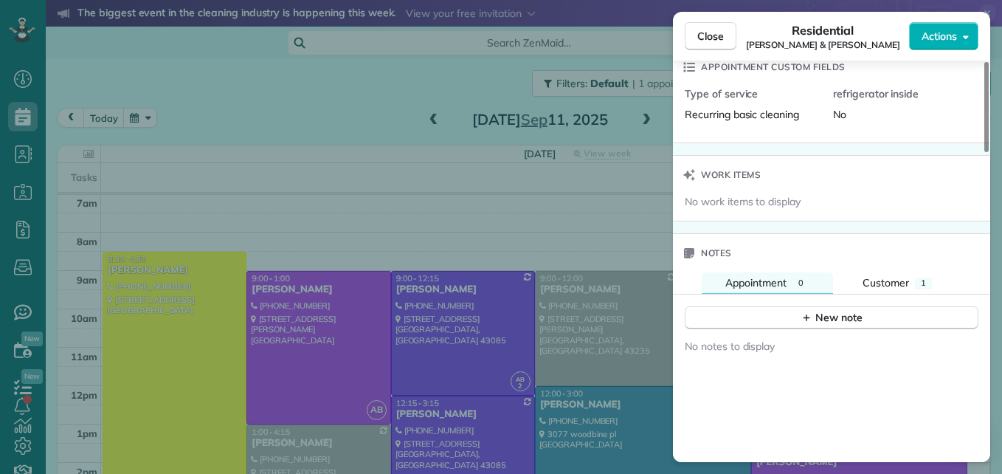
scroll to position [1190, 0]
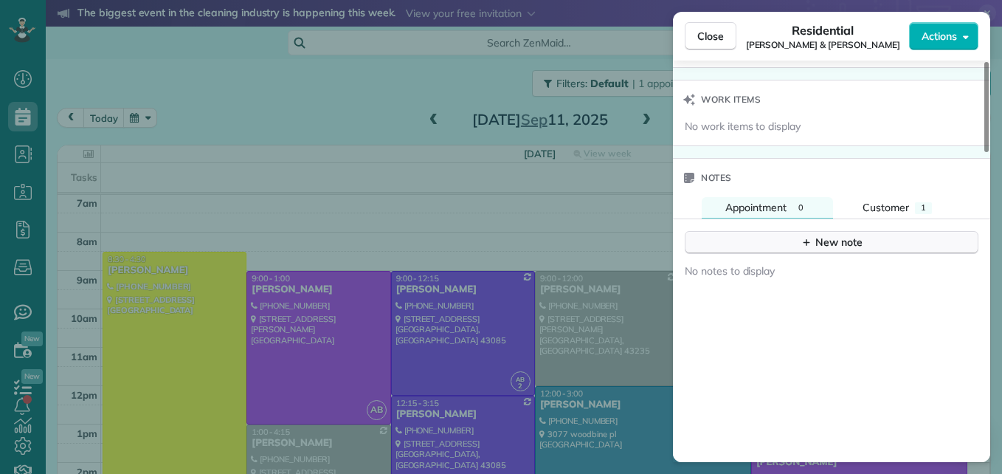
click at [784, 231] on button "New note" at bounding box center [832, 242] width 294 height 23
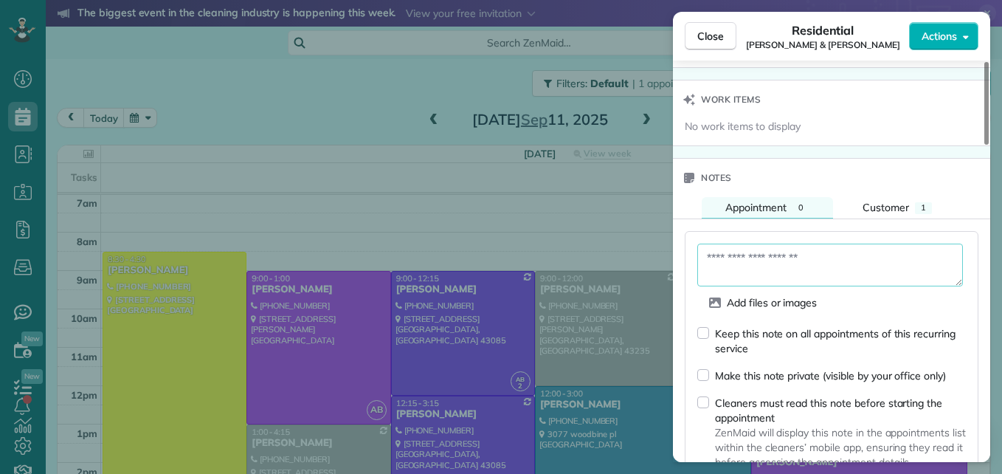
click at [779, 249] on textarea at bounding box center [830, 265] width 266 height 43
click at [928, 244] on textarea "**********" at bounding box center [830, 265] width 266 height 43
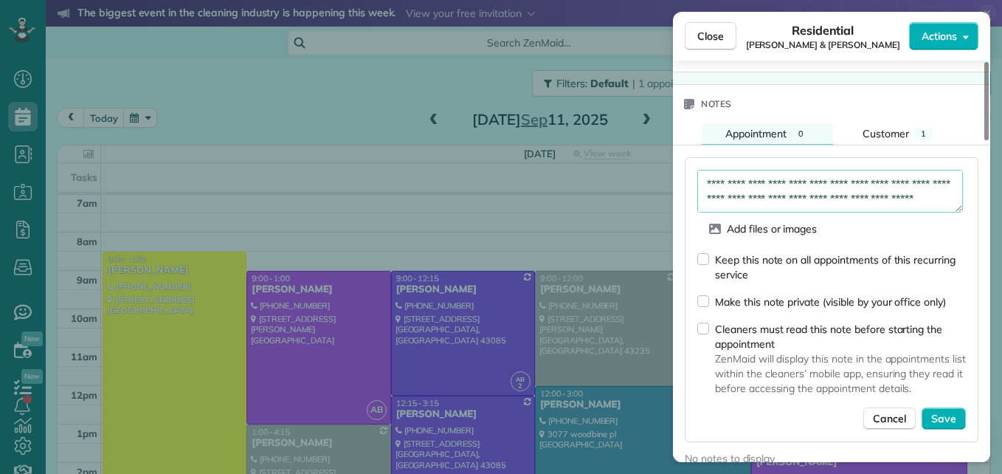
scroll to position [1337, 0]
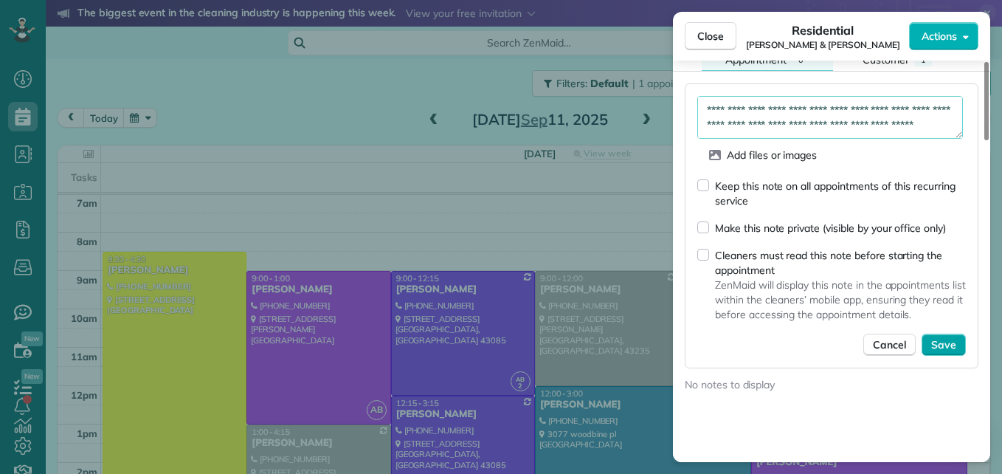
type textarea "**********"
click at [939, 334] on button "Save" at bounding box center [944, 345] width 44 height 22
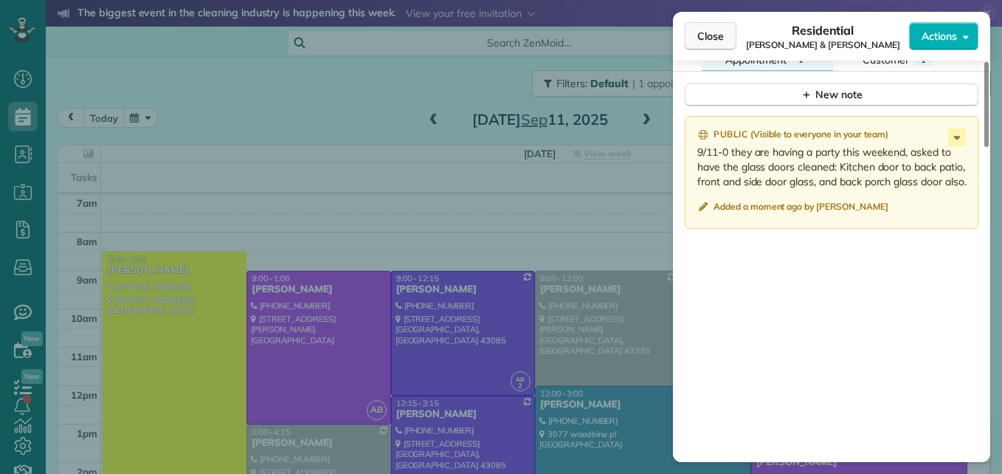
click at [698, 36] on span "Close" at bounding box center [710, 36] width 27 height 15
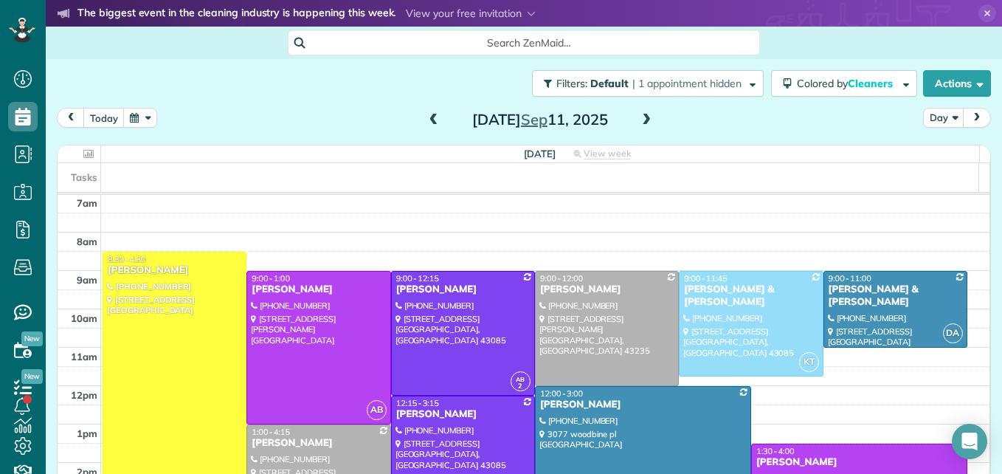
scroll to position [228, 0]
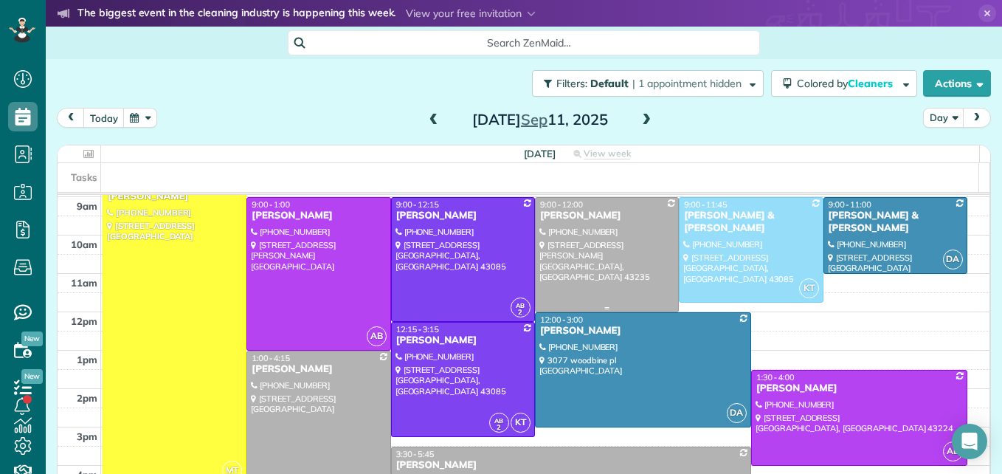
click at [603, 261] on div at bounding box center [607, 255] width 142 height 114
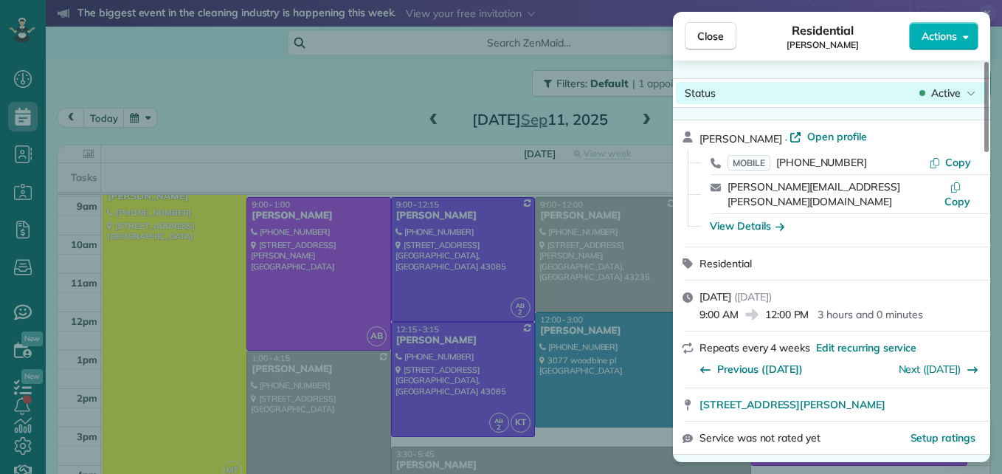
click at [941, 89] on span "Active" at bounding box center [946, 93] width 30 height 15
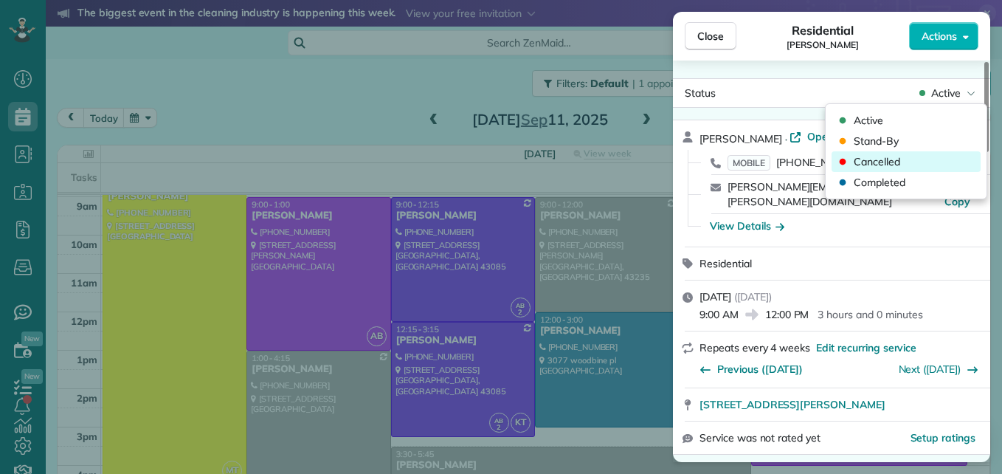
click at [919, 158] on div "Cancelled" at bounding box center [906, 161] width 149 height 21
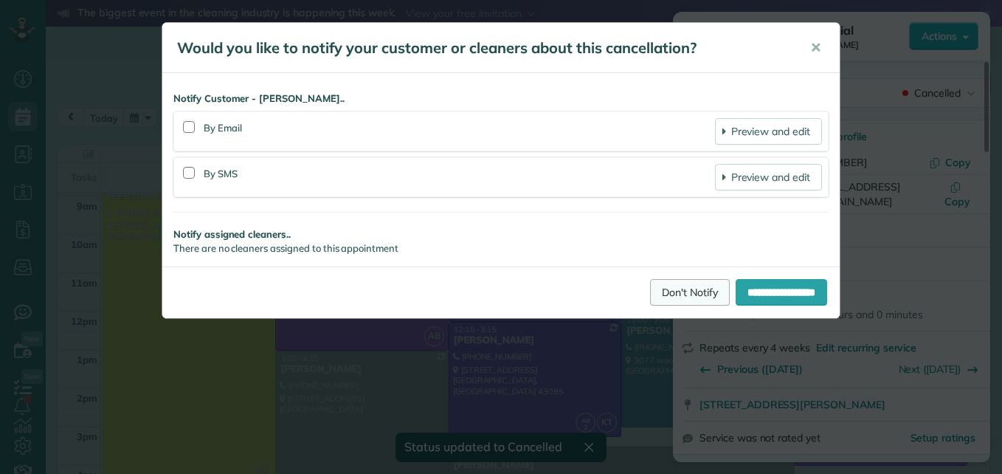
click at [671, 297] on link "Don't Notify" at bounding box center [690, 292] width 80 height 27
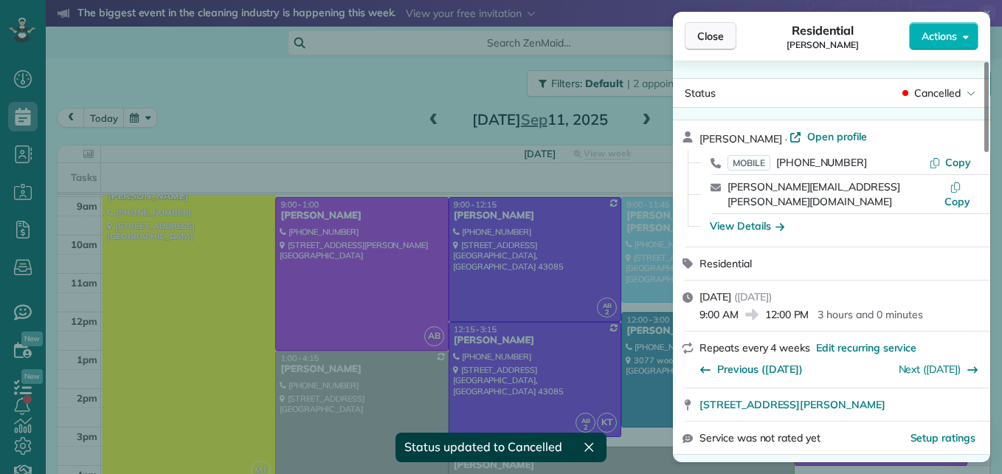
click at [711, 29] on span "Close" at bounding box center [710, 36] width 27 height 15
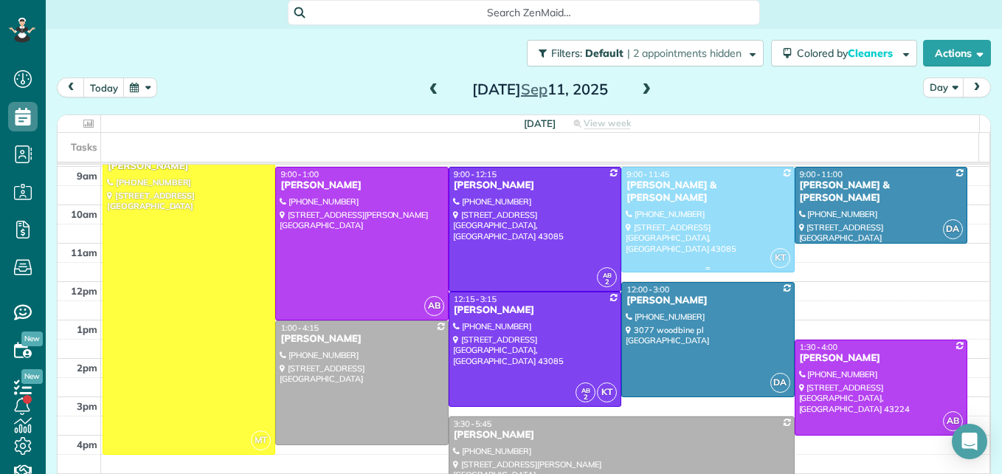
scroll to position [46, 0]
